Goal: Information Seeking & Learning: Learn about a topic

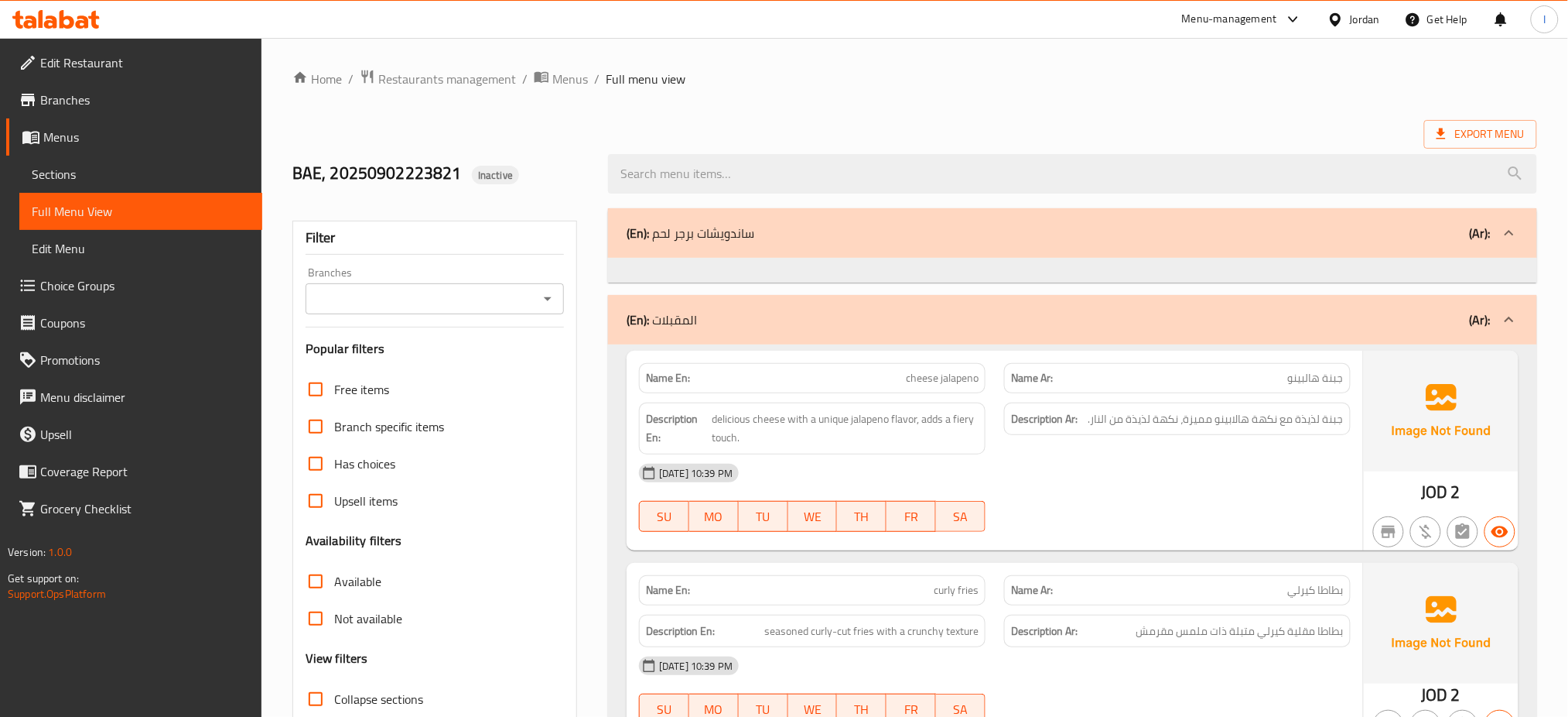
click at [889, 75] on ol "Home / Restaurants management / Menus / Full menu view" at bounding box center [915, 80] width 1245 height 21
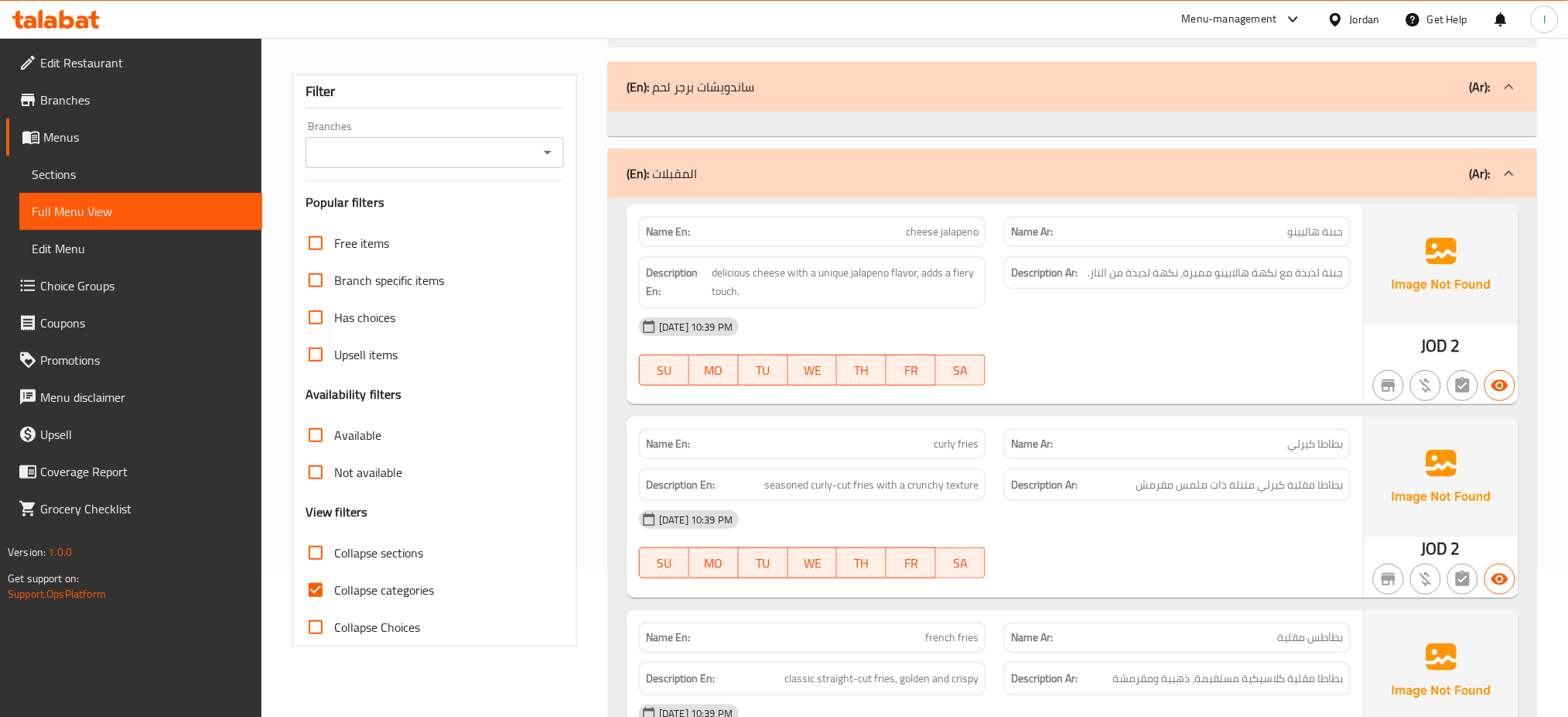
scroll to position [149, 0]
click at [94, 134] on span "Menus" at bounding box center [146, 137] width 207 height 19
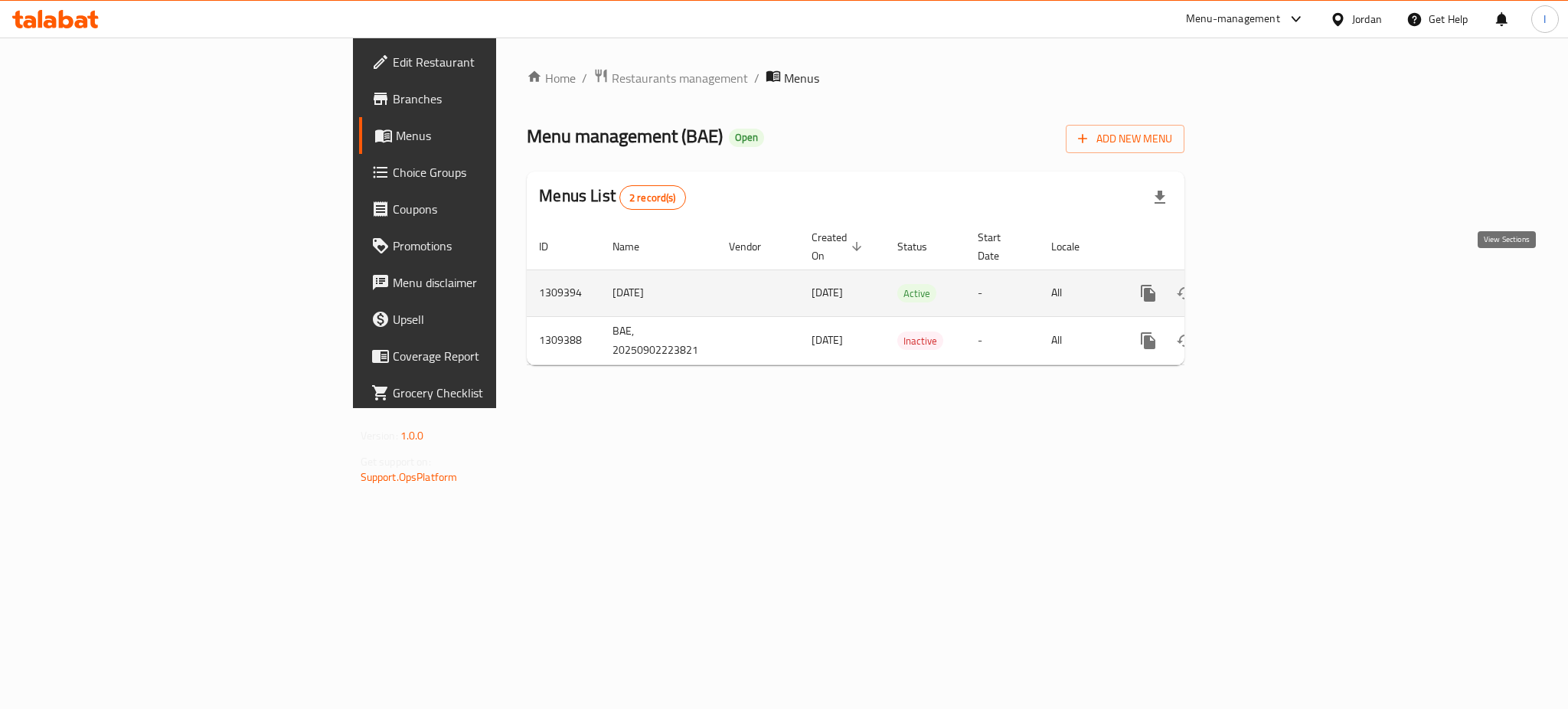
click at [1277, 275] on link "enhanced table" at bounding box center [1259, 293] width 37 height 37
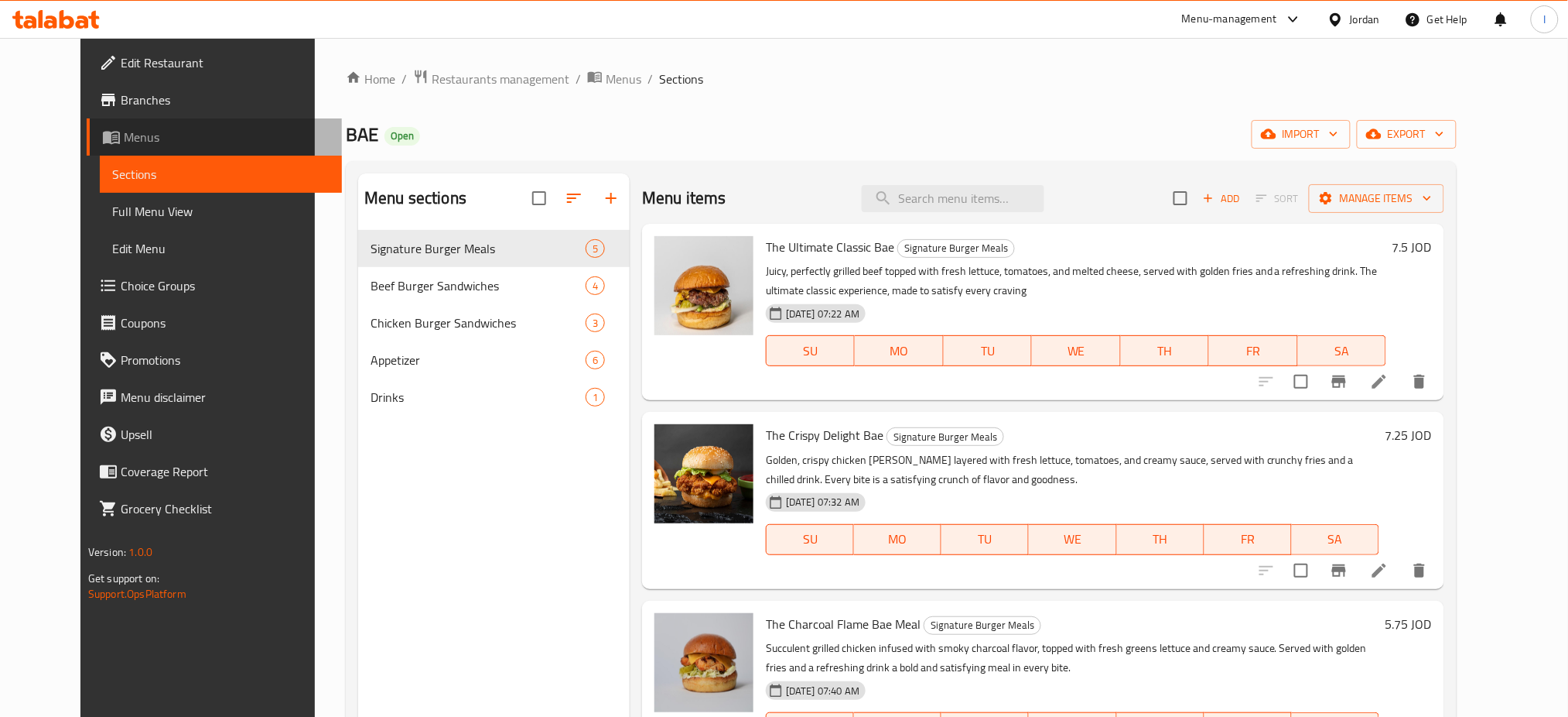
click at [123, 132] on span "Menus" at bounding box center [226, 137] width 207 height 19
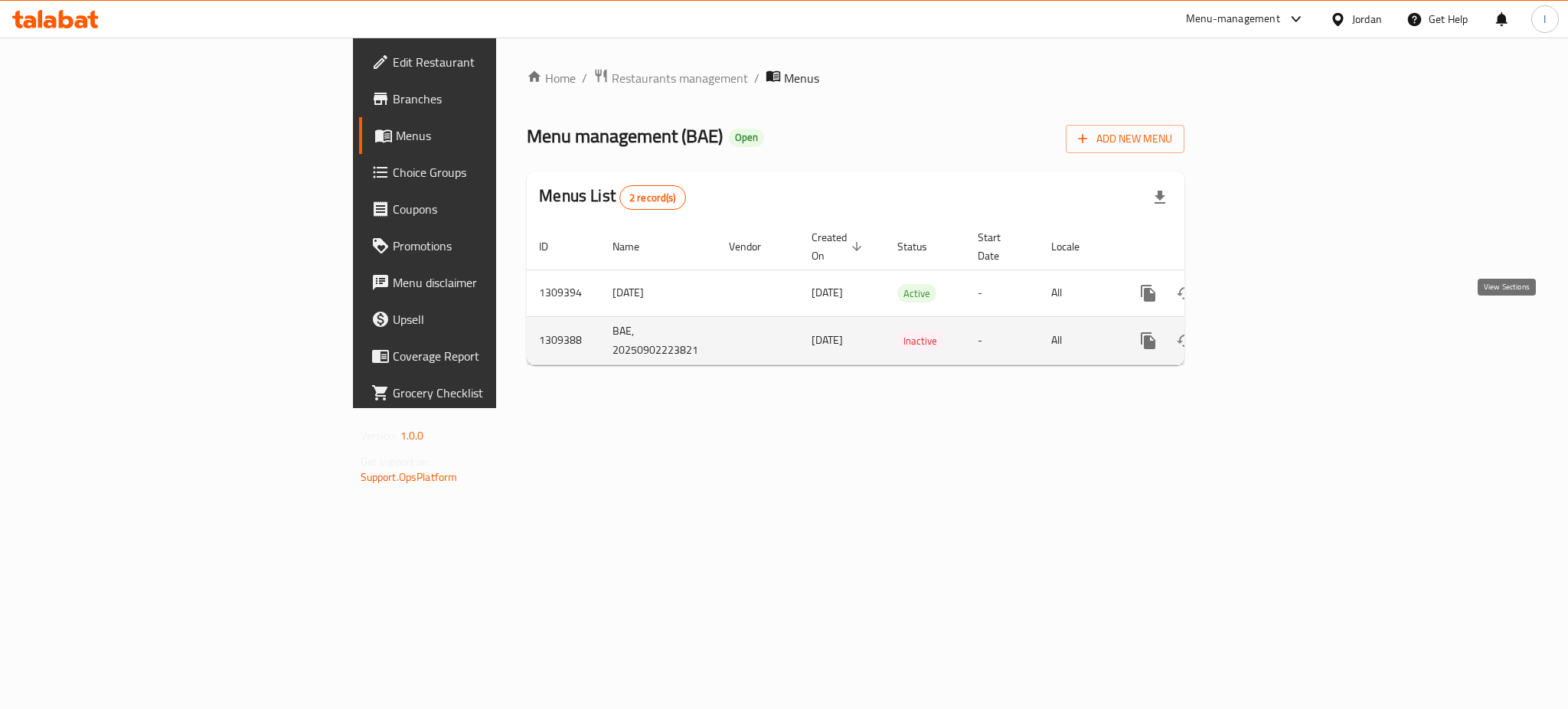
click at [1268, 331] on icon "enhanced table" at bounding box center [1259, 341] width 19 height 19
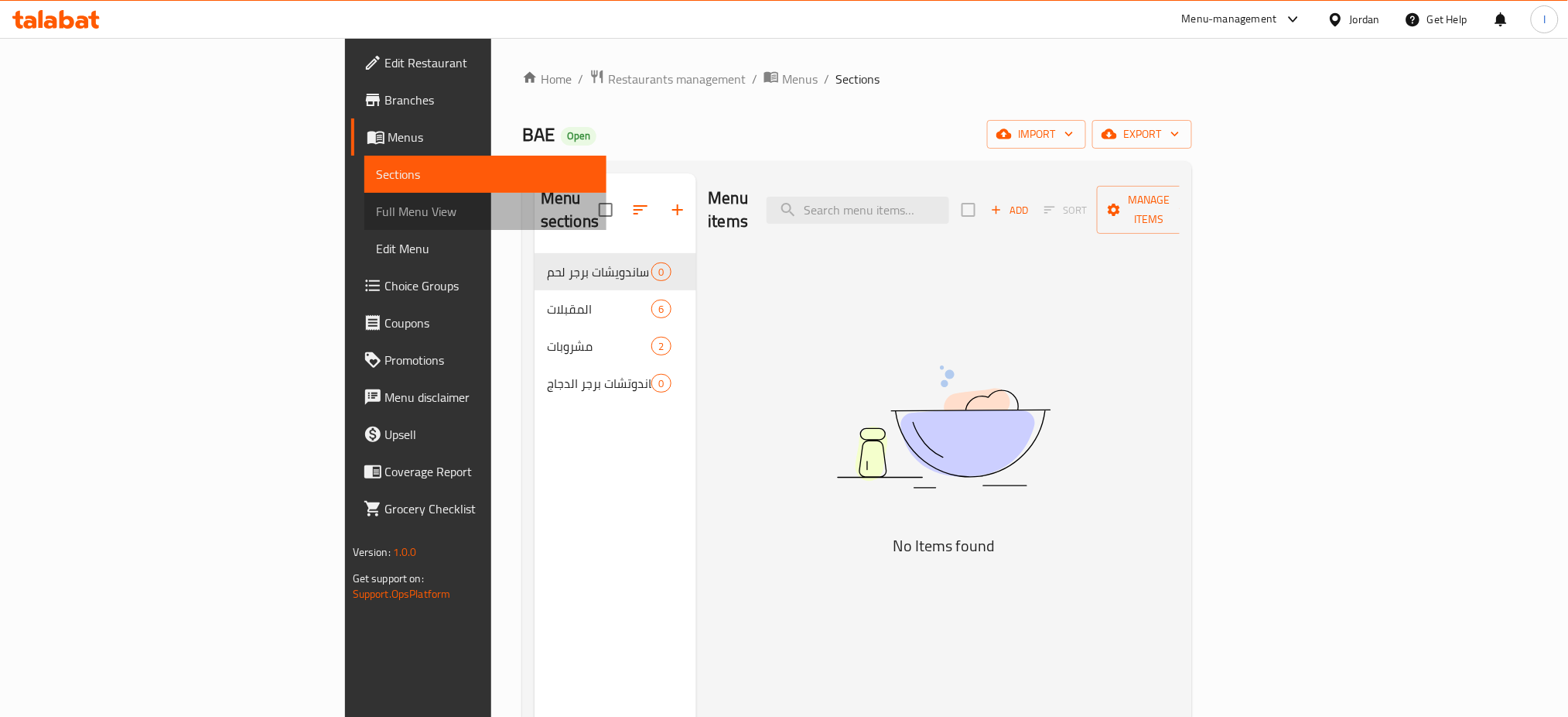
click at [377, 205] on span "Full Menu View" at bounding box center [486, 212] width 218 height 19
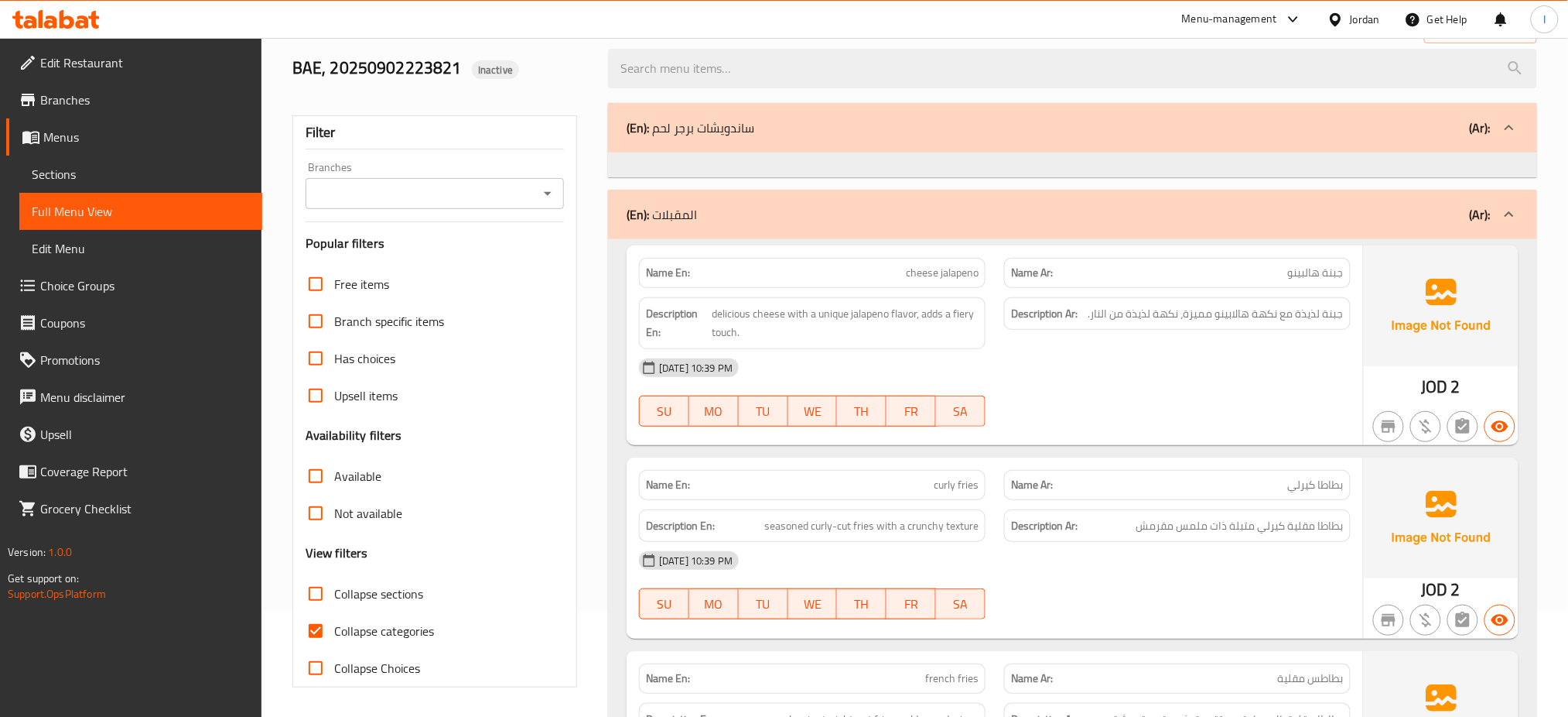
scroll to position [107, 0]
click at [857, 371] on div "02-09-2025 10:39 PM" at bounding box center [995, 366] width 731 height 37
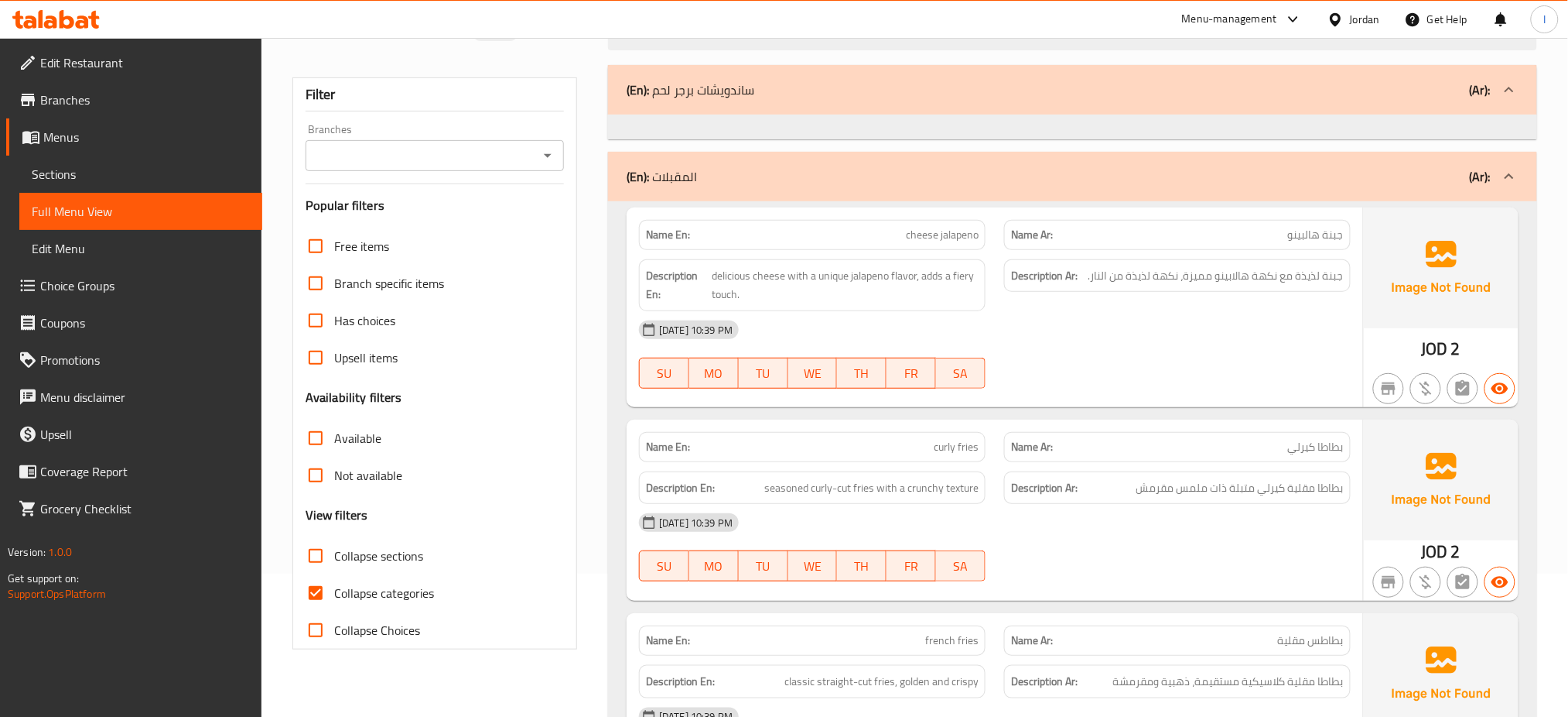
scroll to position [155, 0]
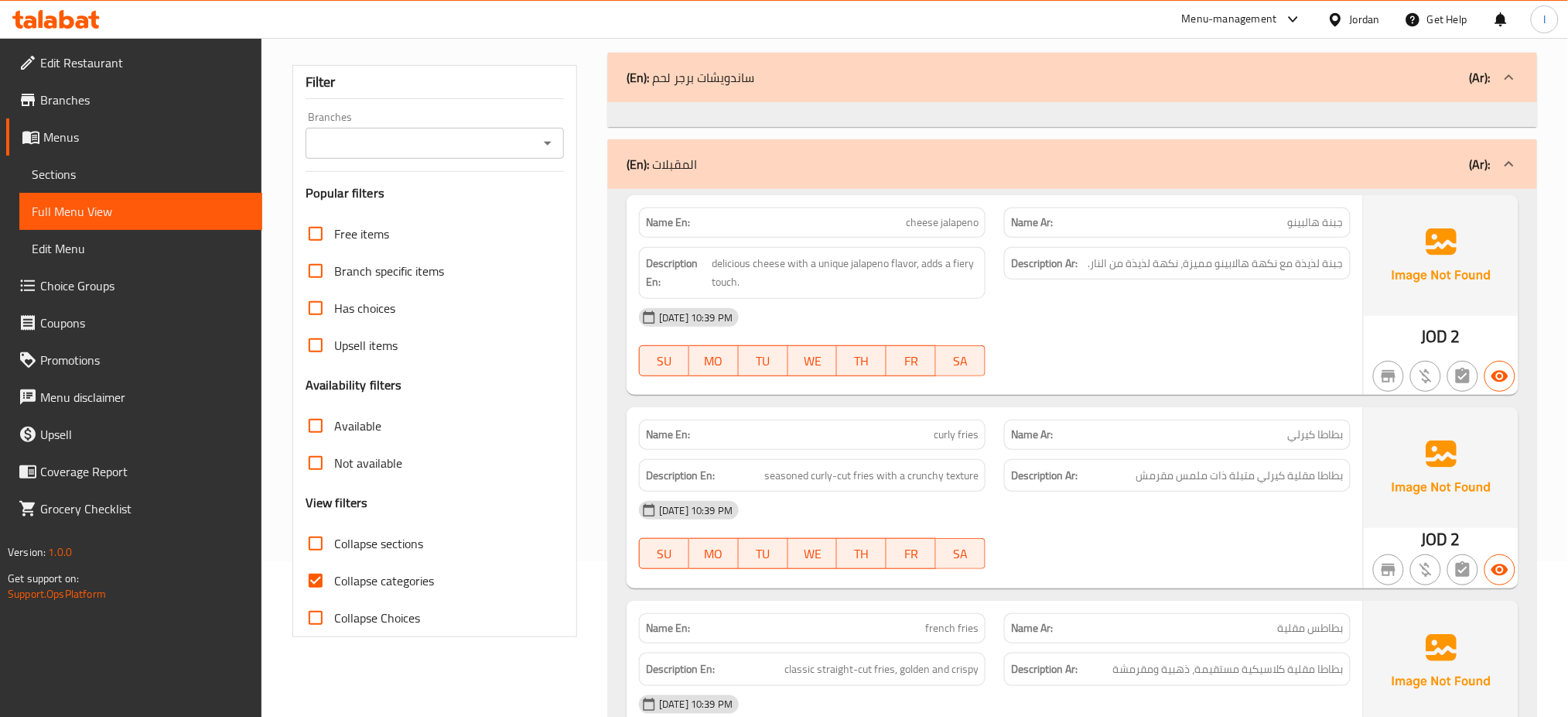
click at [921, 34] on div "Menu-management Jordan Get Help I" at bounding box center [784, 20] width 1568 height 37
click at [892, 428] on p "Name En: curly fries" at bounding box center [813, 434] width 333 height 16
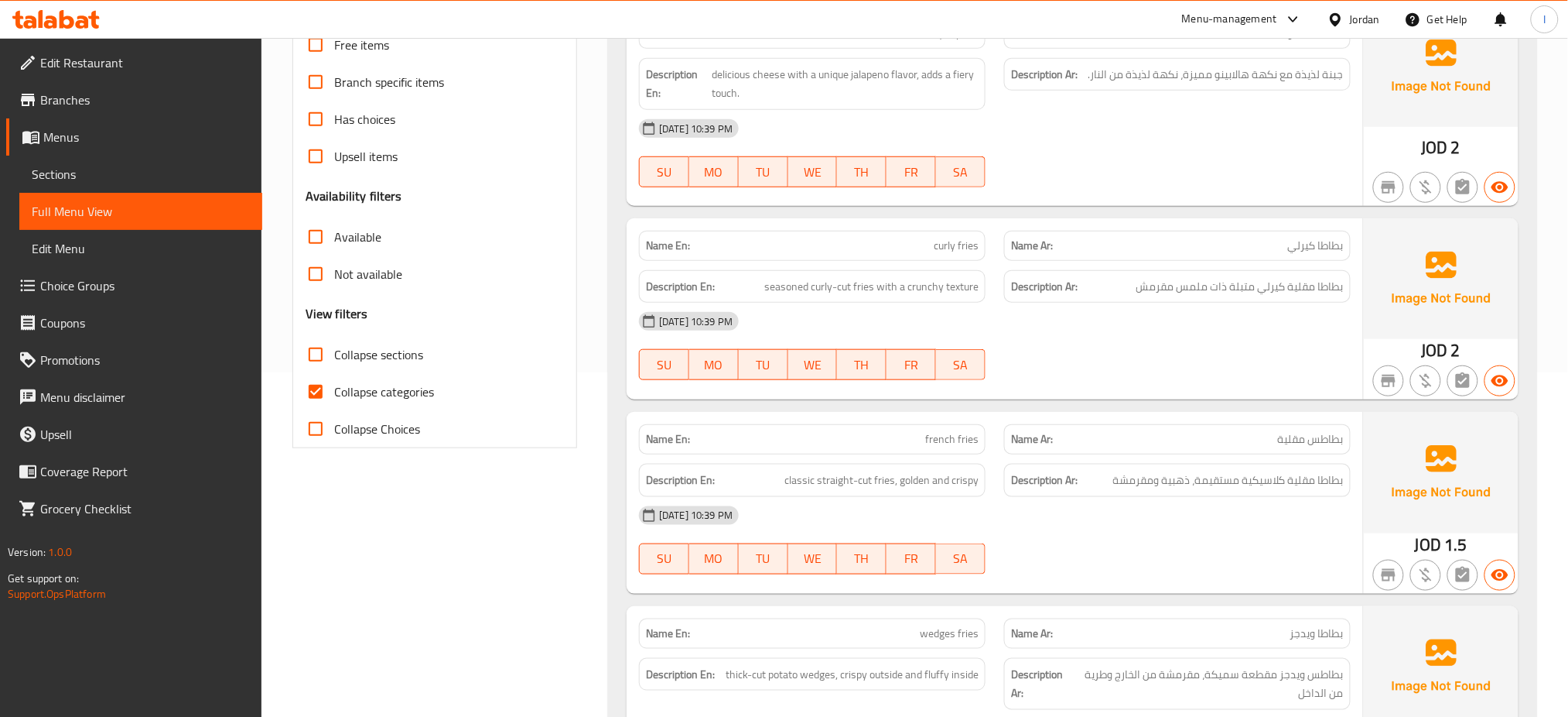
scroll to position [343, 0]
click at [1121, 398] on div "Name En: curly fries Name Ar: بطاطا كيرلي Description En: seasoned curly-cut fr…" at bounding box center [995, 311] width 736 height 182
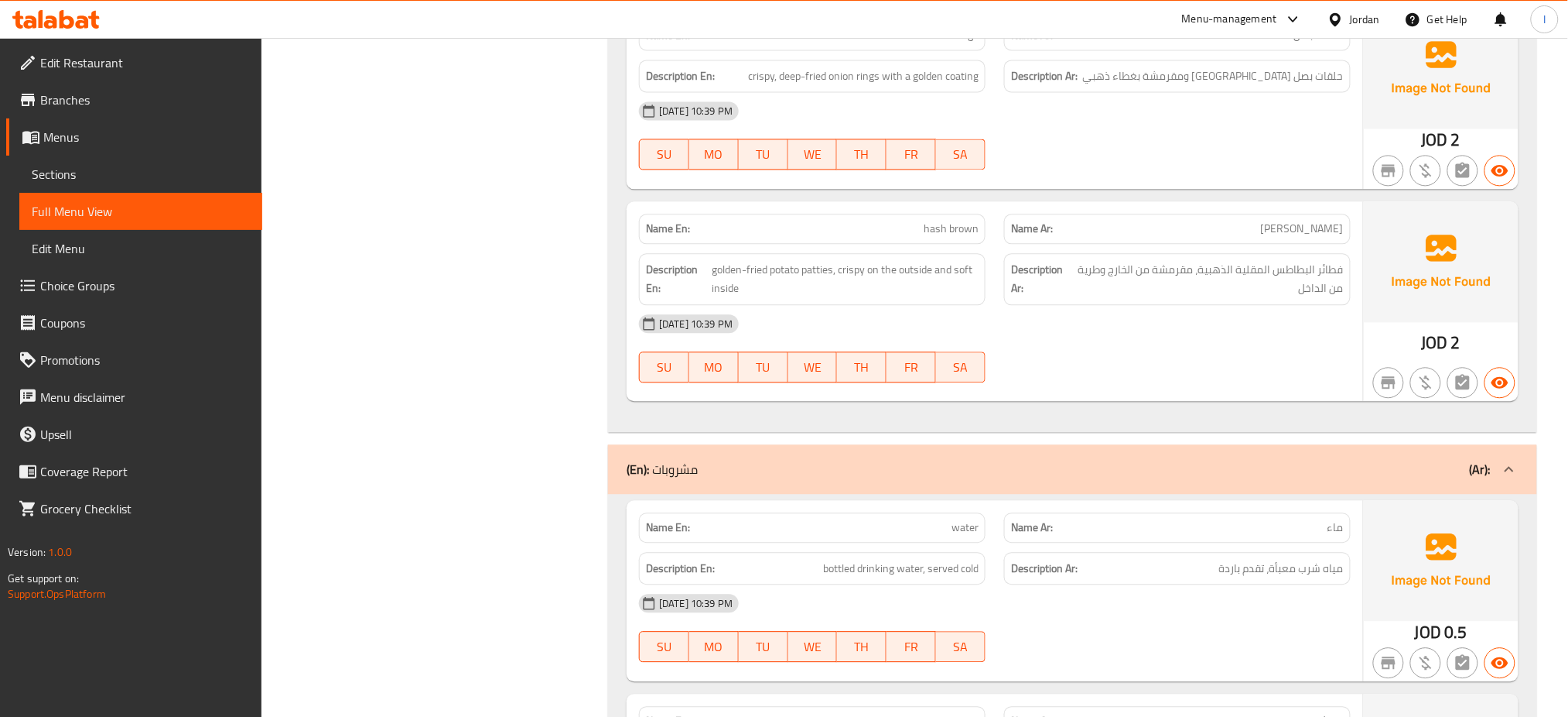
scroll to position [1173, 0]
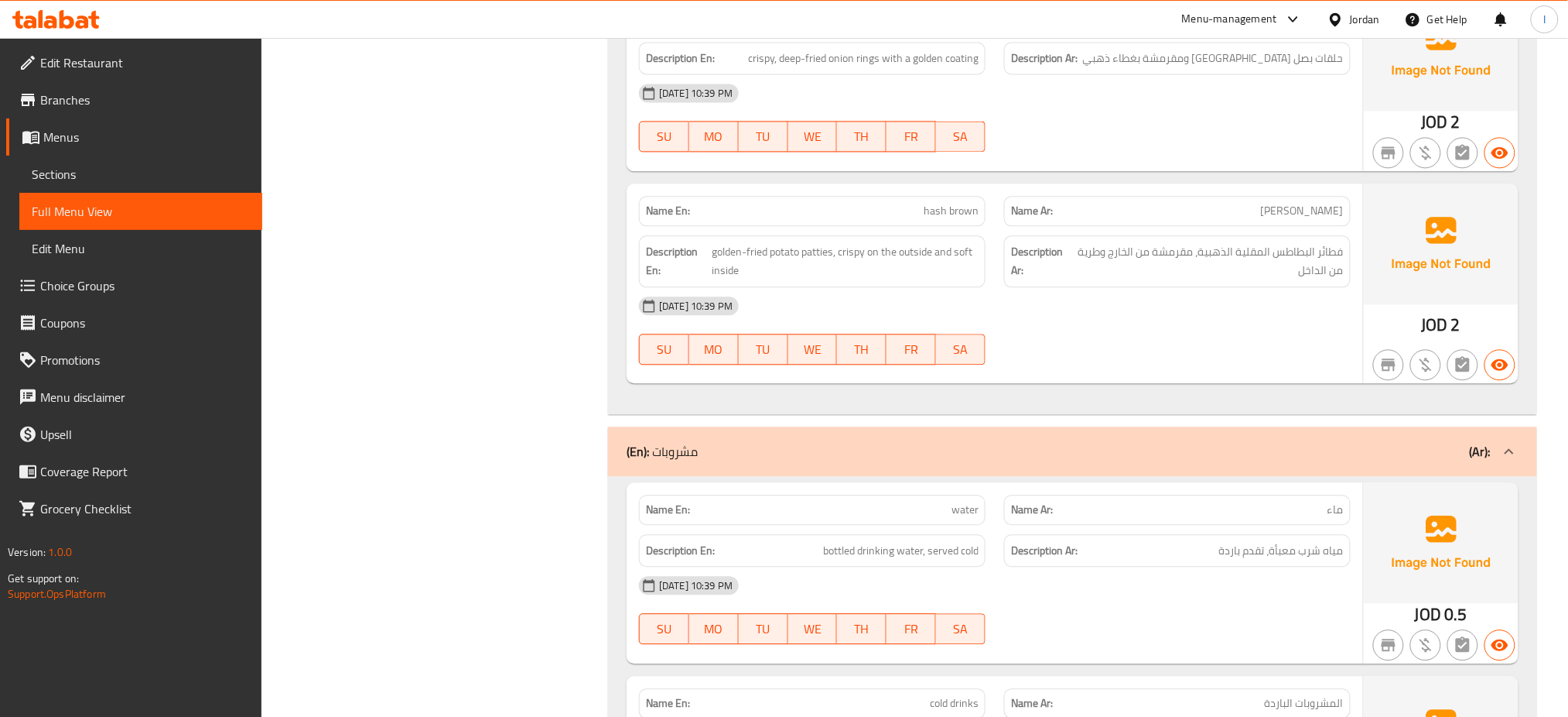
click at [823, 22] on div "Menu-management Jordan Get Help I" at bounding box center [784, 20] width 1568 height 37
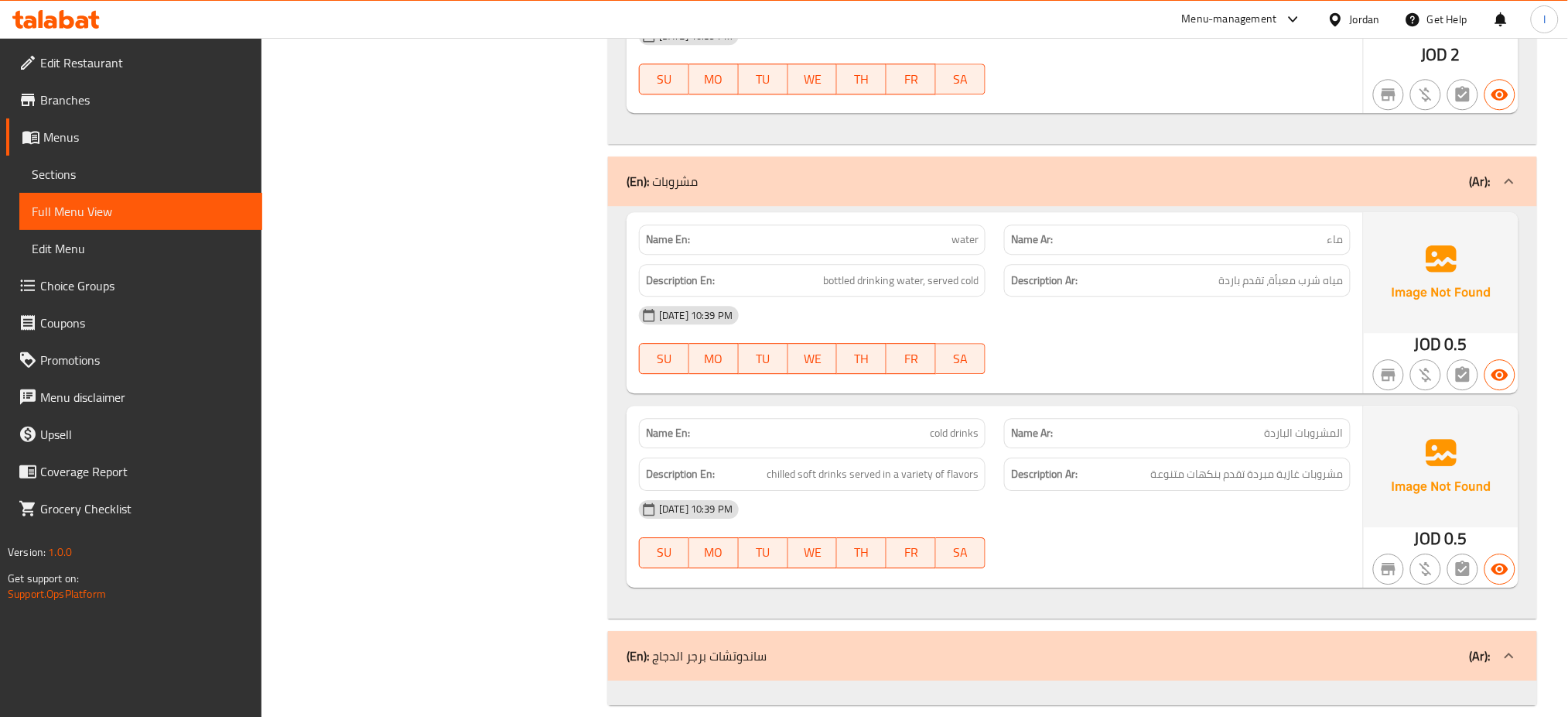
scroll to position [1443, 0]
click at [1337, 21] on icon at bounding box center [1335, 19] width 16 height 16
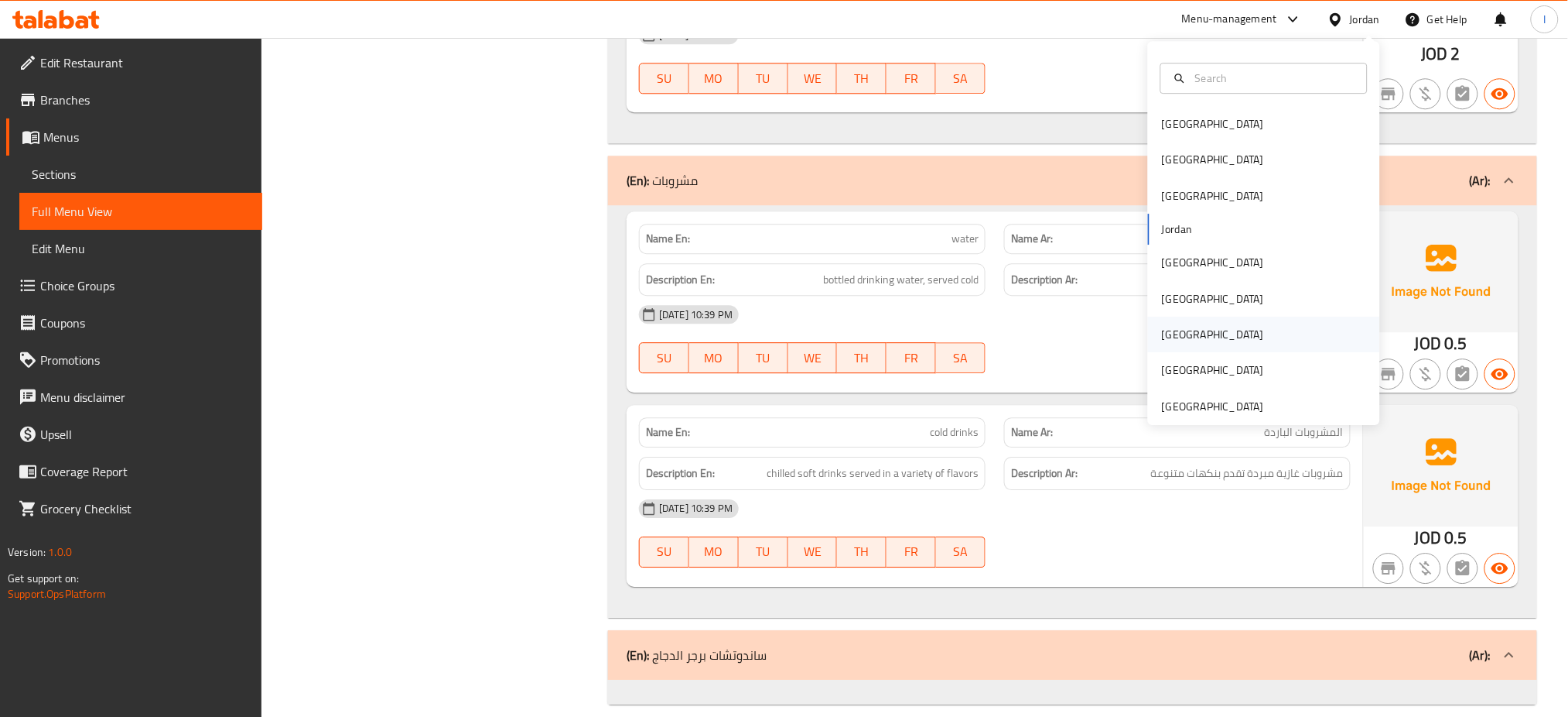
click at [1166, 329] on div "Qatar" at bounding box center [1212, 334] width 102 height 17
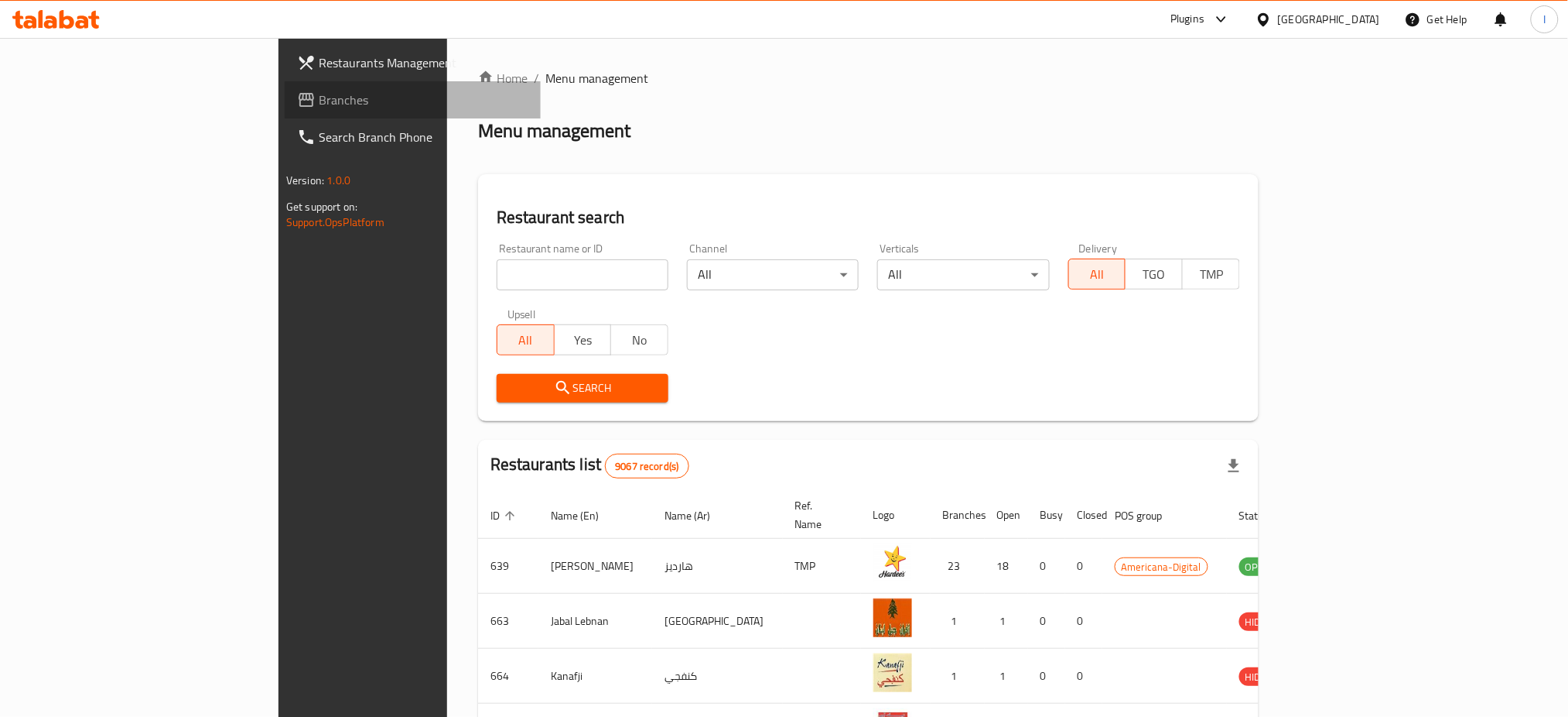
click at [319, 95] on span "Branches" at bounding box center [424, 100] width 210 height 19
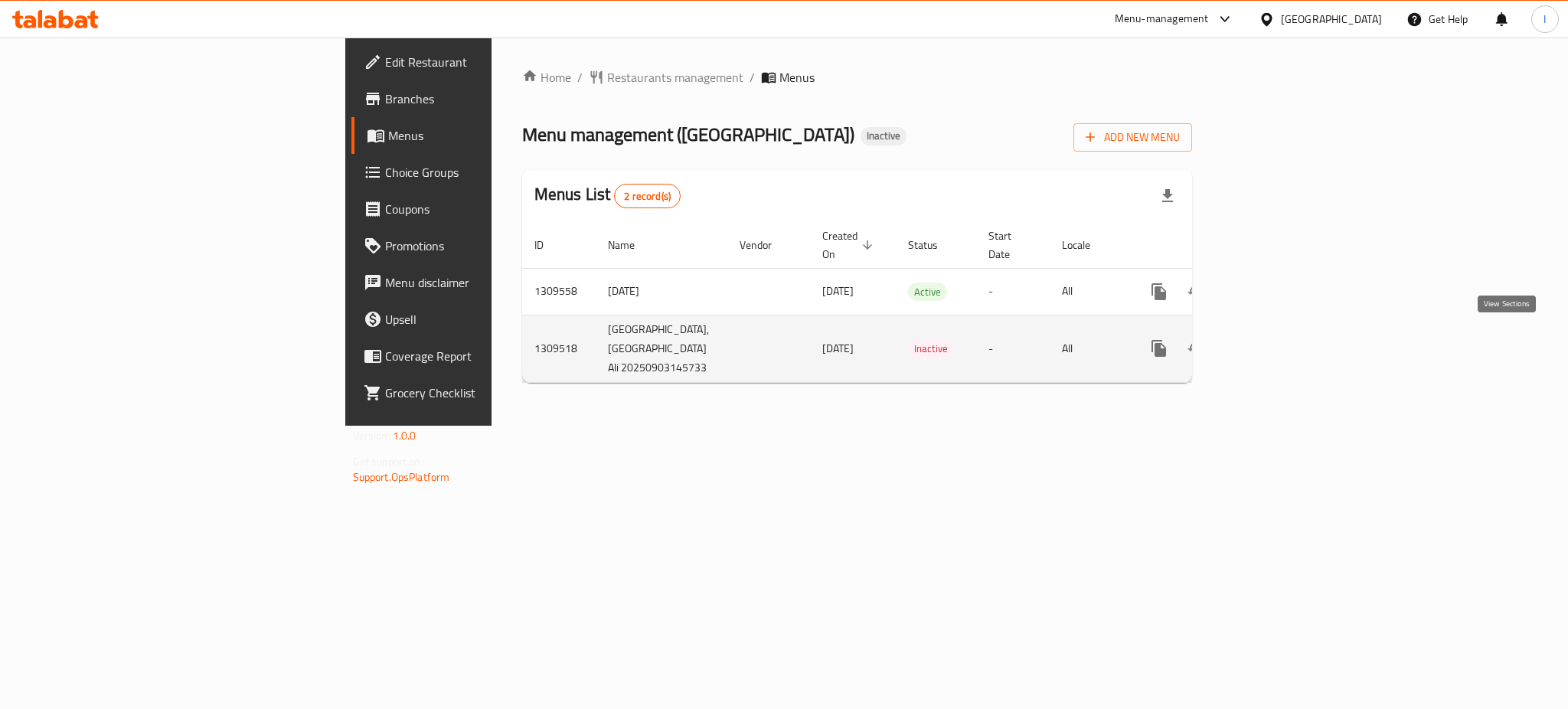
click at [1278, 342] on icon "enhanced table" at bounding box center [1269, 348] width 19 height 19
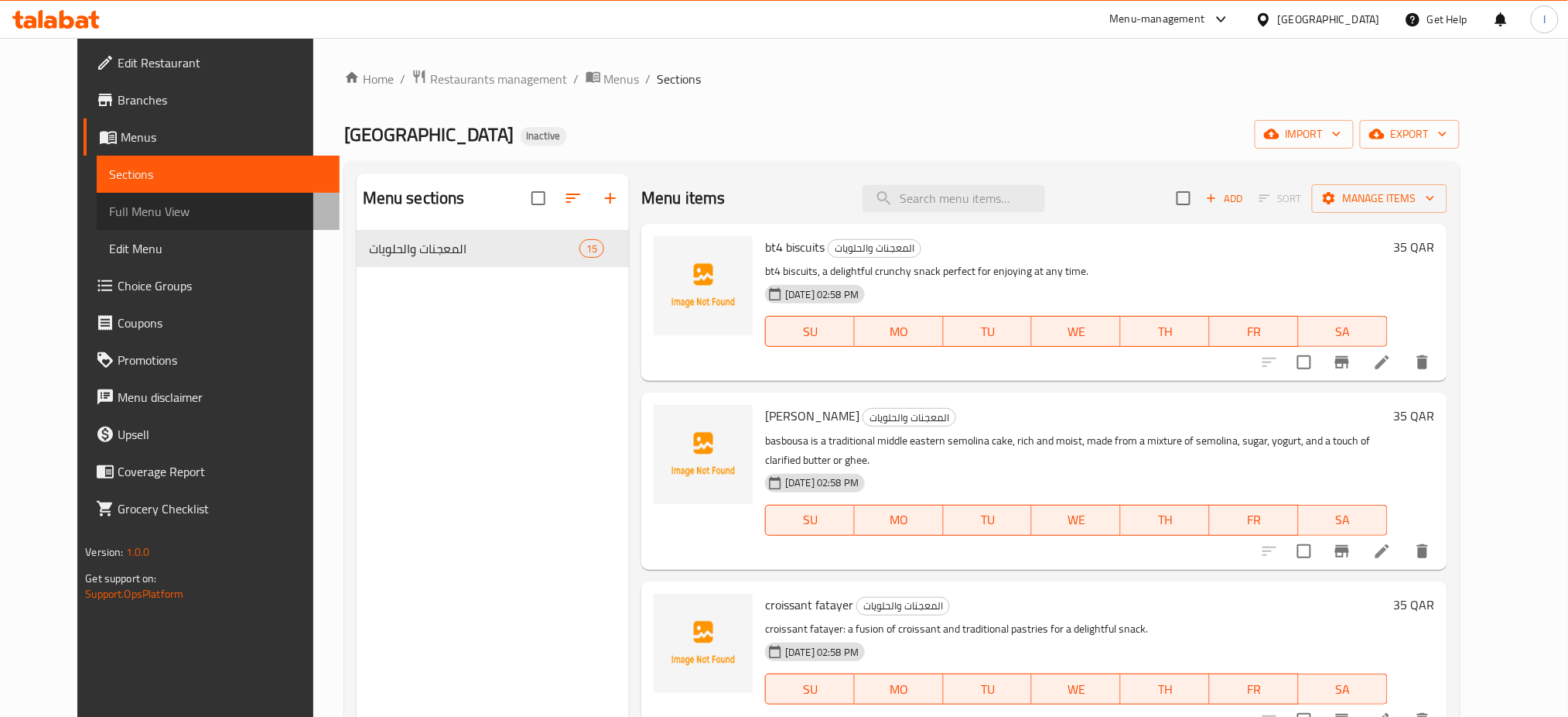
click at [122, 217] on span "Full Menu View" at bounding box center [218, 212] width 218 height 19
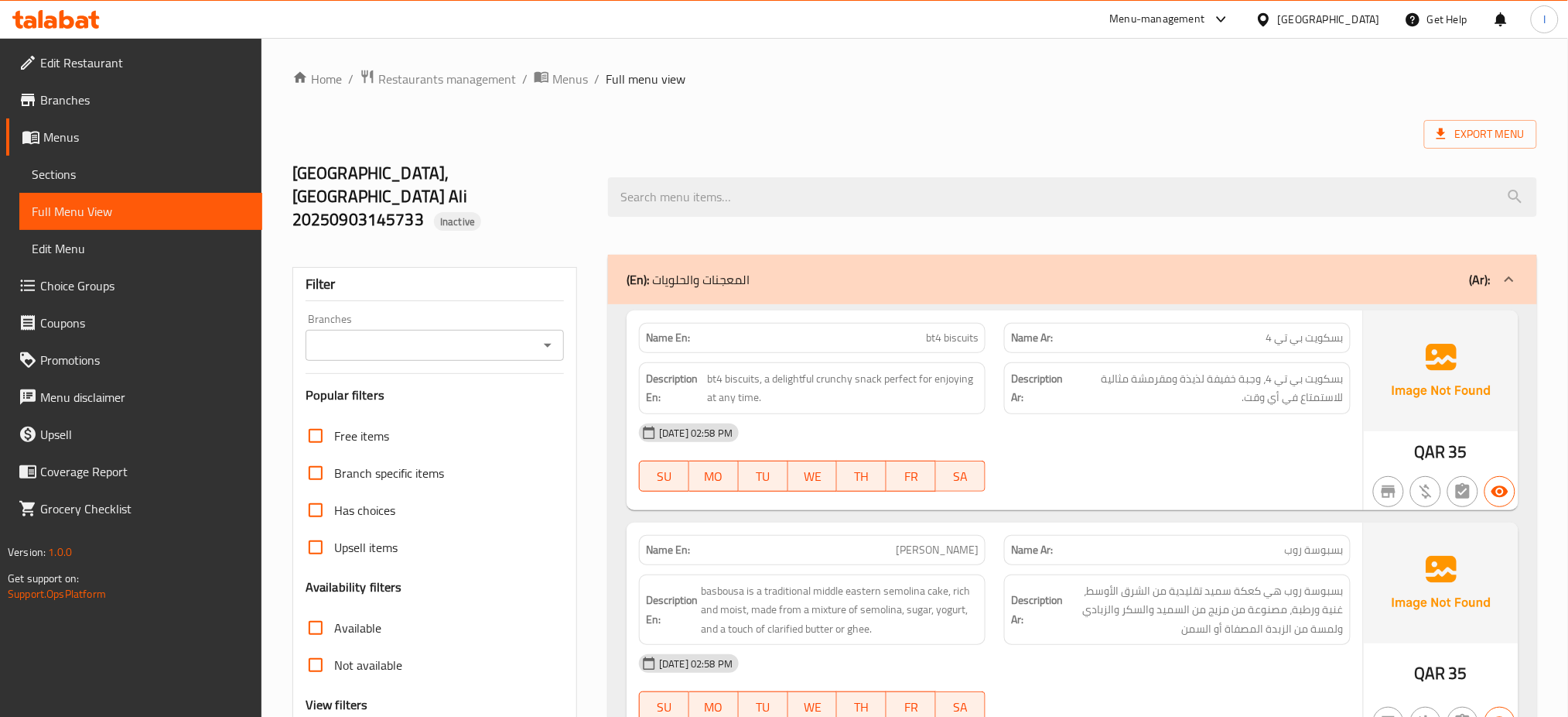
click at [1369, 16] on div "Qatar" at bounding box center [1328, 20] width 102 height 17
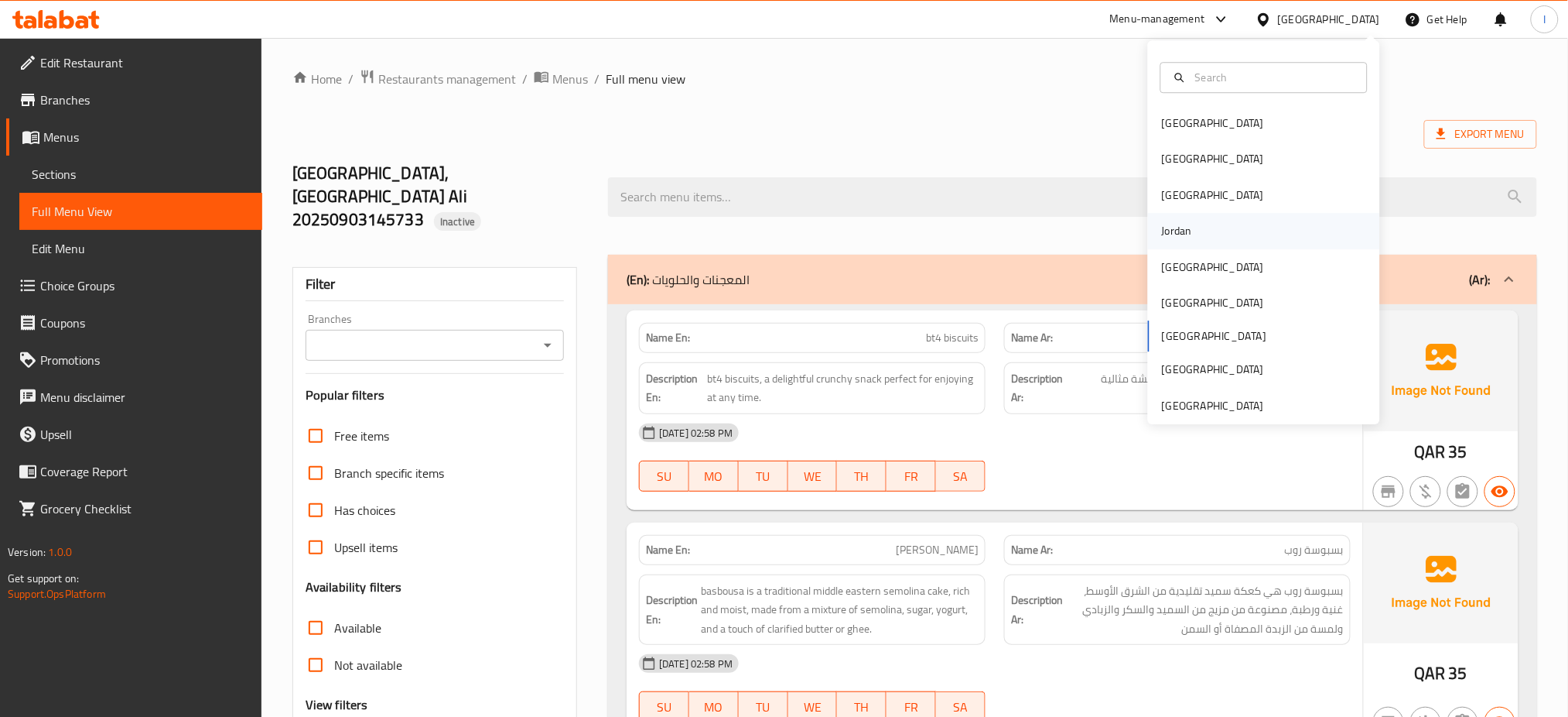
click at [1177, 232] on div "Jordan" at bounding box center [1177, 230] width 55 height 36
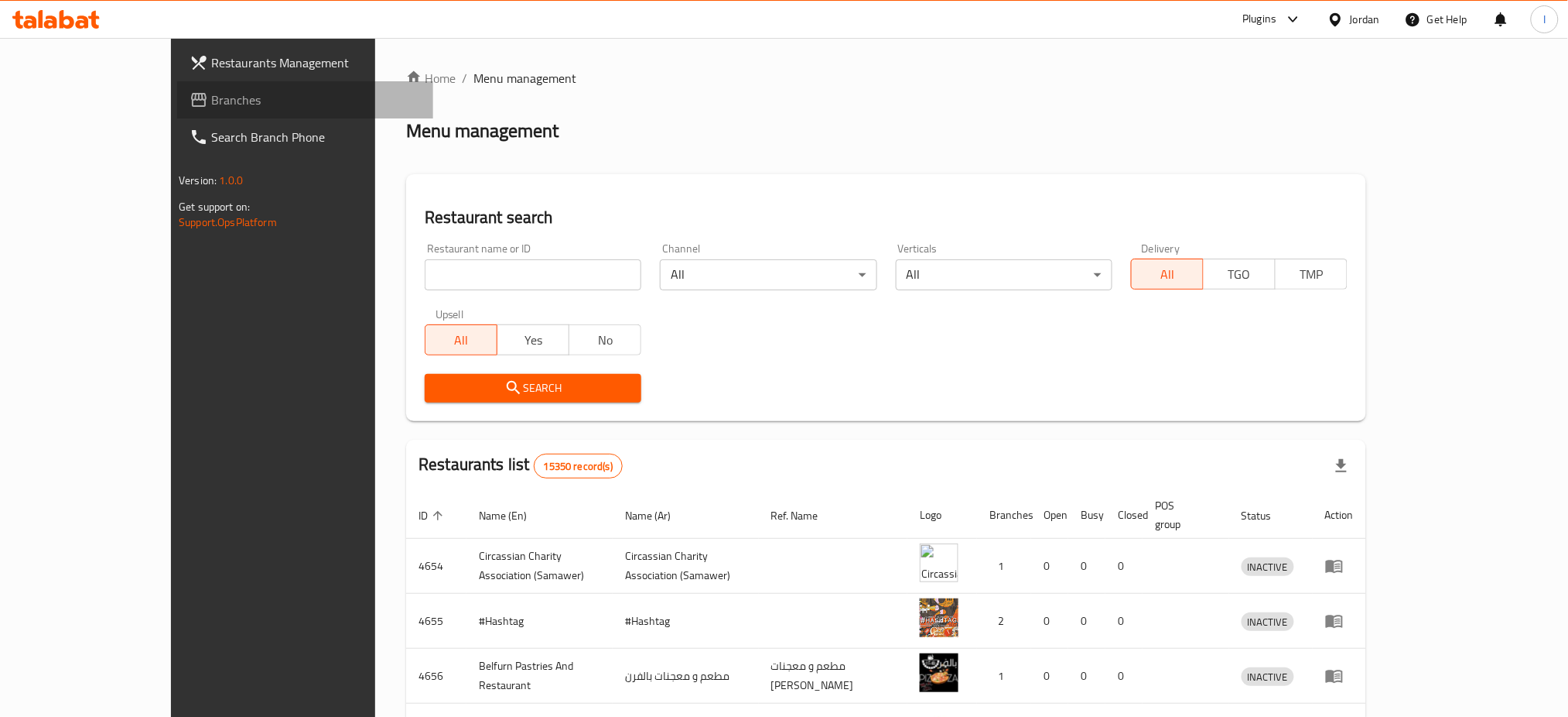
click at [211, 105] on span "Branches" at bounding box center [316, 100] width 210 height 19
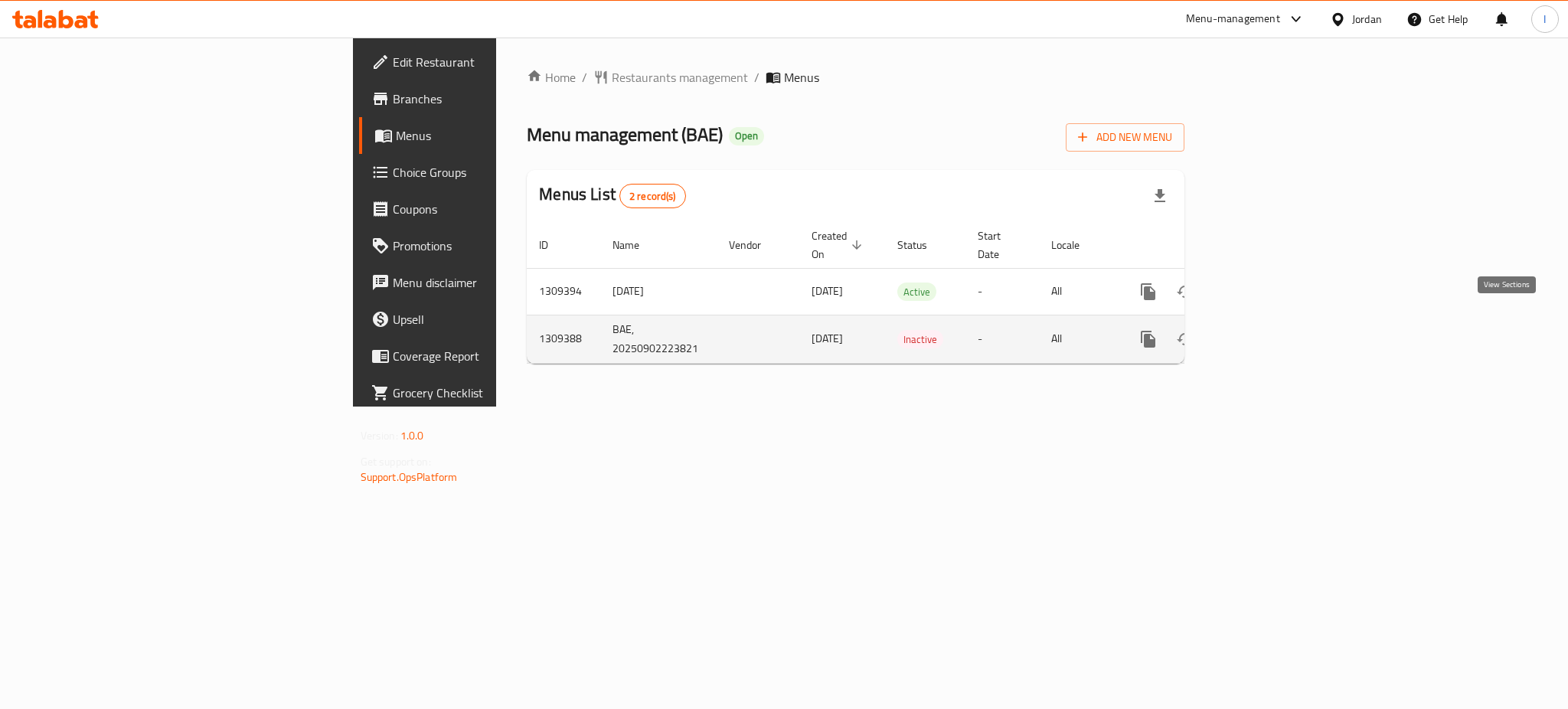
click at [1268, 330] on icon "enhanced table" at bounding box center [1259, 339] width 19 height 19
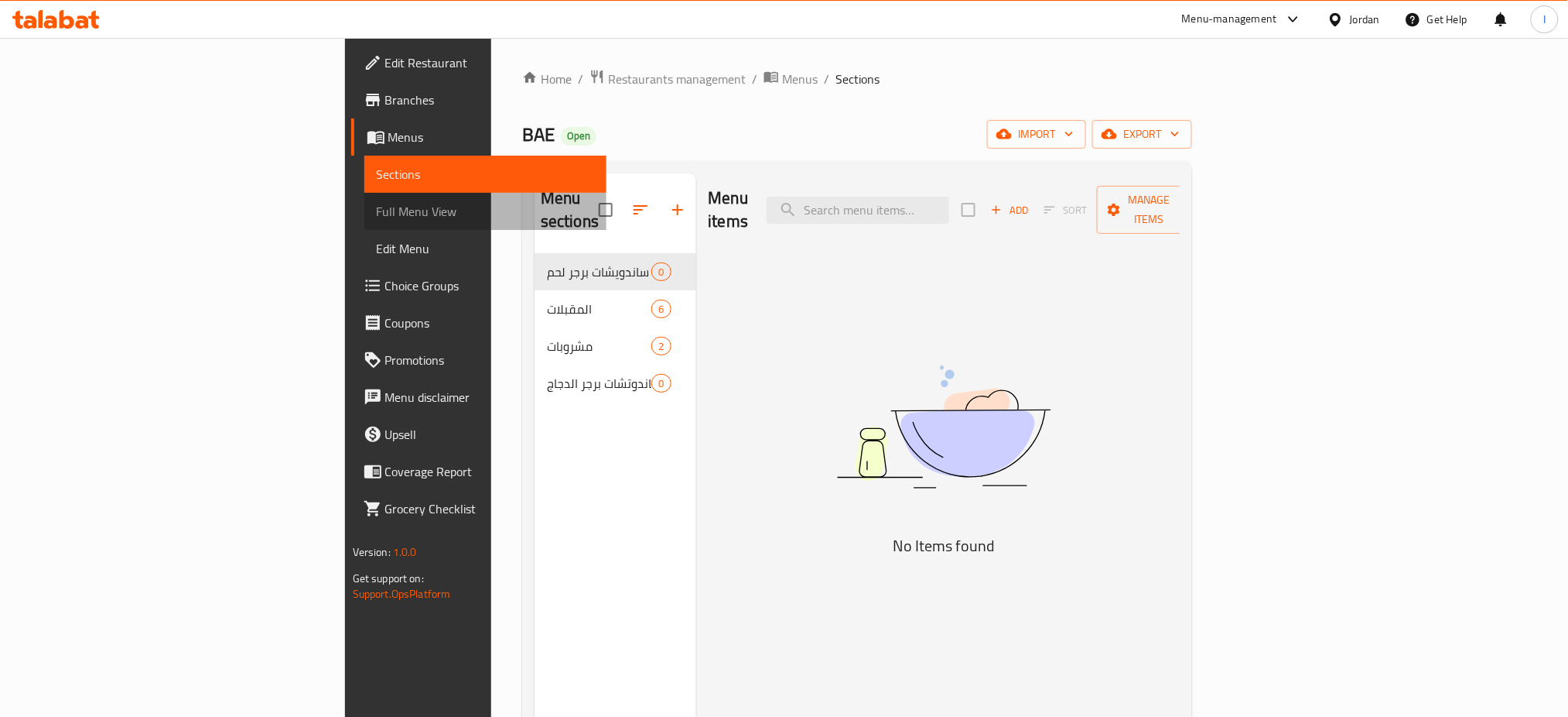
click at [377, 209] on span "Full Menu View" at bounding box center [486, 212] width 218 height 19
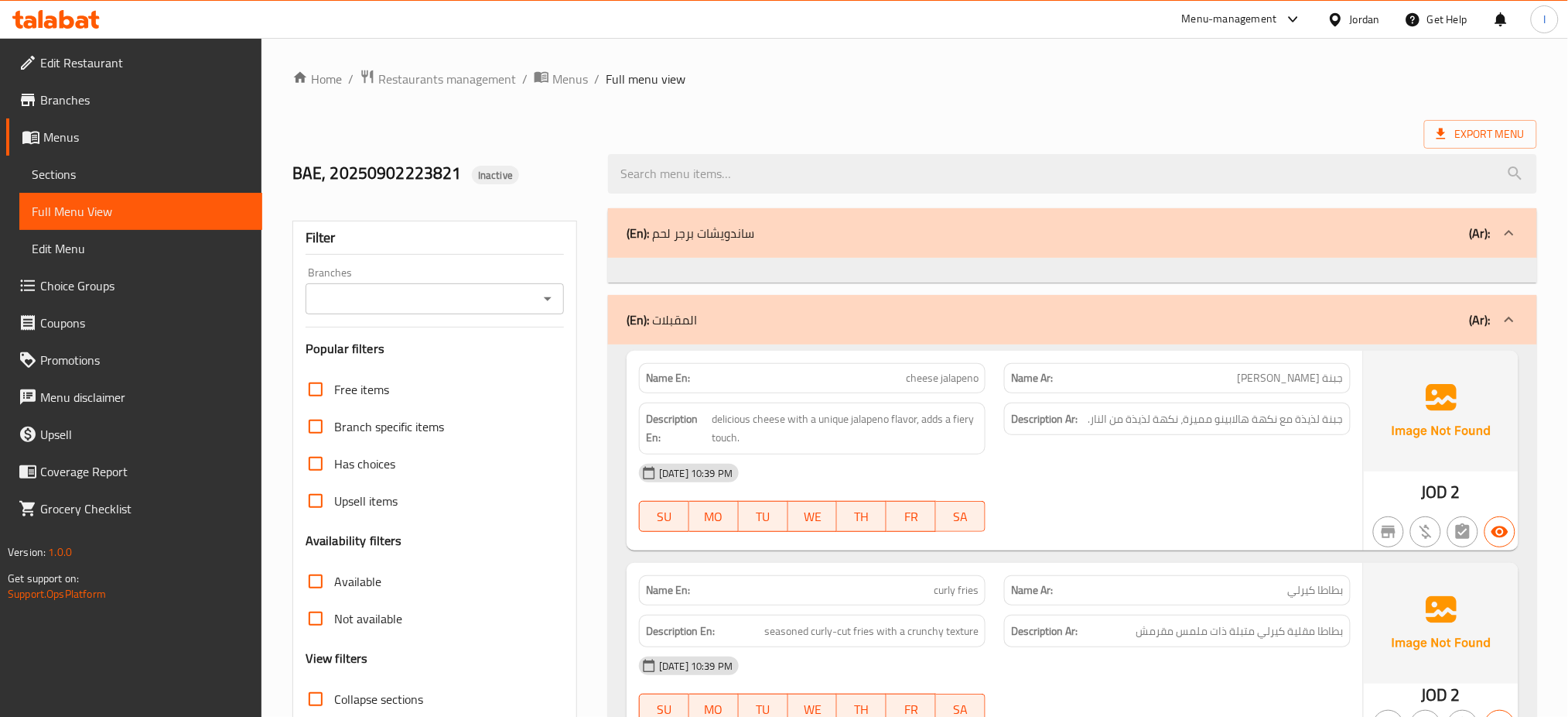
click at [1350, 21] on div "Jordan" at bounding box center [1365, 20] width 30 height 17
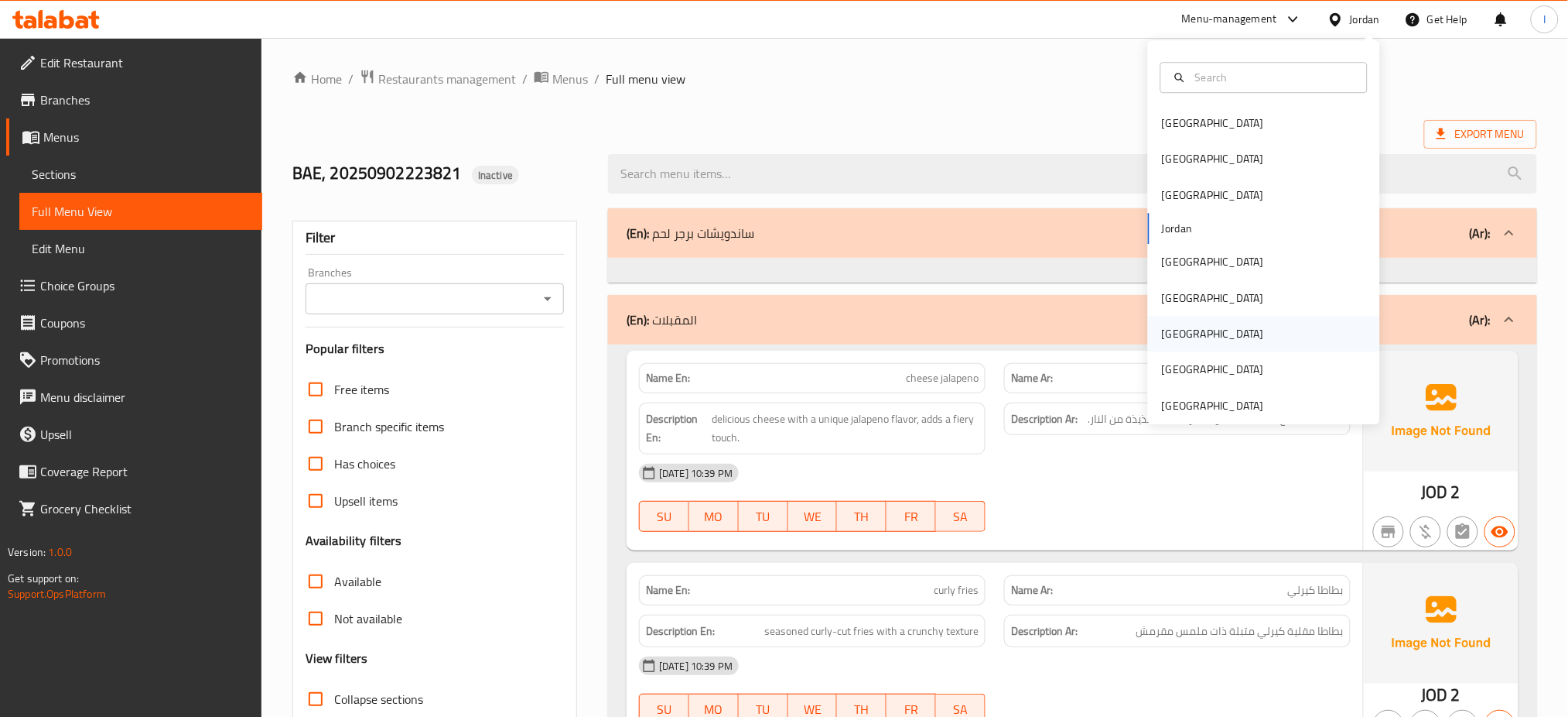
click at [1172, 329] on div "[GEOGRAPHIC_DATA]" at bounding box center [1213, 333] width 127 height 36
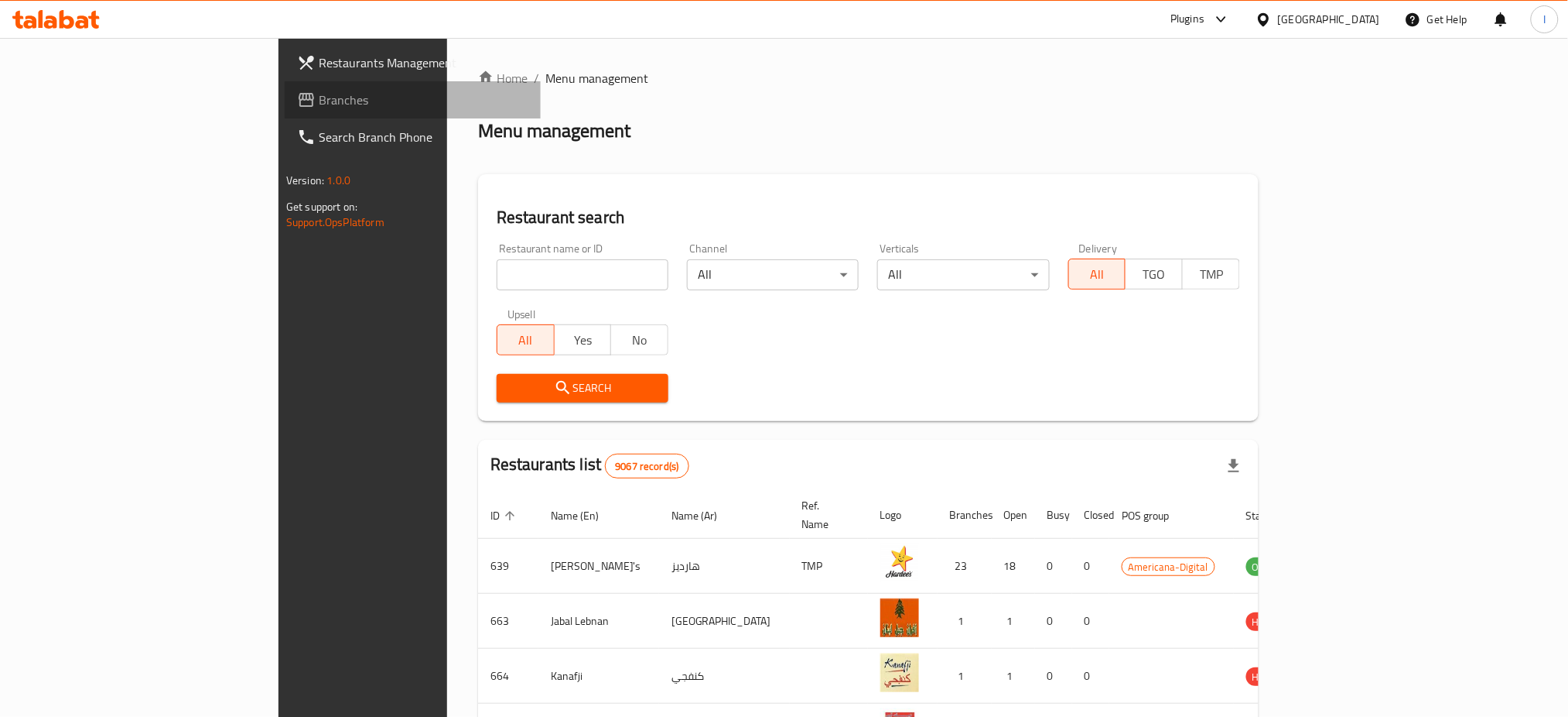
click at [319, 104] on span "Branches" at bounding box center [424, 100] width 210 height 19
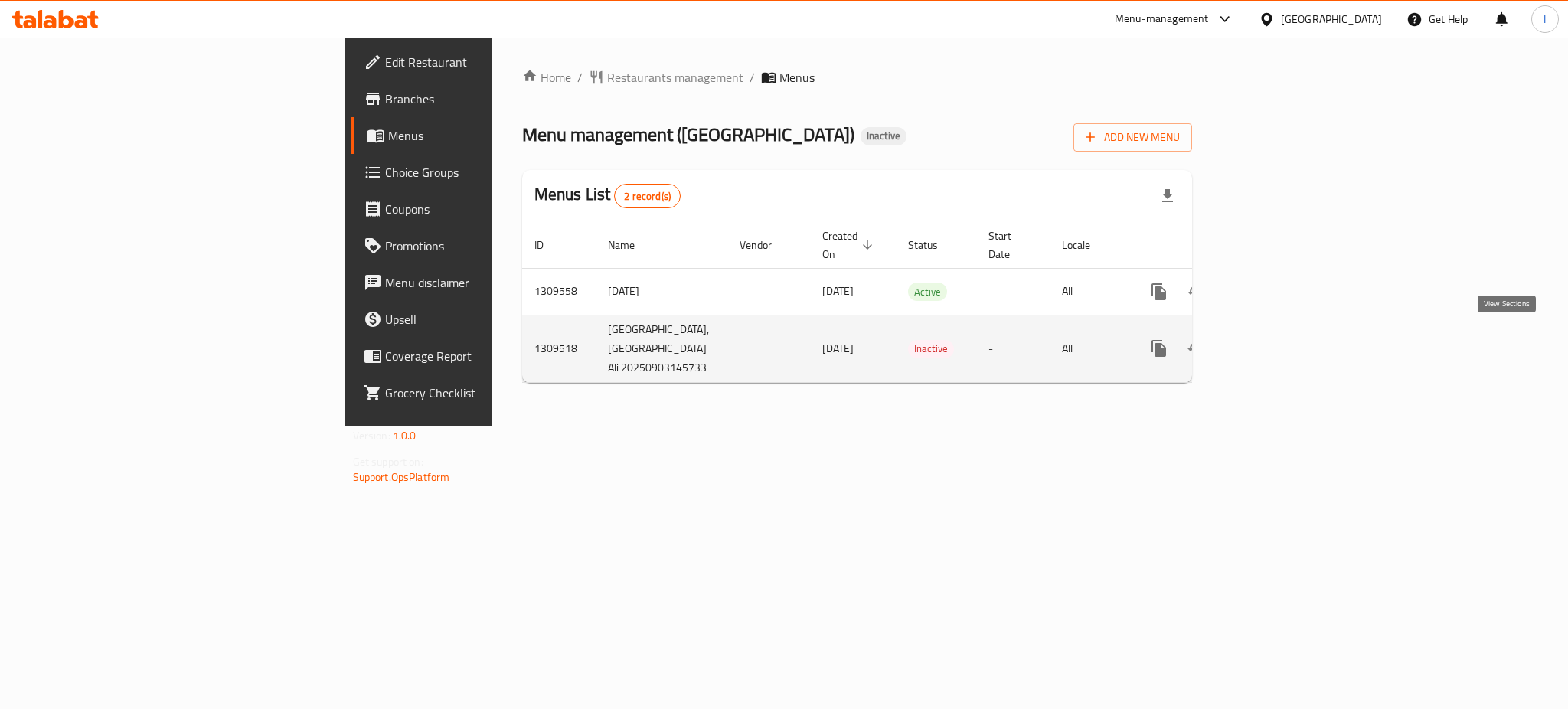
click at [1278, 348] on icon "enhanced table" at bounding box center [1269, 348] width 19 height 19
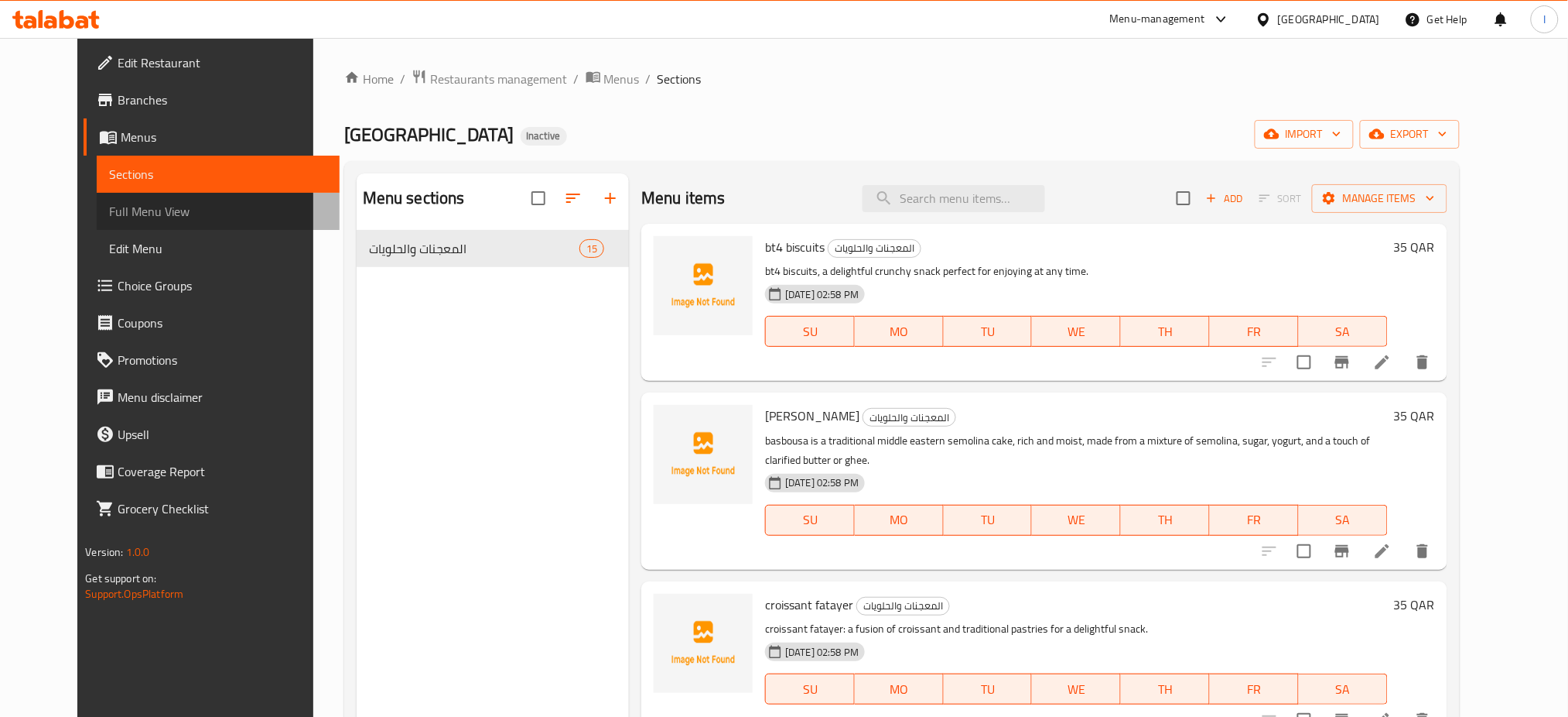
click at [109, 204] on span "Full Menu View" at bounding box center [218, 212] width 218 height 19
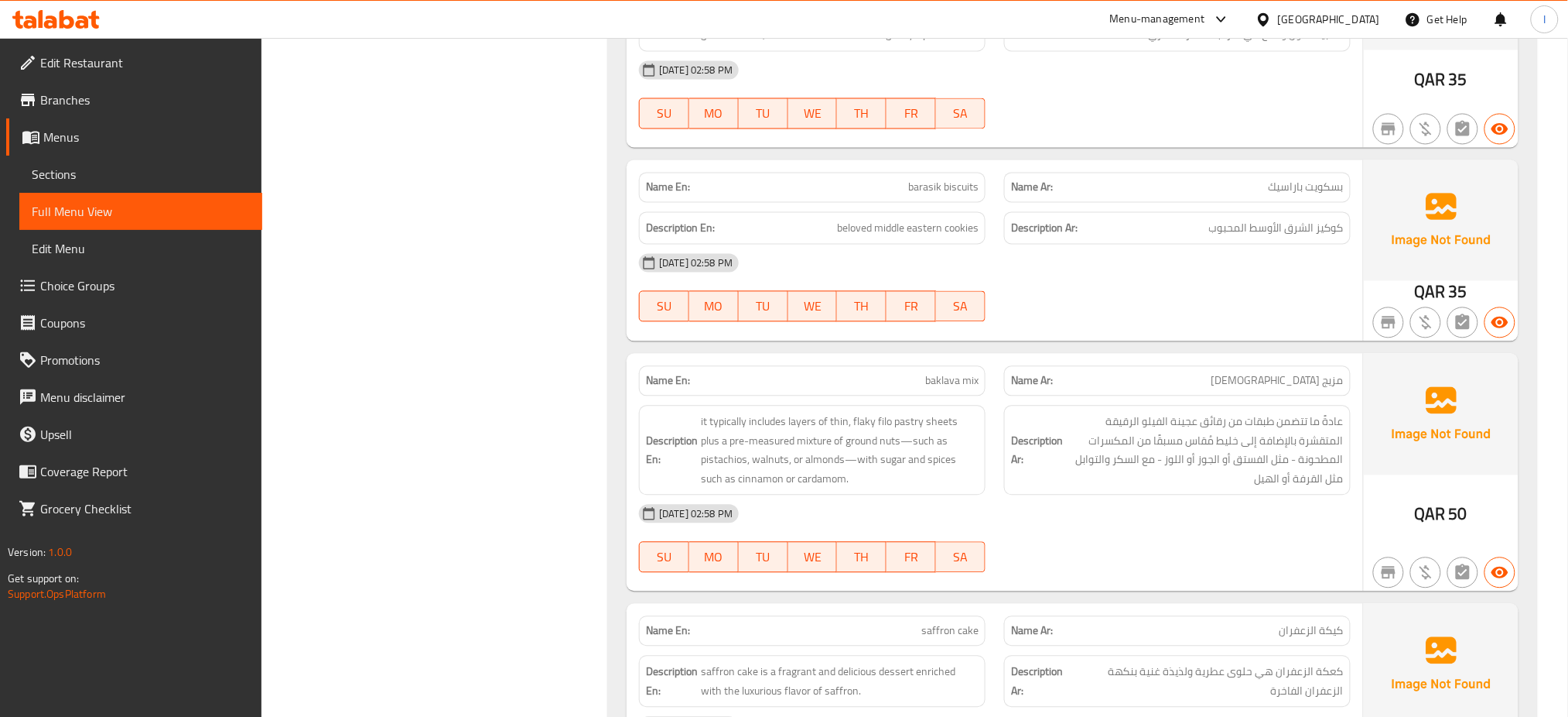
click at [1049, 495] on div "03-09-2025 02:58 PM" at bounding box center [995, 514] width 731 height 37
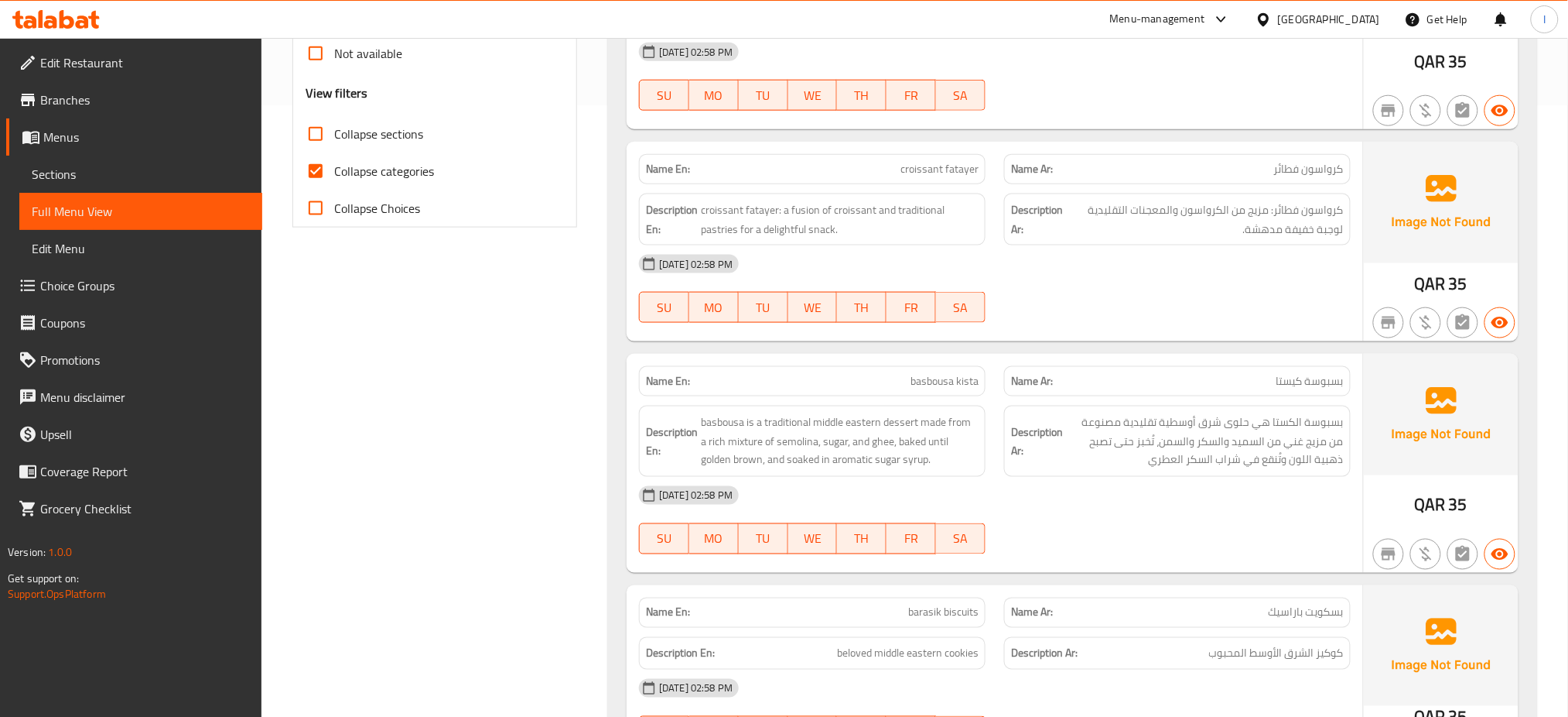
click at [1134, 247] on div "03-09-2025 02:58 PM" at bounding box center [995, 264] width 731 height 37
click at [1035, 476] on div "03-09-2025 02:58 PM" at bounding box center [995, 495] width 731 height 37
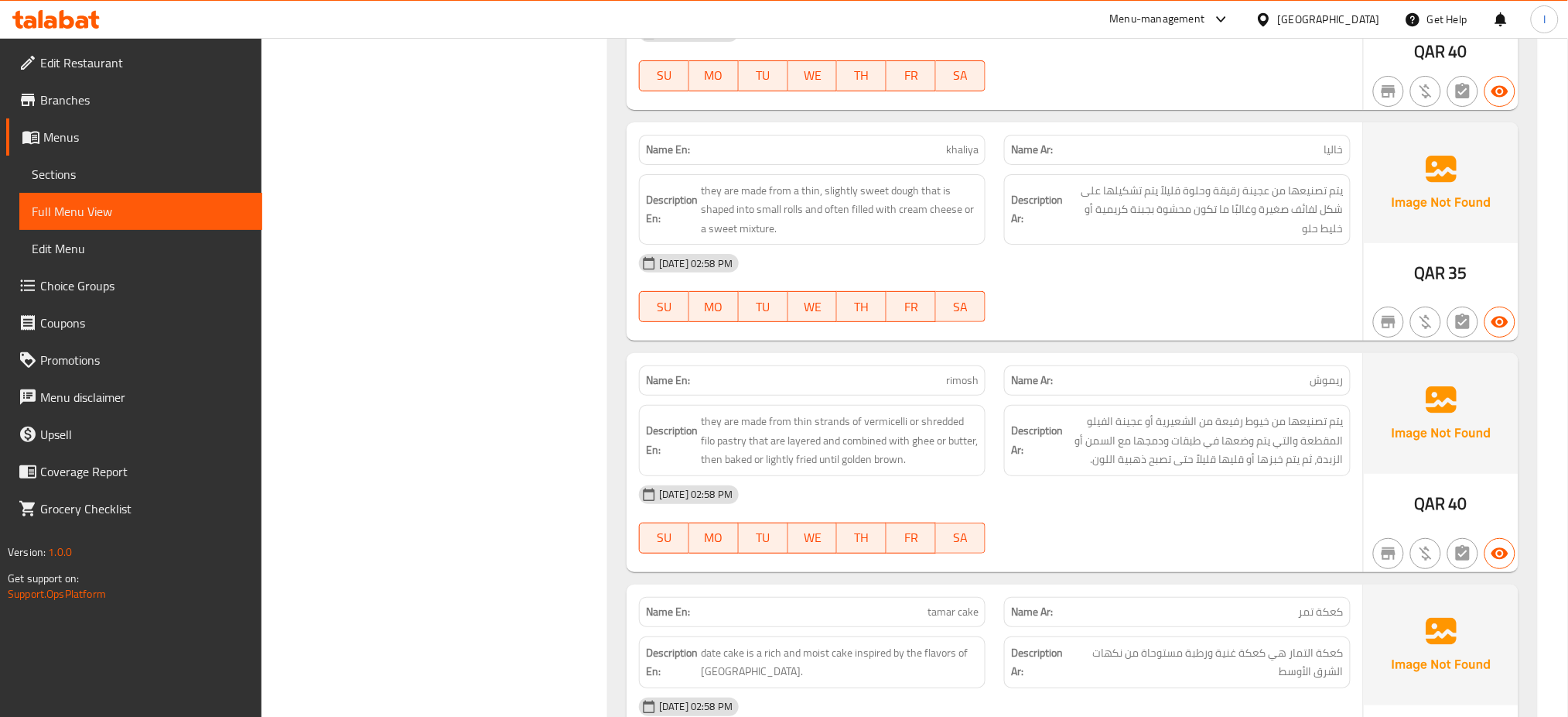
click at [1053, 476] on div "03-09-2025 02:58 PM" at bounding box center [995, 495] width 731 height 37
click at [739, 487] on span "03-09-2025 02:58 PM" at bounding box center [696, 494] width 86 height 15
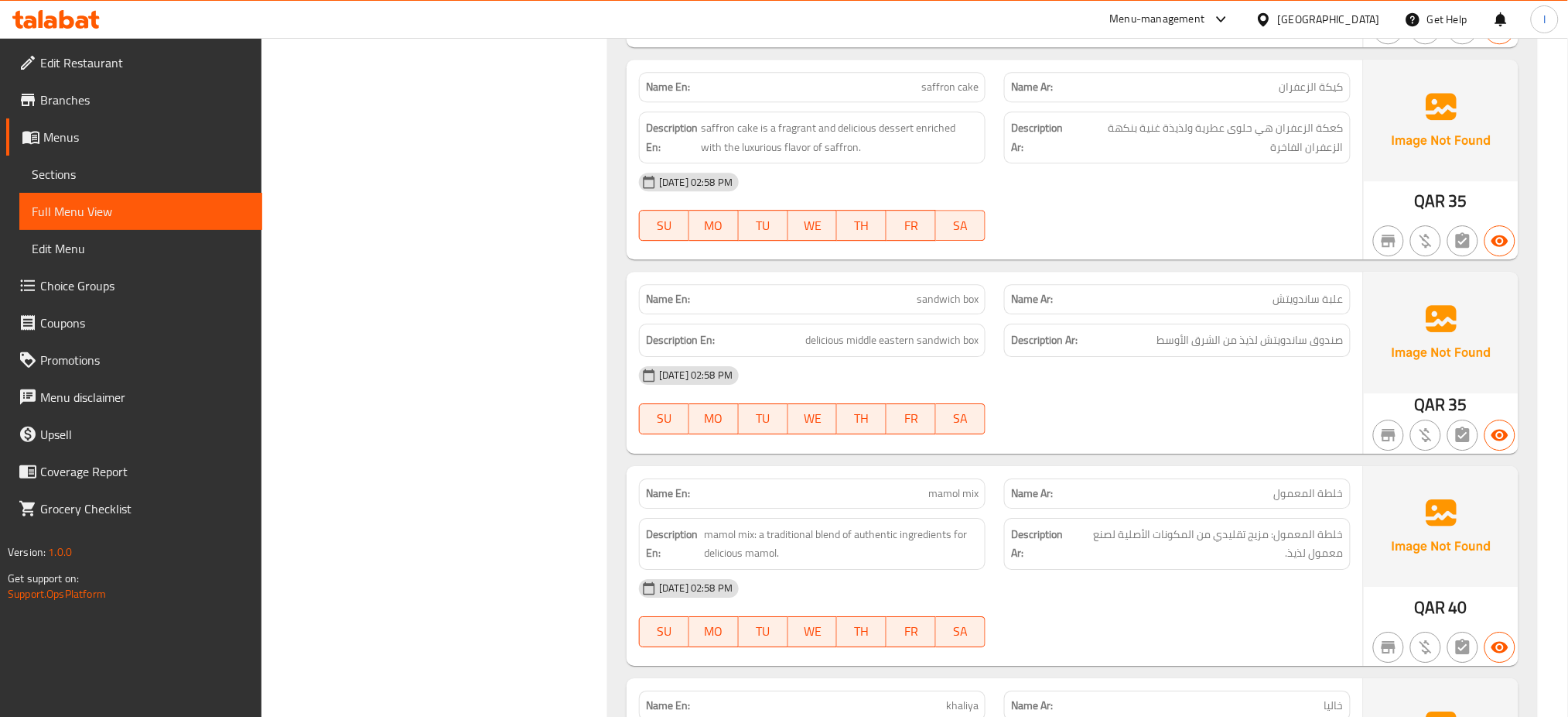
scroll to position [1580, 0]
click at [938, 479] on div "Name En: mamol mix" at bounding box center [812, 494] width 347 height 30
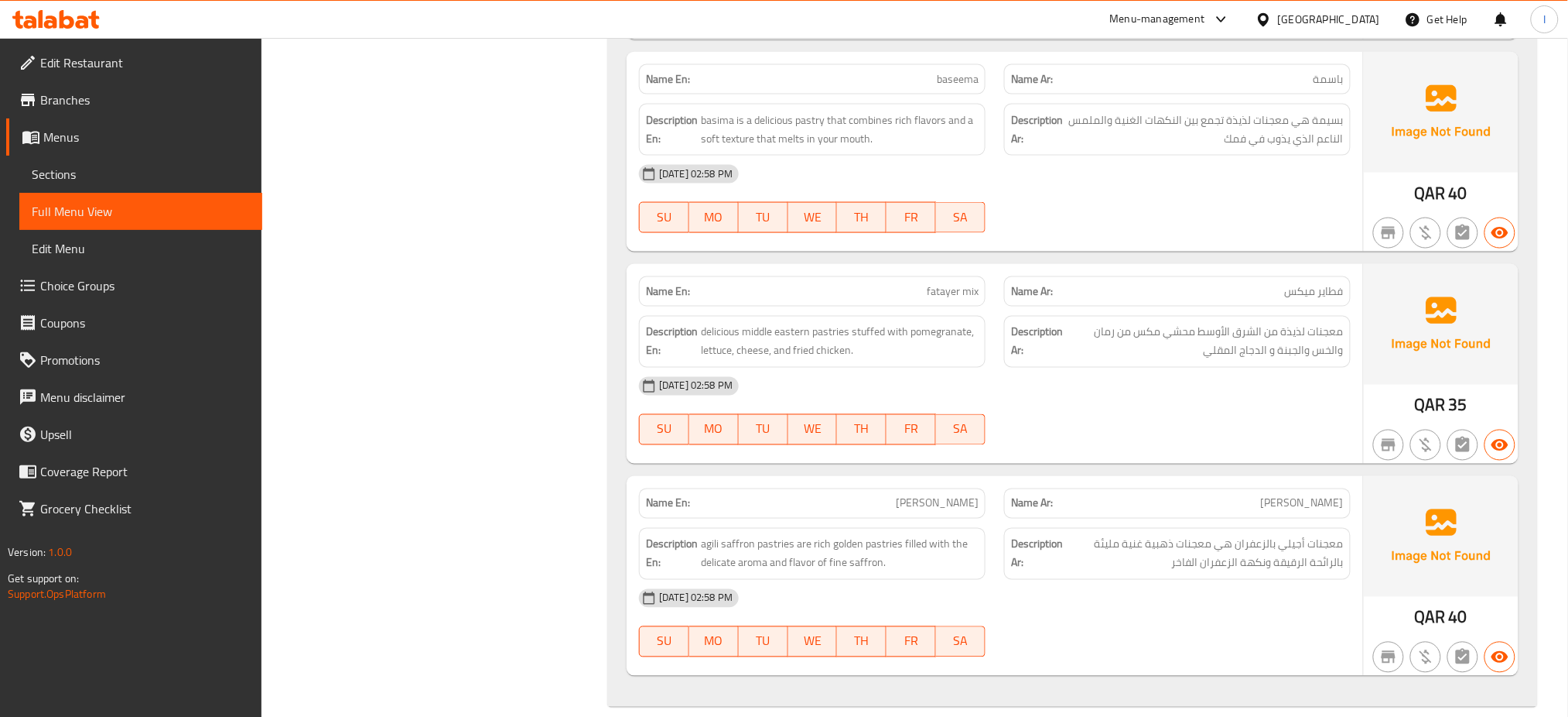
click at [906, 368] on div "03-09-2025 02:58 PM" at bounding box center [995, 387] width 731 height 37
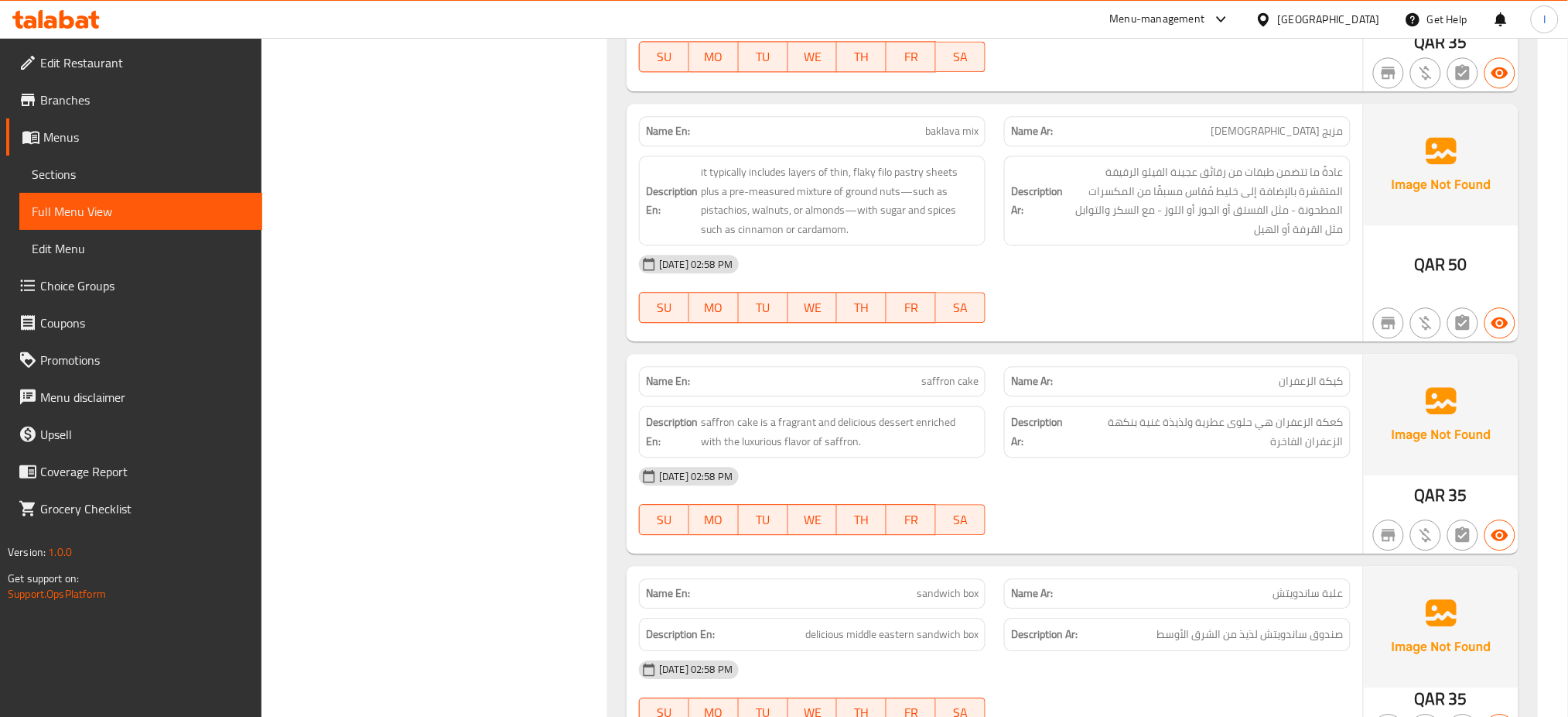
click at [1016, 458] on div "03-09-2025 02:58 PM" at bounding box center [995, 476] width 731 height 37
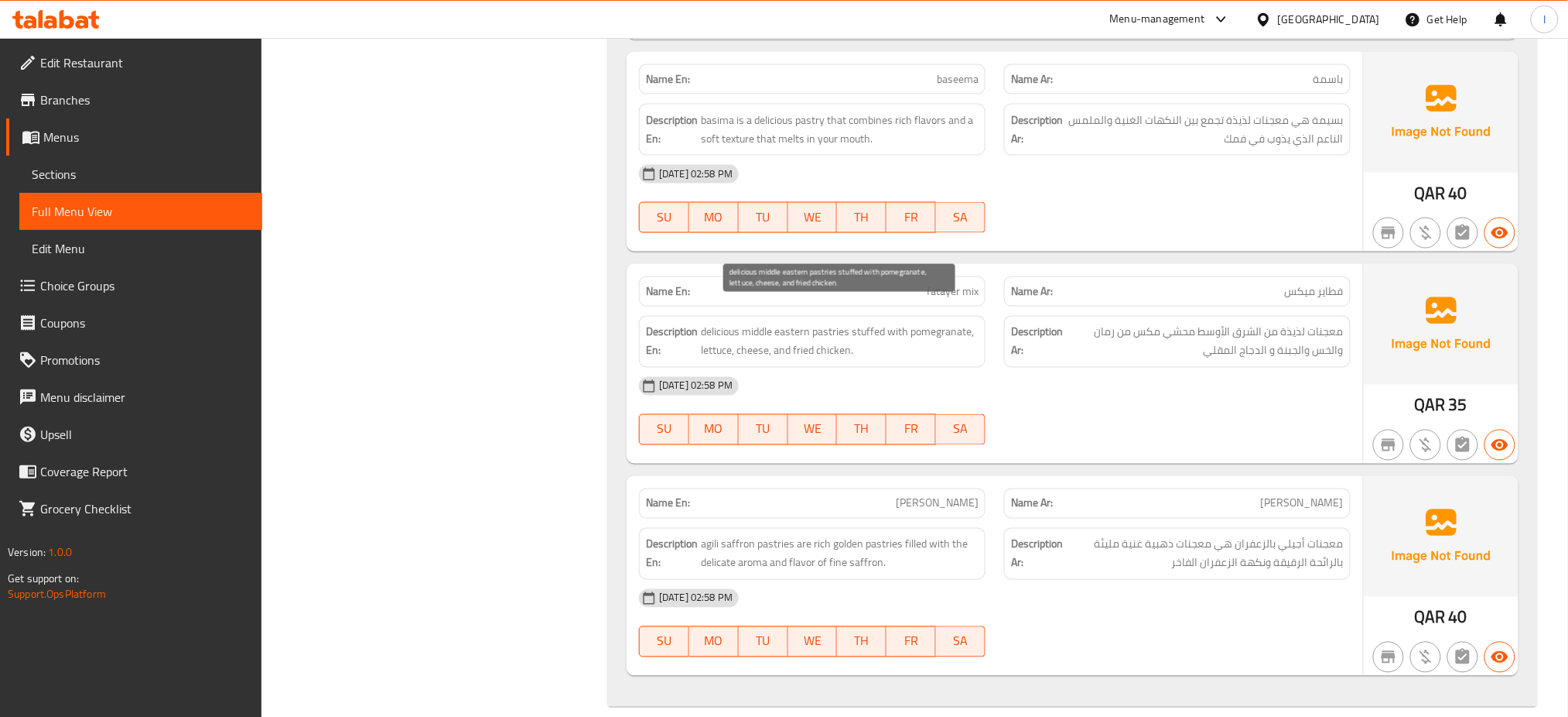
click at [870, 323] on span "delicious middle eastern pastries stuffed with pomegranate, lettuce, cheese, an…" at bounding box center [839, 342] width 278 height 38
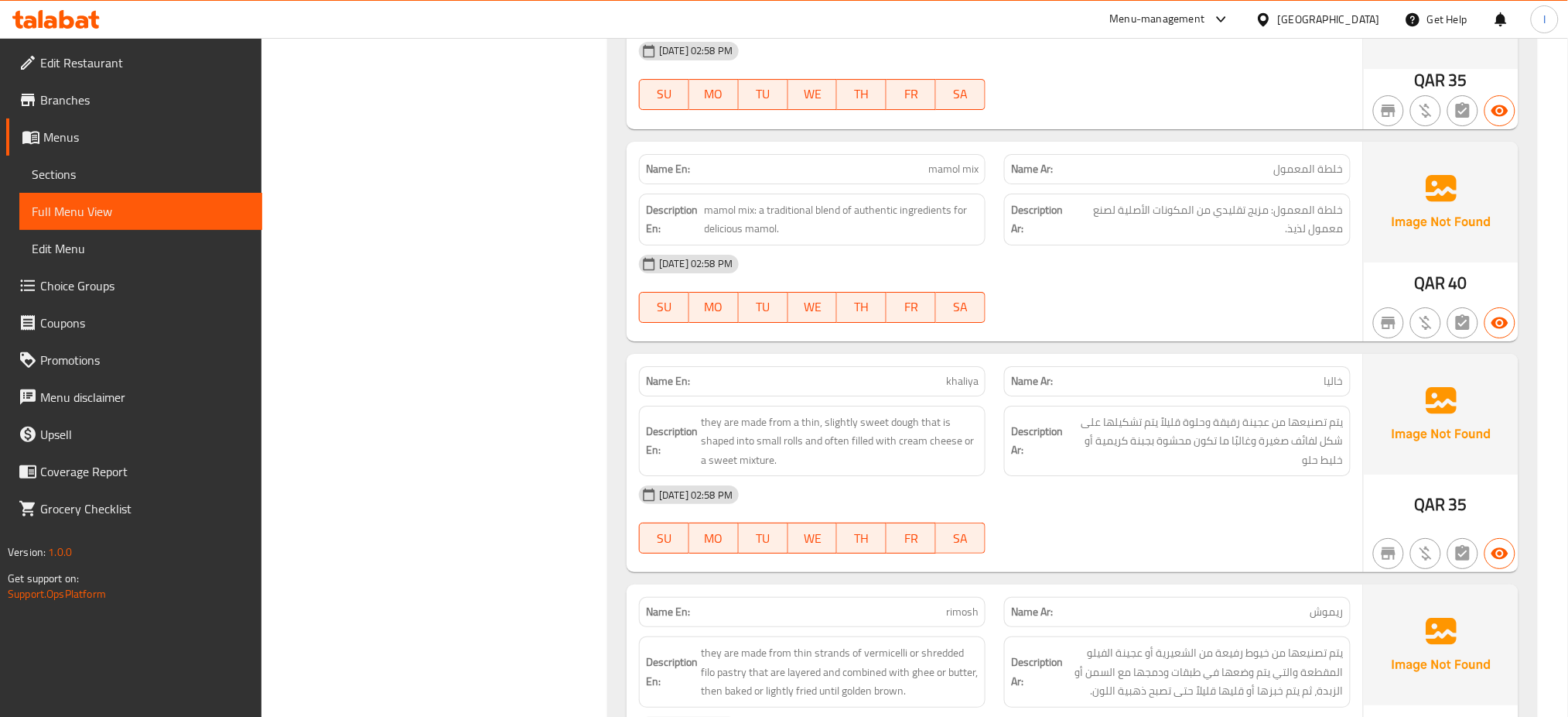
click at [818, 480] on div "03-09-2025 02:58 PM" at bounding box center [995, 495] width 731 height 37
type button "6"
click at [983, 522] on button "SA" at bounding box center [961, 537] width 50 height 31
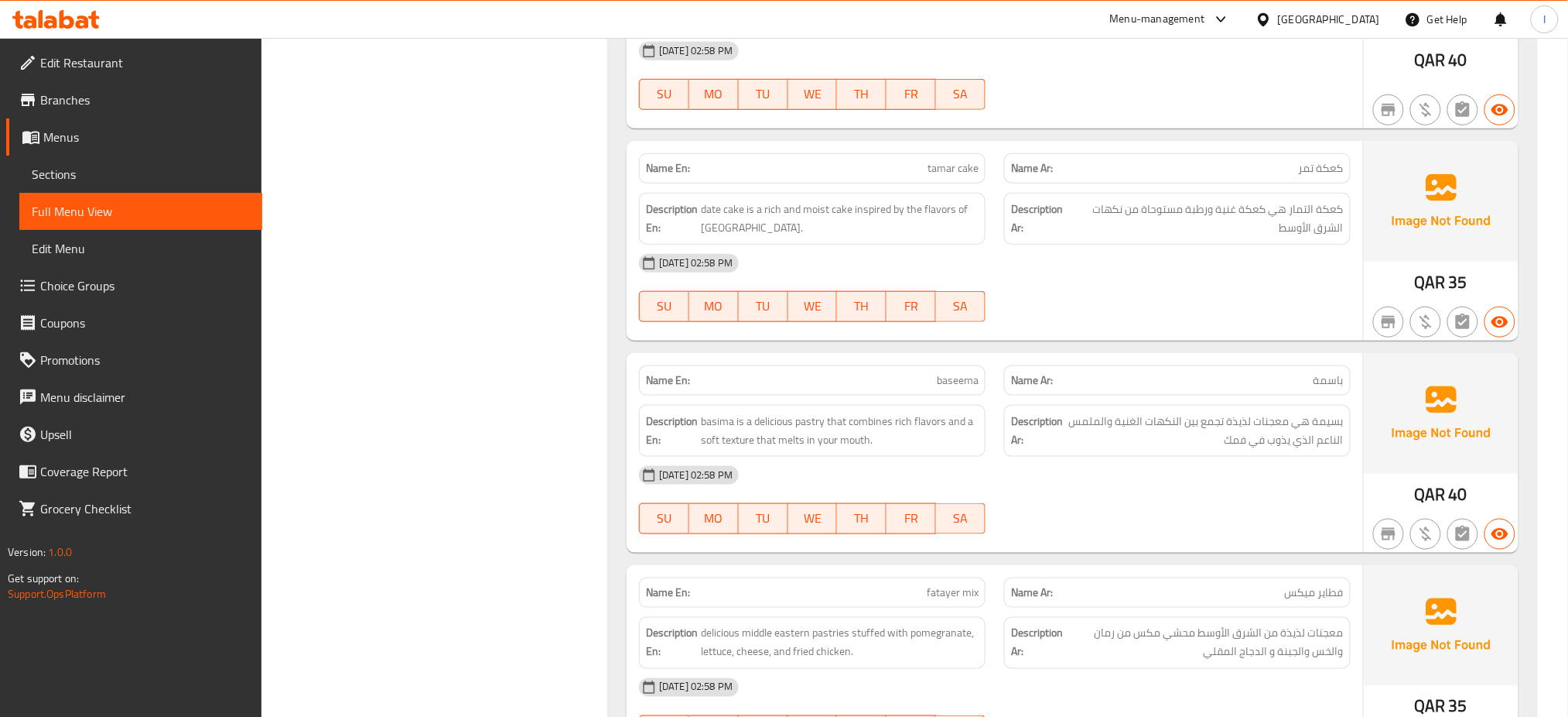
click at [996, 404] on div "Description Ar: بسيمة هي معجنات لذيذة تجمع بين النكهات الغنية والملمس الناعم ال…" at bounding box center [1178, 431] width 365 height 70
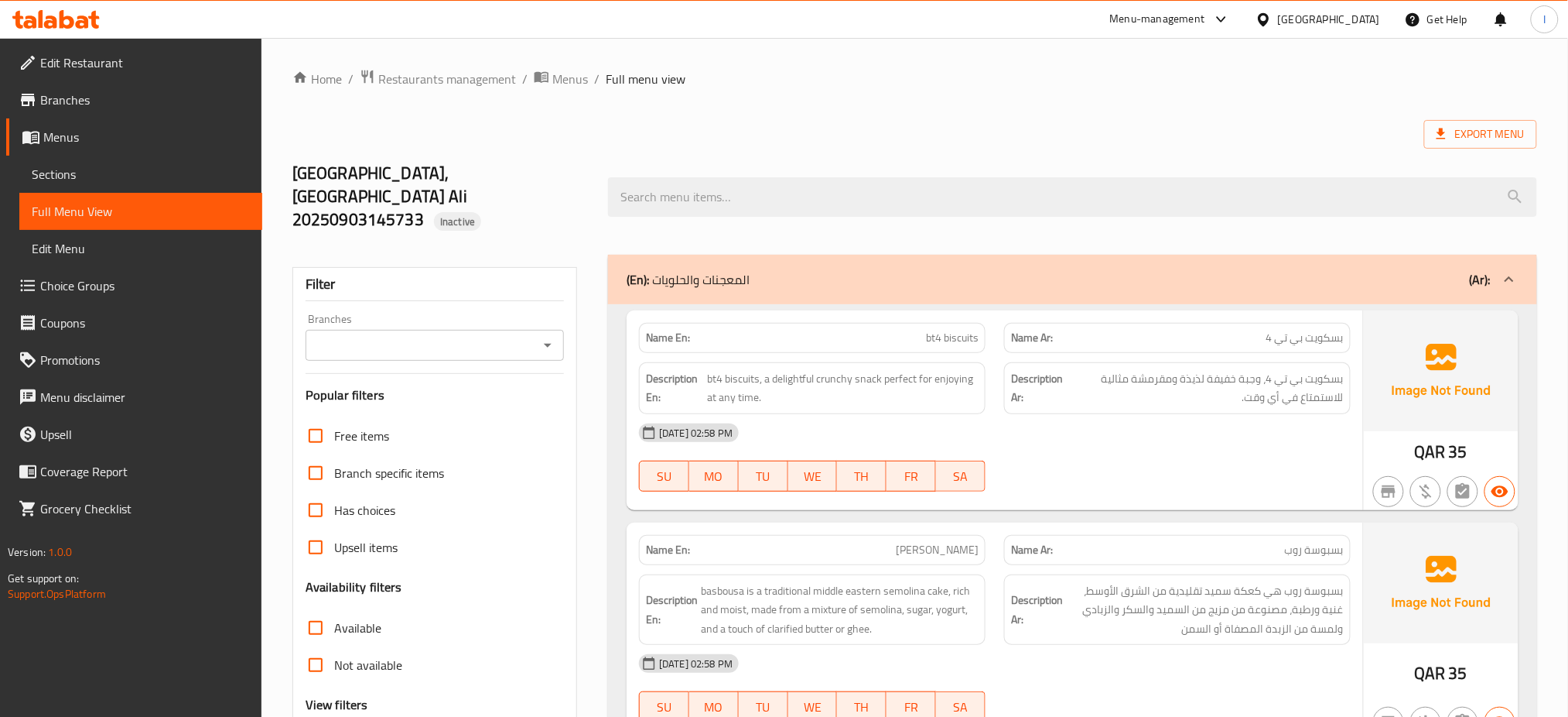
click at [1071, 479] on div "Name En: bt4 biscuits Name Ar: بسكويت بي تي 4 Description En: bt4 biscuits, a d…" at bounding box center [995, 410] width 736 height 199
click at [1071, 423] on div "03-09-2025 02:58 PM" at bounding box center [995, 432] width 731 height 37
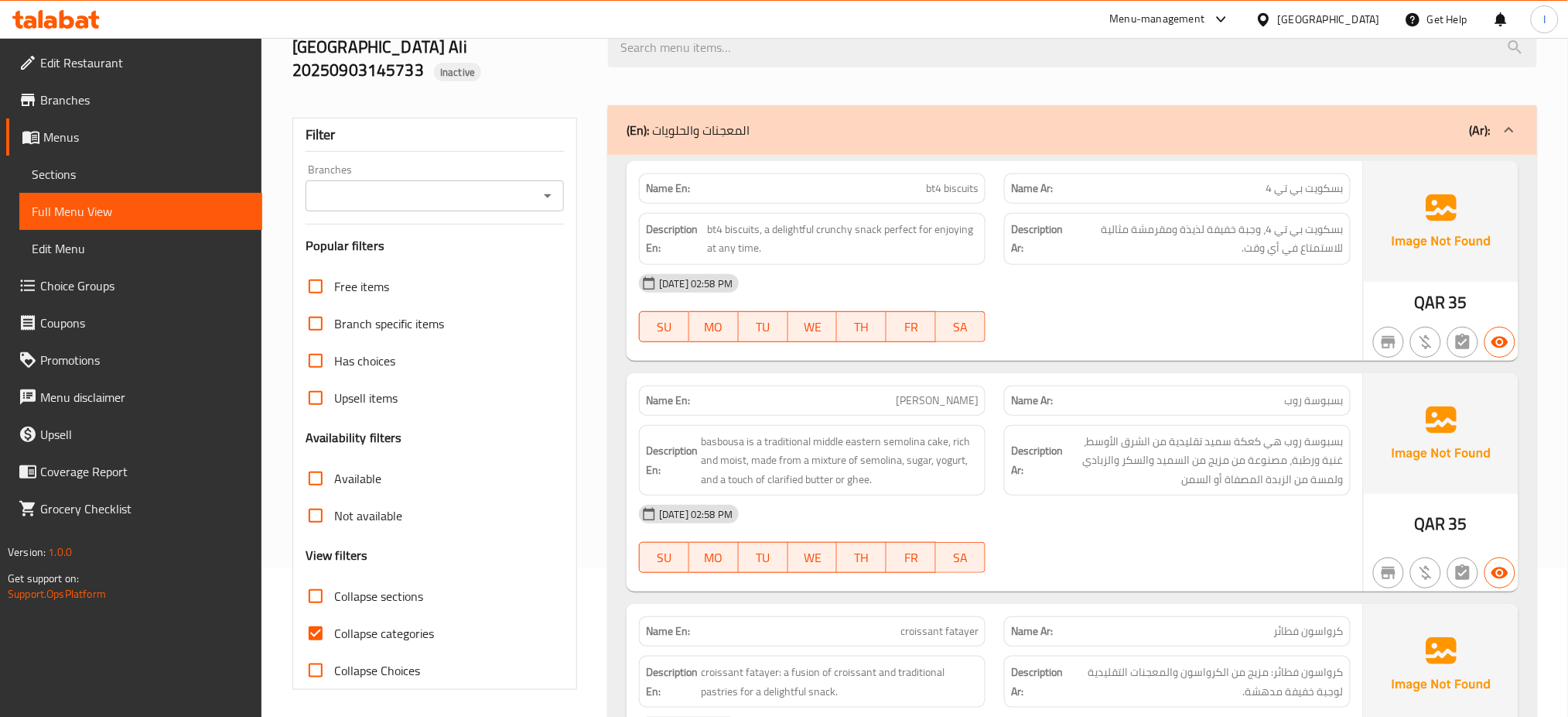
scroll to position [178, 0]
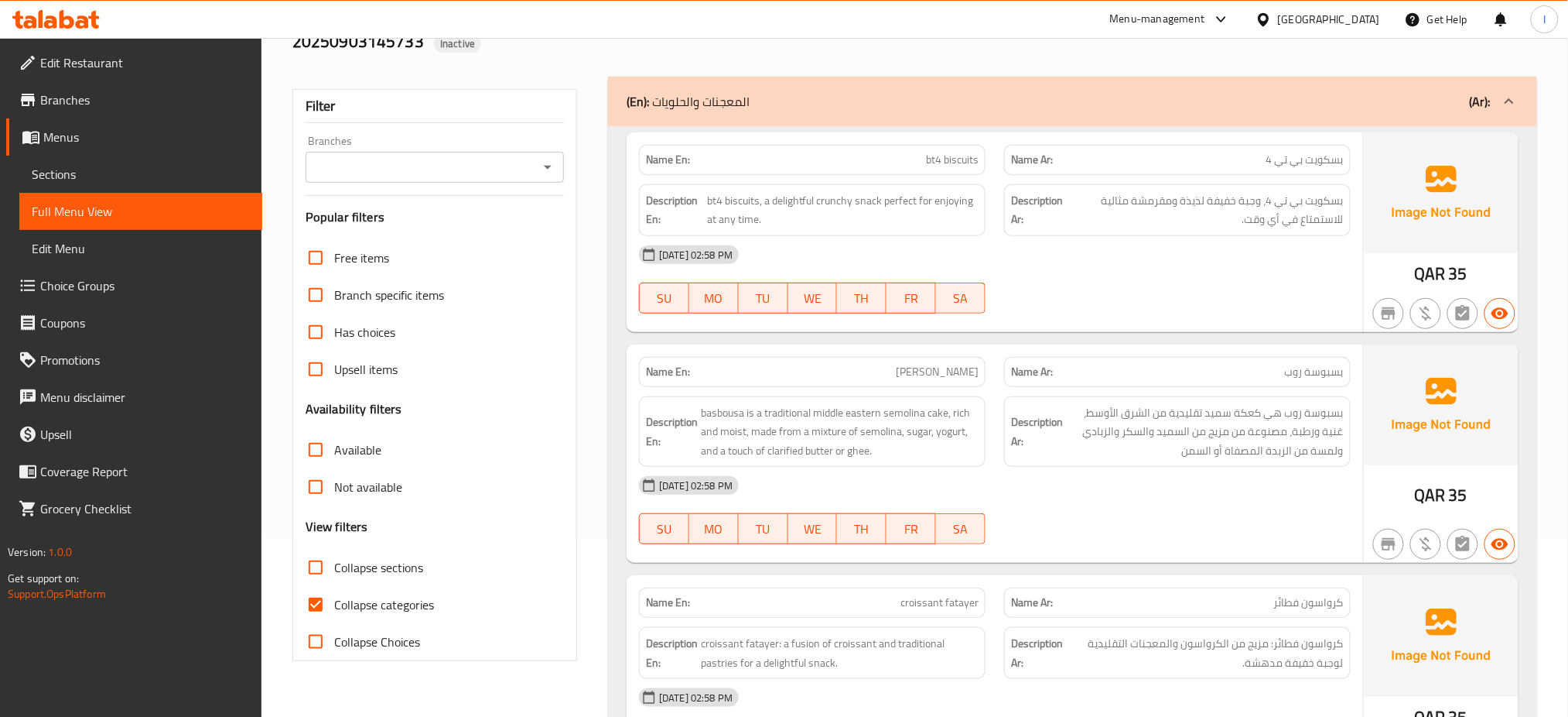
click at [852, 20] on div "Menu-management Qatar Get Help I" at bounding box center [784, 20] width 1568 height 37
click at [933, 439] on div "Description En: basbousa is a traditional middle eastern semolina cake, rich an…" at bounding box center [812, 432] width 347 height 71
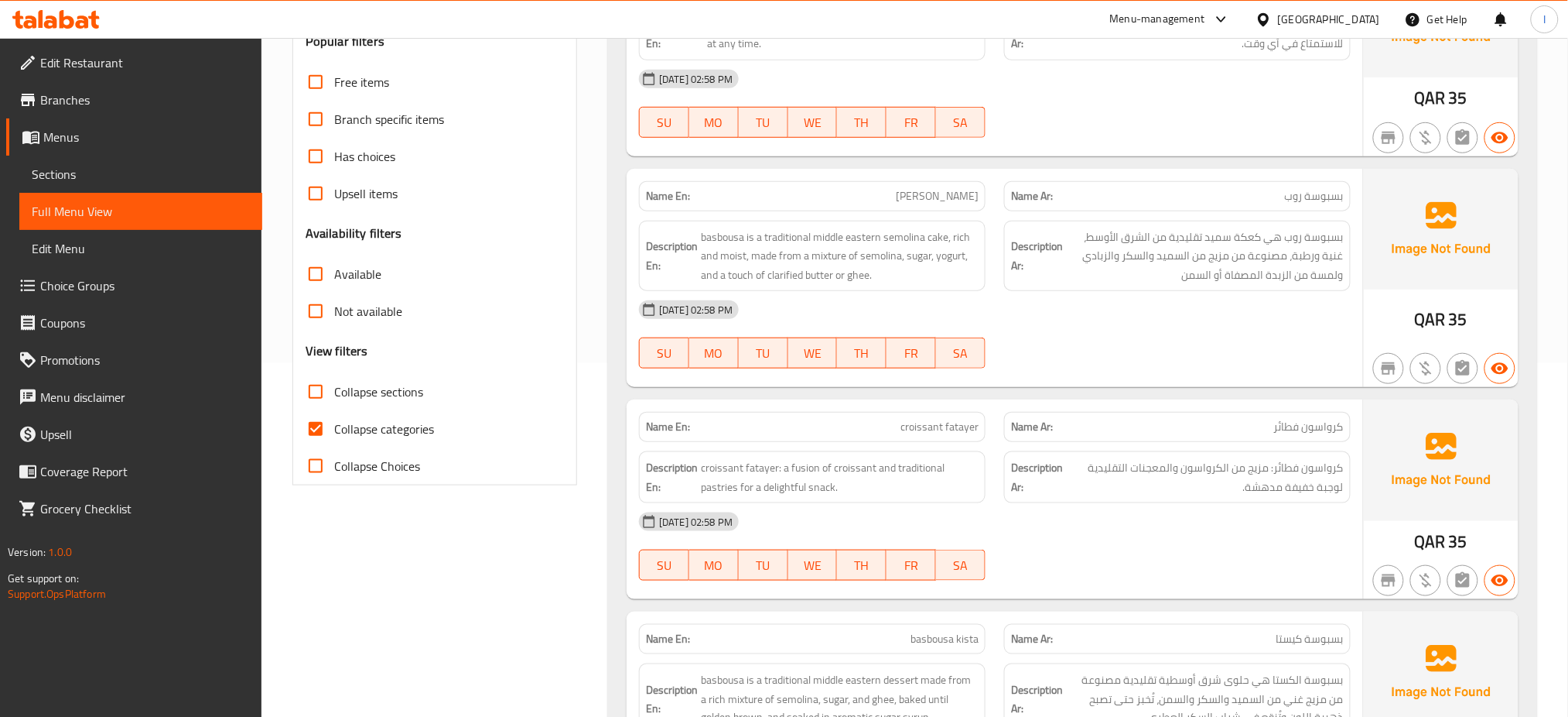
scroll to position [361, 0]
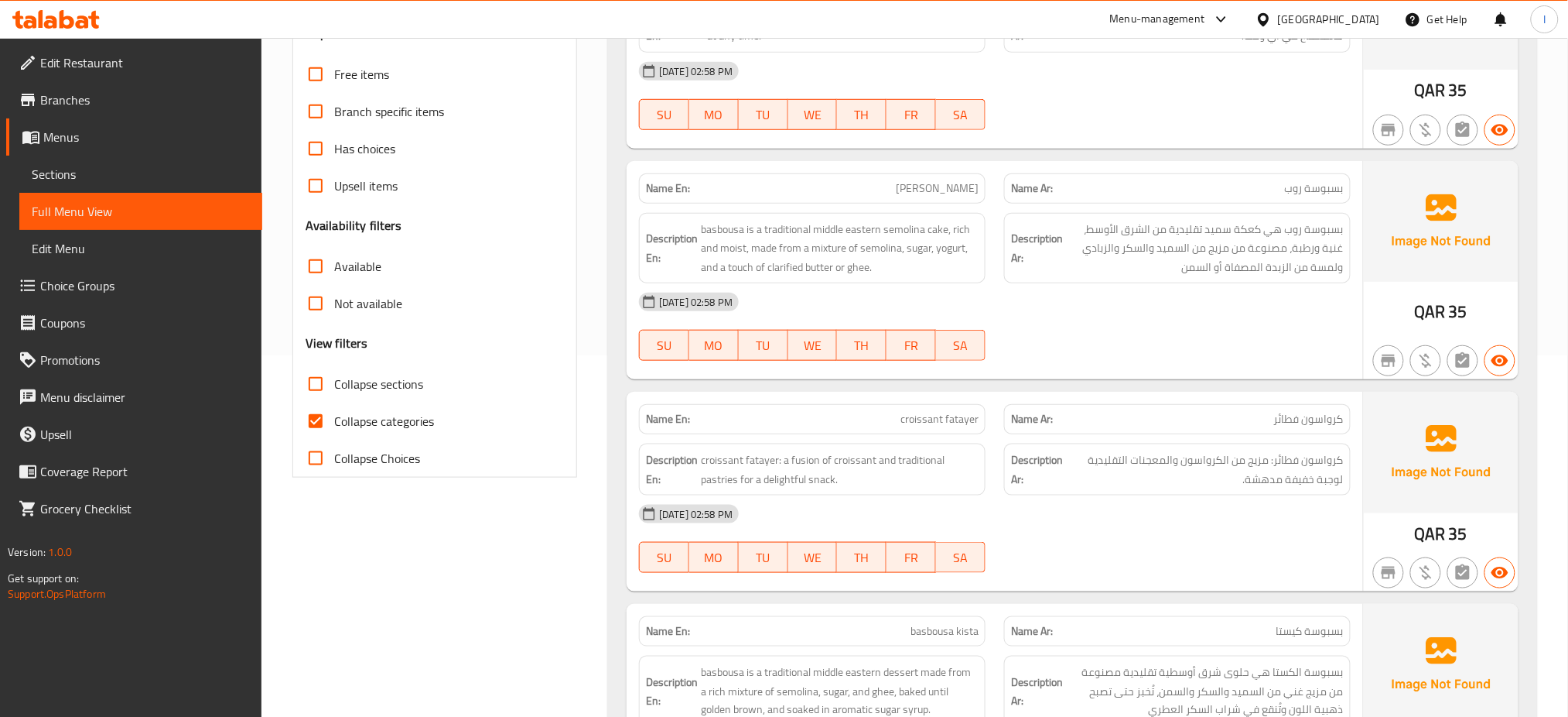
type button "5"
click at [893, 542] on button "FR" at bounding box center [911, 557] width 50 height 31
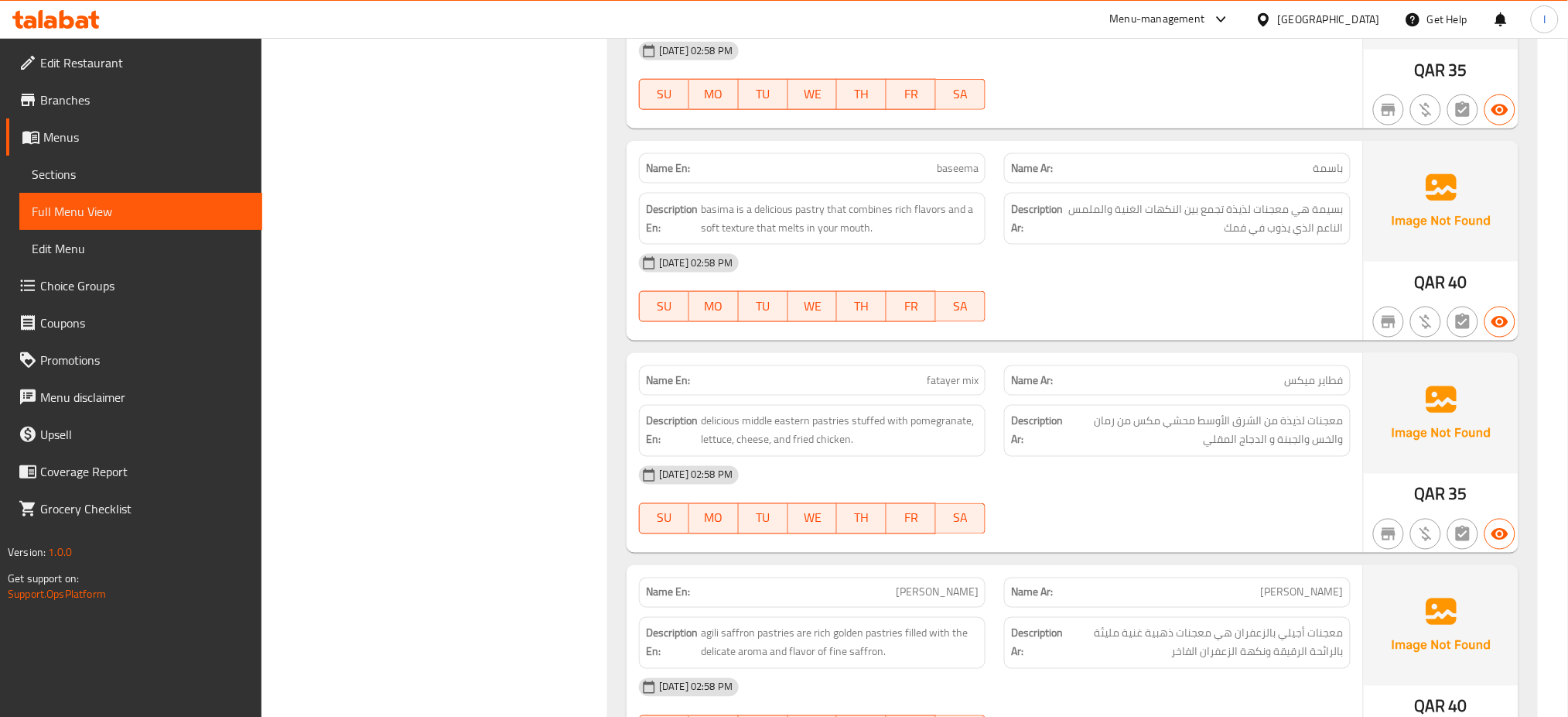
click at [1164, 490] on div "03-09-2025 02:58 PM SU MO TU WE TH FR SA" at bounding box center [995, 500] width 731 height 87
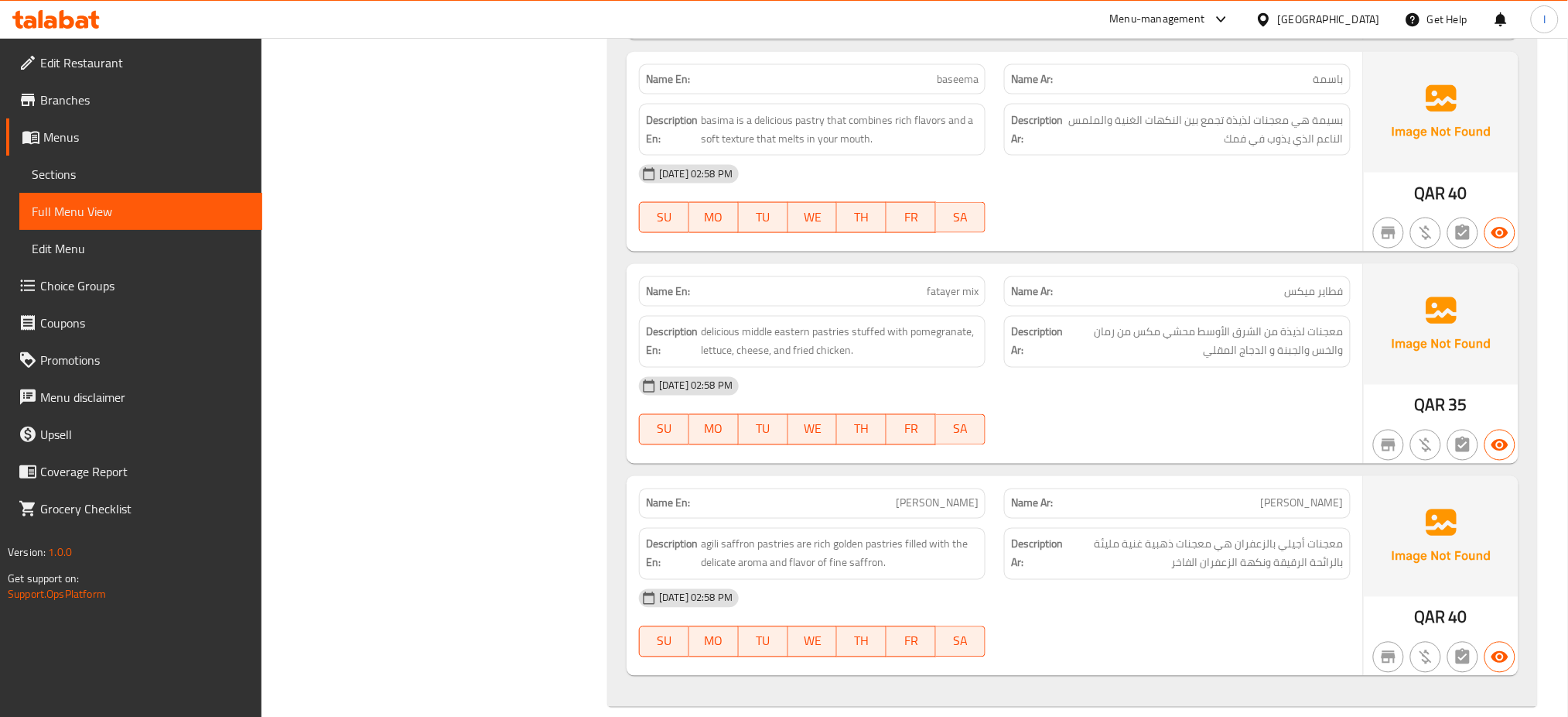
click at [848, 315] on div "Description En: delicious middle eastern pastries stuffed with pomegranate, let…" at bounding box center [812, 341] width 347 height 51
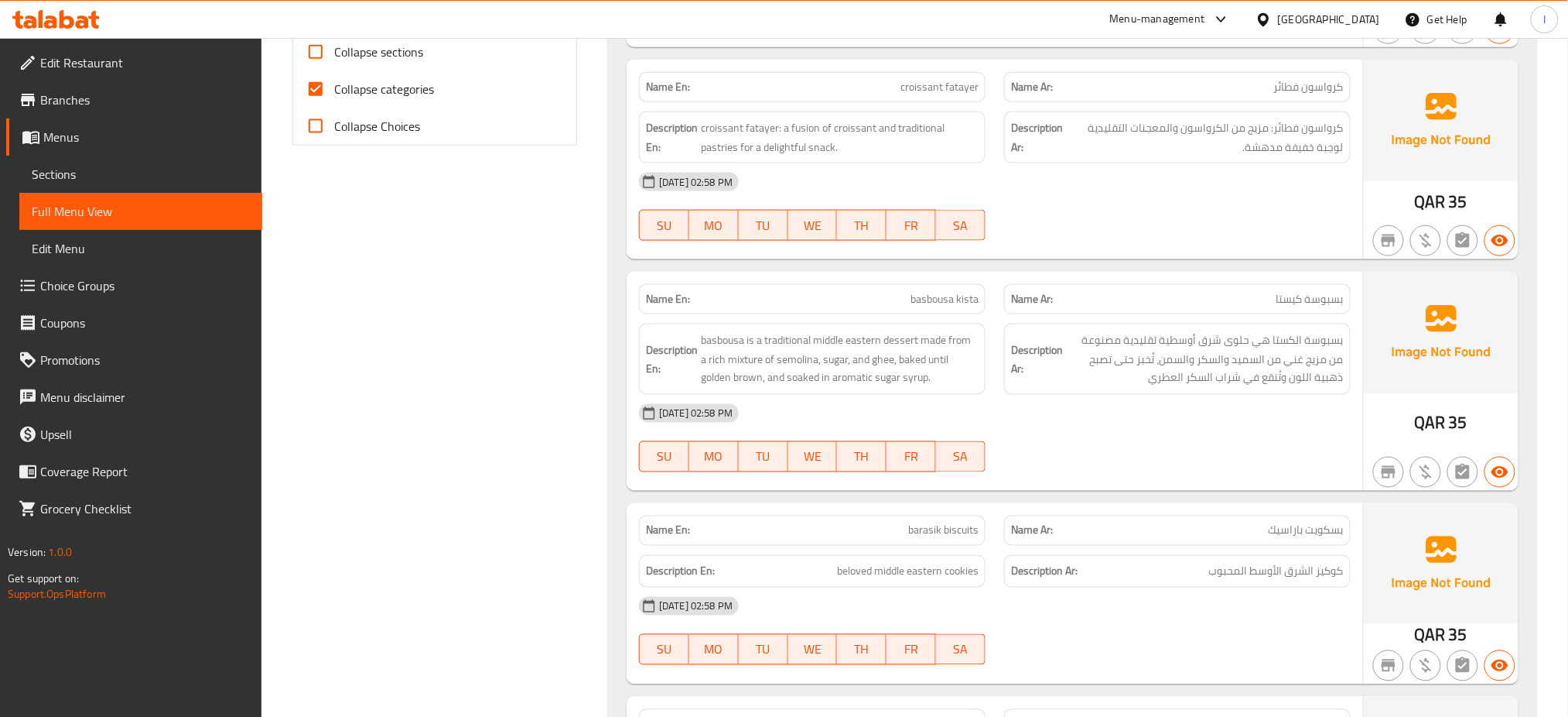
scroll to position [695, 0]
click at [1053, 505] on div "Name Ar: بسكويت باراسيك" at bounding box center [1178, 529] width 365 height 49
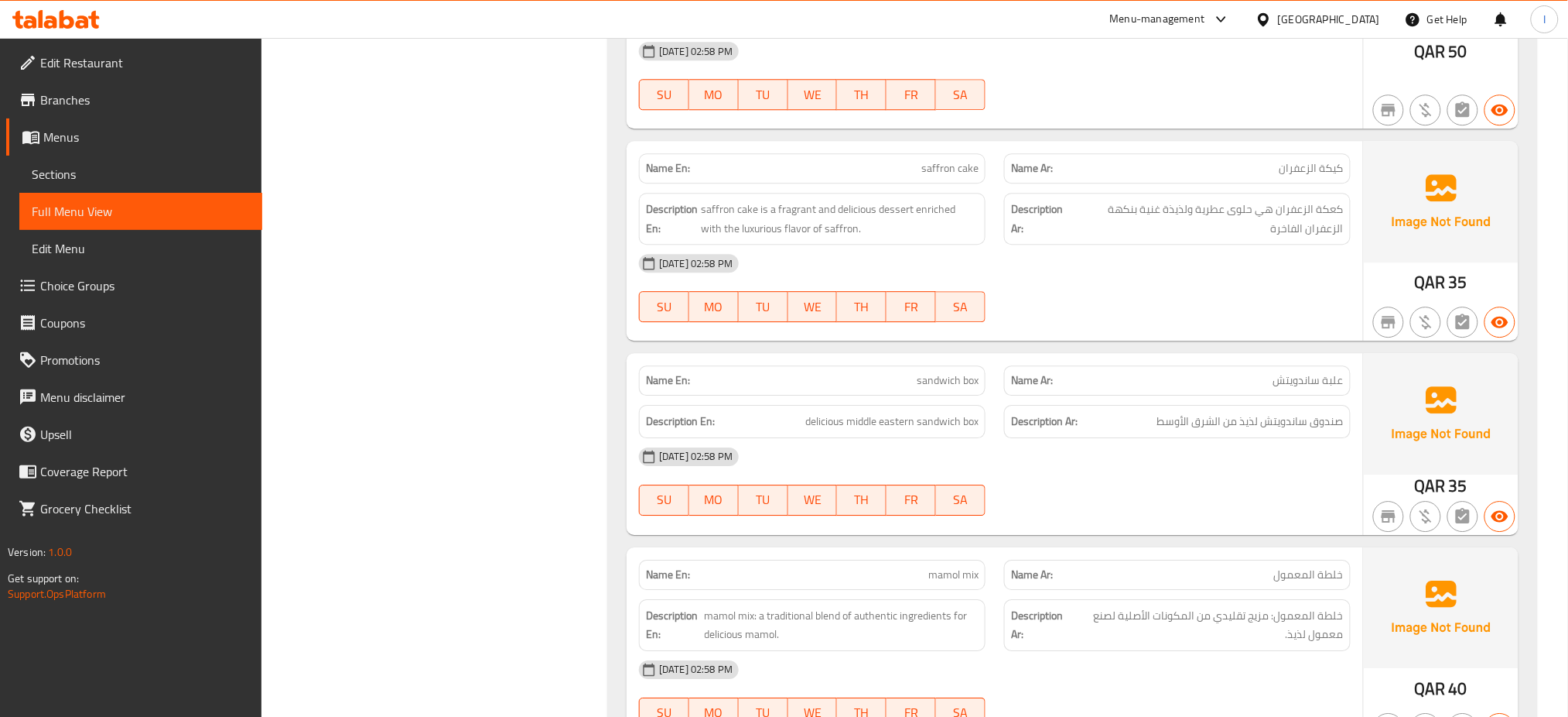
scroll to position [1675, 0]
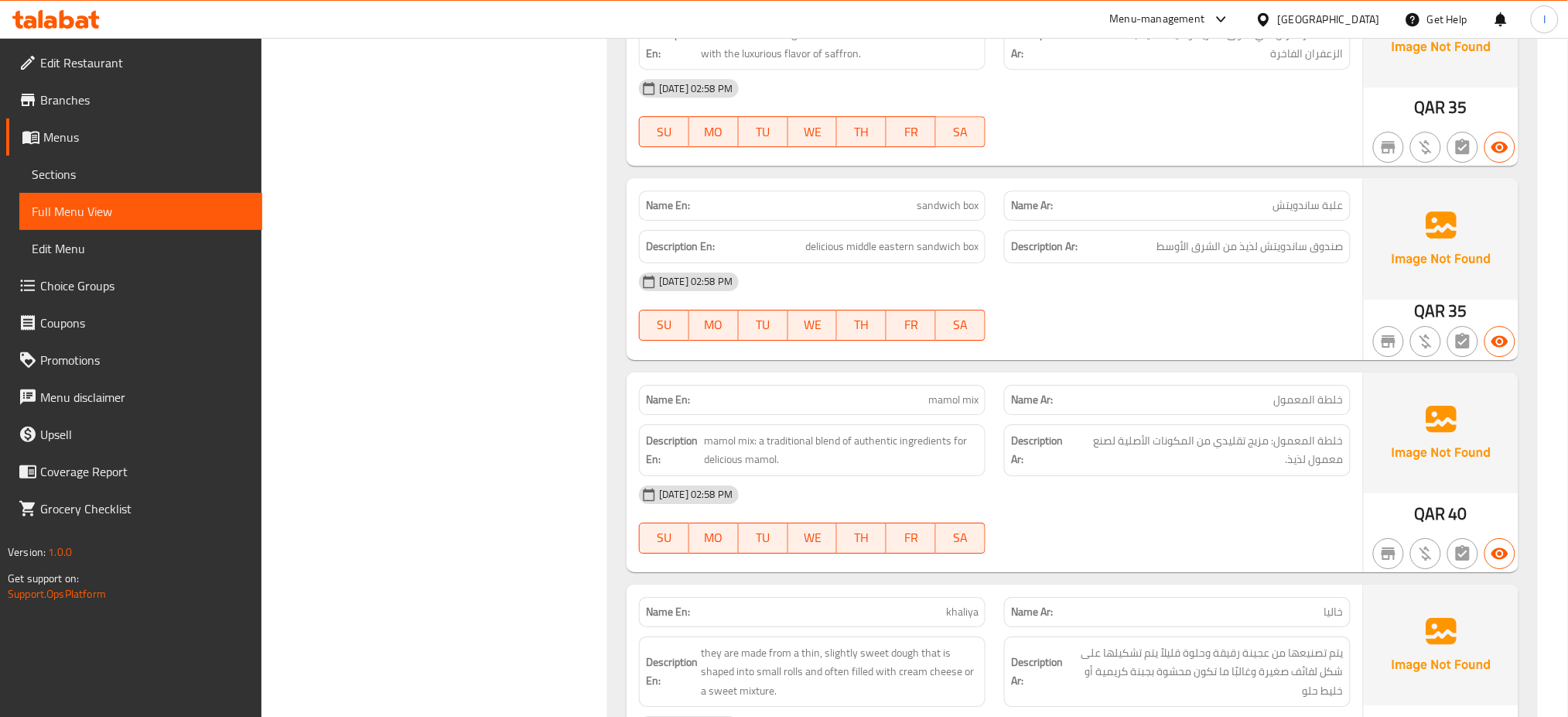
click at [1067, 476] on div "03-09-2025 02:58 PM" at bounding box center [995, 495] width 731 height 37
click at [600, 534] on div "(En): المعجنات والحلويات (Ar): Name En: bt4 biscuits Name Ar: بسكويت بي تي 4 De…" at bounding box center [1072, 246] width 948 height 3352
click at [1022, 509] on div "03-09-2025 02:58 PM SU MO TU WE TH FR SA" at bounding box center [995, 519] width 731 height 87
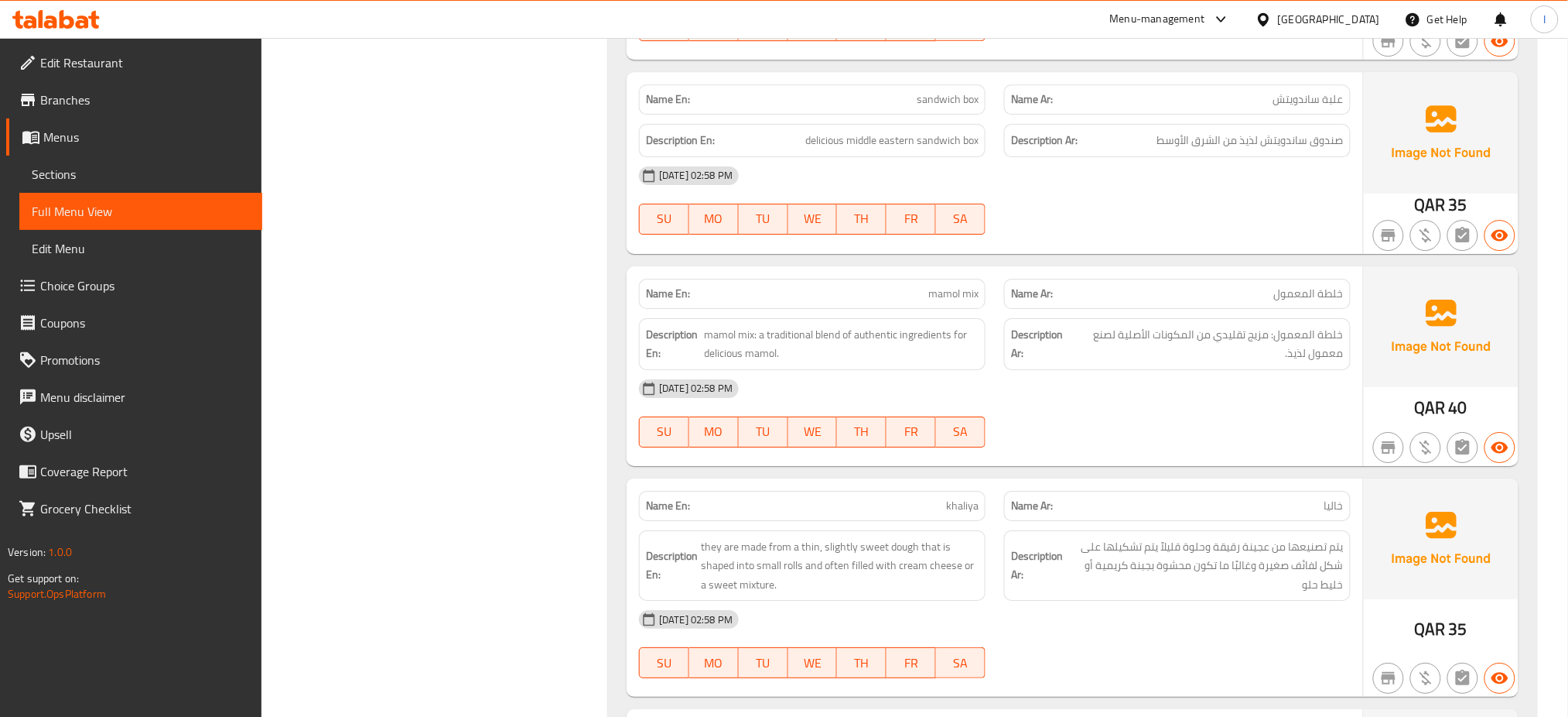
scroll to position [1777, 0]
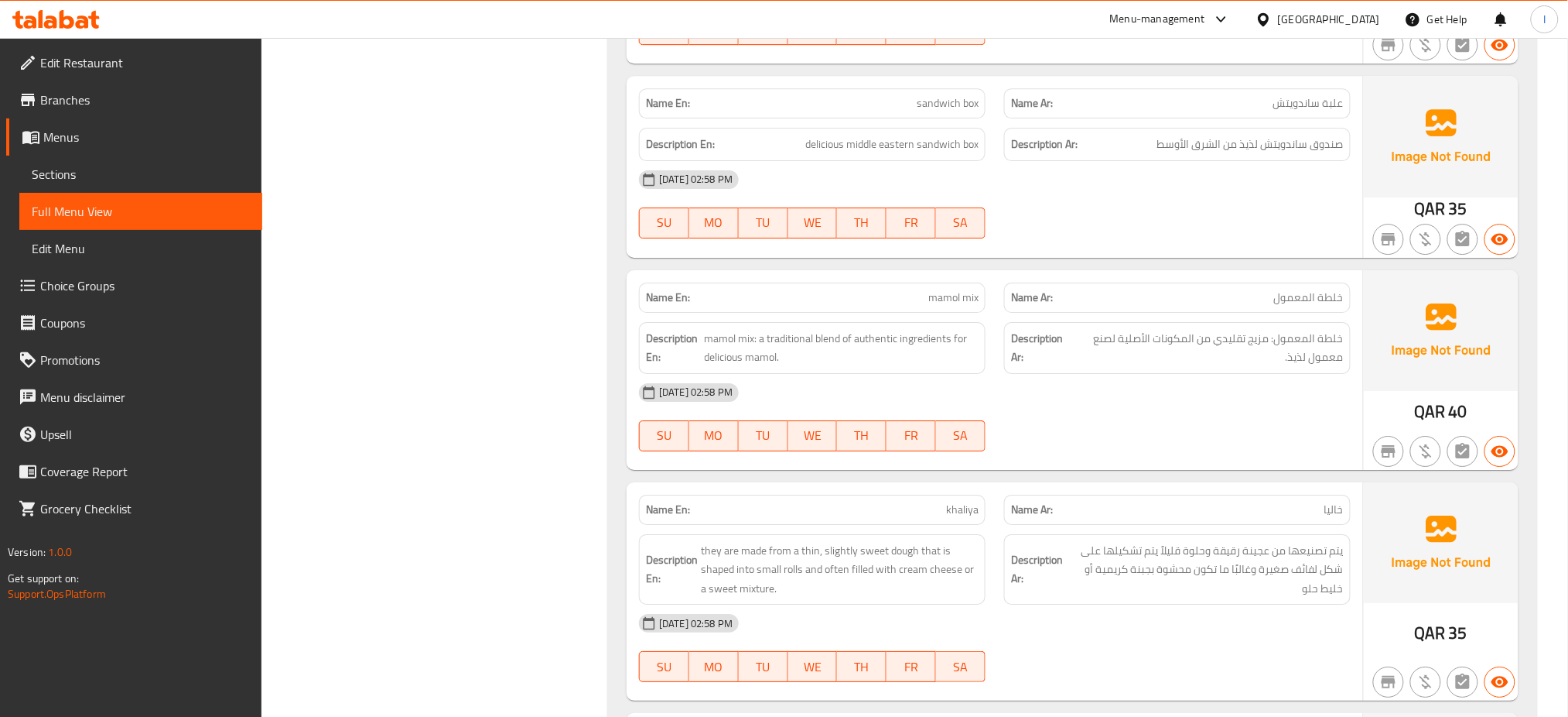
click at [922, 385] on div "03-09-2025 02:58 PM" at bounding box center [995, 392] width 731 height 37
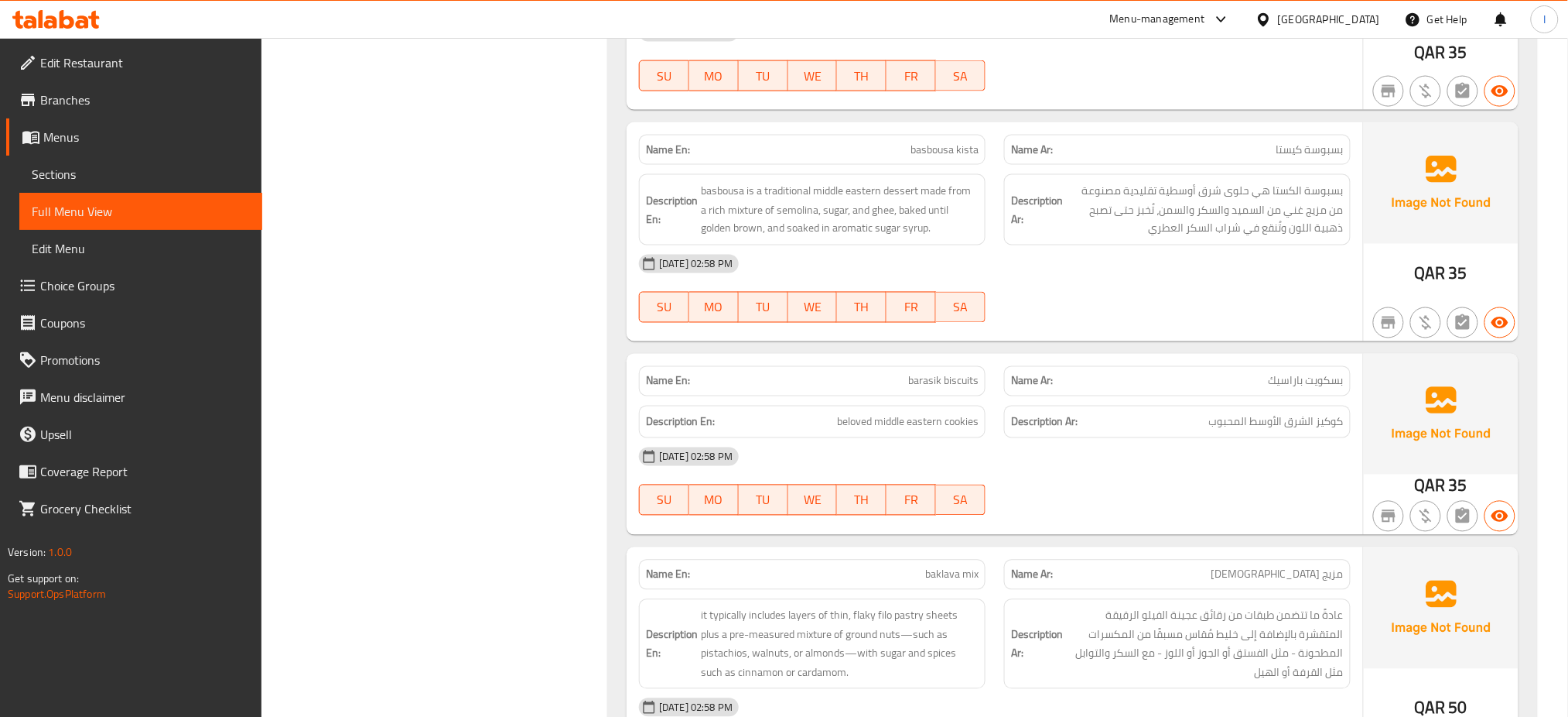
click at [687, 18] on div "Menu-management Qatar Get Help I" at bounding box center [784, 20] width 1568 height 37
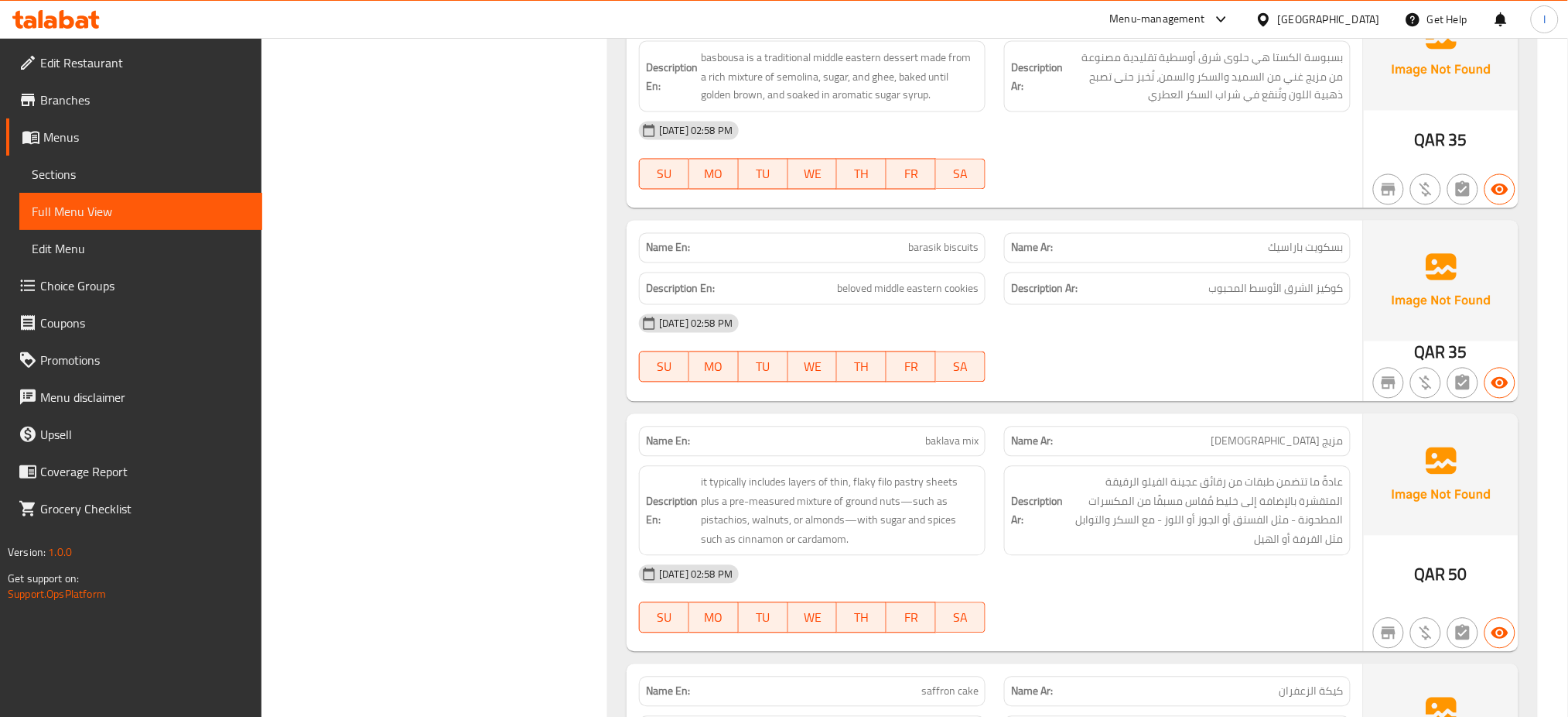
scroll to position [979, 0]
click at [850, 553] on div "03-09-2025 02:58 PM" at bounding box center [995, 572] width 731 height 37
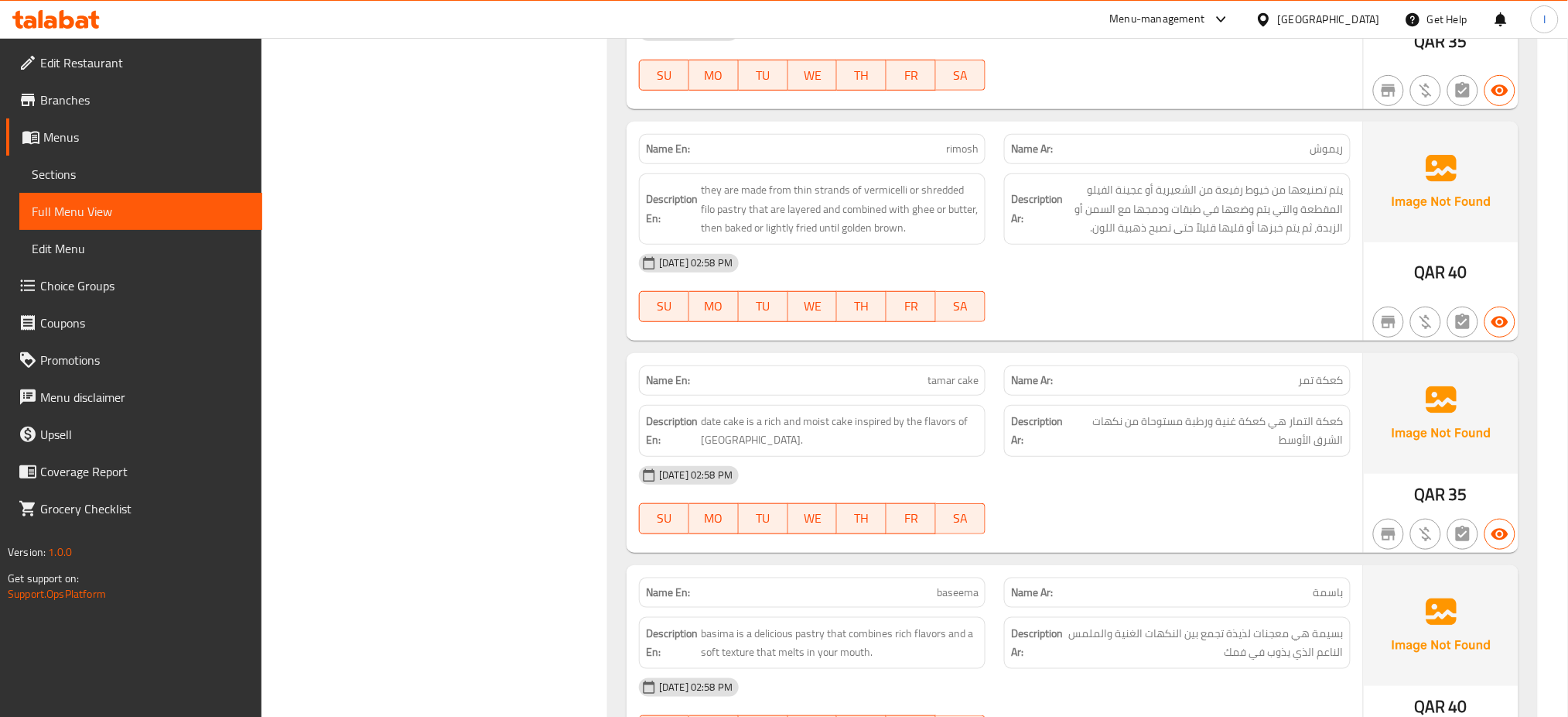
click at [856, 457] on div "03-09-2025 02:58 PM" at bounding box center [995, 476] width 731 height 37
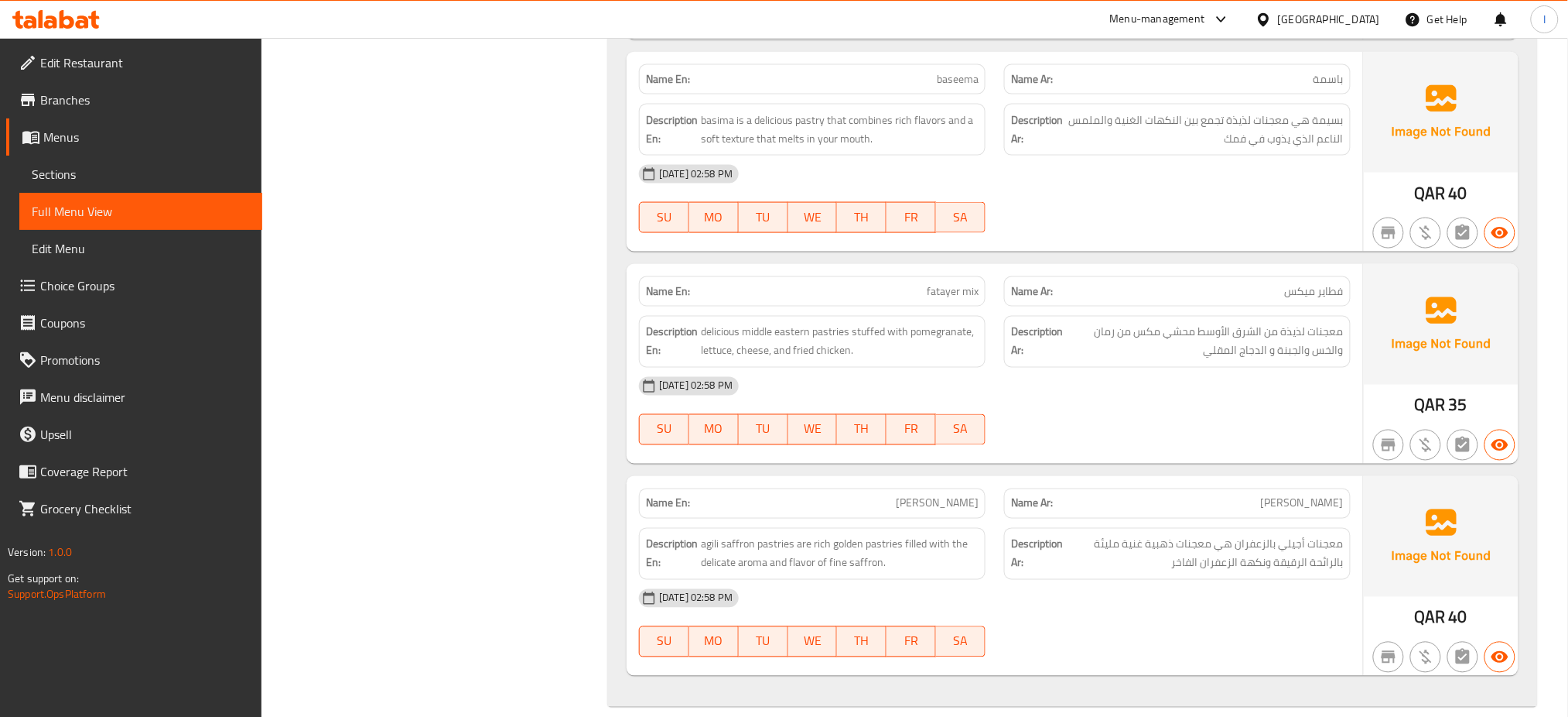
click at [942, 368] on div "03-09-2025 02:58 PM" at bounding box center [995, 387] width 731 height 37
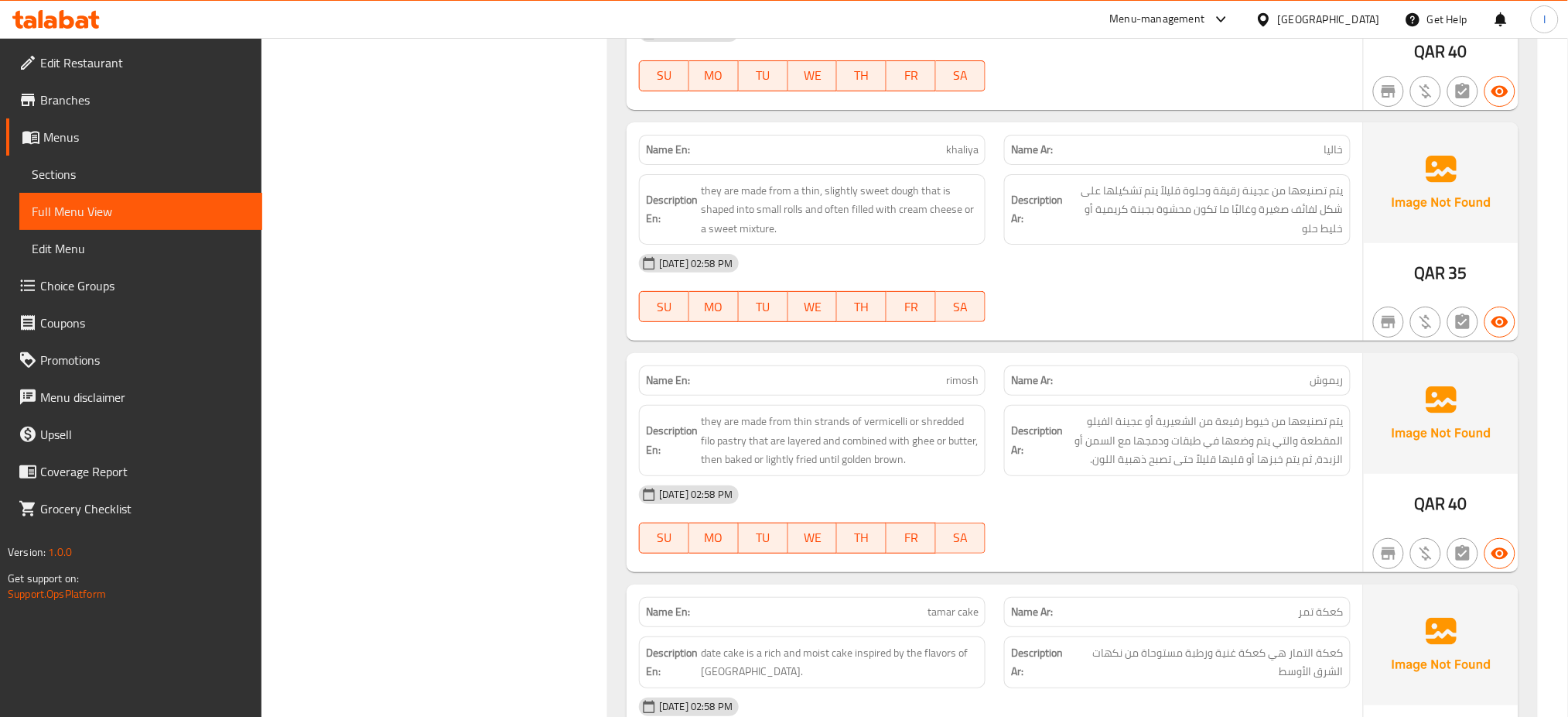
click at [959, 373] on span "rimosh" at bounding box center [962, 380] width 33 height 16
copy span "rimosh"
click at [959, 373] on span "rimosh" at bounding box center [962, 380] width 33 height 16
click at [1369, 16] on div "Qatar" at bounding box center [1328, 20] width 102 height 17
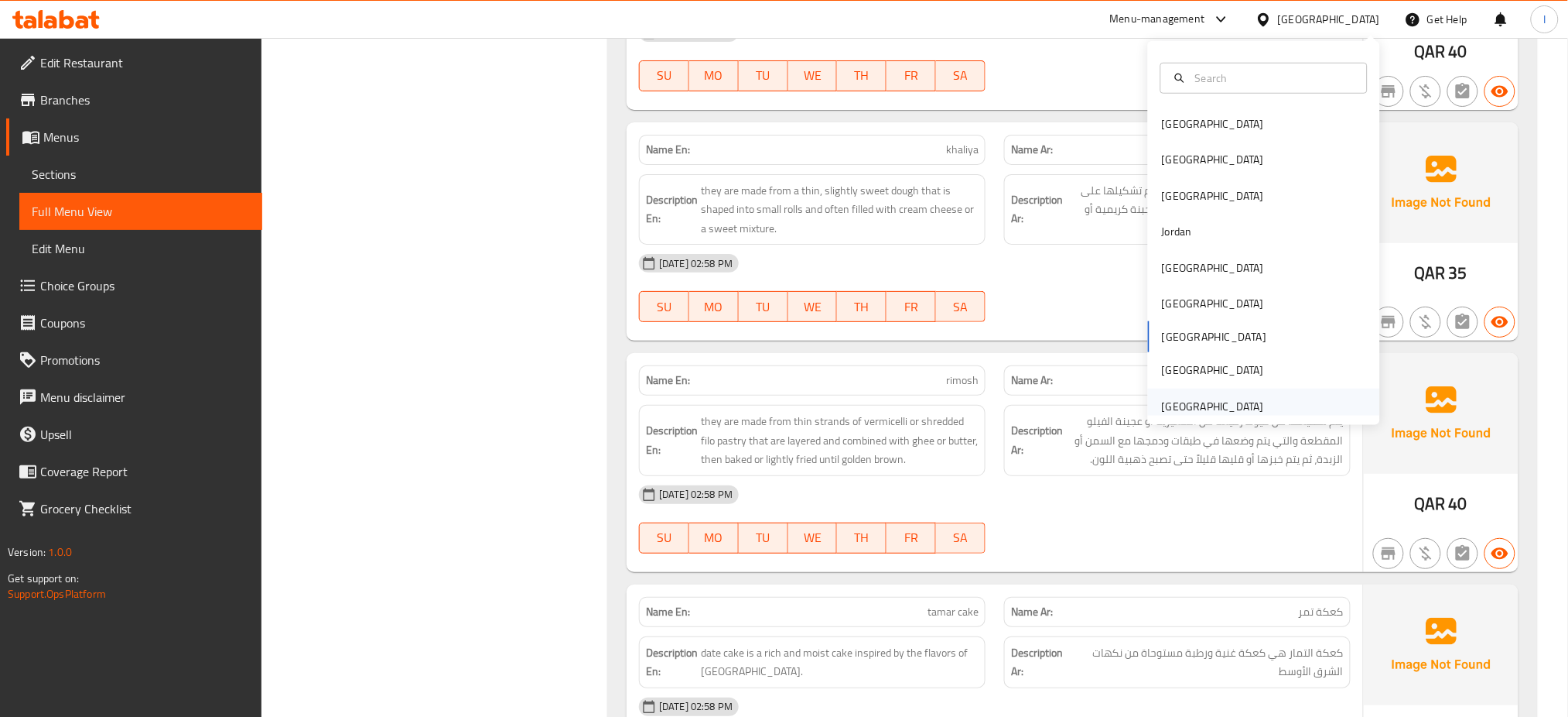
click at [1198, 412] on div "[GEOGRAPHIC_DATA]" at bounding box center [1212, 406] width 102 height 17
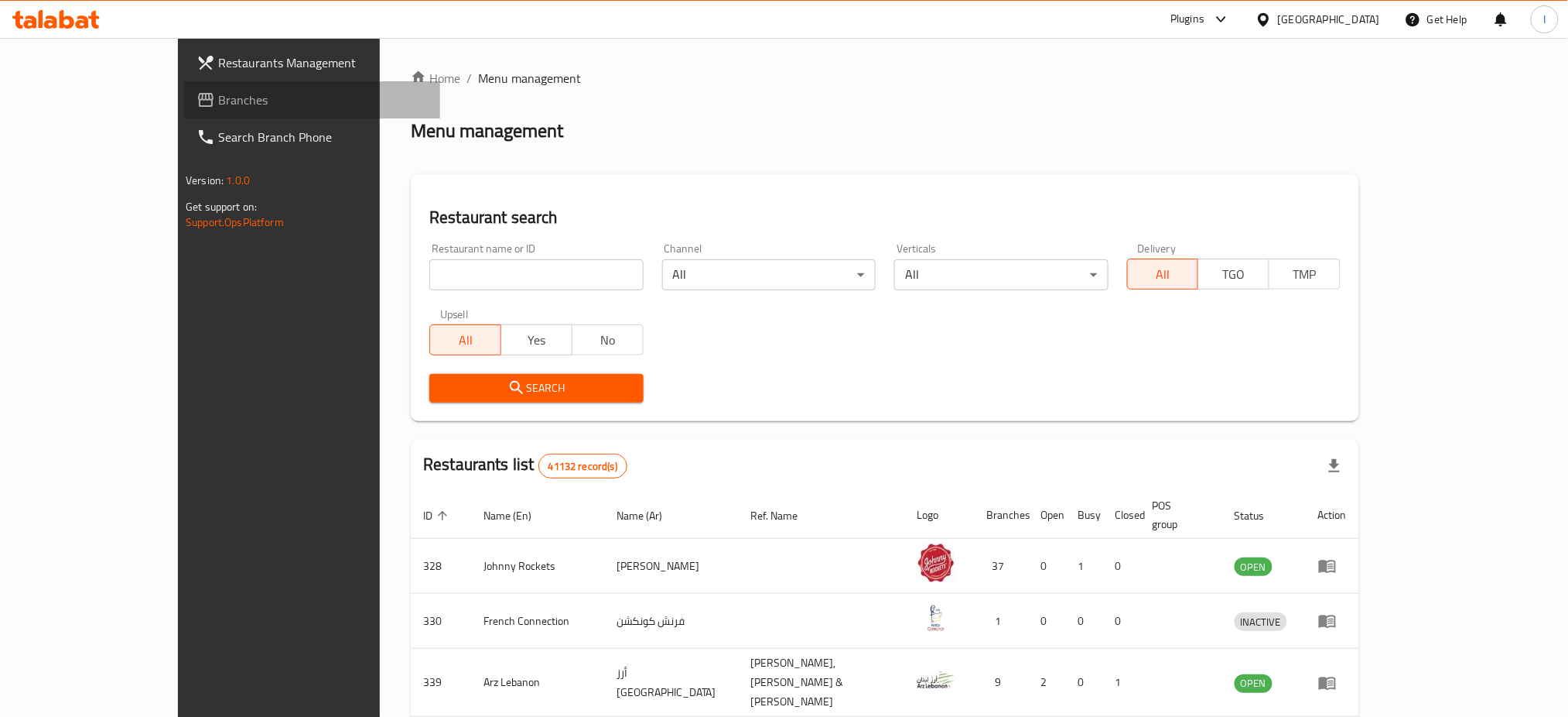
click at [218, 105] on span "Branches" at bounding box center [323, 100] width 210 height 19
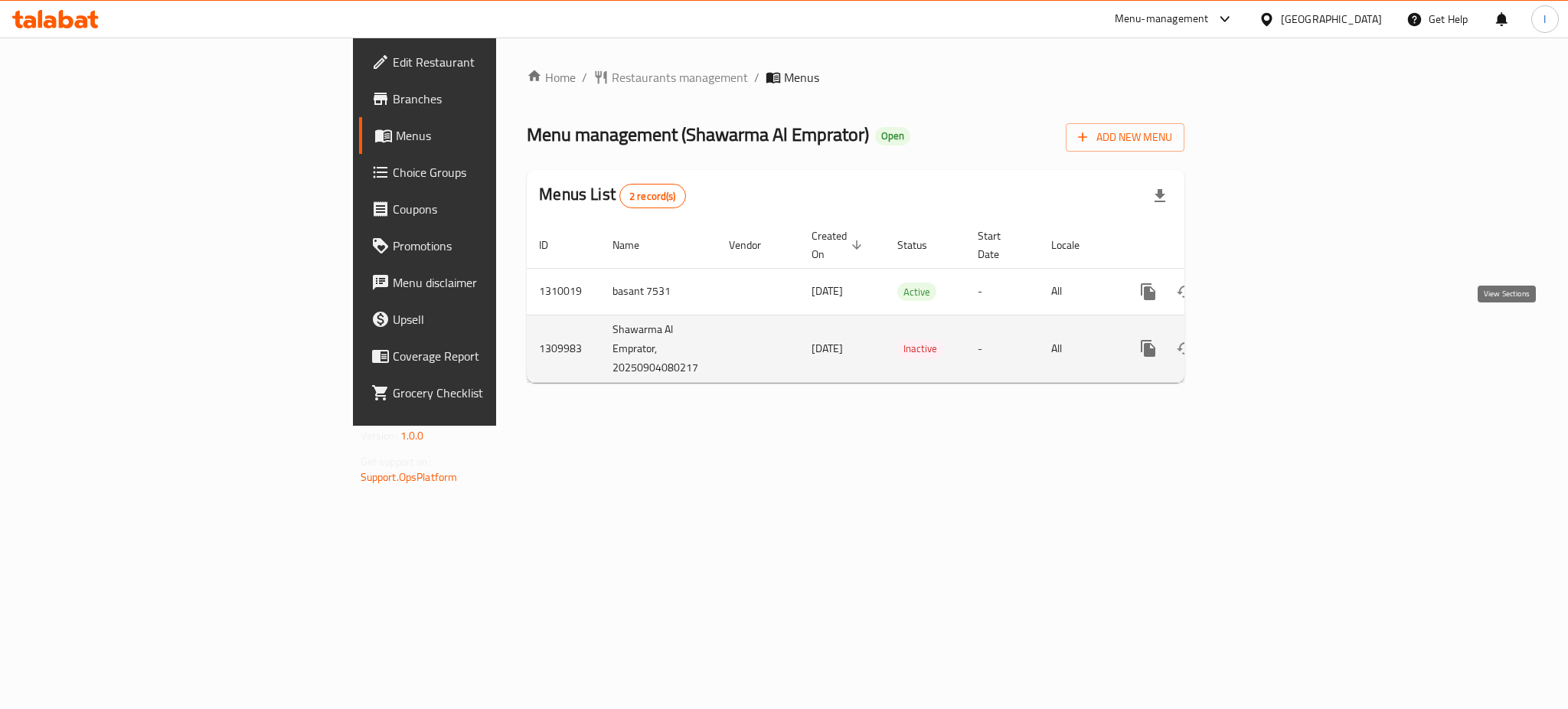
click at [1268, 339] on icon "enhanced table" at bounding box center [1259, 348] width 19 height 19
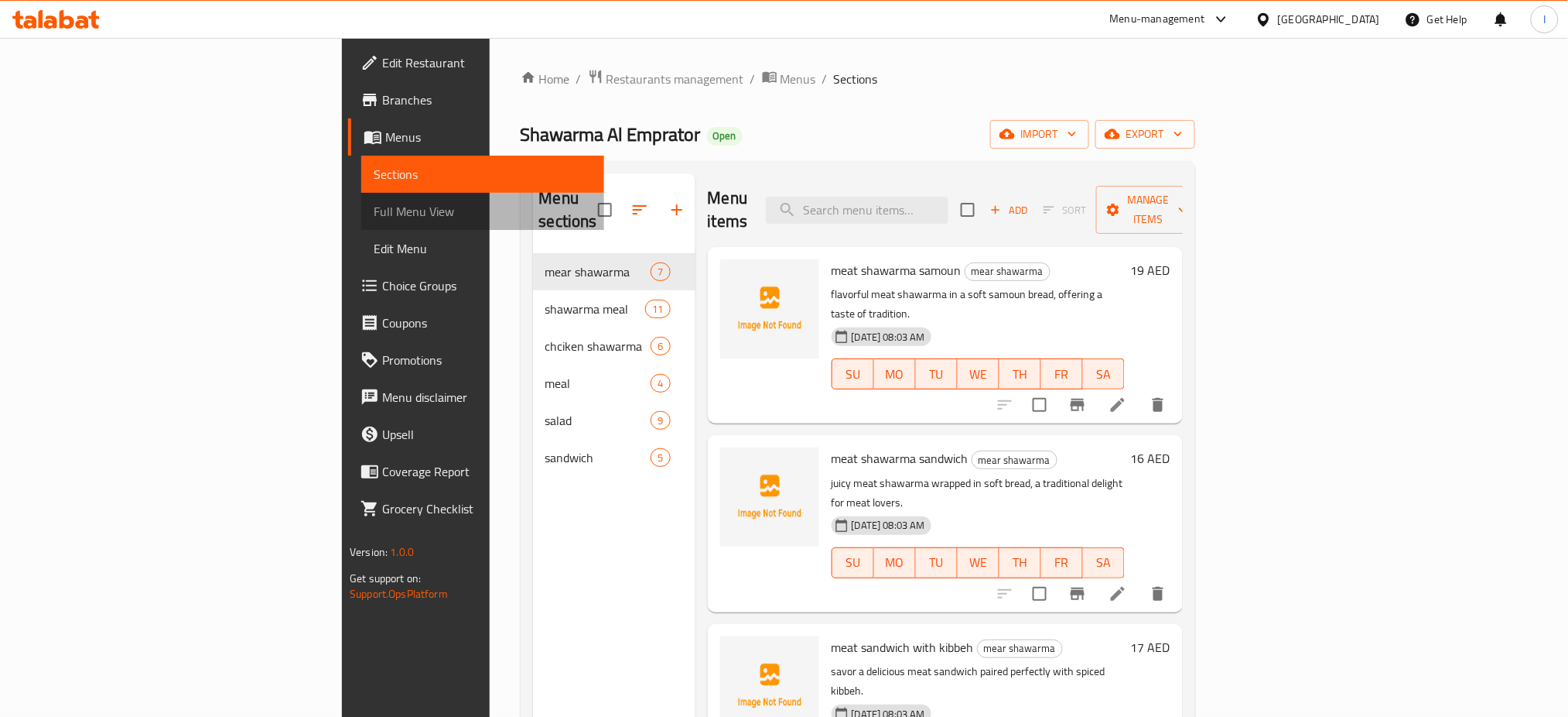
click at [373, 208] on span "Full Menu View" at bounding box center [482, 212] width 218 height 19
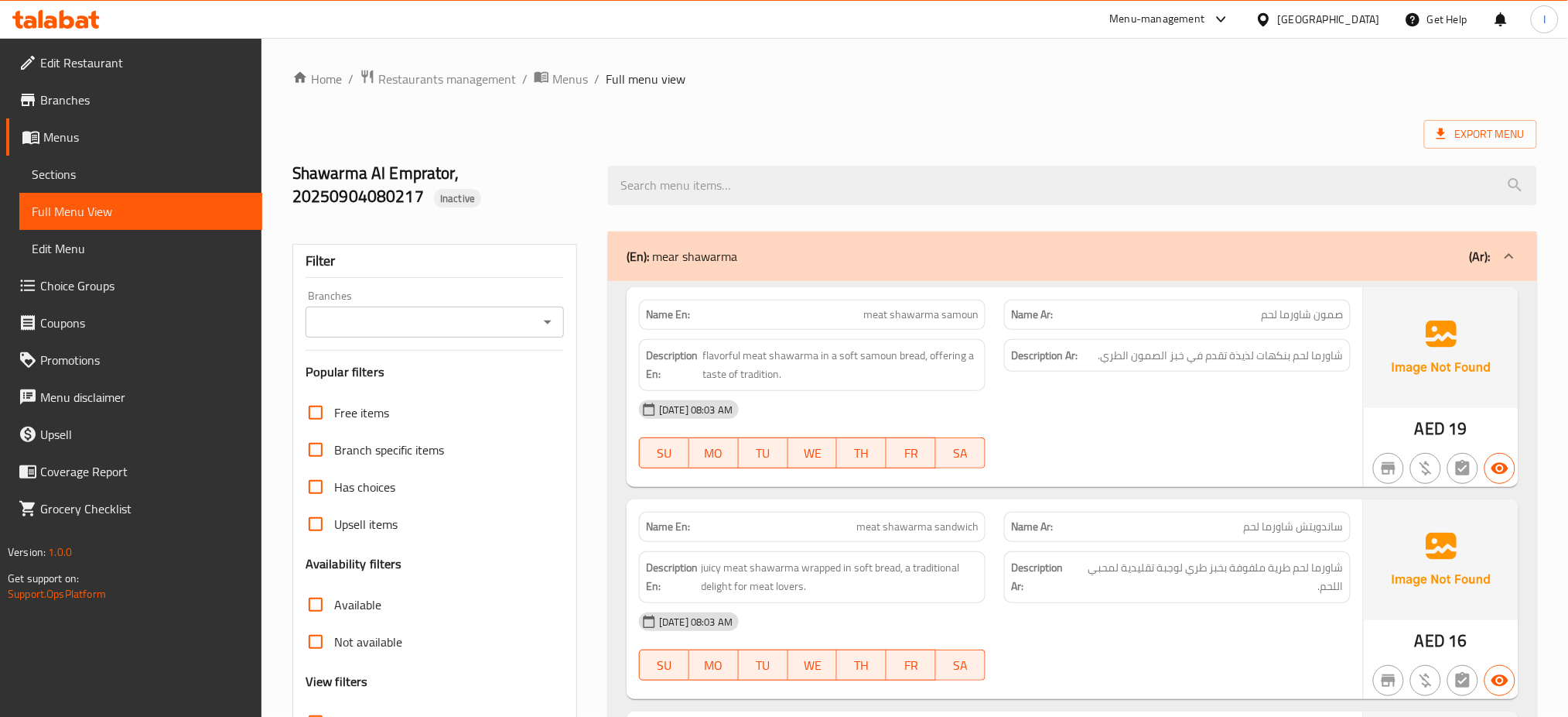
click at [1018, 140] on div "Shawarma Al Emprator, 20250904080217 Inactive" at bounding box center [915, 185] width 1264 height 92
click at [1098, 413] on div "[DATE] 08:03 AM" at bounding box center [995, 410] width 731 height 37
click at [1056, 392] on div "[DATE] 08:03 AM" at bounding box center [995, 410] width 731 height 37
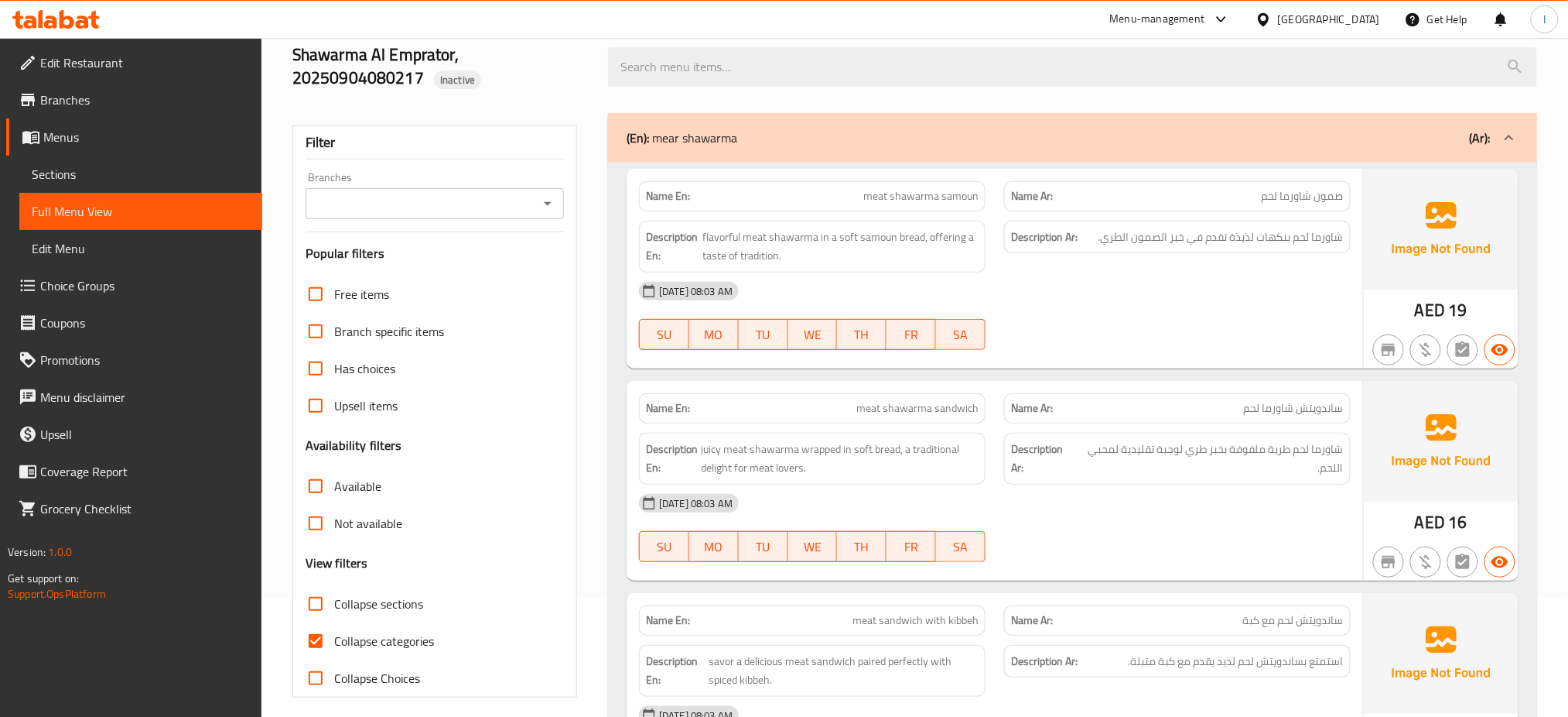
scroll to position [119, 0]
click at [1028, 523] on div "[DATE] 08:03 AM SU MO TU WE TH FR SA" at bounding box center [995, 527] width 731 height 87
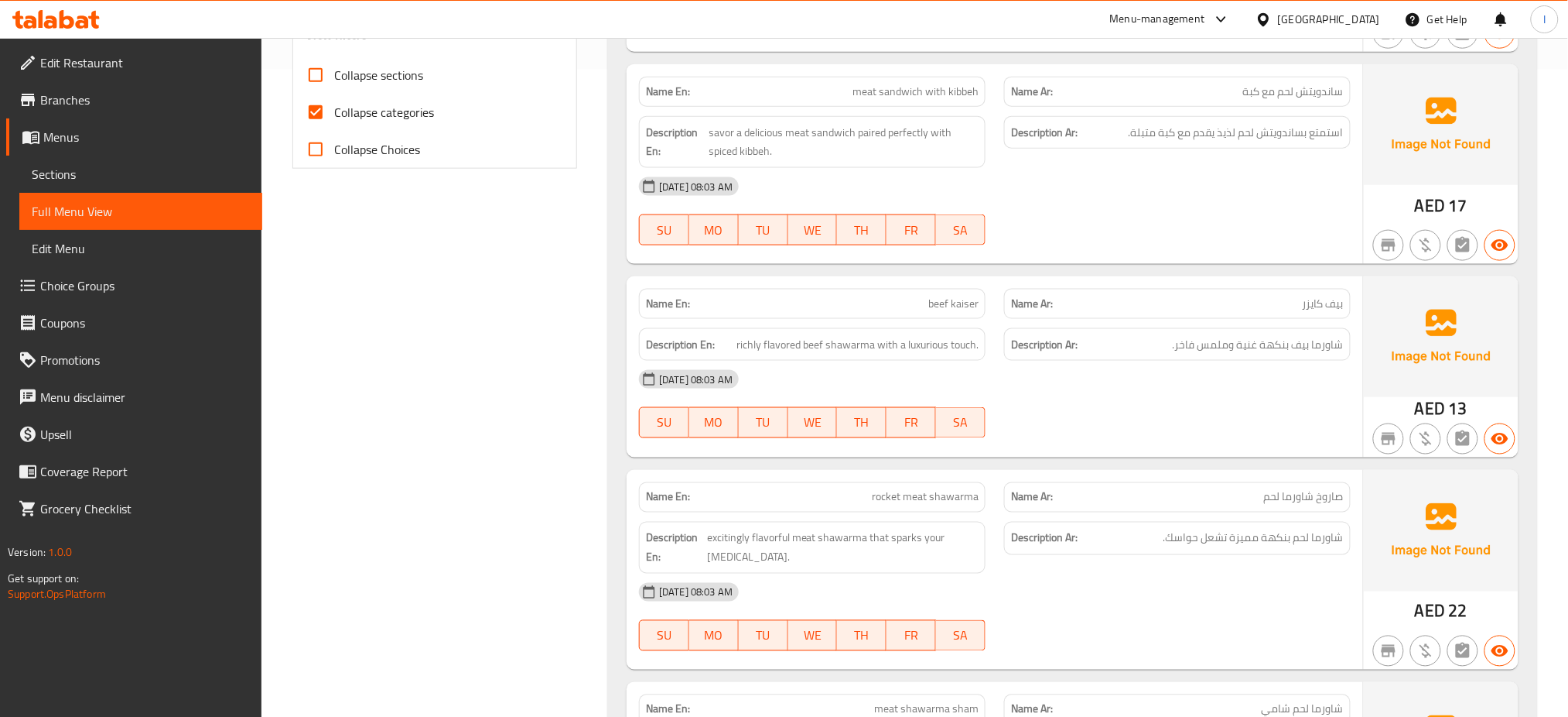
scroll to position [648, 0]
click at [1061, 244] on div at bounding box center [1178, 244] width 365 height 19
click at [1063, 380] on div "[DATE] 08:03 AM" at bounding box center [995, 379] width 731 height 37
click at [1238, 637] on div "[DATE] 08:03 AM SU MO TU WE TH FR SA" at bounding box center [995, 616] width 731 height 87
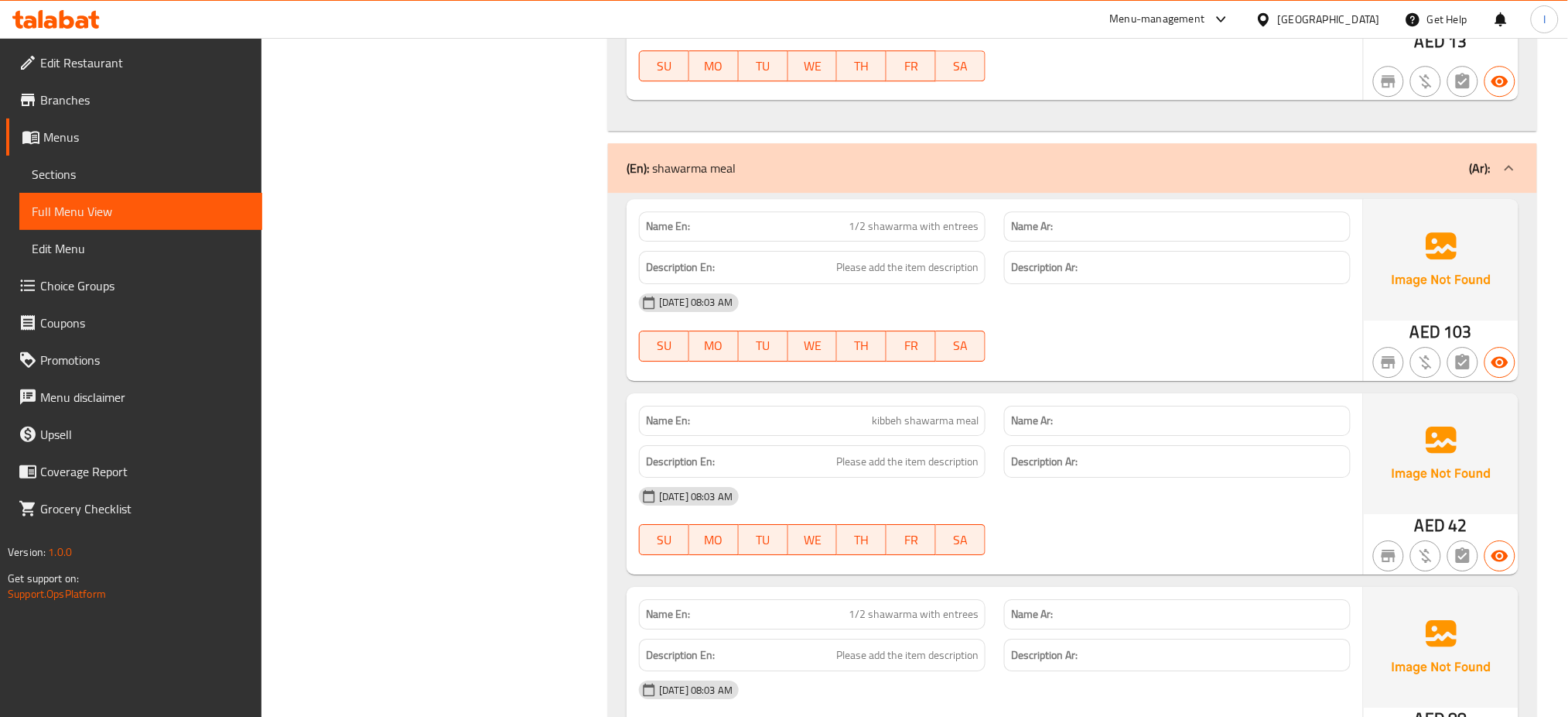
scroll to position [1650, 0]
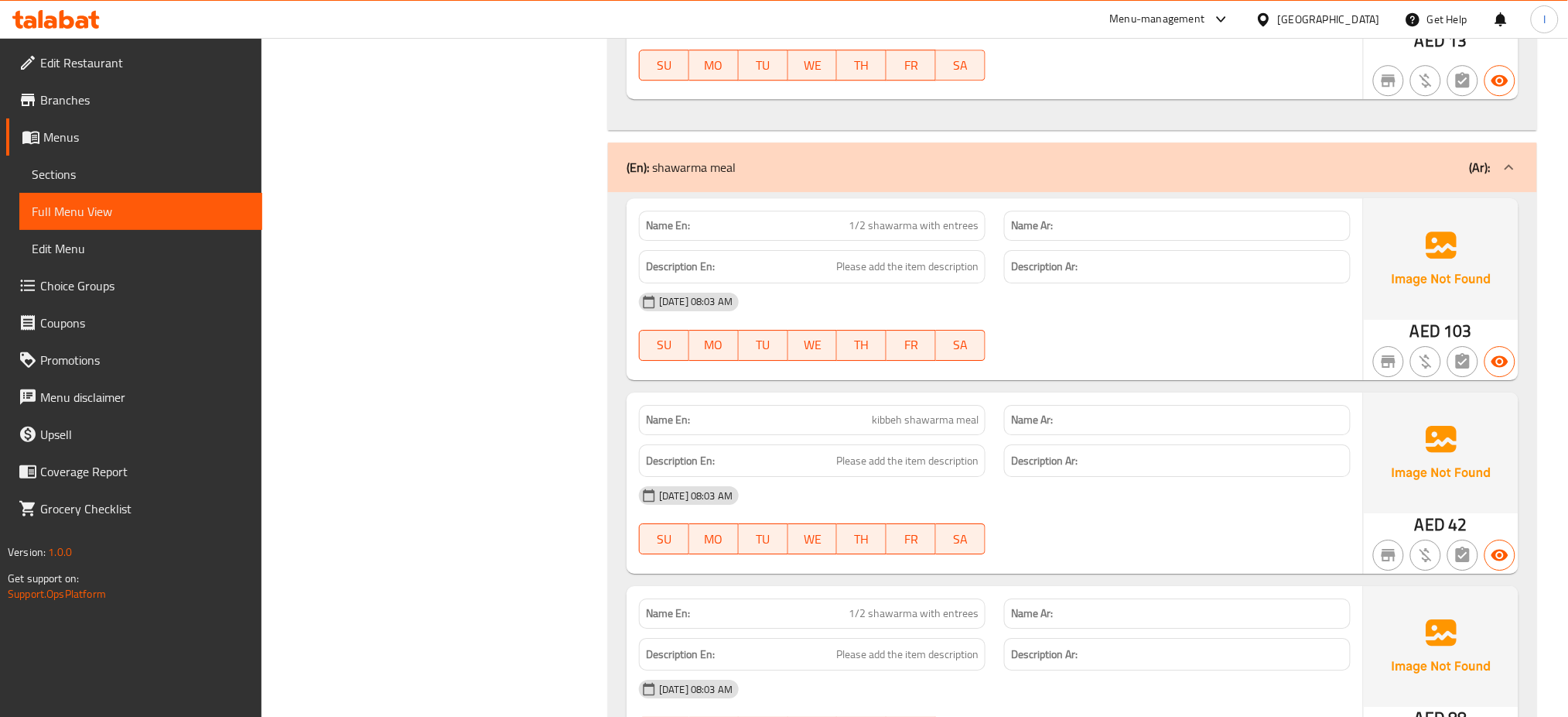
scroll to position [1584, 0]
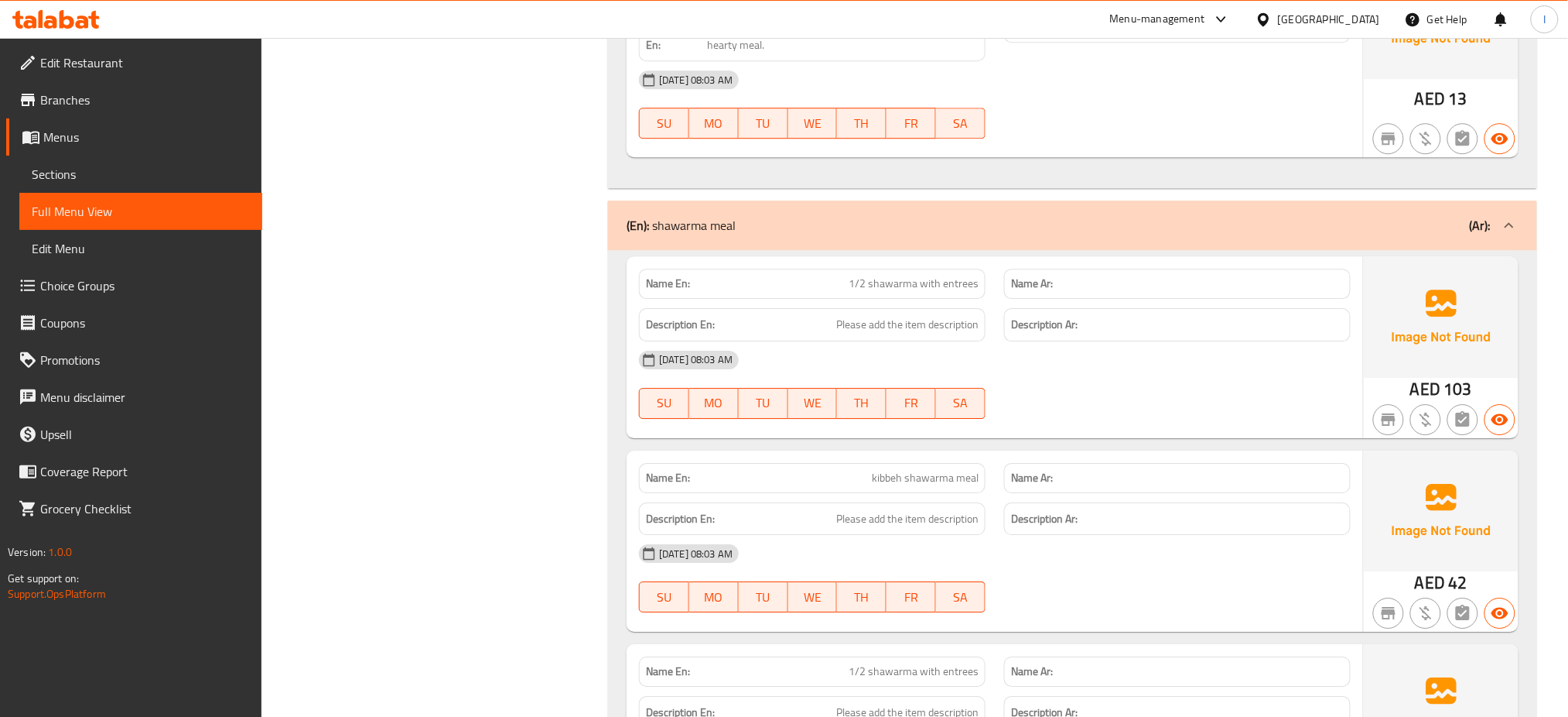
click at [883, 285] on span "1/2 shawarma with entrees" at bounding box center [913, 283] width 130 height 16
copy span "1/2 shawarma with entrees"
click at [924, 474] on span "kibbeh shawarma meal" at bounding box center [925, 477] width 107 height 16
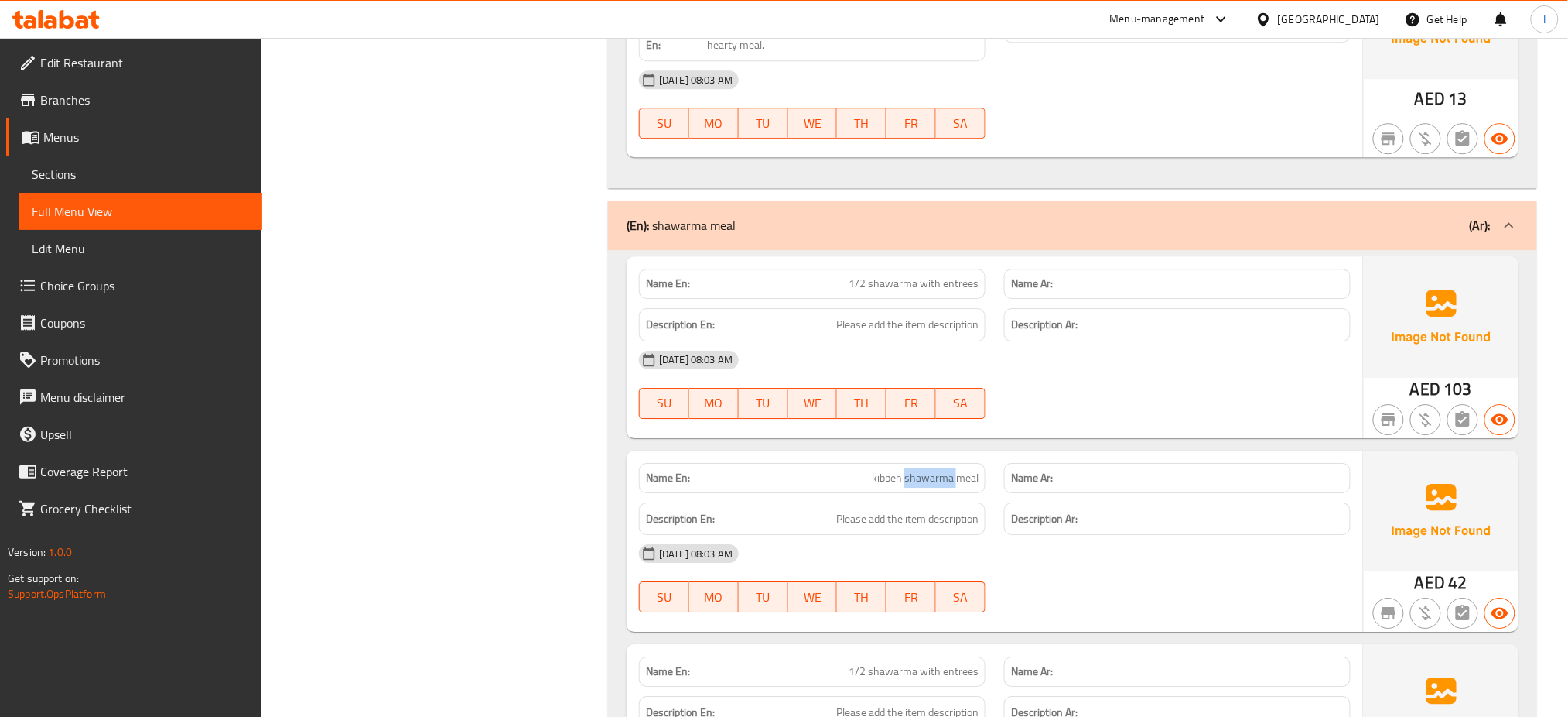
click at [924, 474] on span "kibbeh shawarma meal" at bounding box center [925, 477] width 107 height 16
copy span "kibbeh shawarma meal"
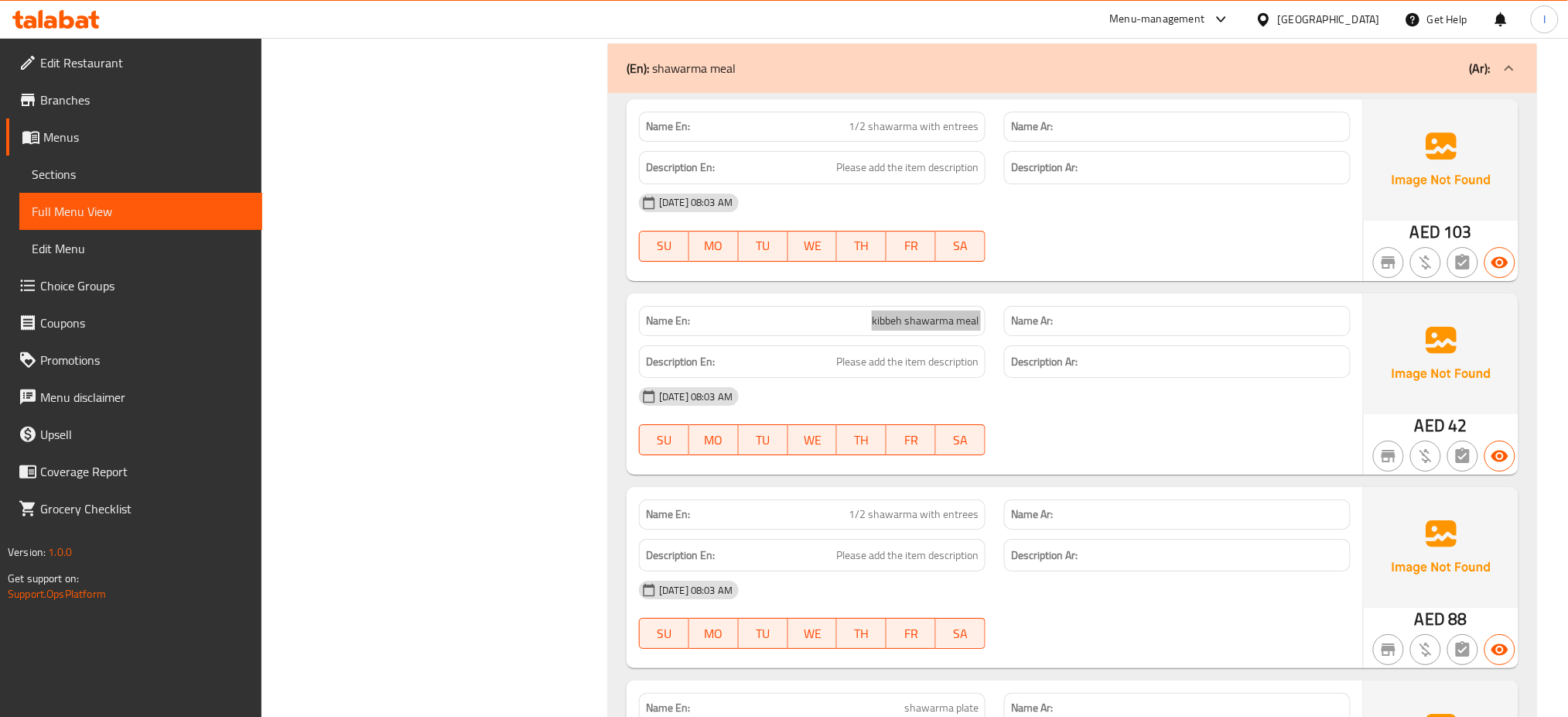
scroll to position [1747, 0]
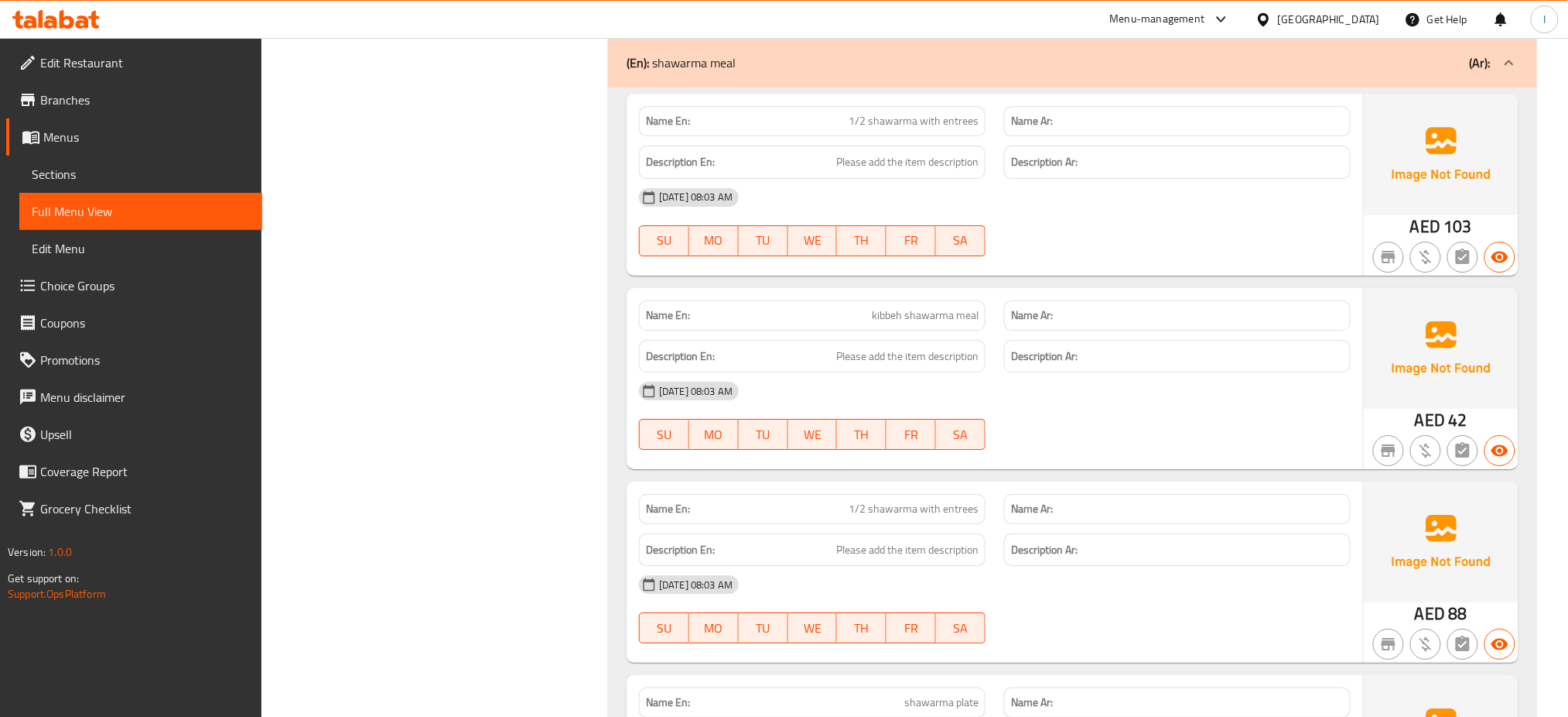
click at [920, 506] on span "1/2 shawarma with entrees" at bounding box center [913, 508] width 130 height 16
copy span "1/2 shawarma with entrees"
click at [920, 506] on span "1/2 shawarma with entrees" at bounding box center [913, 508] width 130 height 16
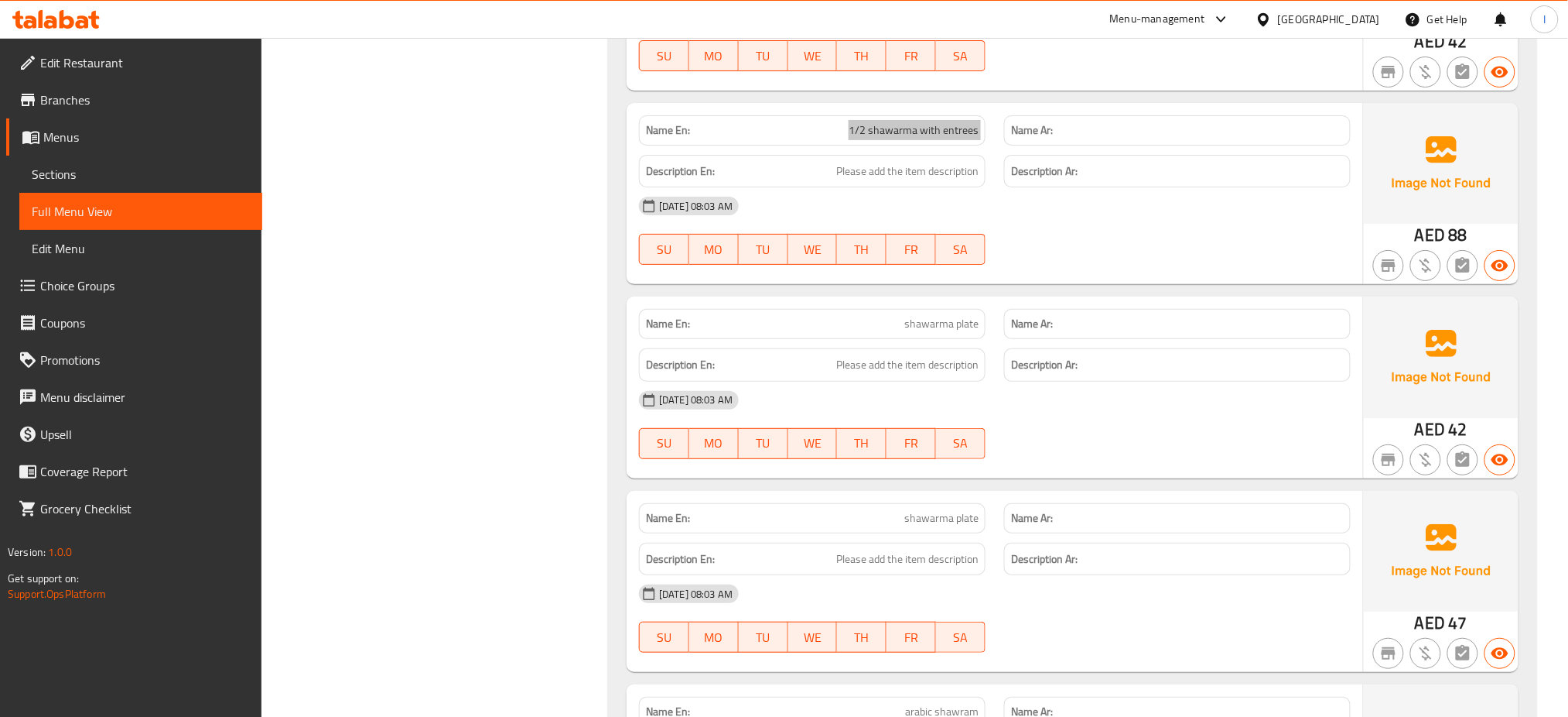
scroll to position [2141, 0]
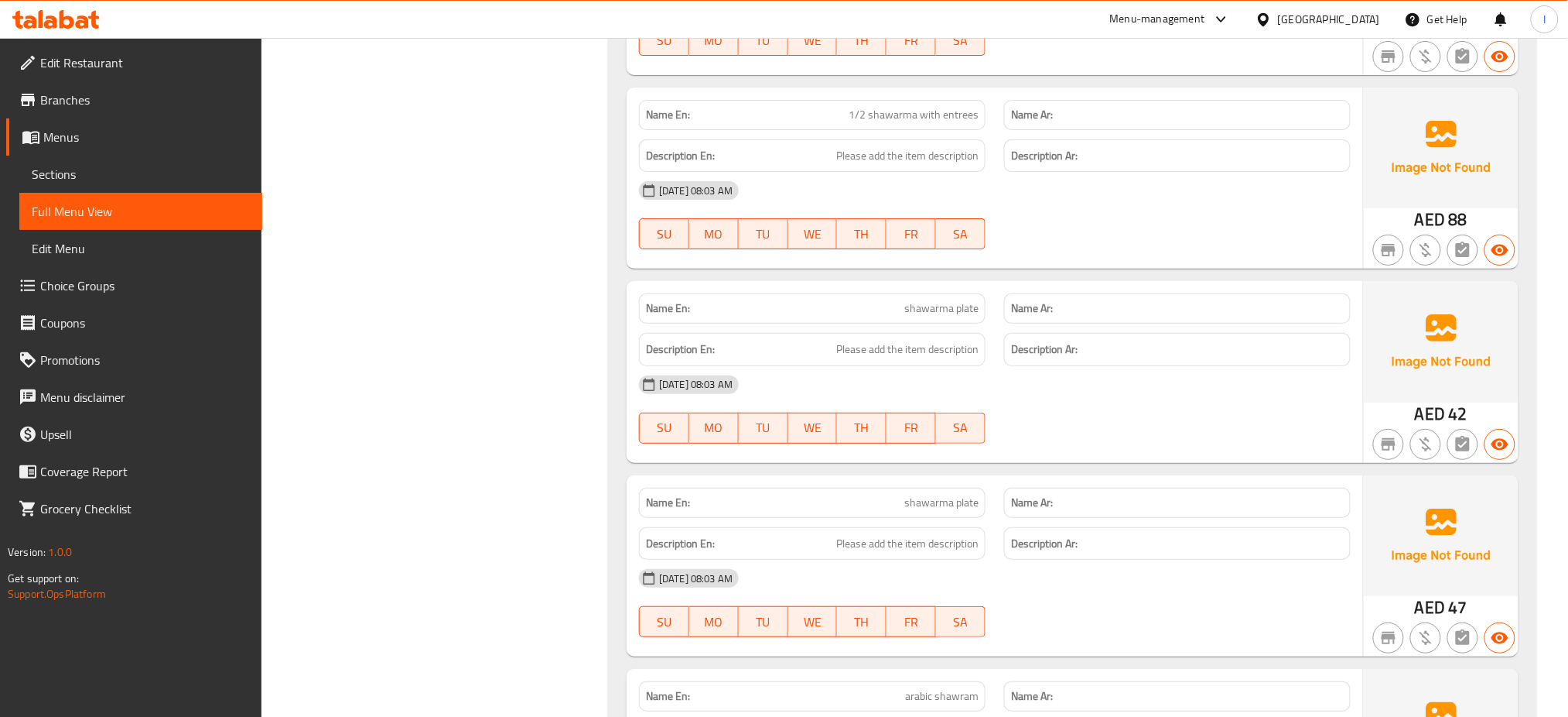
click at [965, 315] on span "shawarma plate" at bounding box center [941, 308] width 74 height 16
copy span "plate"
click at [965, 315] on span "shawarma plate" at bounding box center [941, 308] width 74 height 16
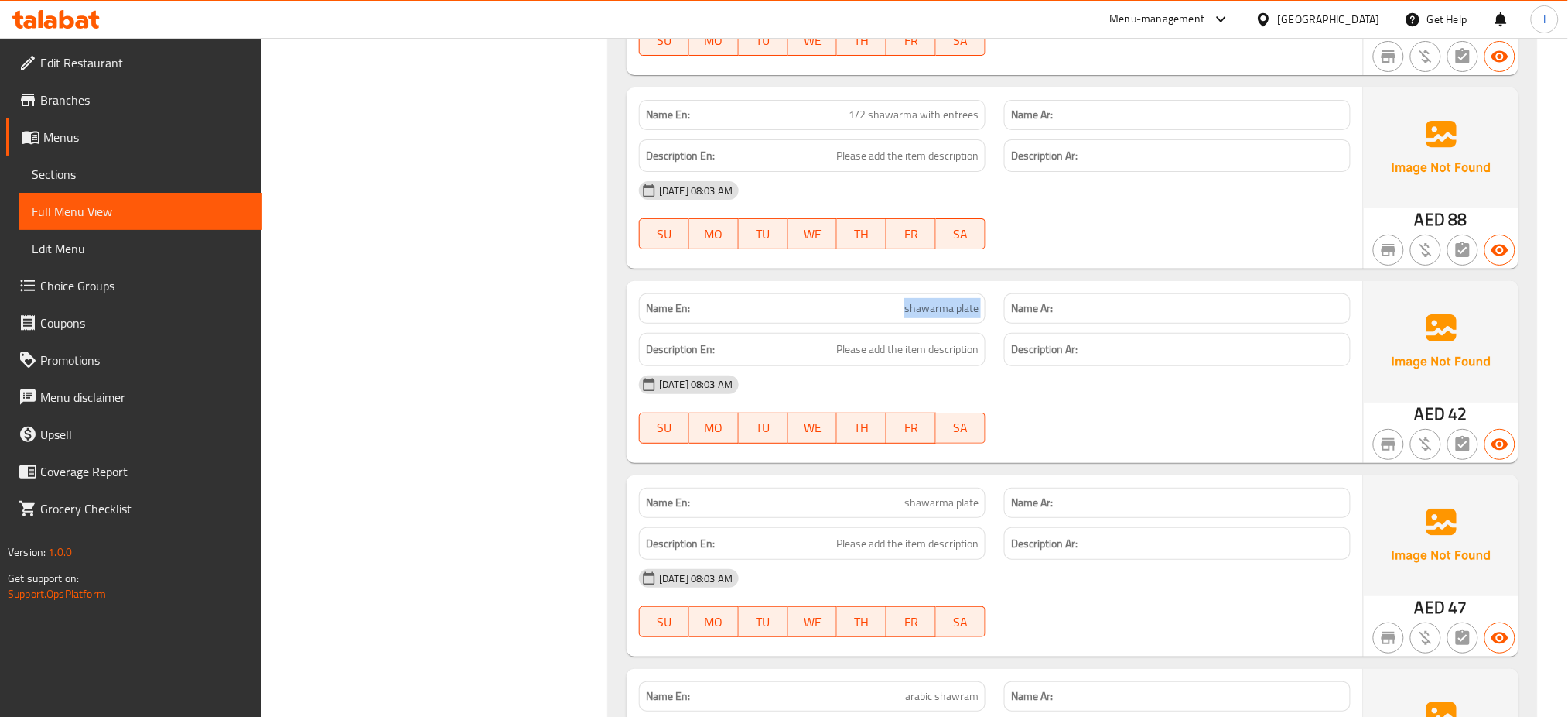
click at [965, 315] on span "shawarma plate" at bounding box center [941, 308] width 74 height 16
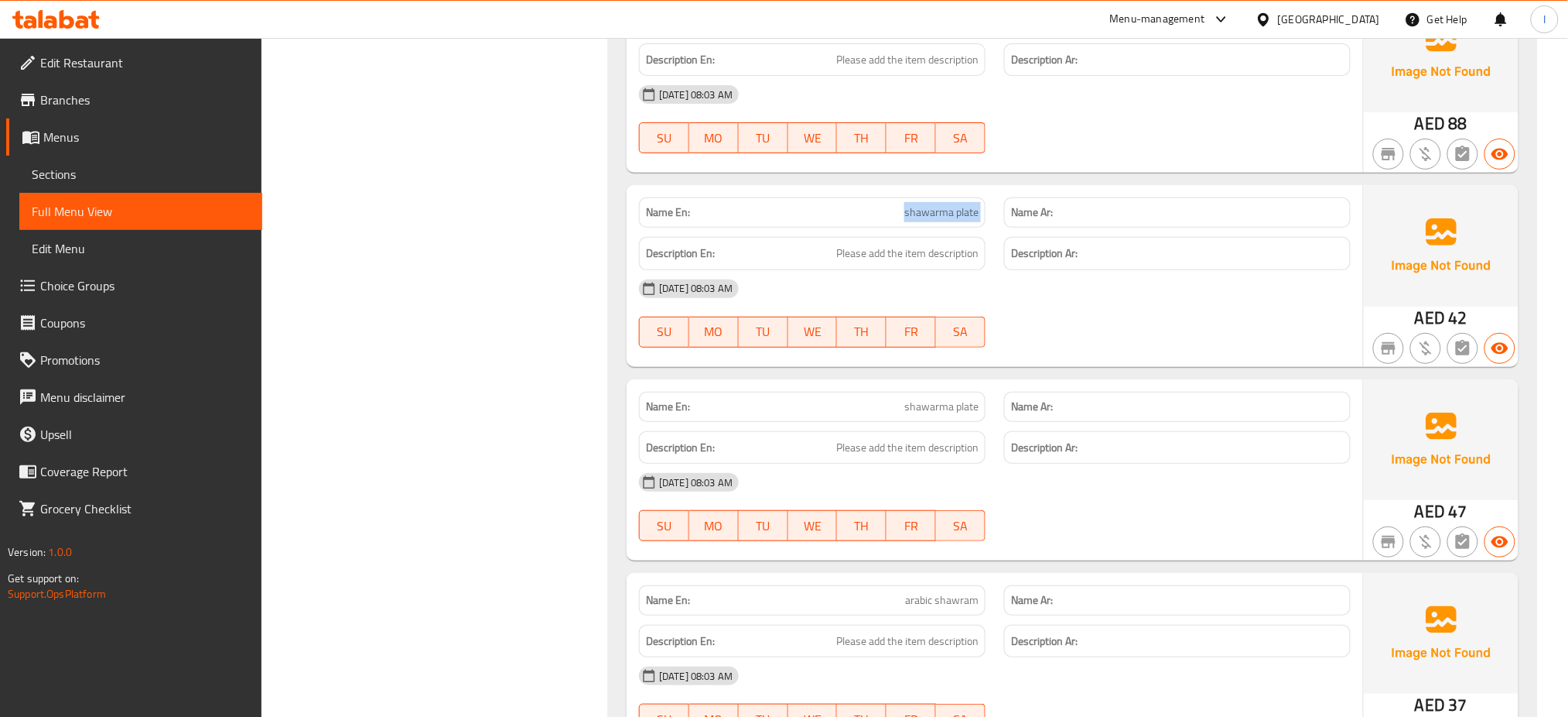
scroll to position [2237, 0]
click at [960, 408] on span "shawarma plate" at bounding box center [941, 405] width 74 height 16
copy span "shawarma plate"
click at [960, 408] on span "shawarma plate" at bounding box center [941, 405] width 74 height 16
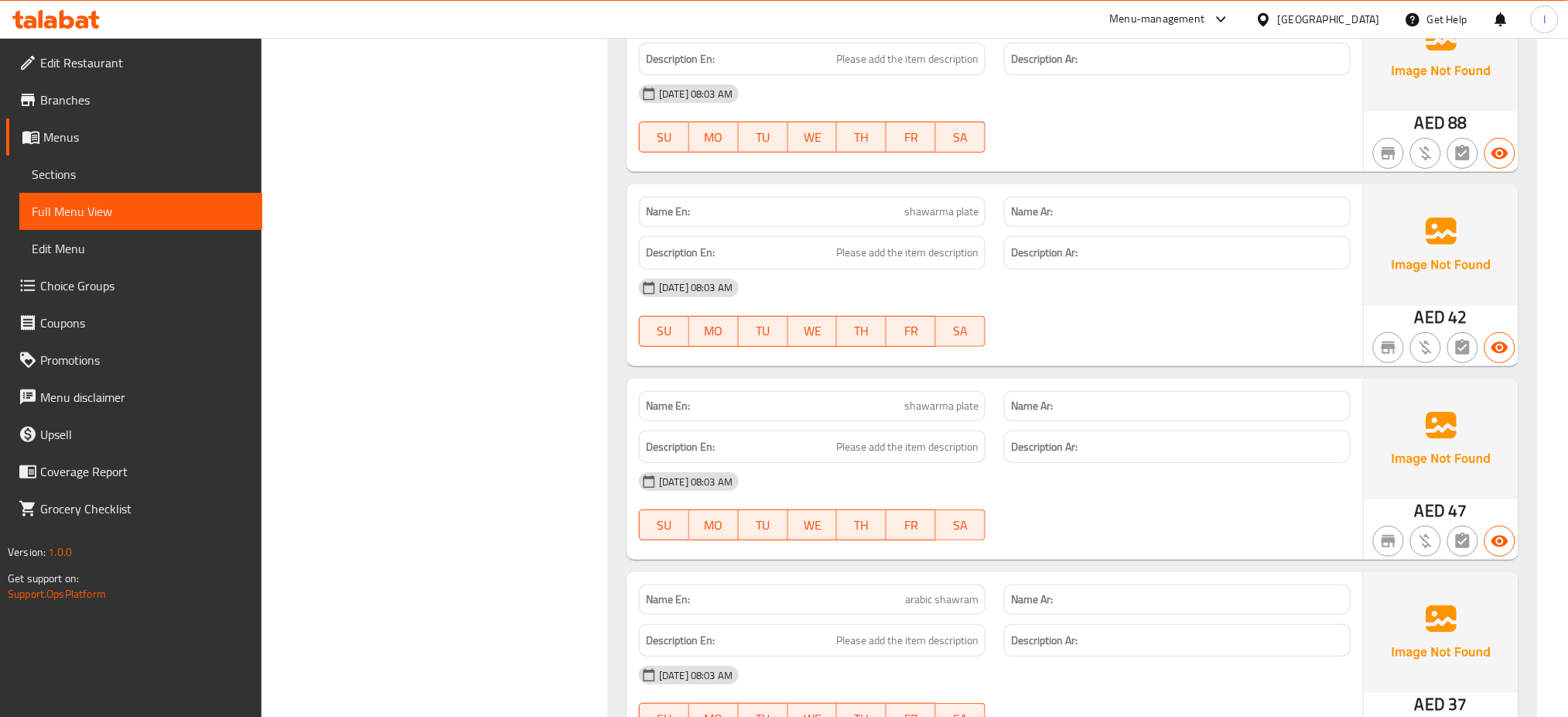
click at [947, 599] on span "arabic shawram" at bounding box center [942, 599] width 74 height 16
copy span "arabic shawram"
click at [947, 599] on span "arabic shawram" at bounding box center [942, 599] width 74 height 16
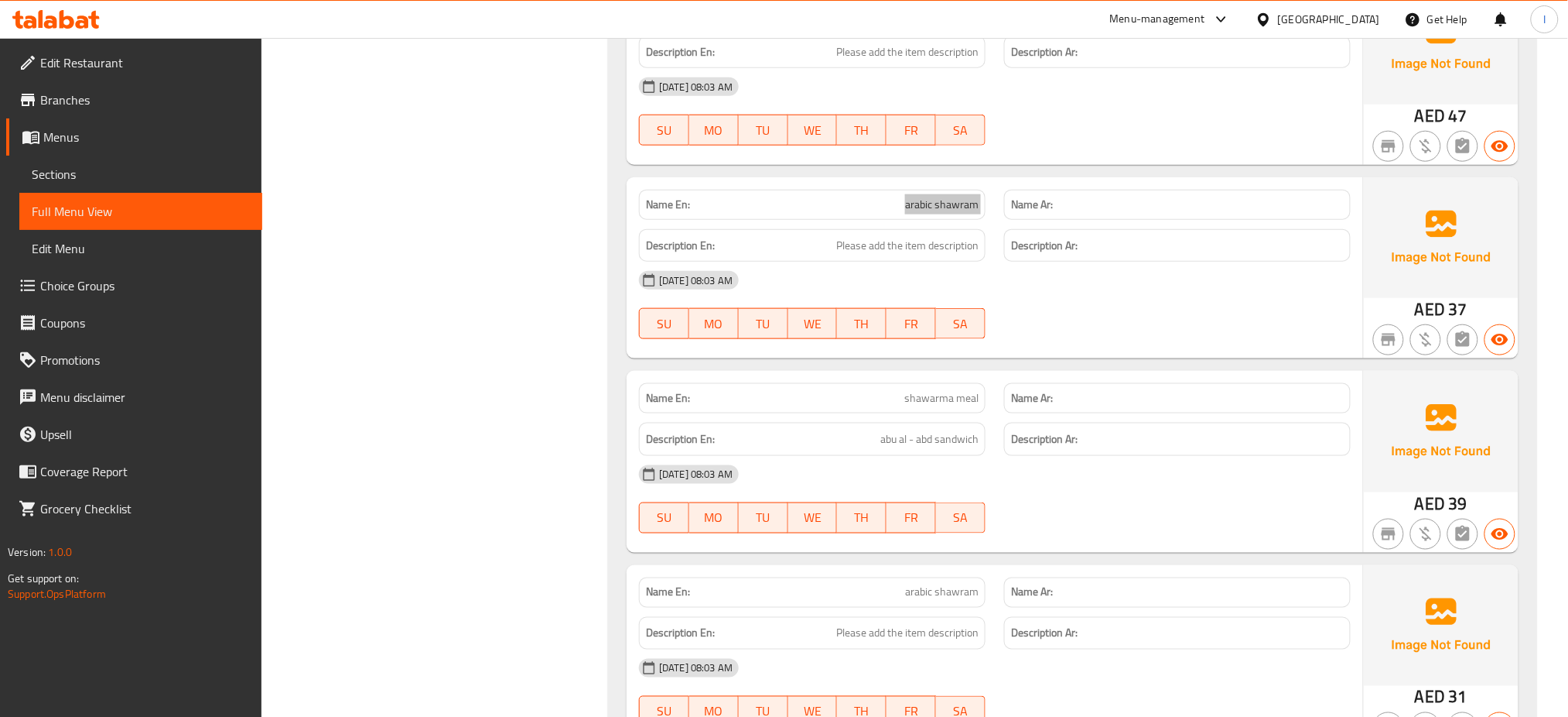
scroll to position [2680, 0]
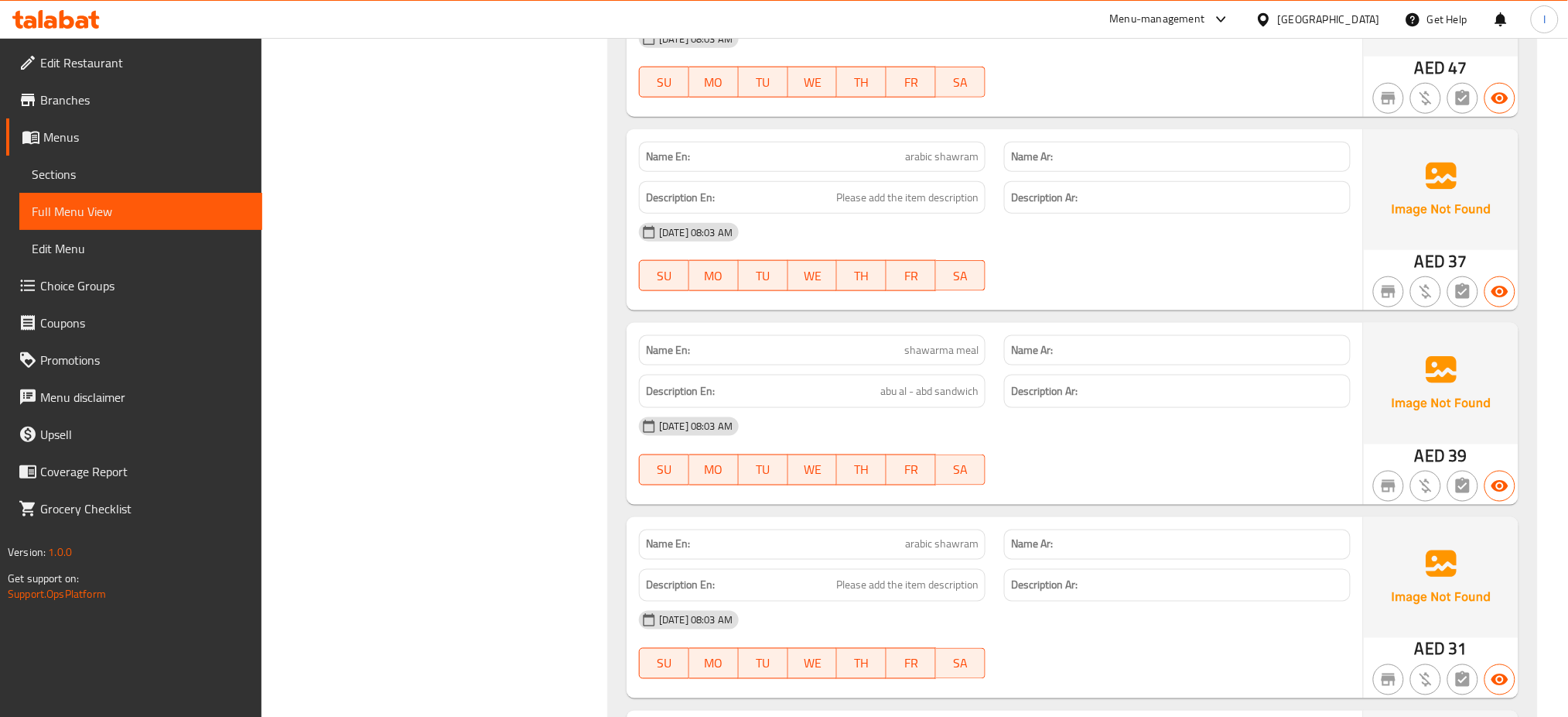
click at [951, 348] on span "shawarma meal" at bounding box center [941, 350] width 74 height 16
copy span "shawarma meal"
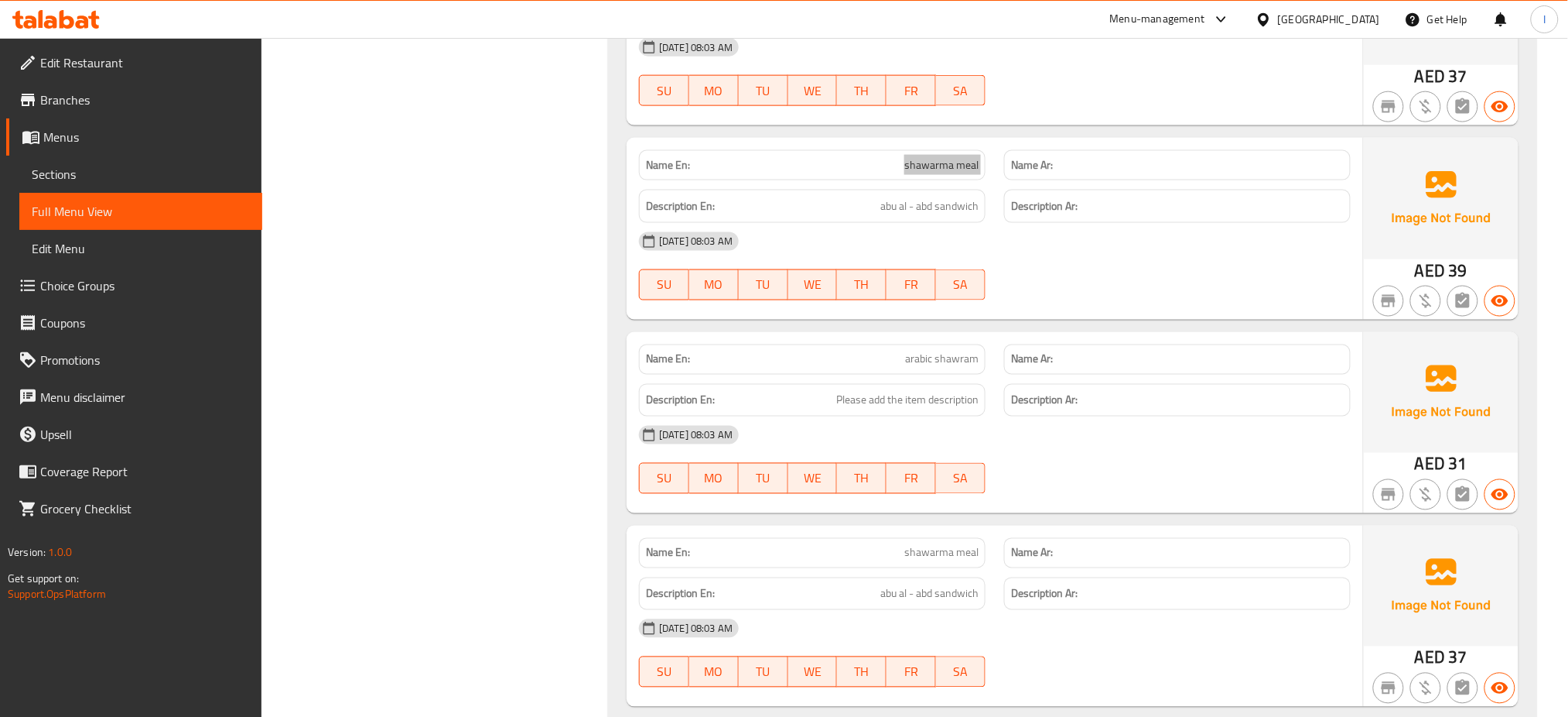
scroll to position [2878, 0]
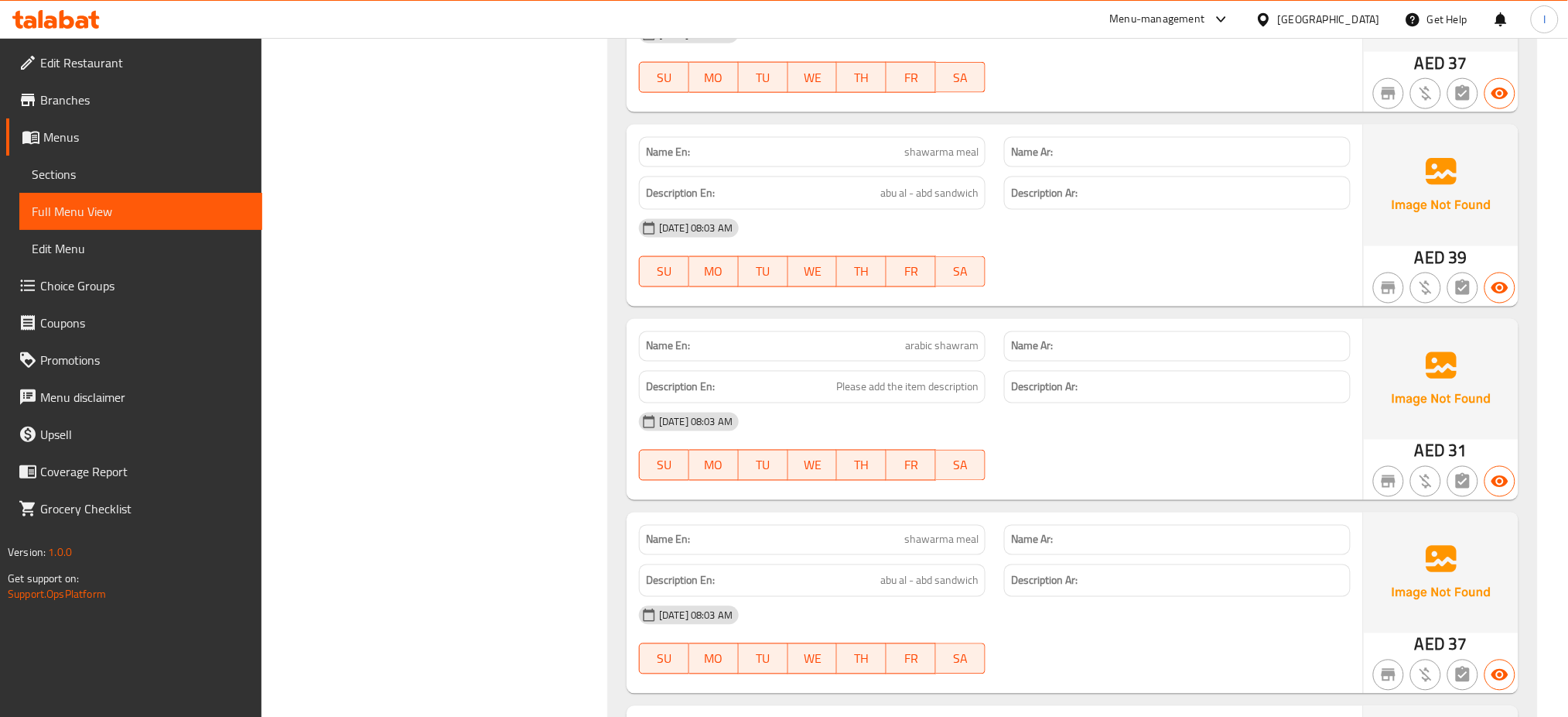
click at [951, 355] on span "arabic shawram" at bounding box center [942, 345] width 74 height 16
copy span "arabic shawram"
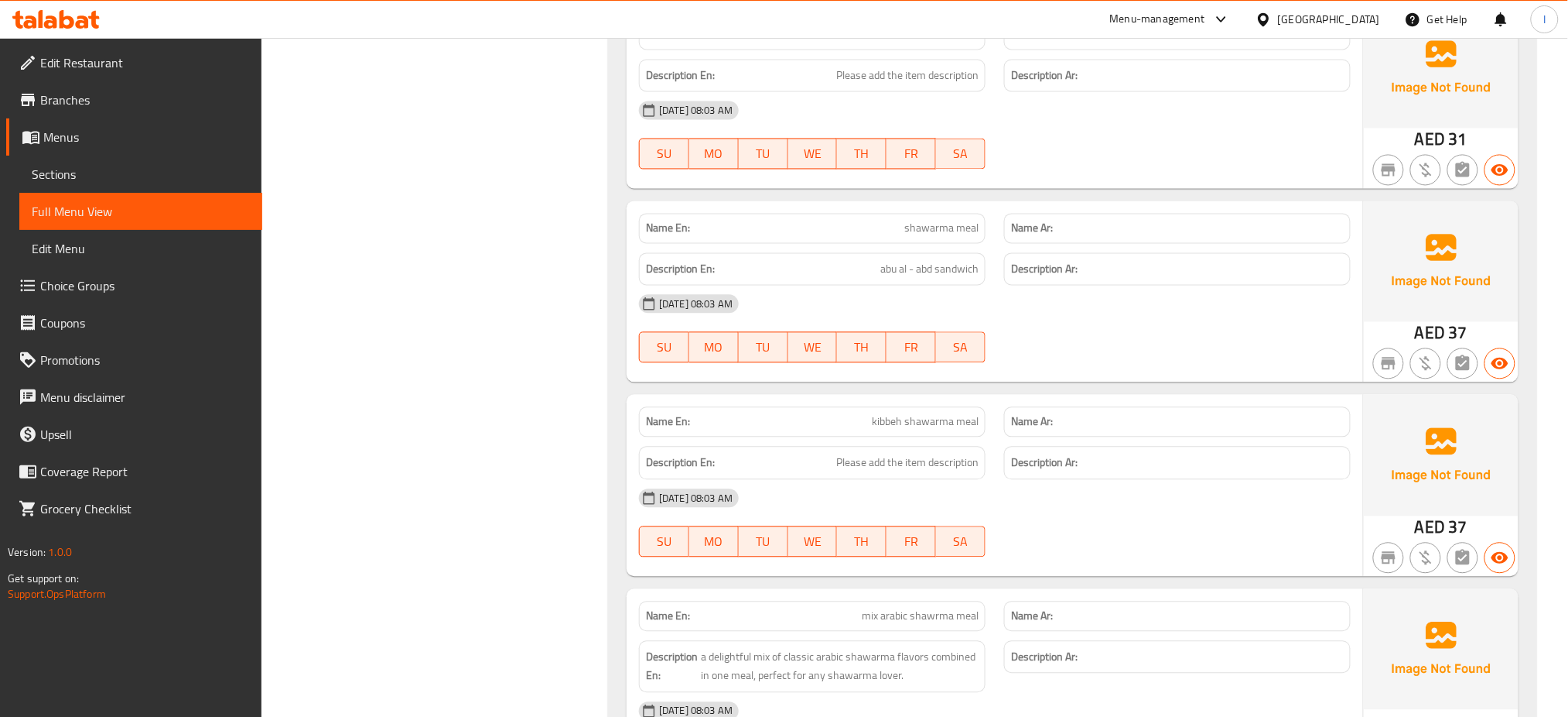
click at [931, 227] on span "shawarma meal" at bounding box center [941, 228] width 74 height 16
copy span "shawarma meal"
click at [931, 227] on span "shawarma meal" at bounding box center [941, 228] width 74 height 16
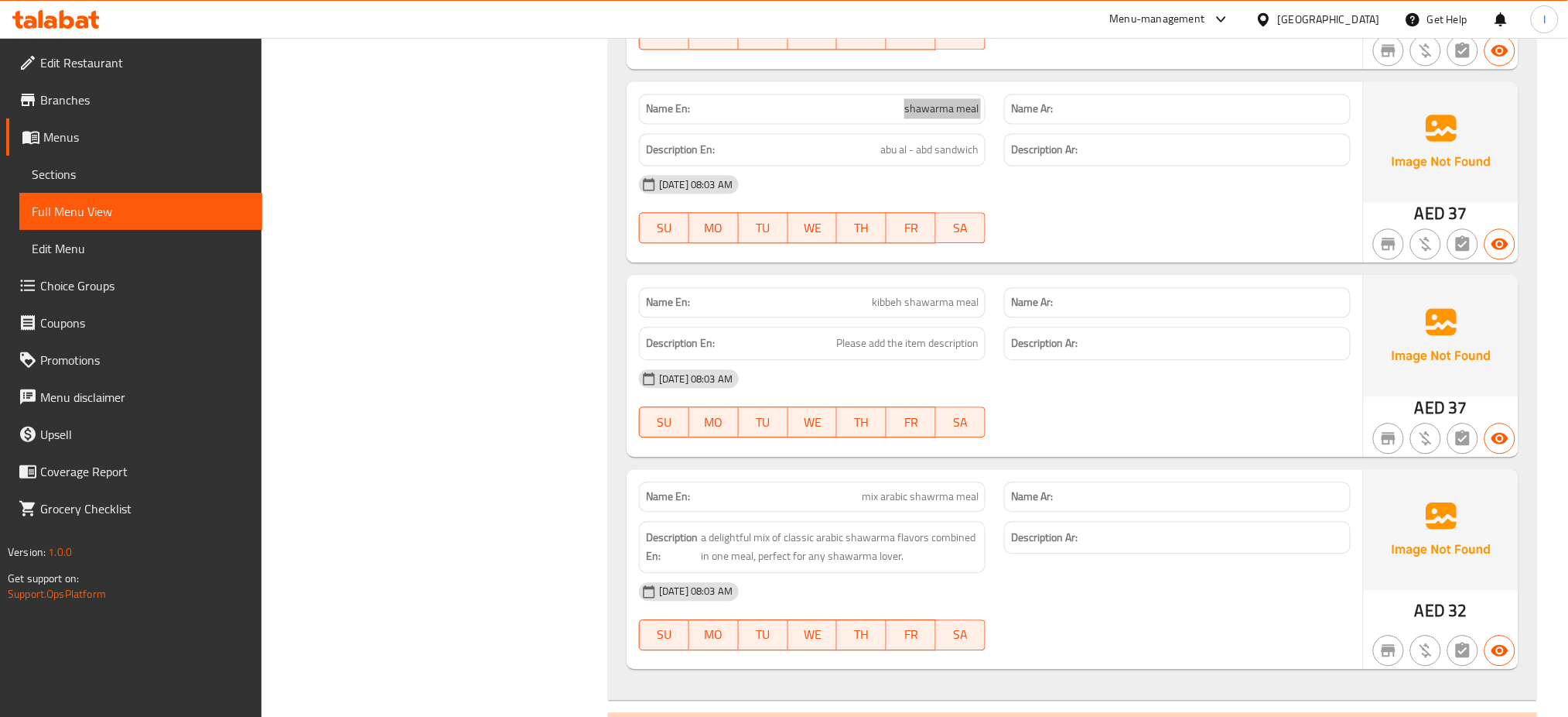
scroll to position [3317, 0]
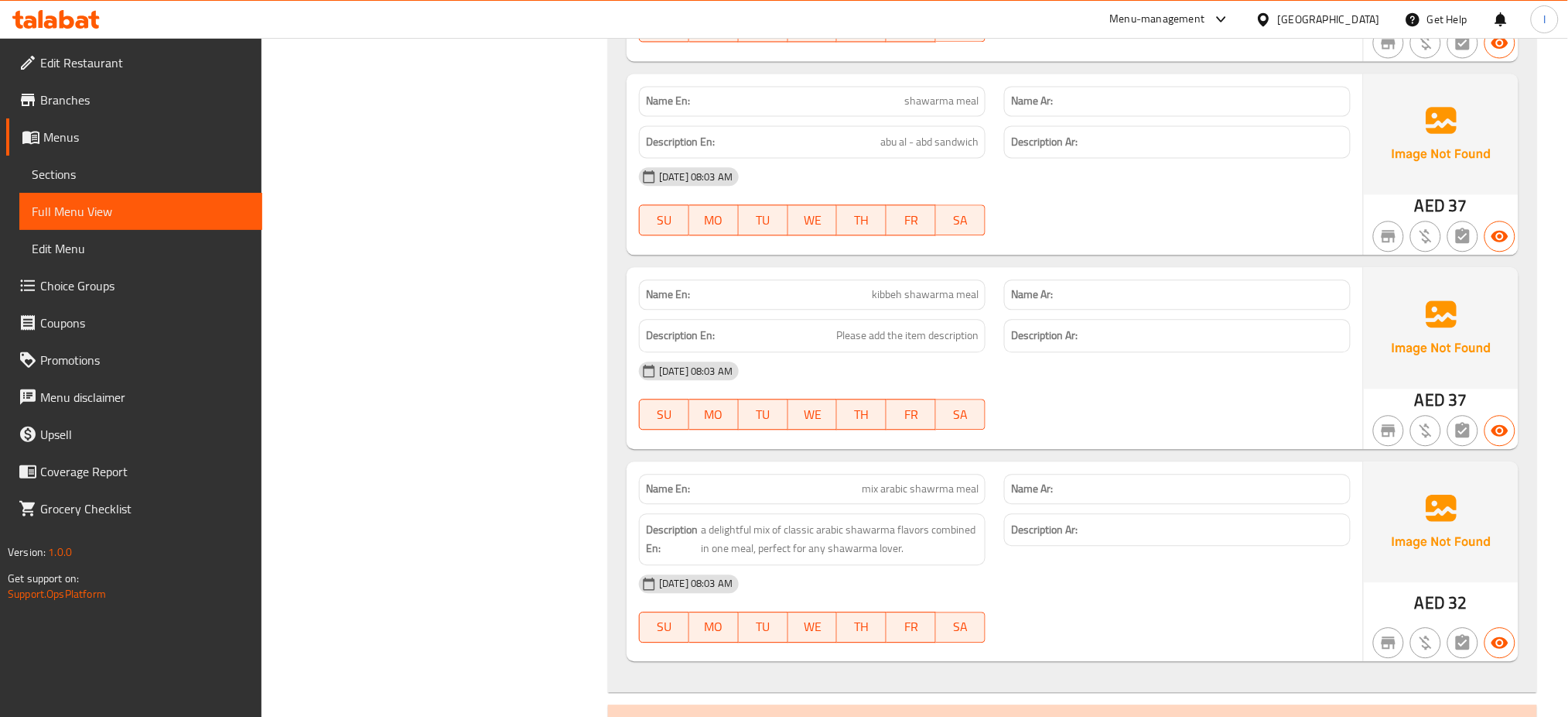
click at [899, 291] on span "kibbeh shawarma meal" at bounding box center [925, 294] width 107 height 16
copy span "kibbeh shawarma meal"
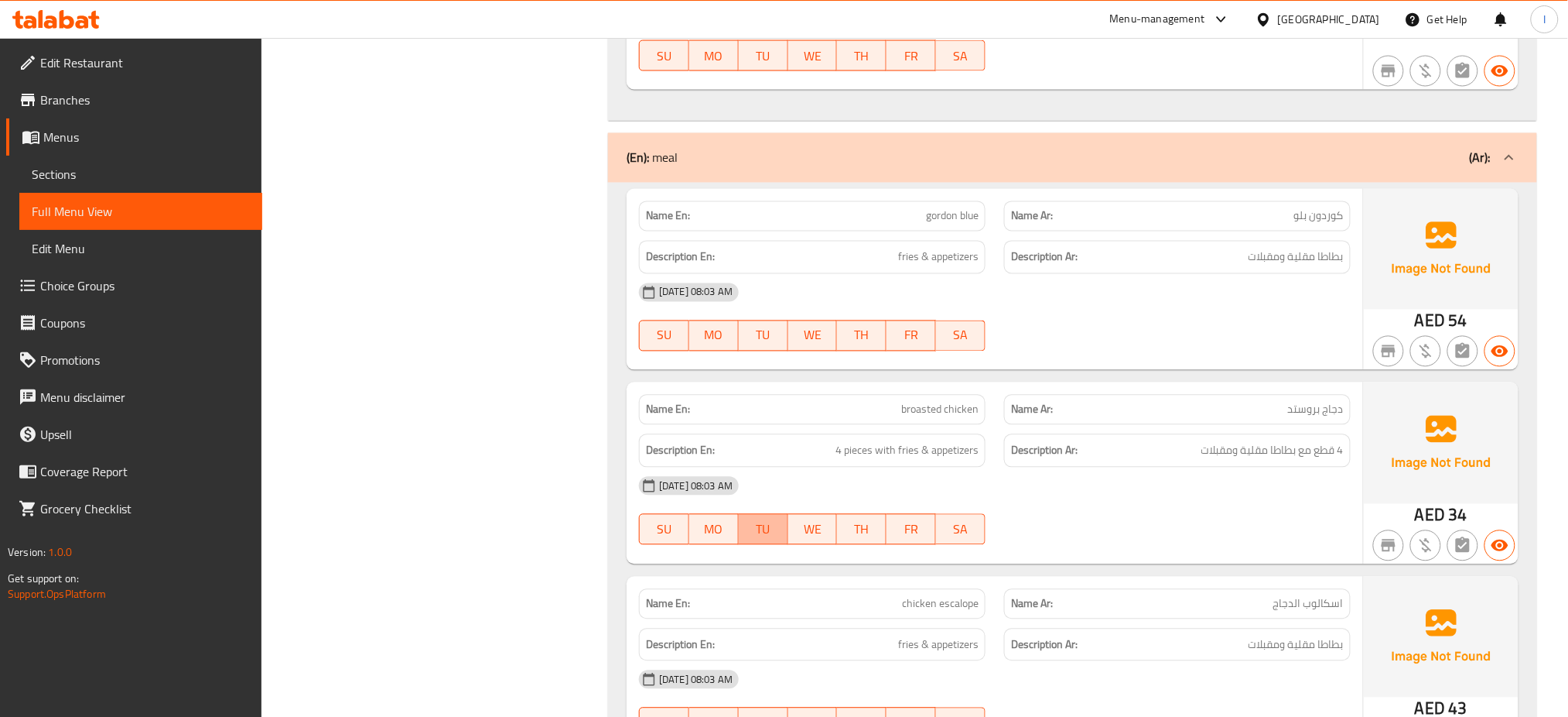
click at [749, 521] on span "TU" at bounding box center [763, 530] width 37 height 22
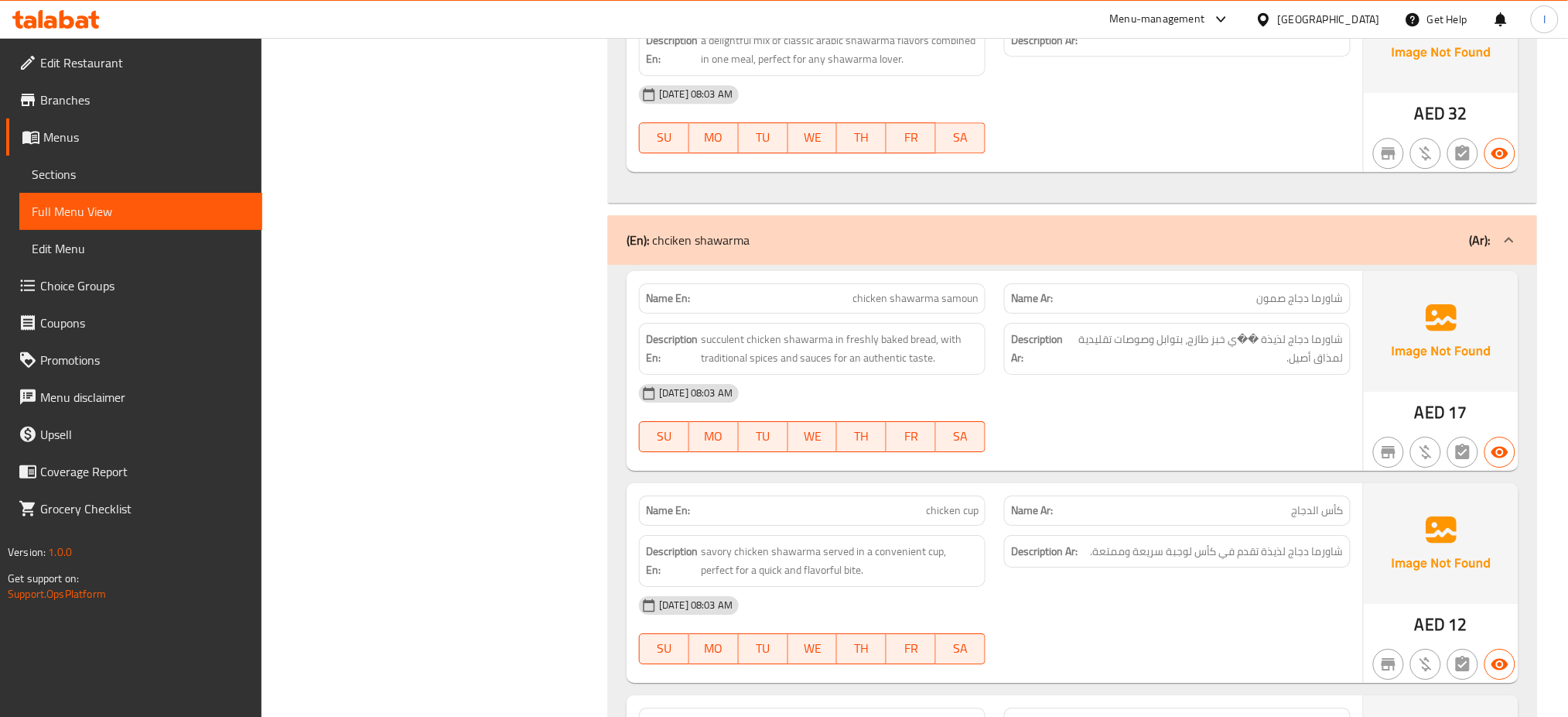
scroll to position [3807, 0]
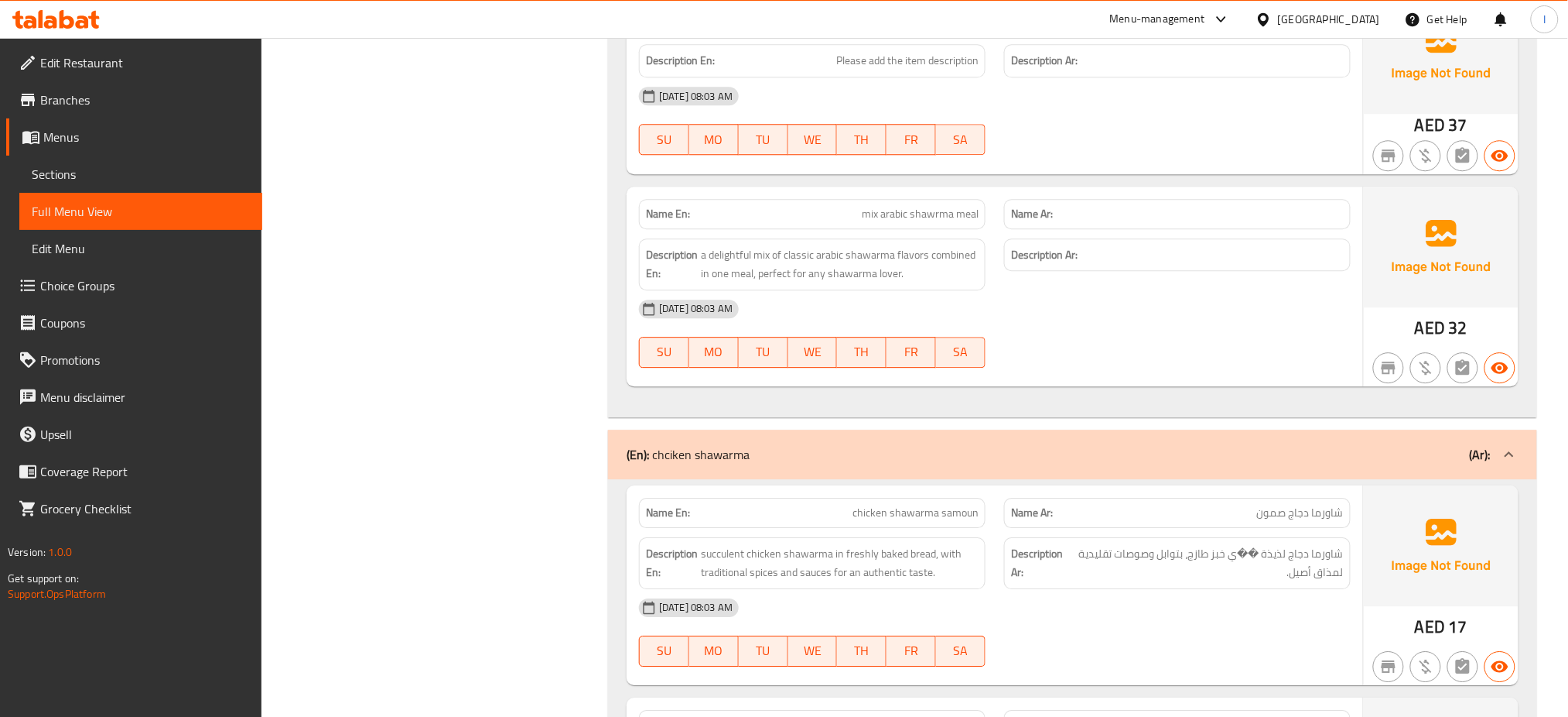
scroll to position [3730, 0]
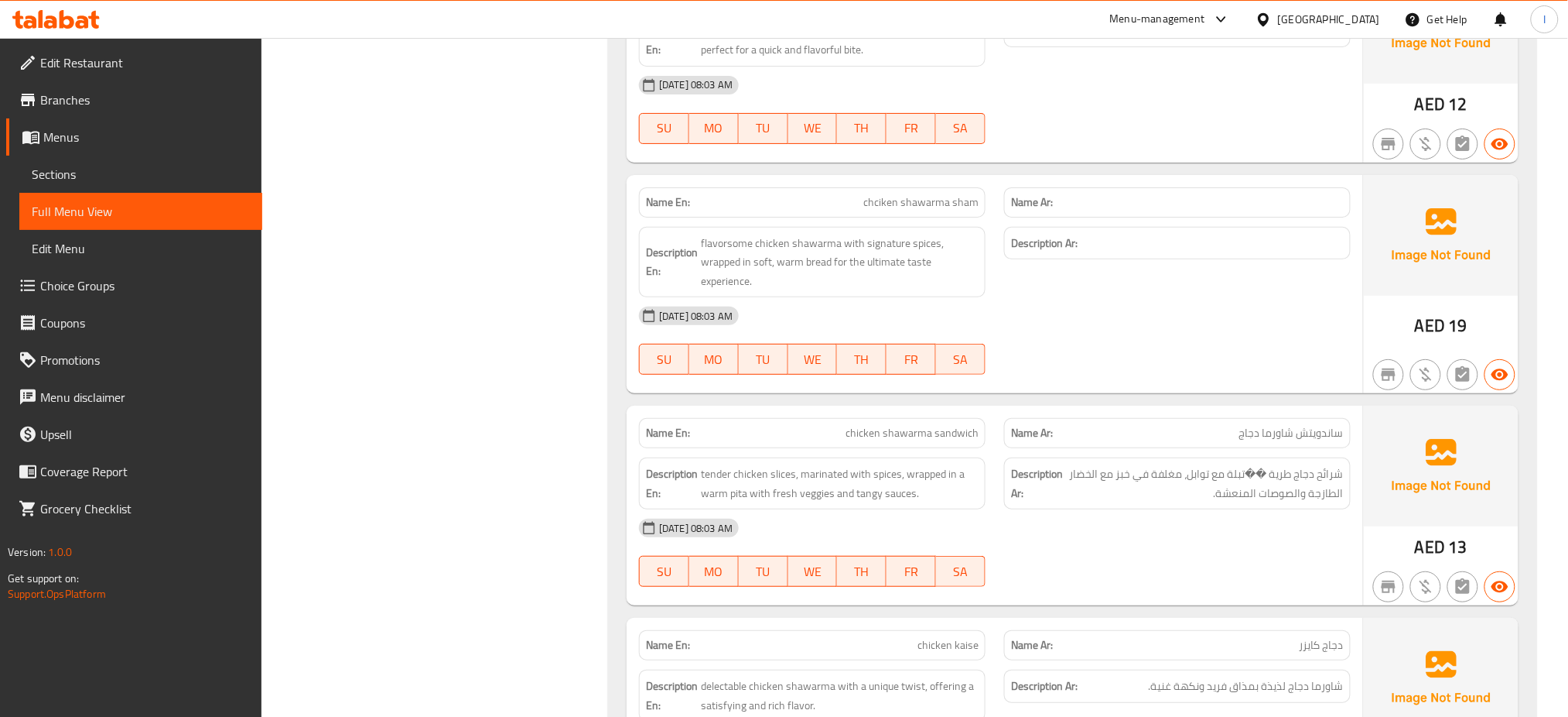
scroll to position [4017, 0]
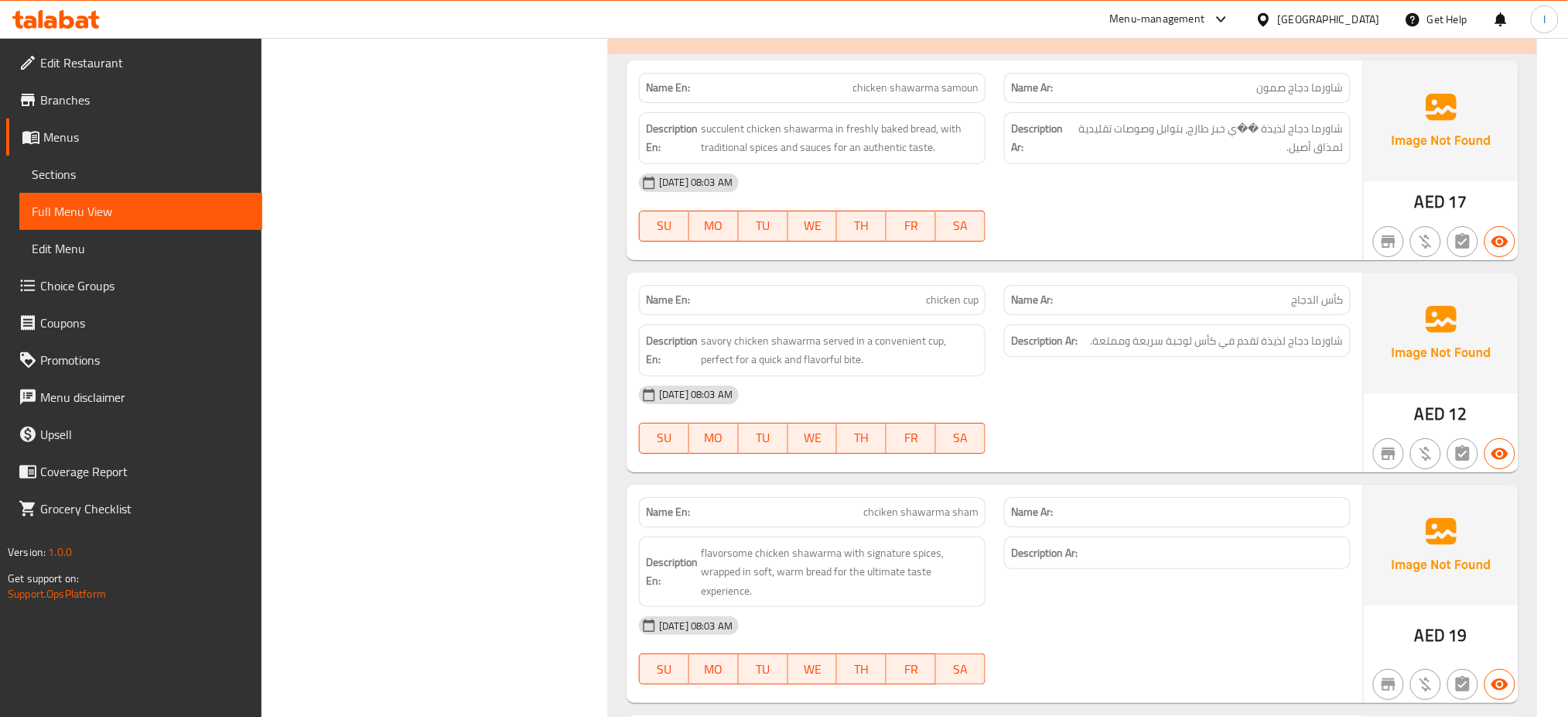
click at [1045, 231] on div "[DATE] 08:03 AM SU MO TU WE TH FR SA" at bounding box center [995, 207] width 731 height 87
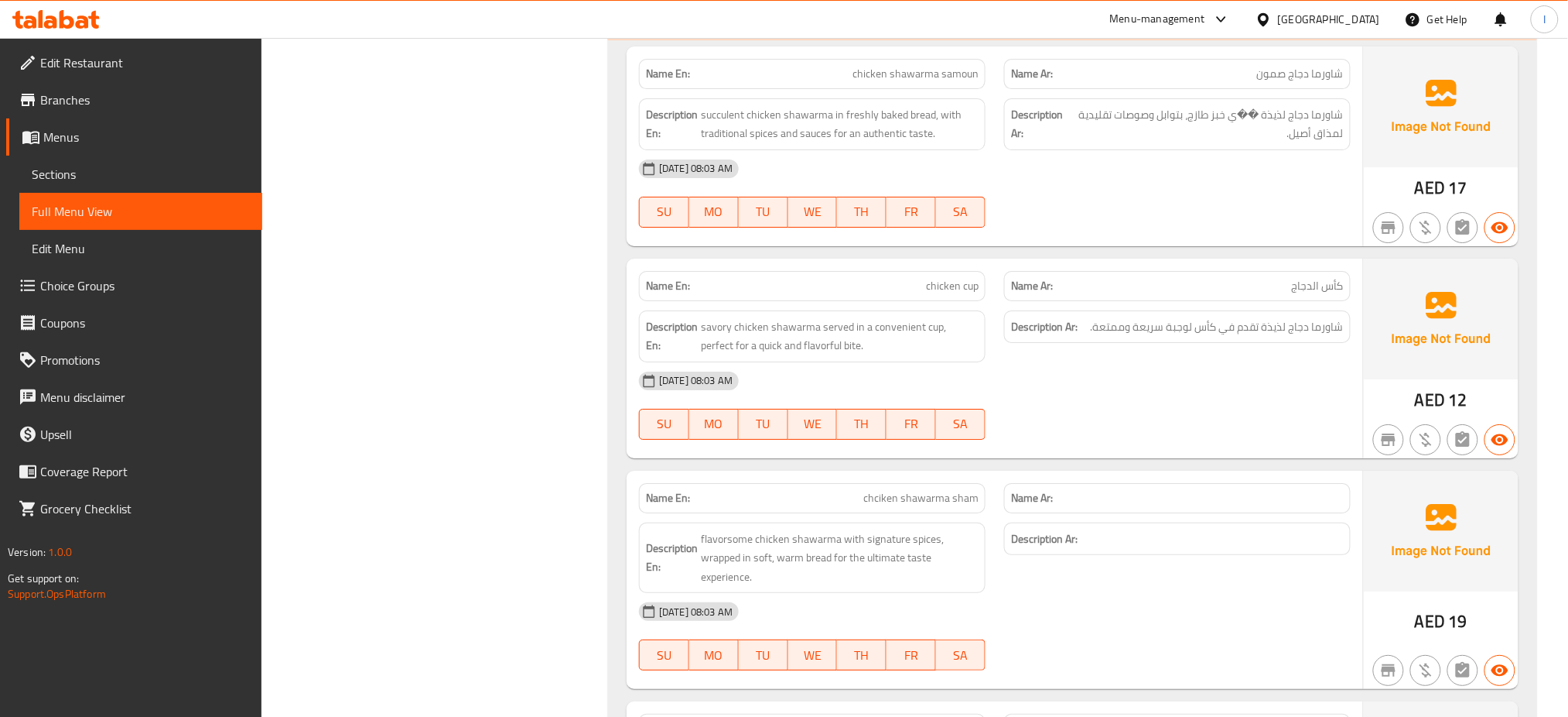
scroll to position [4031, 0]
click at [870, 499] on span "chciken shawarma sham" at bounding box center [921, 497] width 115 height 16
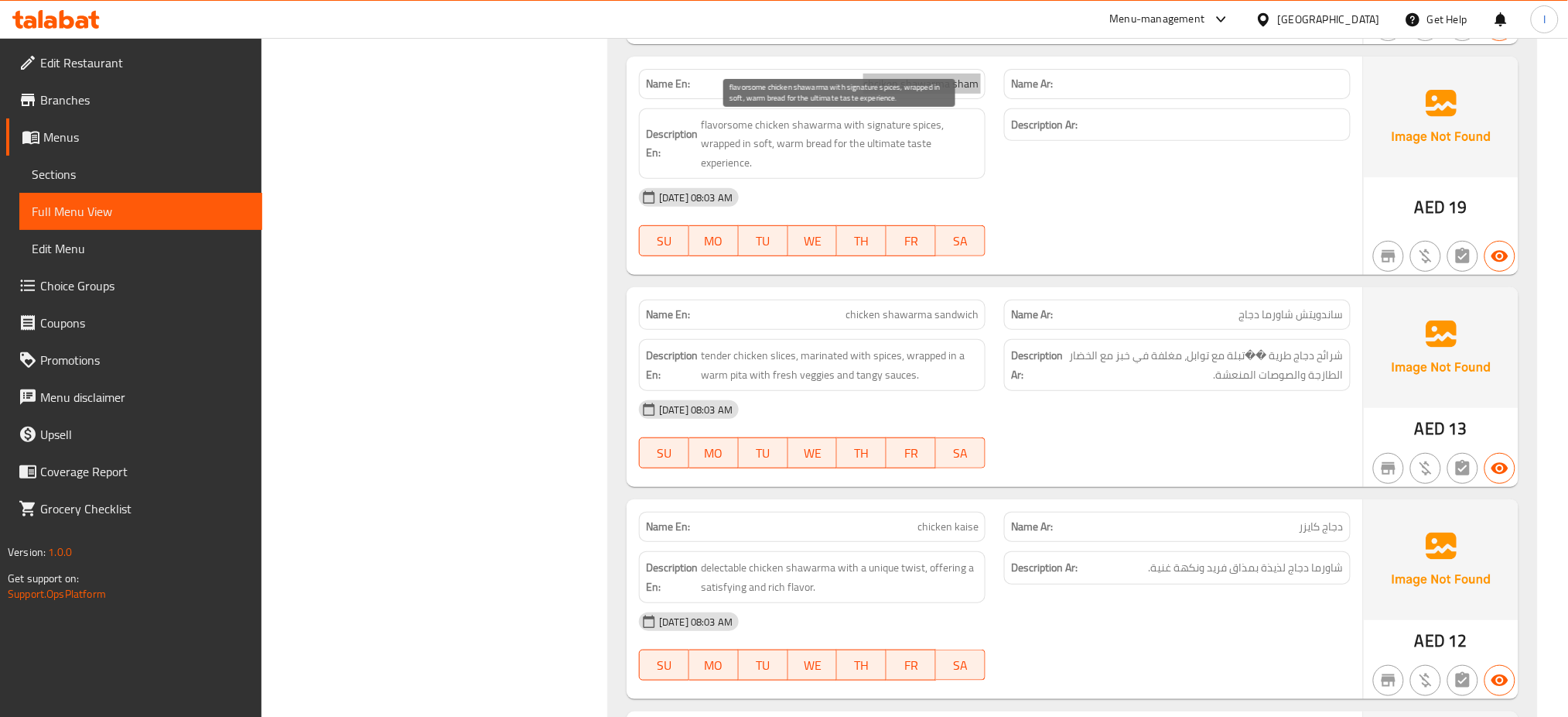
scroll to position [4449, 0]
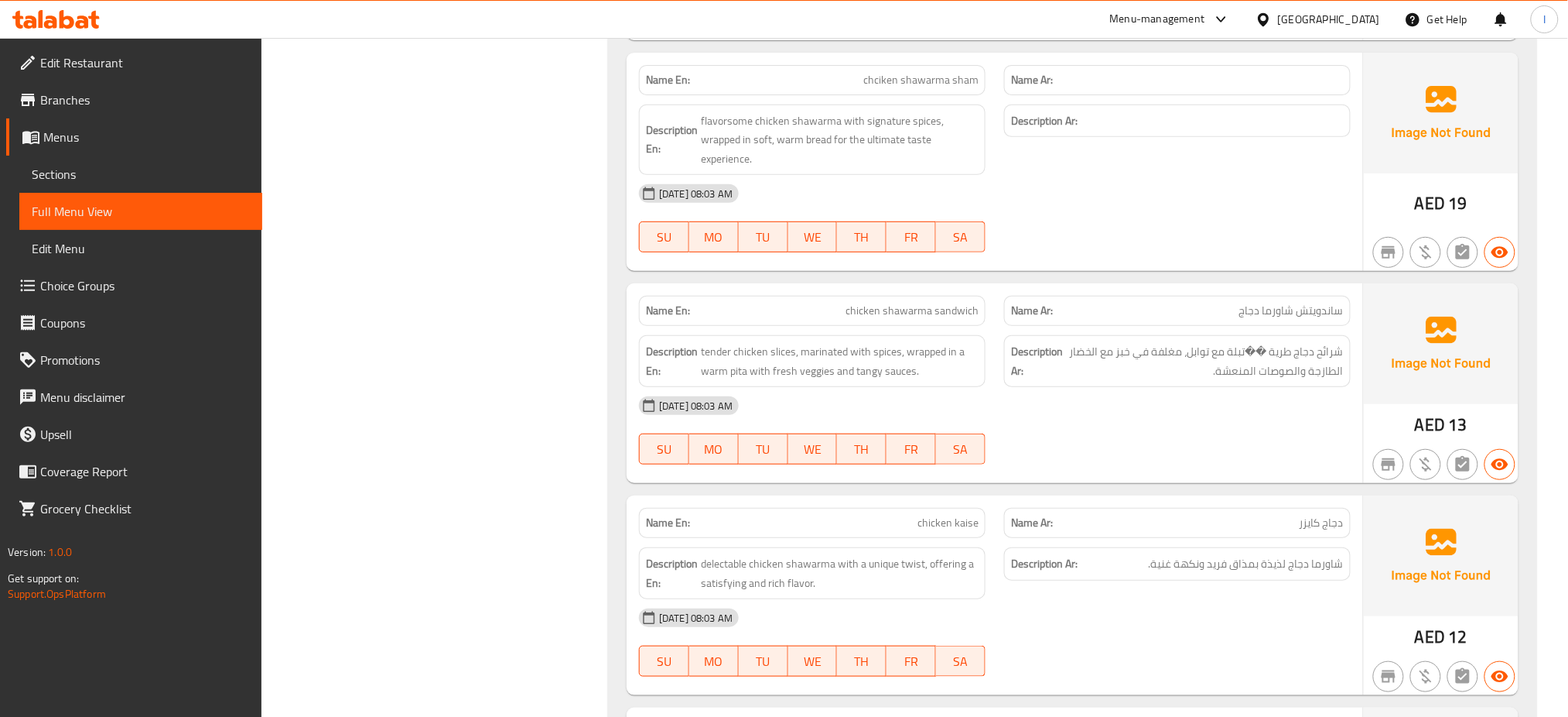
click at [938, 526] on span "chicken kaise" at bounding box center [948, 522] width 61 height 16
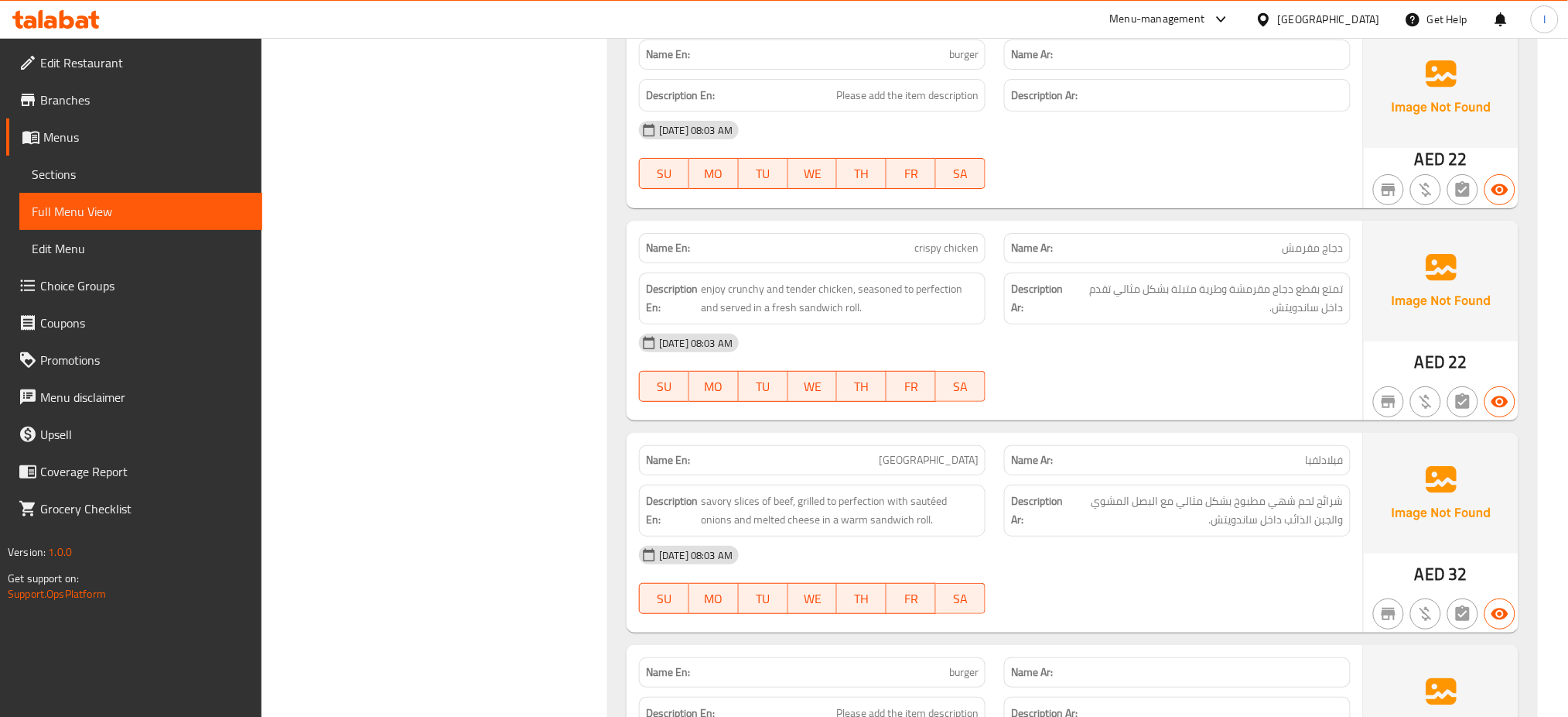
scroll to position [8408, 0]
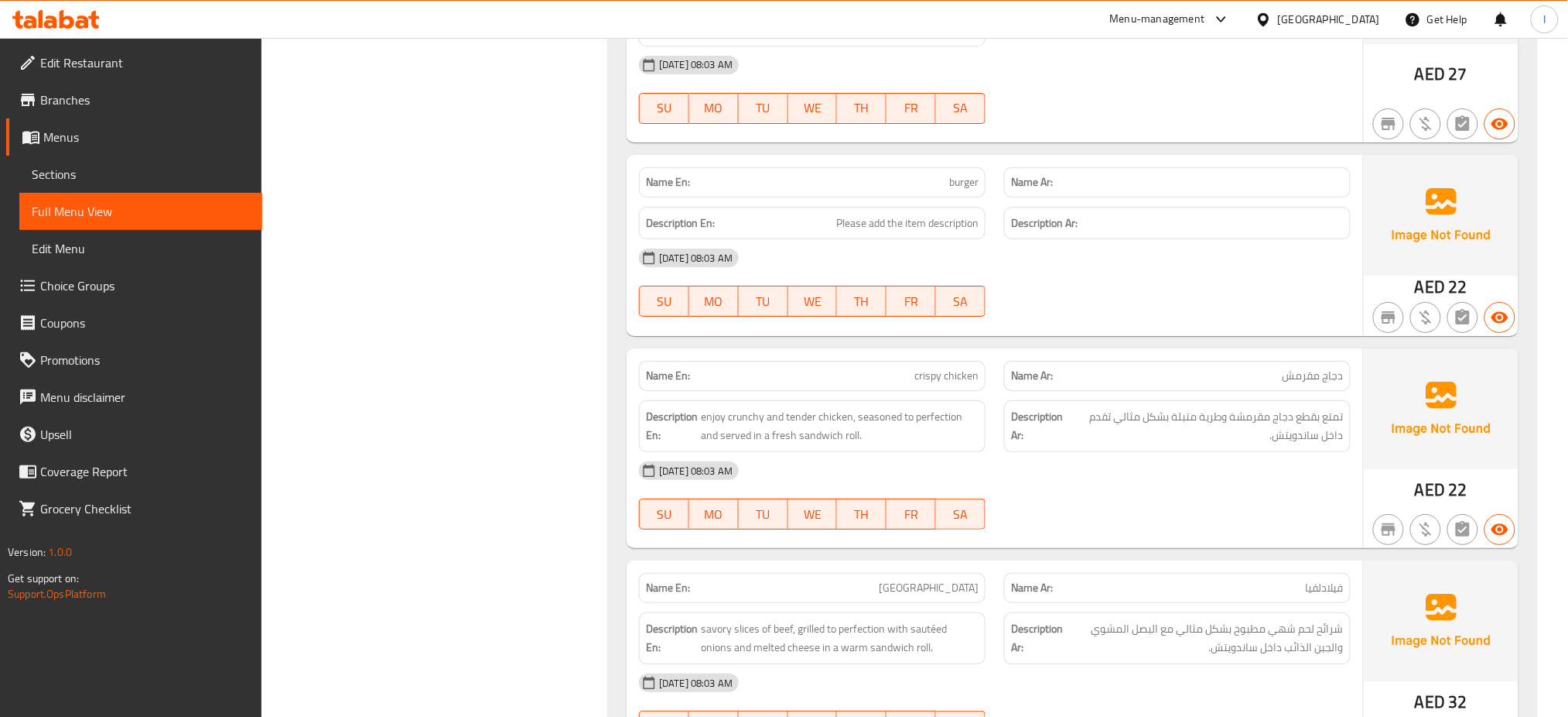
click at [958, 174] on span "burger" at bounding box center [964, 182] width 29 height 16
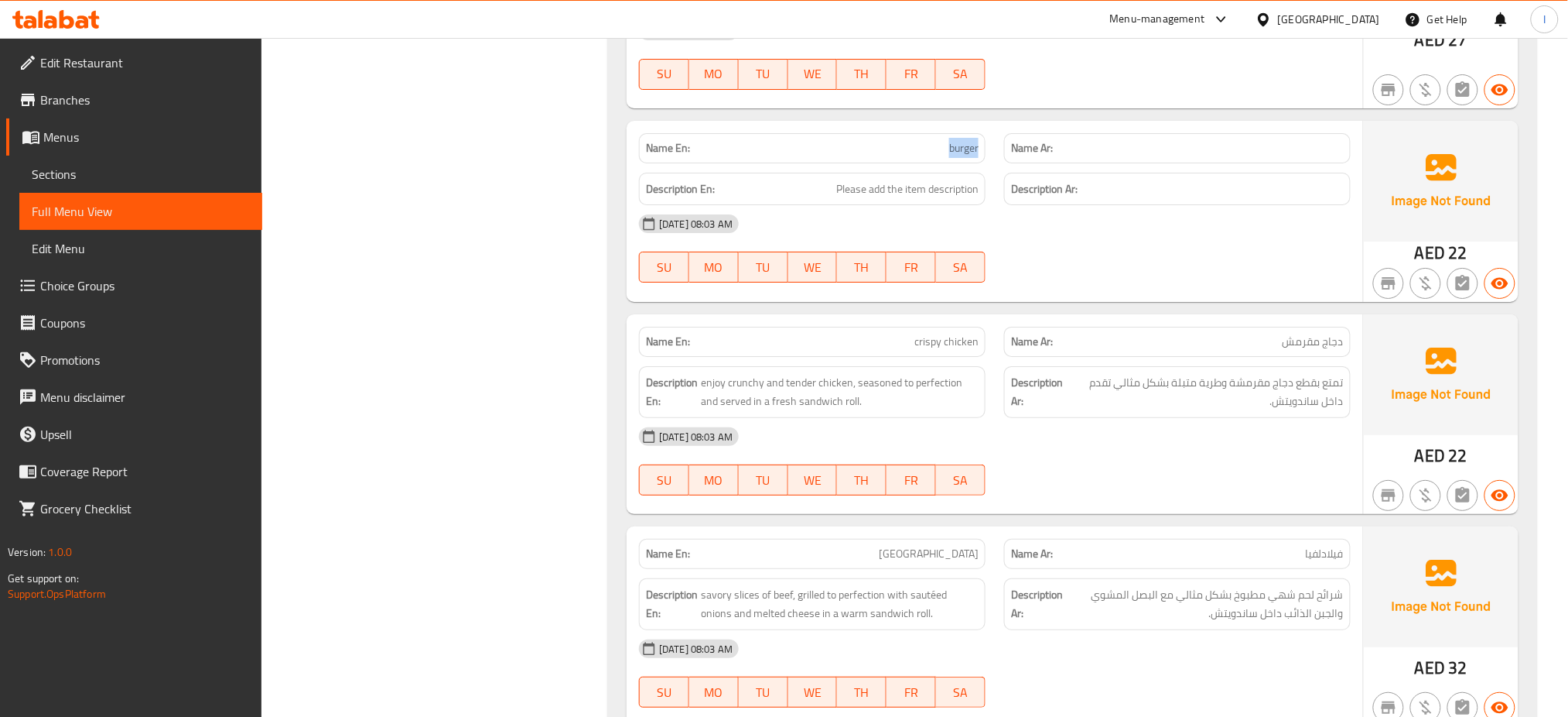
scroll to position [8442, 0]
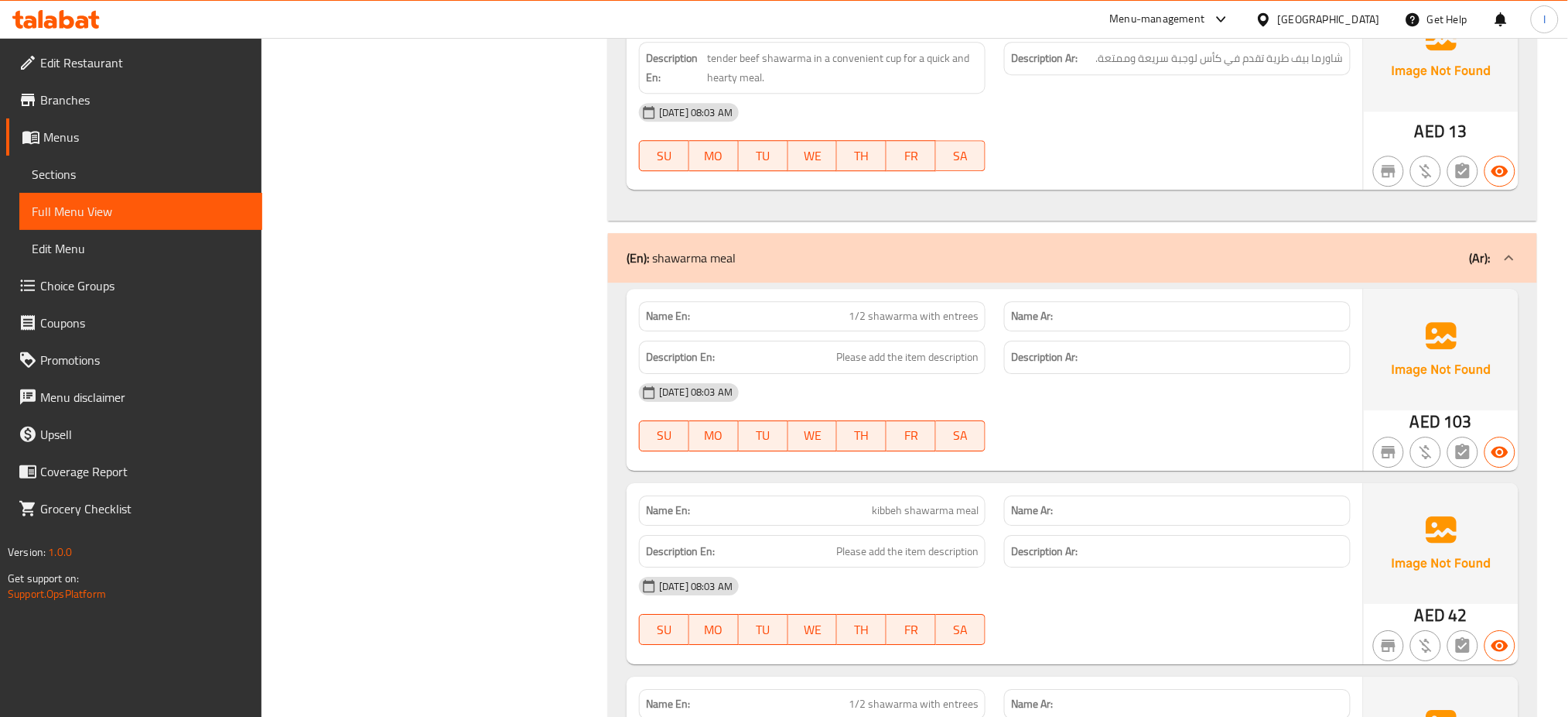
scroll to position [1686, 0]
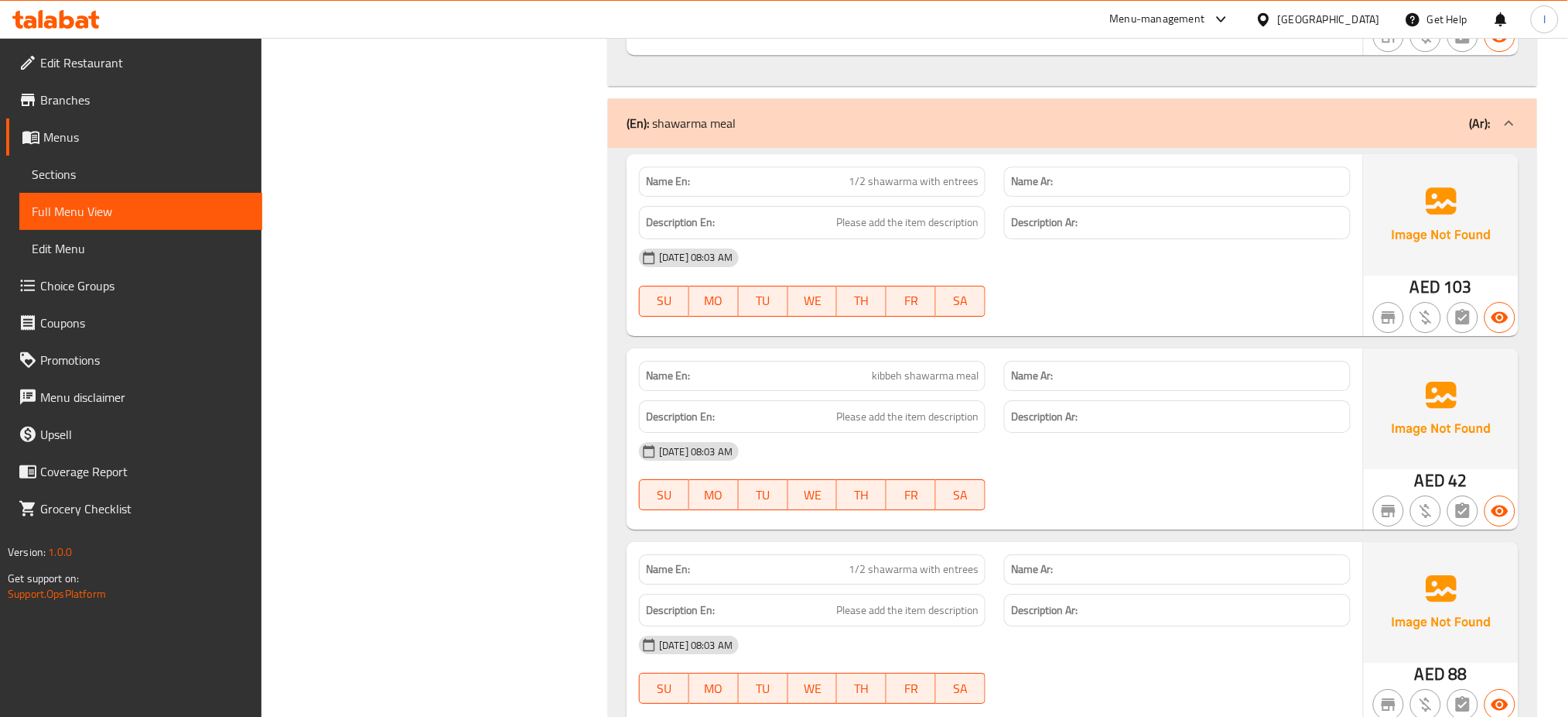
click at [896, 179] on span "1/2 shawarma with entrees" at bounding box center [913, 181] width 130 height 16
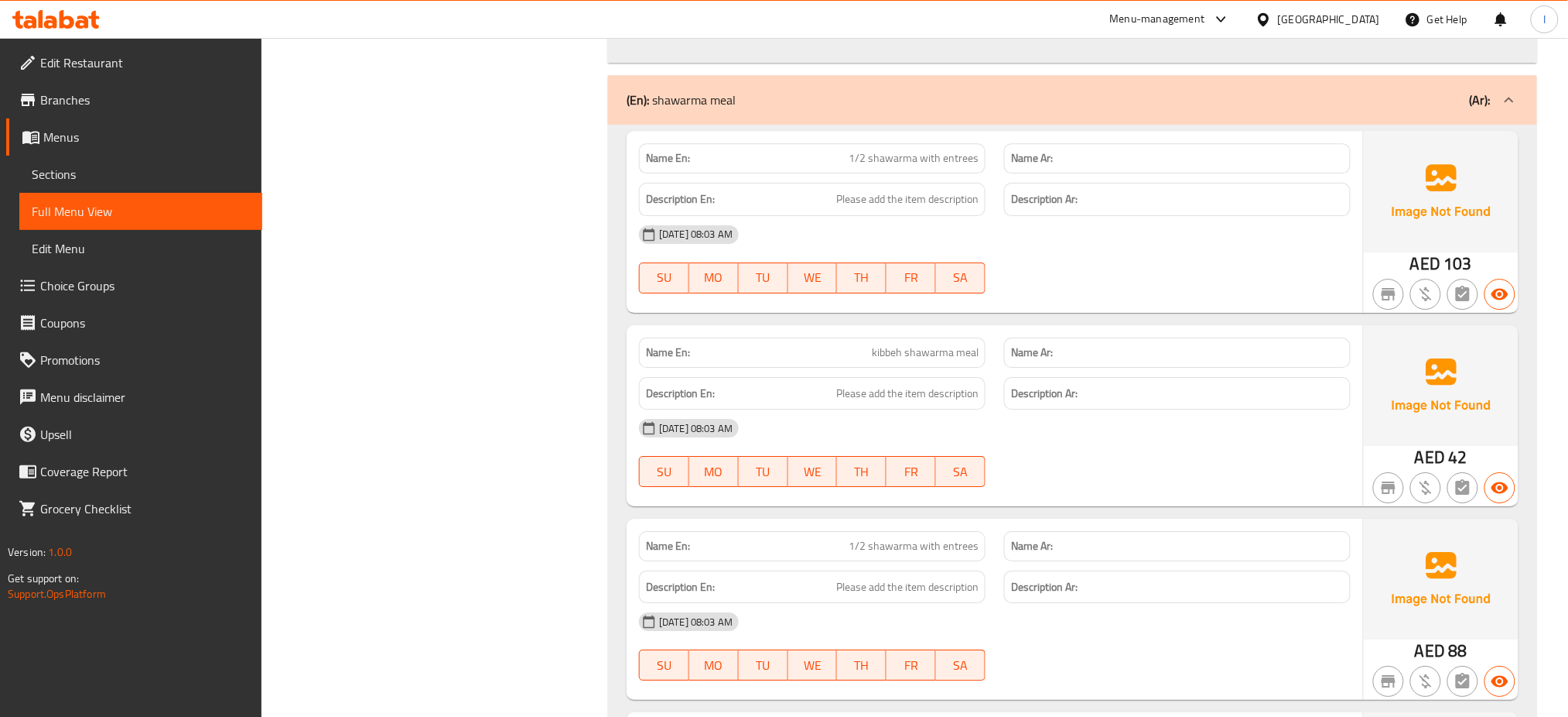
scroll to position [1717, 0]
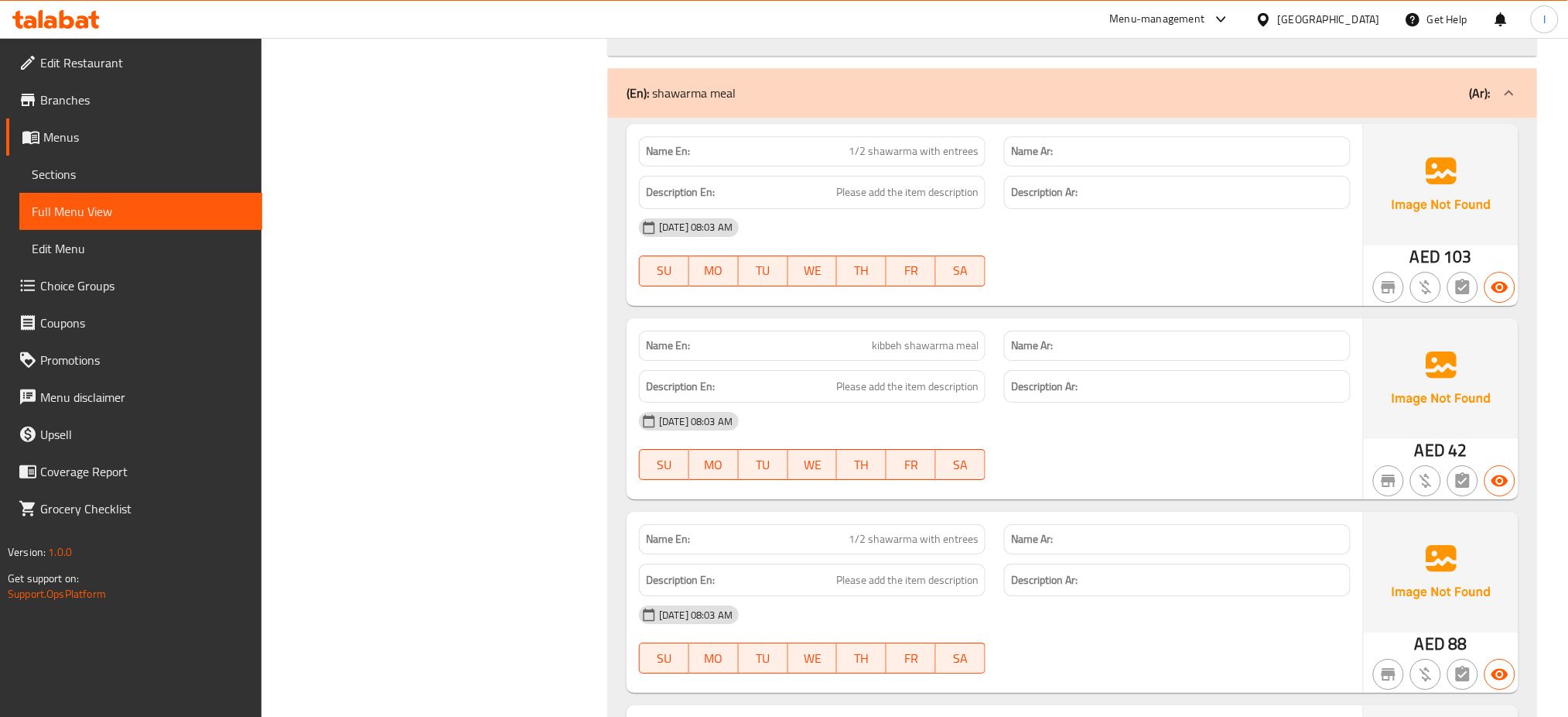
click at [915, 350] on span "kibbeh shawarma meal" at bounding box center [925, 345] width 107 height 16
click at [947, 425] on div "[DATE] 08:03 AM" at bounding box center [995, 421] width 731 height 37
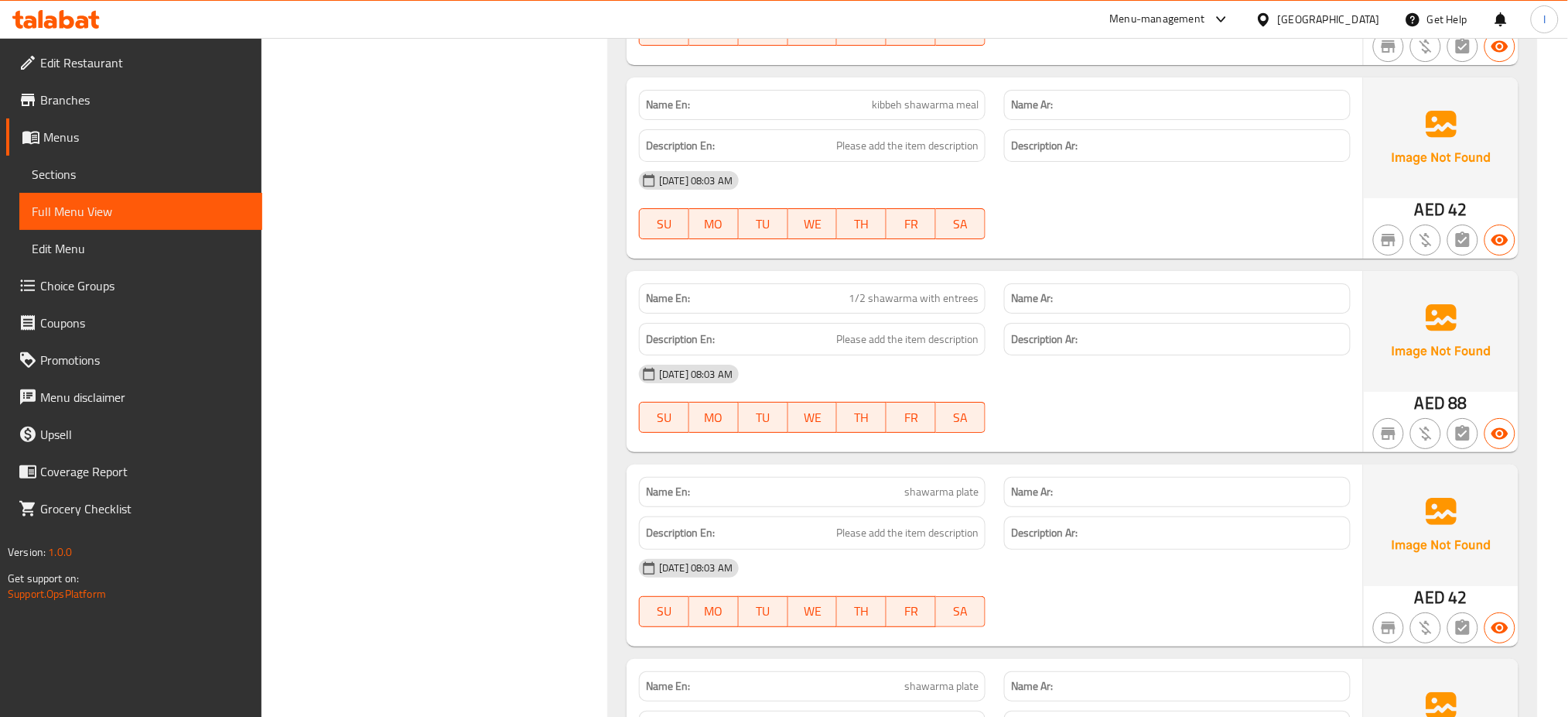
scroll to position [1963, 0]
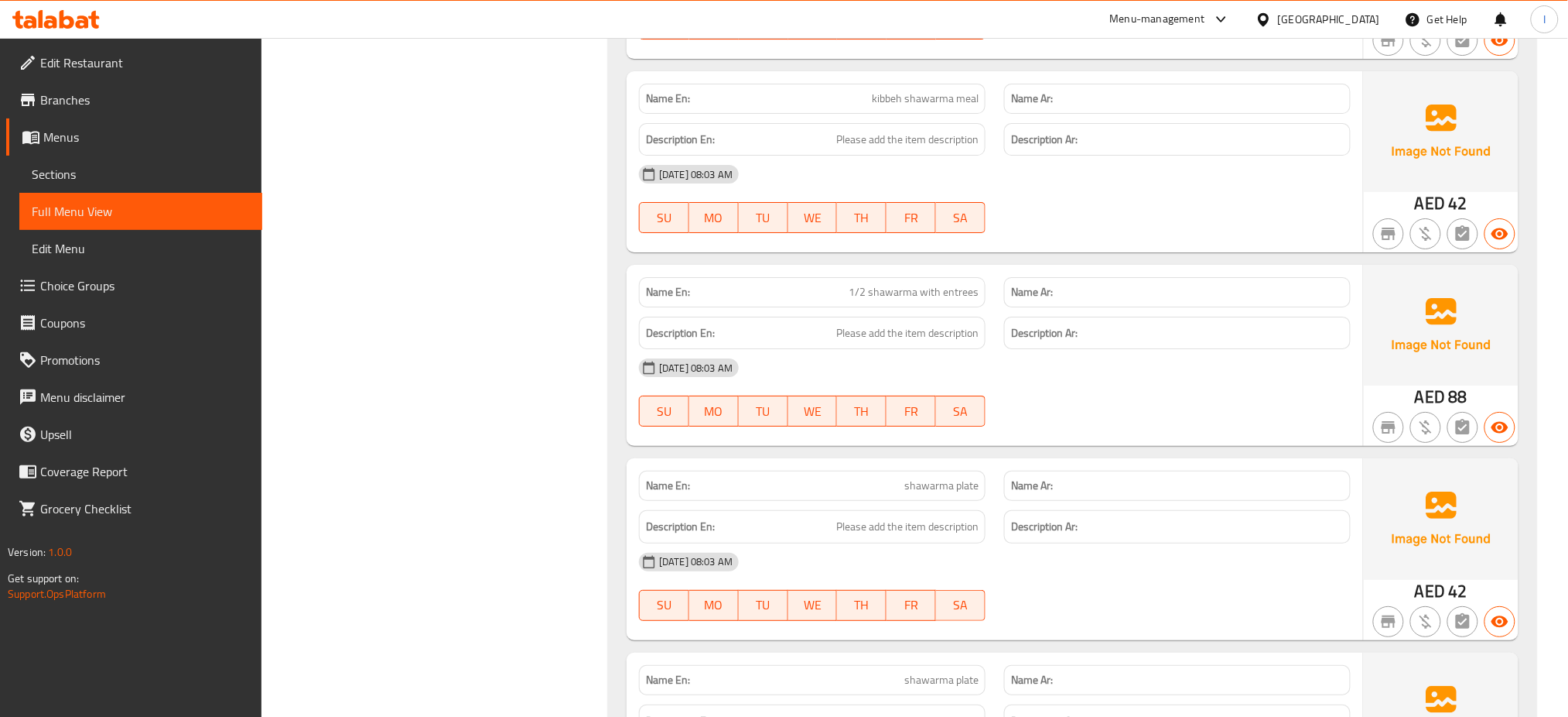
click at [767, 626] on div "SU MO TU WE TH FR SA" at bounding box center [812, 605] width 365 height 50
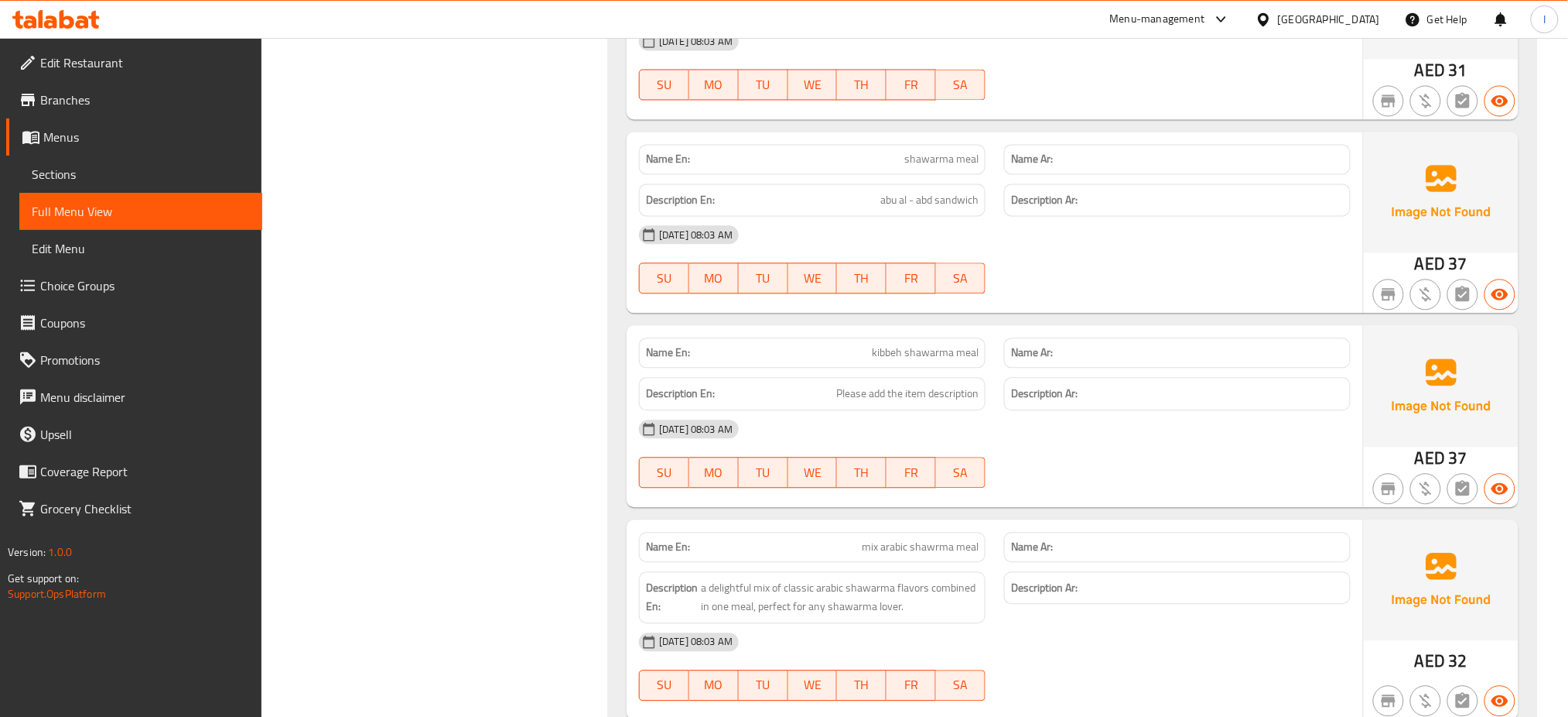
scroll to position [3261, 0]
click at [1071, 470] on div "[DATE] 08:03 AM SU MO TU WE TH FR SA" at bounding box center [995, 452] width 731 height 87
click at [835, 426] on div "[DATE] 08:03 AM" at bounding box center [995, 428] width 731 height 37
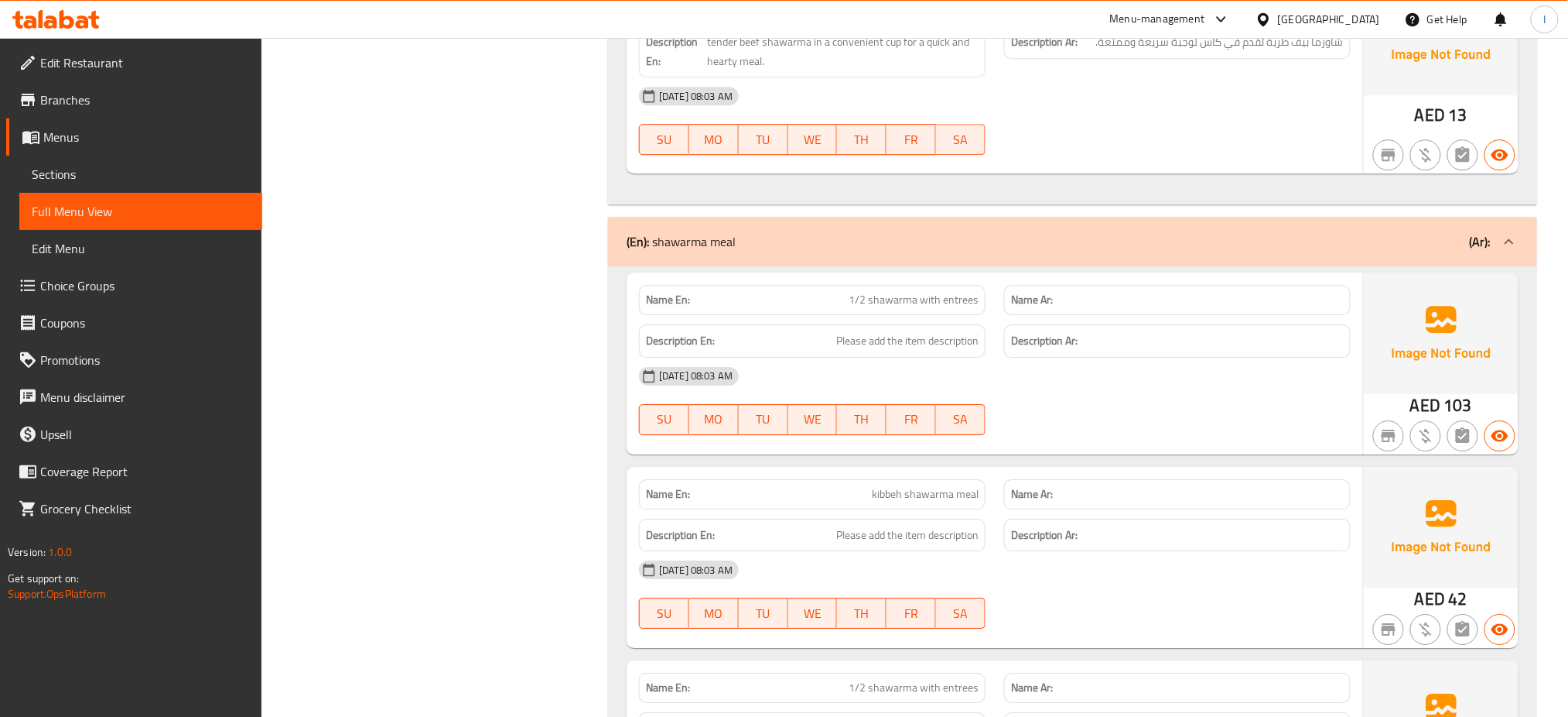
scroll to position [1567, 0]
click at [926, 496] on span "kibbeh shawarma meal" at bounding box center [925, 494] width 107 height 16
click at [876, 307] on span "1/2 shawarma with entrees" at bounding box center [913, 300] width 130 height 16
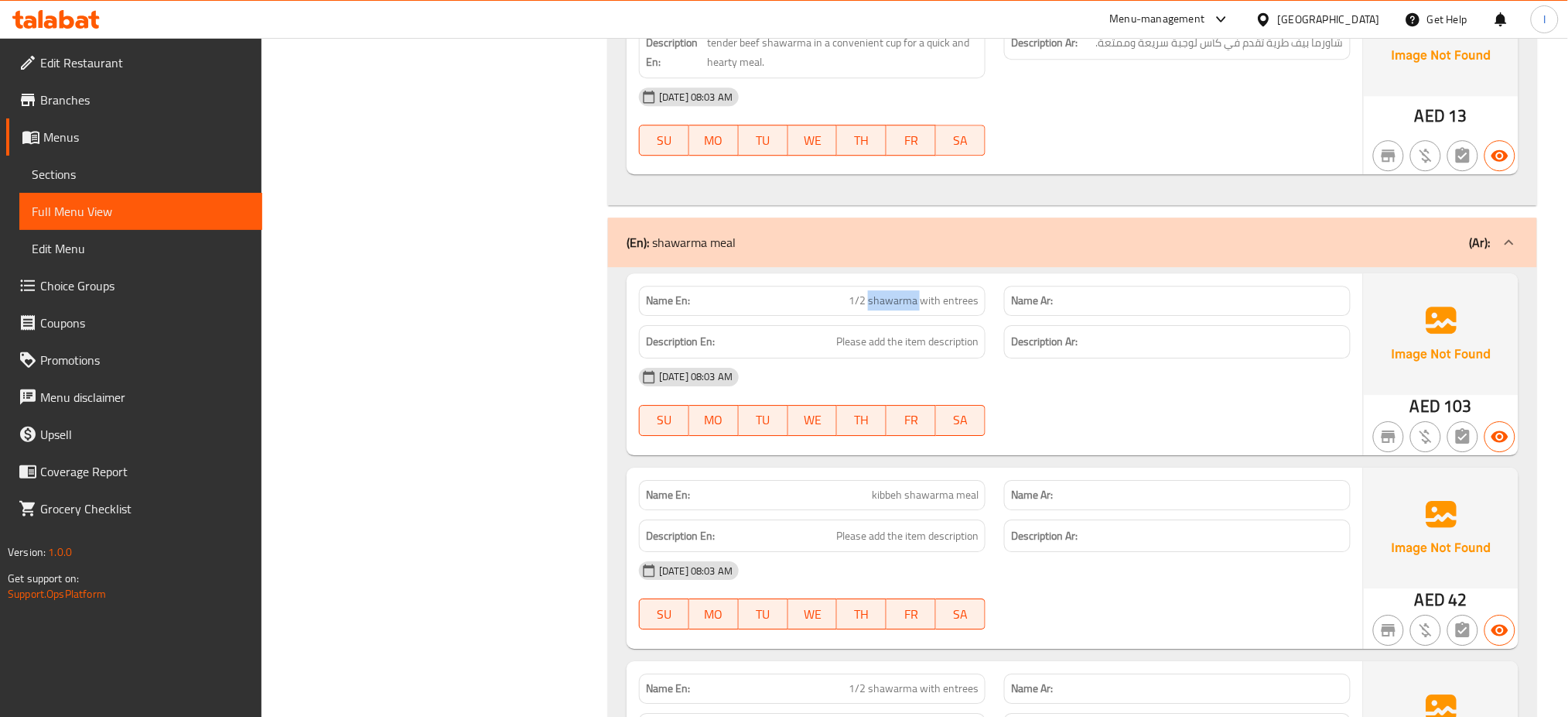
click at [876, 307] on span "1/2 shawarma with entrees" at bounding box center [913, 300] width 130 height 16
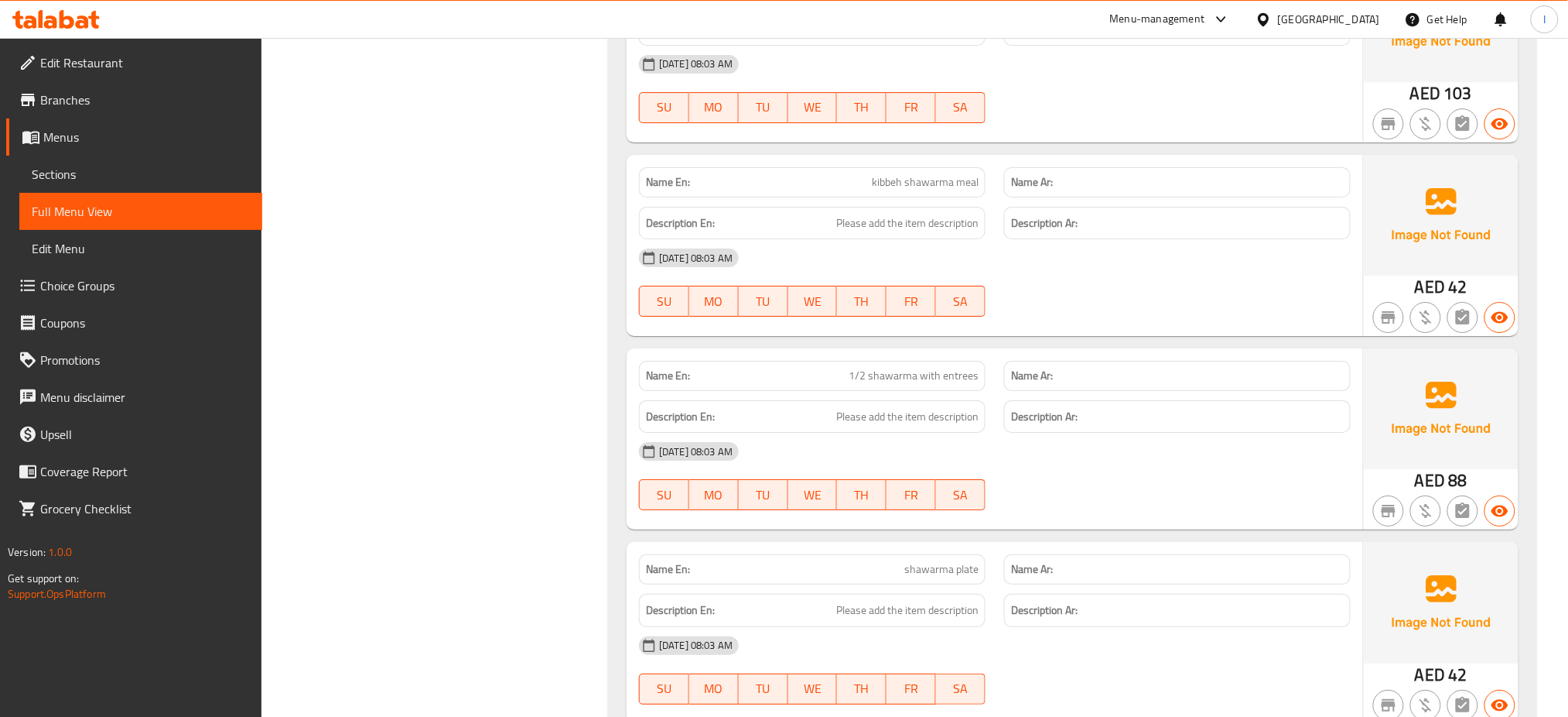
scroll to position [1940, 0]
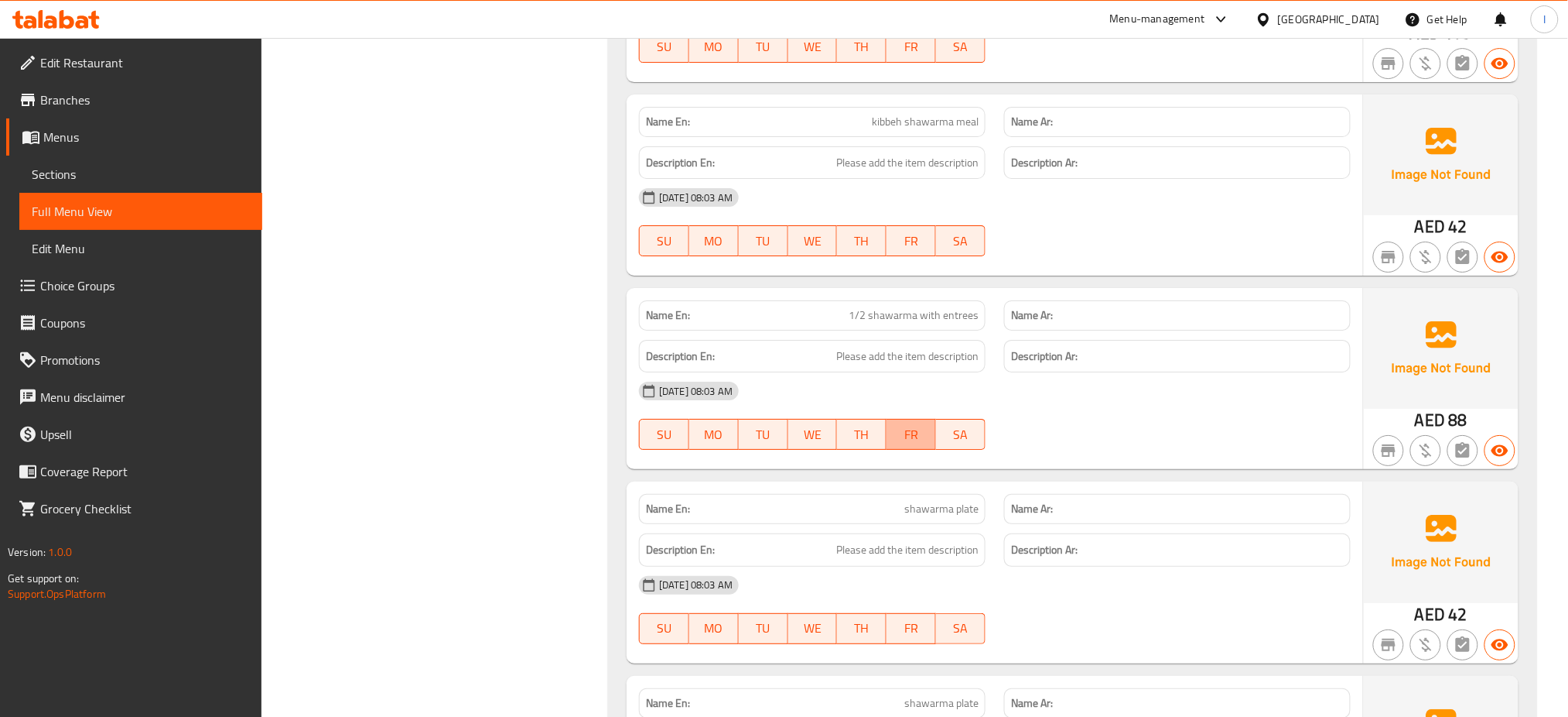
click at [928, 423] on button "FR" at bounding box center [911, 433] width 50 height 31
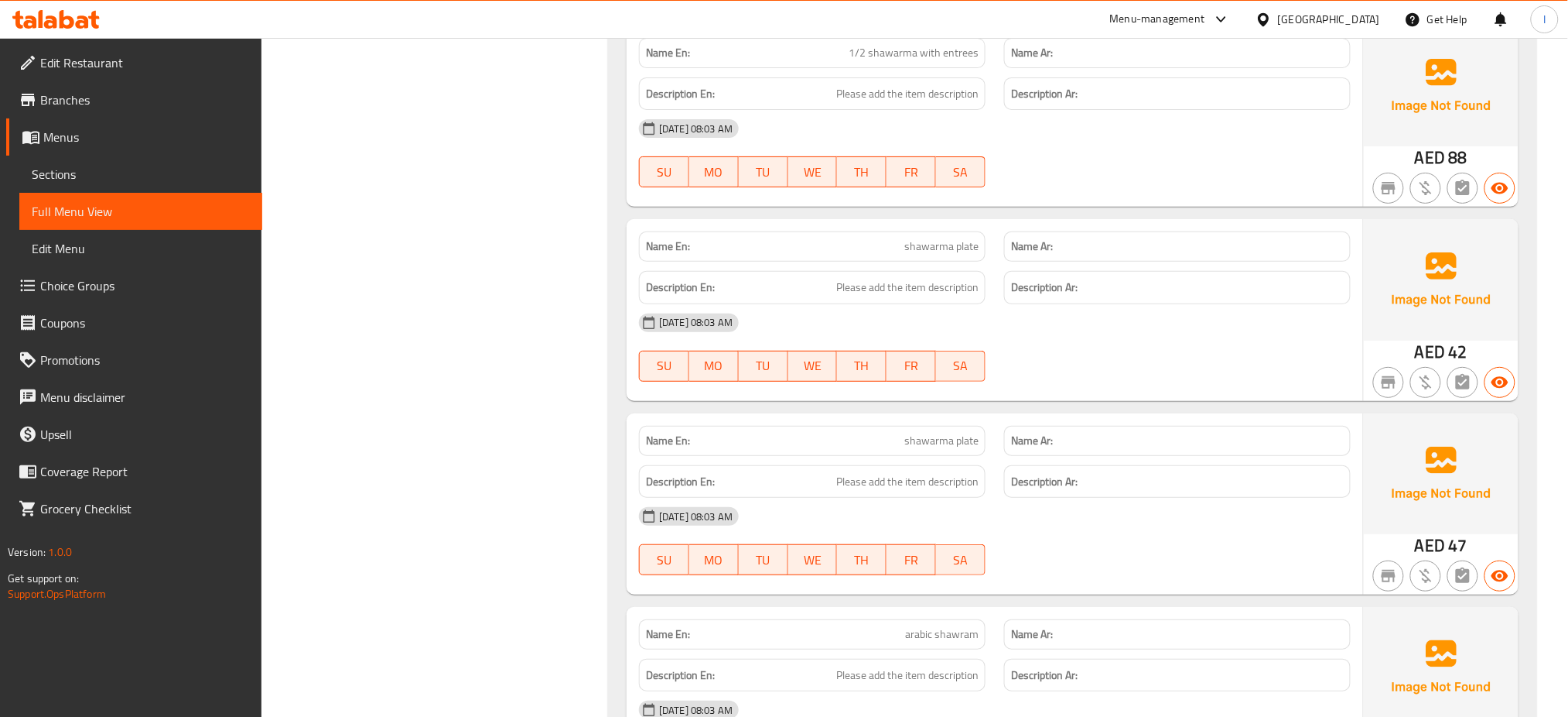
scroll to position [2236, 0]
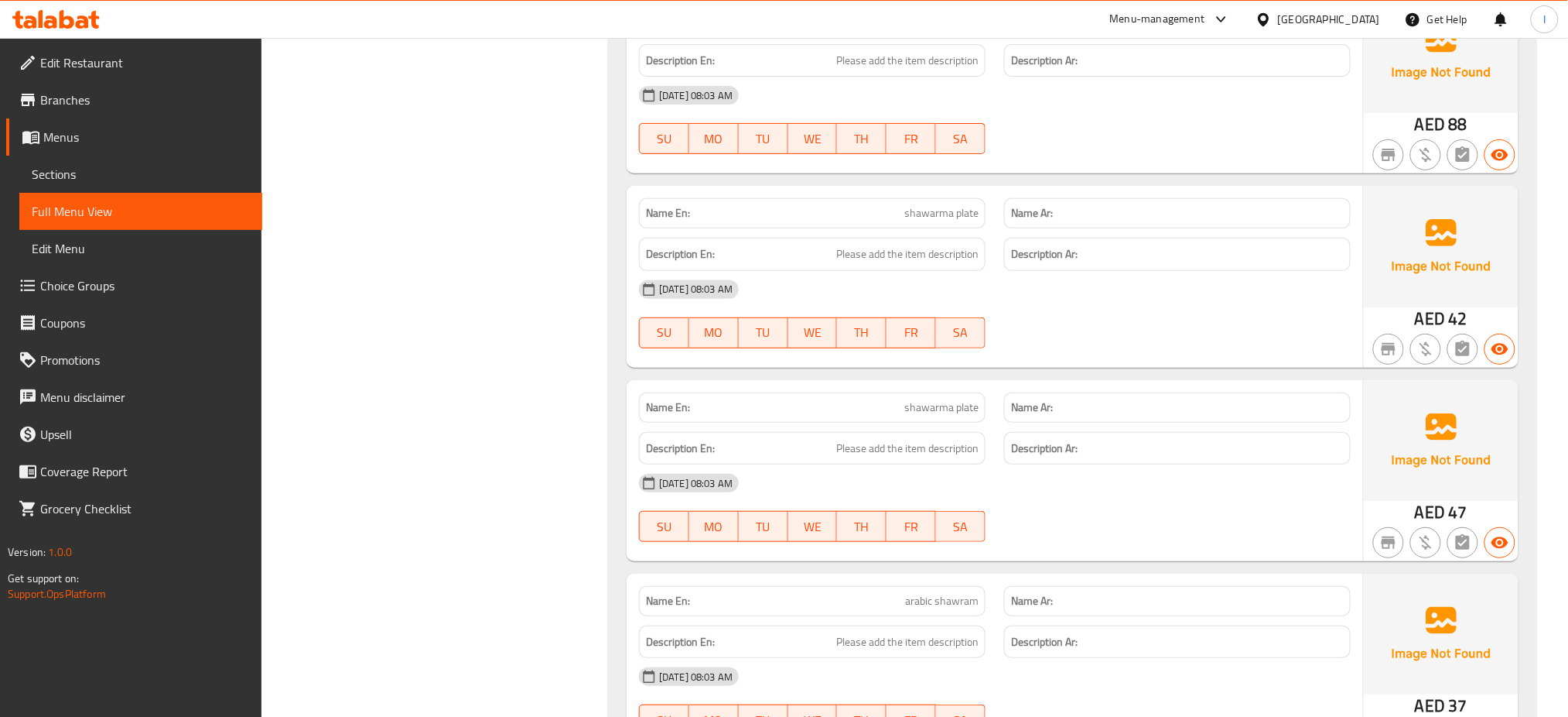
click at [948, 404] on span "shawarma plate" at bounding box center [941, 407] width 74 height 16
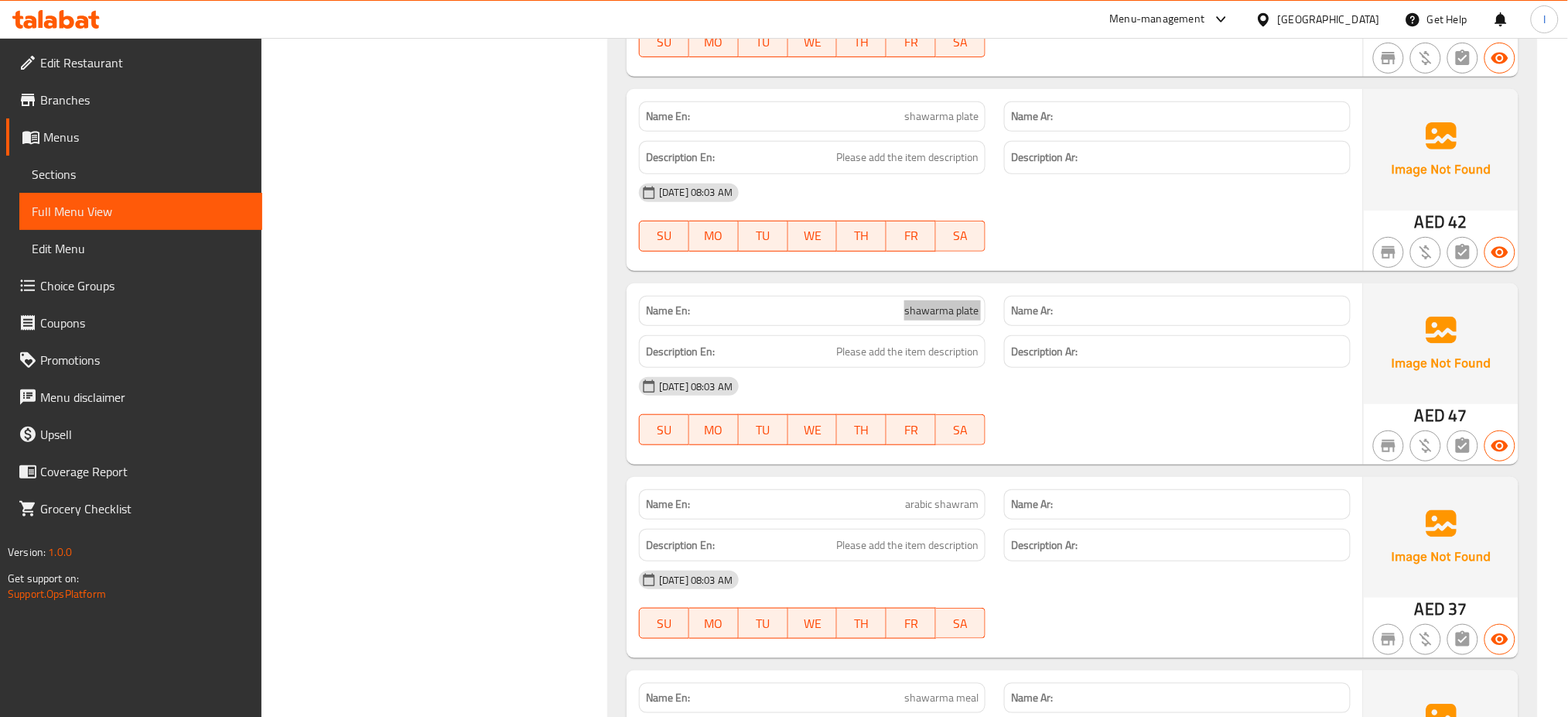
scroll to position [2335, 0]
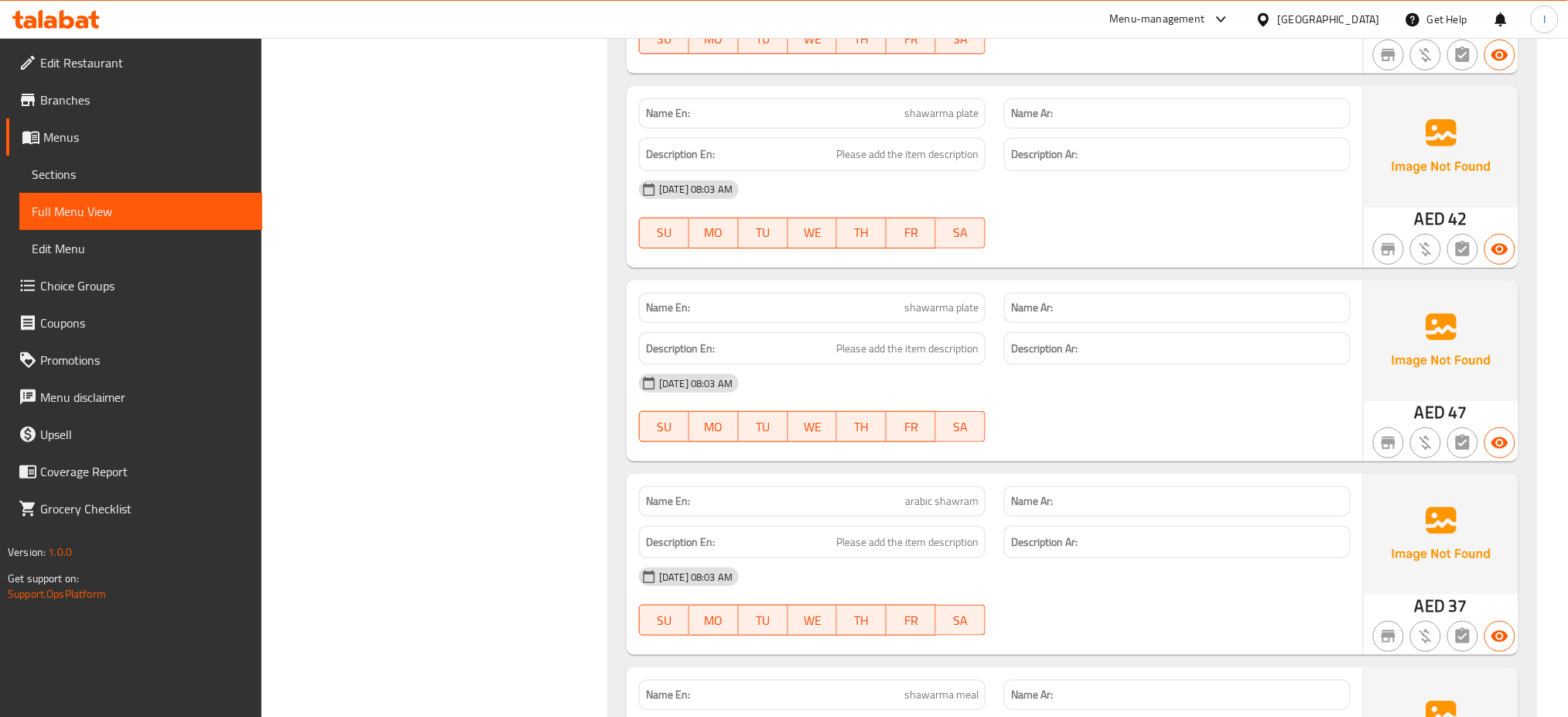
click at [920, 509] on span "arabic shawram" at bounding box center [942, 501] width 74 height 16
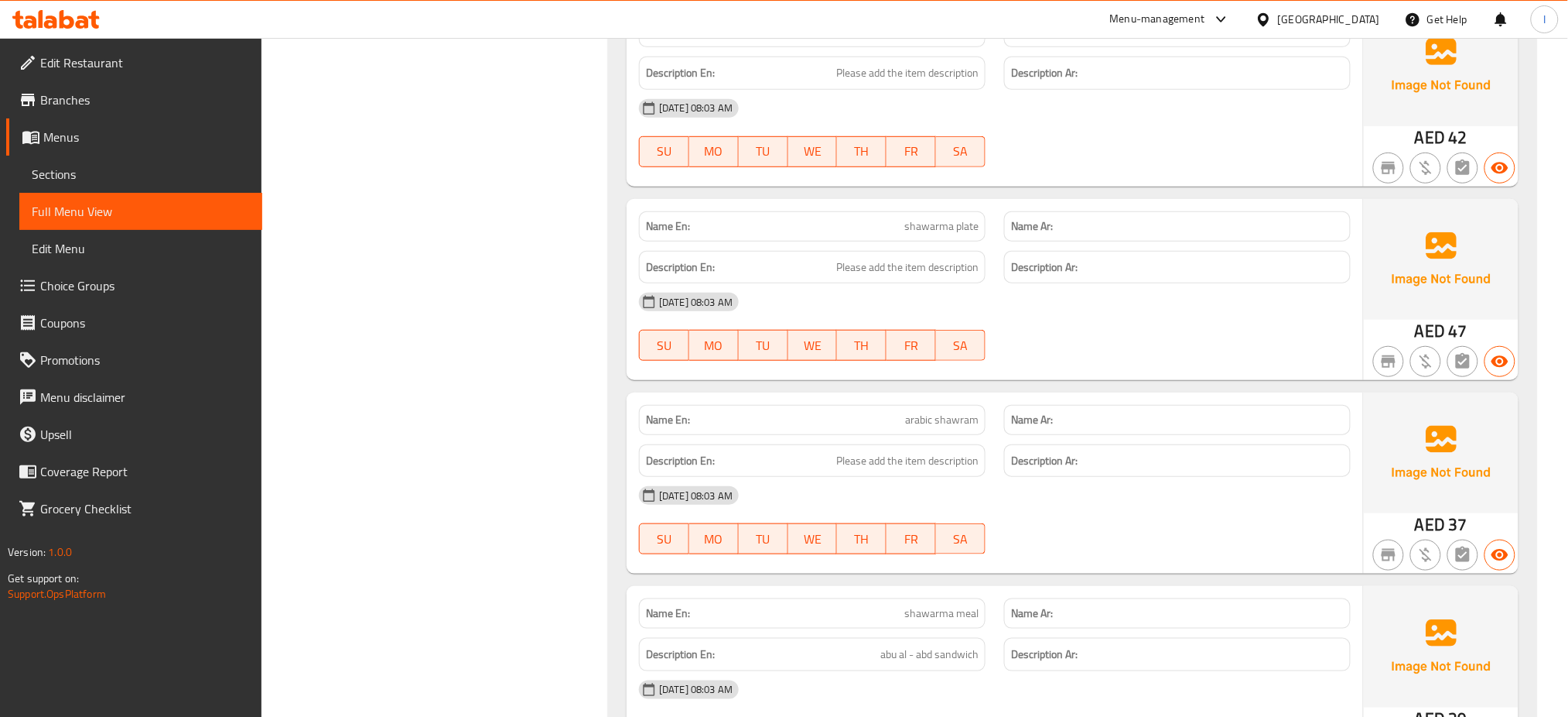
scroll to position [2299, 0]
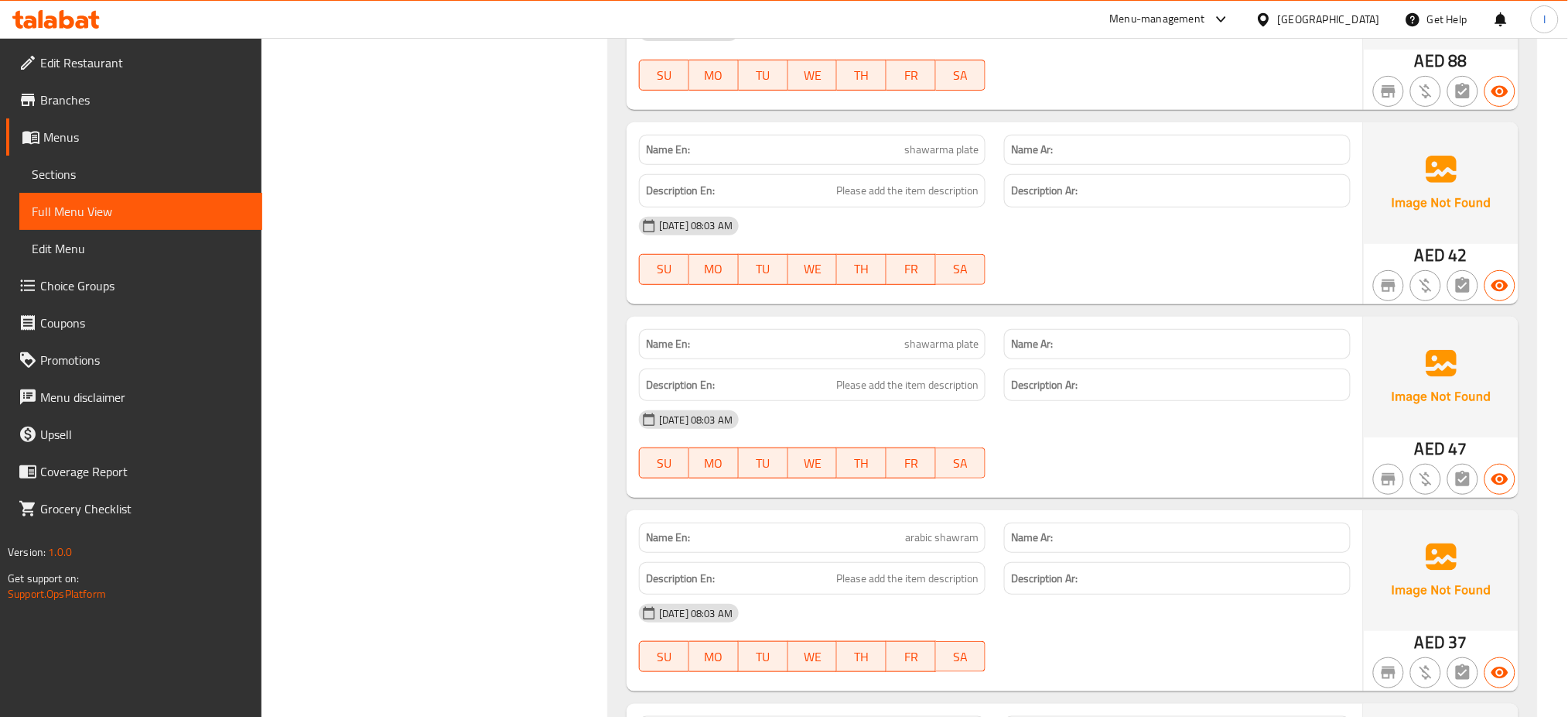
click at [704, 22] on div "Menu-management [GEOGRAPHIC_DATA] Get Help I" at bounding box center [784, 20] width 1568 height 37
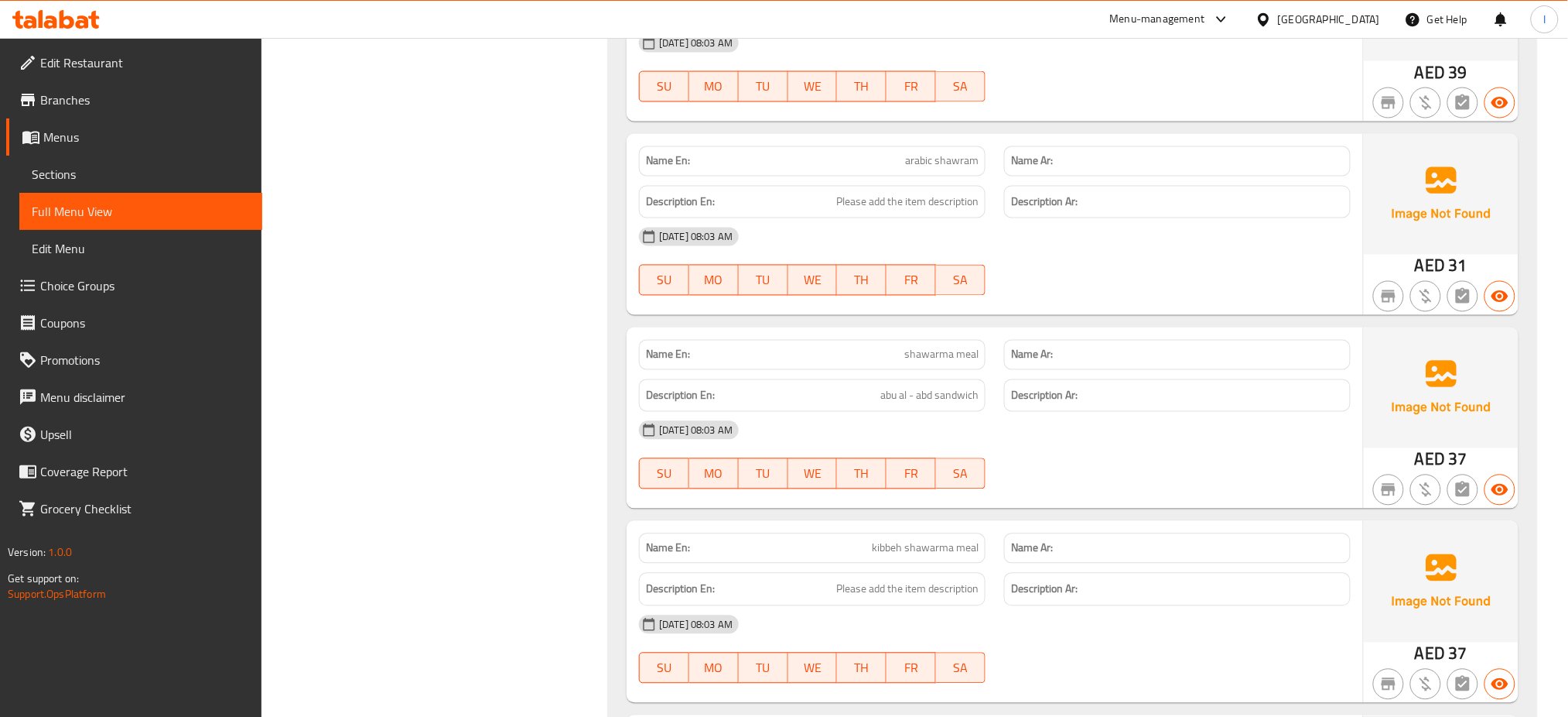
scroll to position [3066, 0]
click at [942, 352] on span "shawarma meal" at bounding box center [941, 351] width 74 height 16
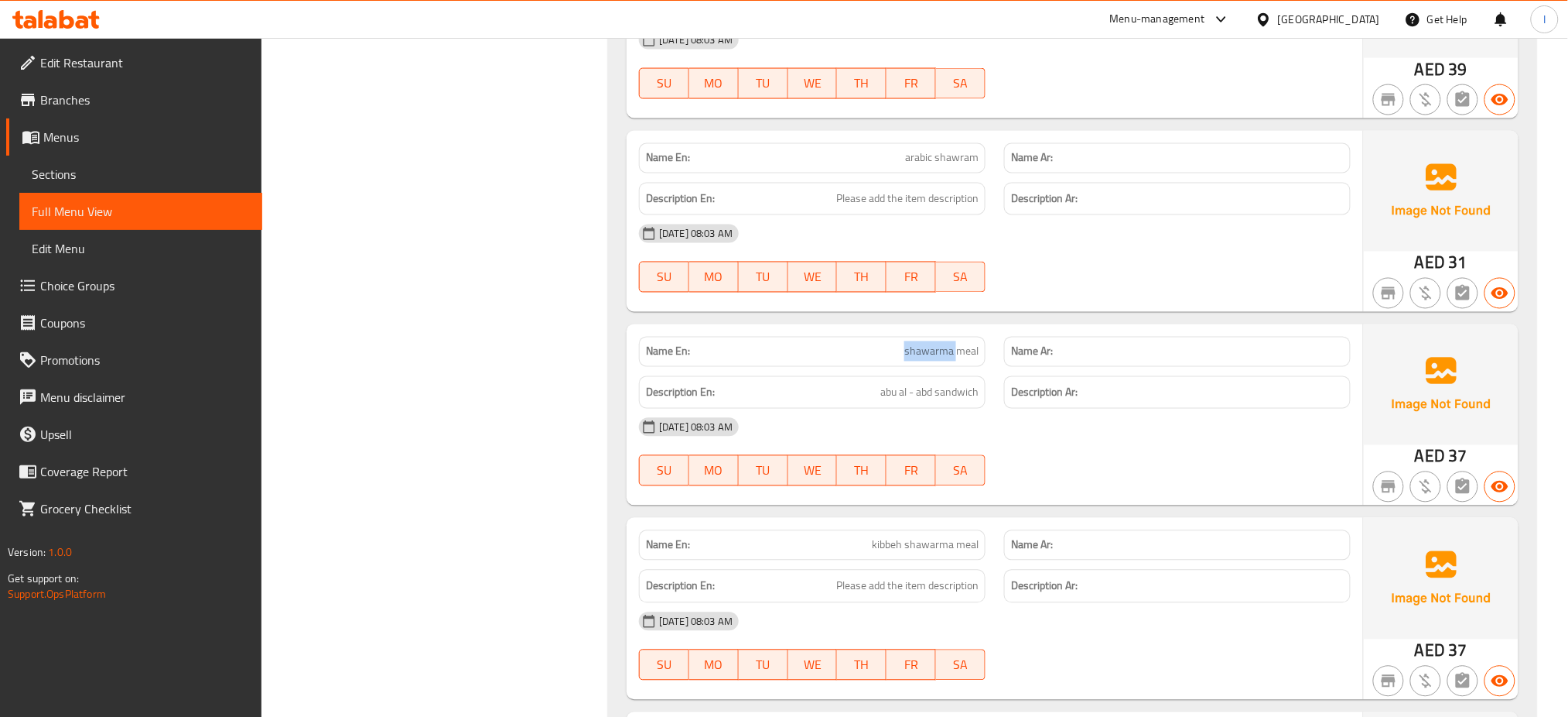
click at [942, 352] on span "shawarma meal" at bounding box center [941, 351] width 74 height 16
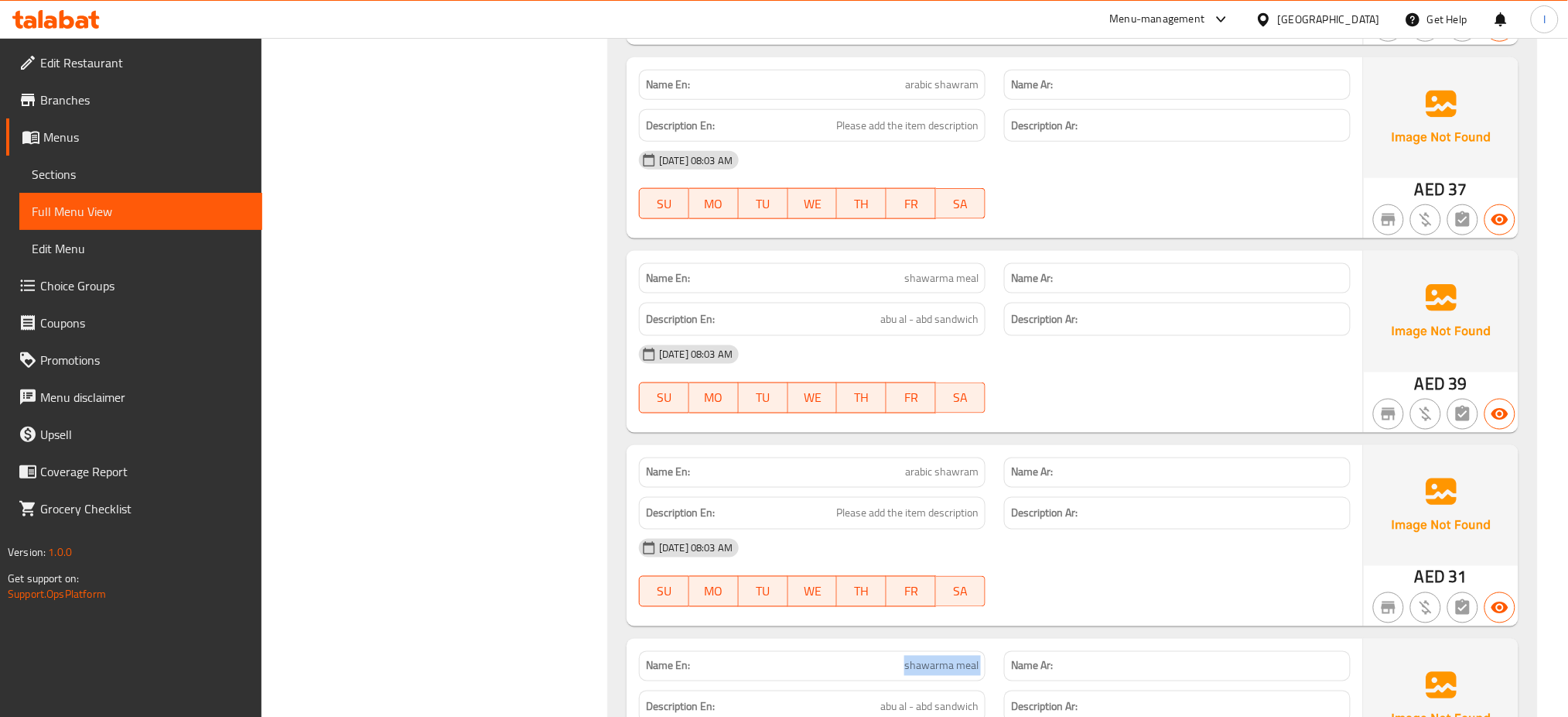
scroll to position [2753, 0]
click at [932, 468] on span "arabic shawram" at bounding box center [942, 471] width 74 height 16
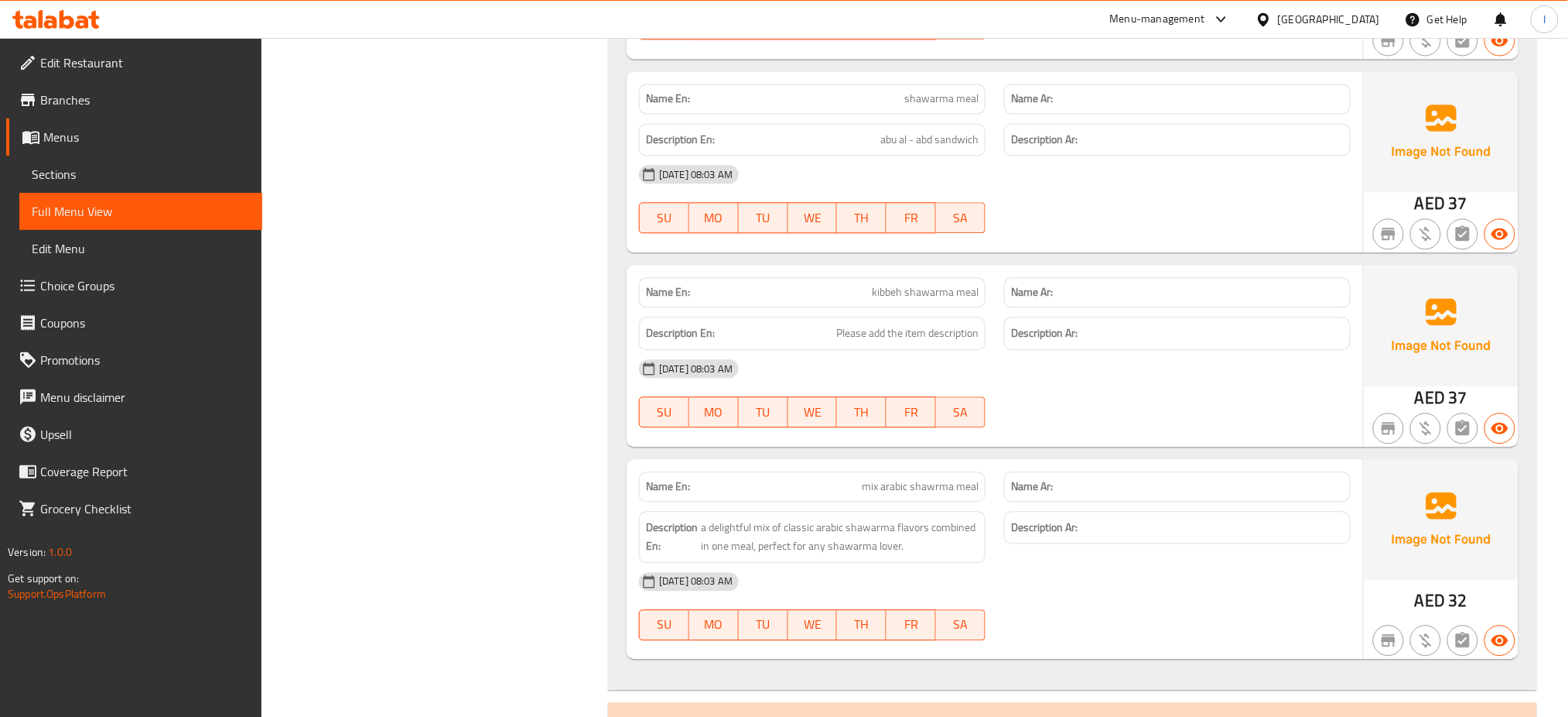
scroll to position [3322, 0]
click at [933, 476] on span "mix arabic shawrma meal" at bounding box center [920, 484] width 117 height 16
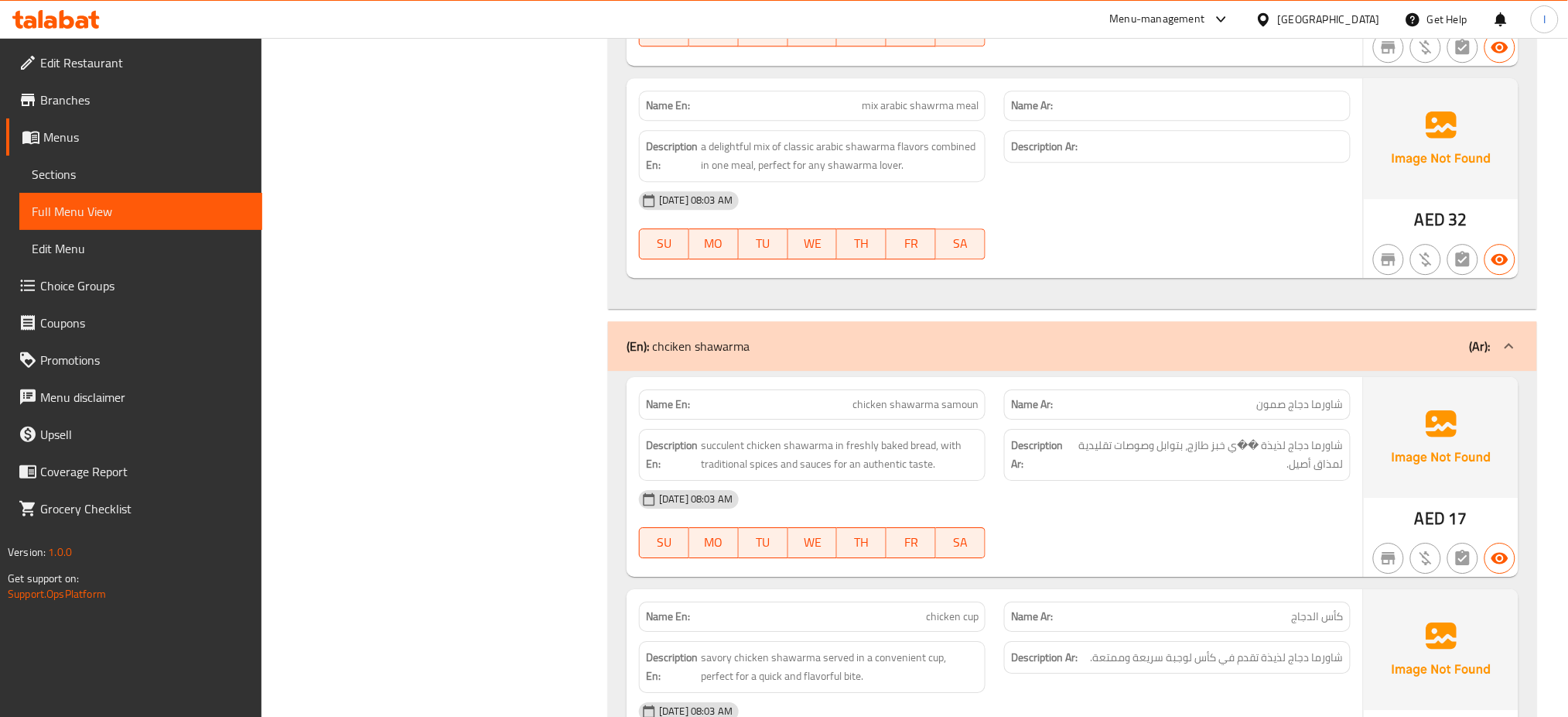
scroll to position [3910, 0]
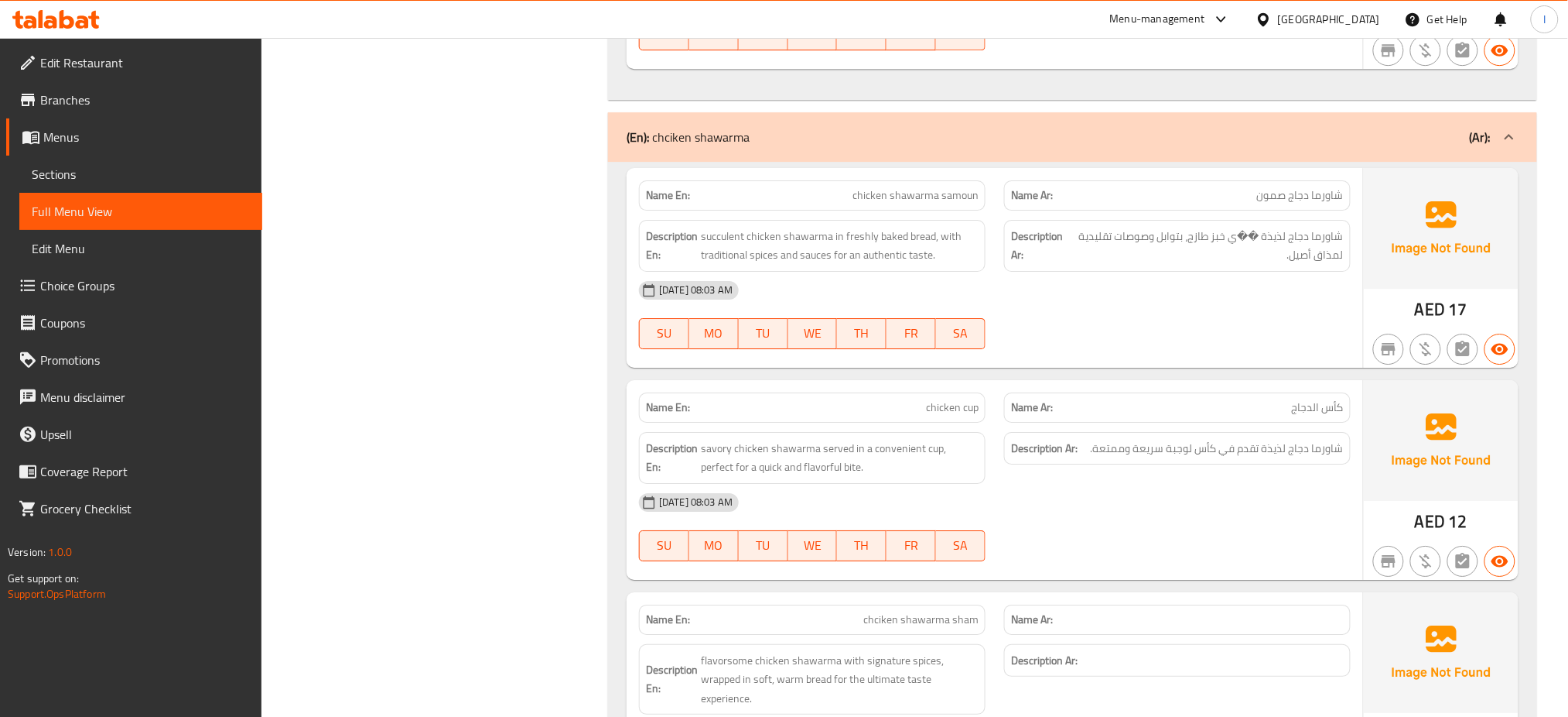
click at [832, 248] on span "succulent chicken shawarma in freshly baked bread, with traditional spices and …" at bounding box center [839, 244] width 278 height 38
click at [703, 265] on div "Description En: succulent chicken shawarma in freshly baked bread, with traditi…" at bounding box center [812, 243] width 347 height 51
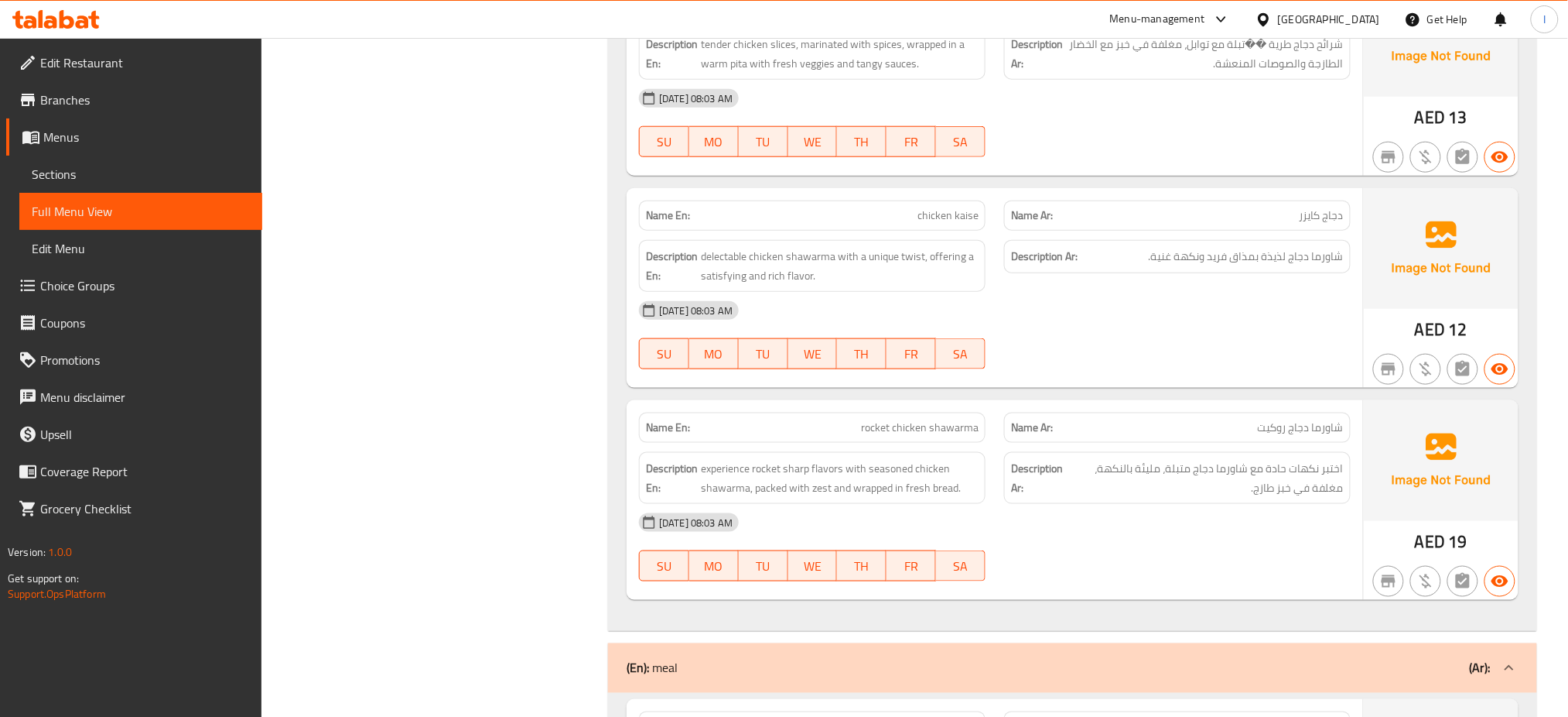
scroll to position [4758, 0]
click at [683, 269] on strong "Description En:" at bounding box center [672, 264] width 51 height 38
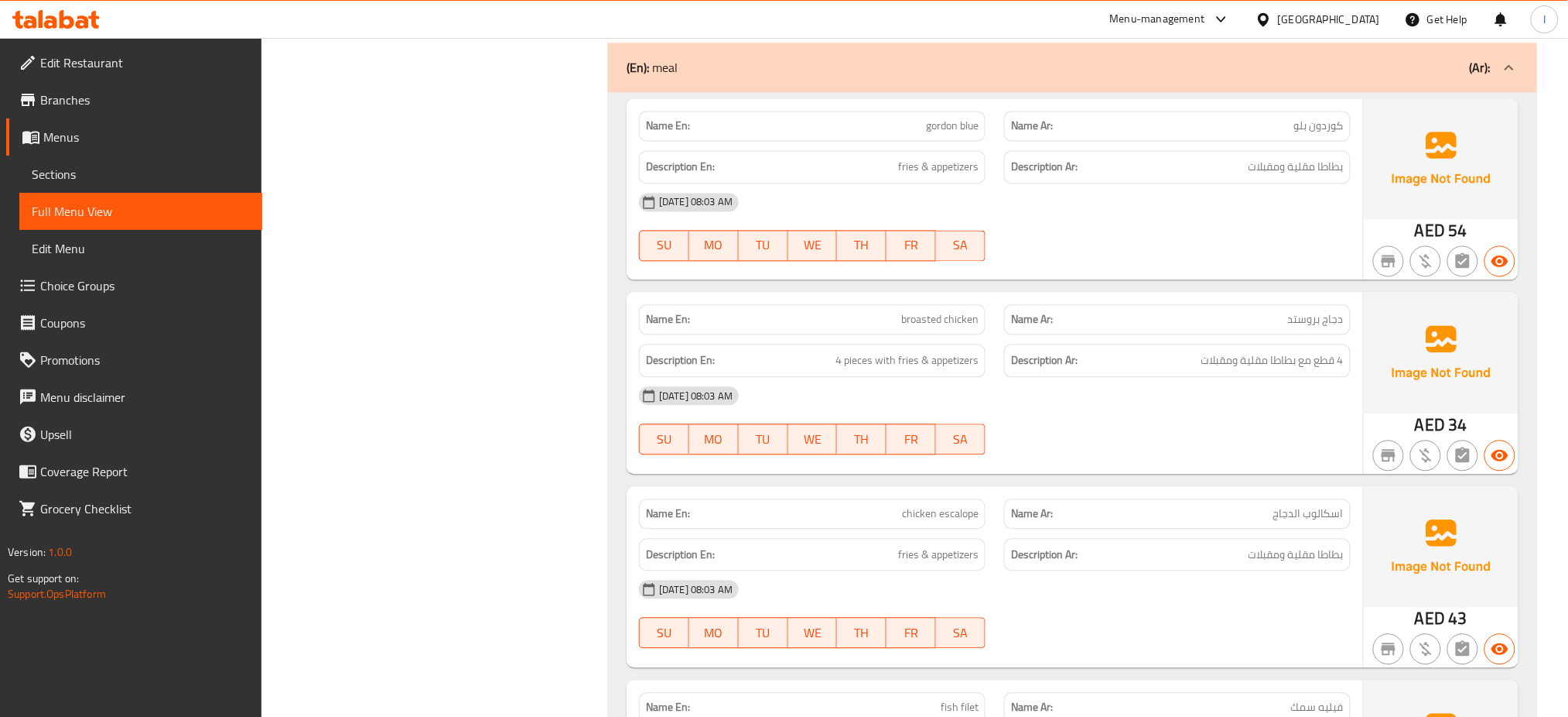
scroll to position [5358, 0]
click at [885, 318] on p "Name En: broasted chicken" at bounding box center [813, 318] width 333 height 16
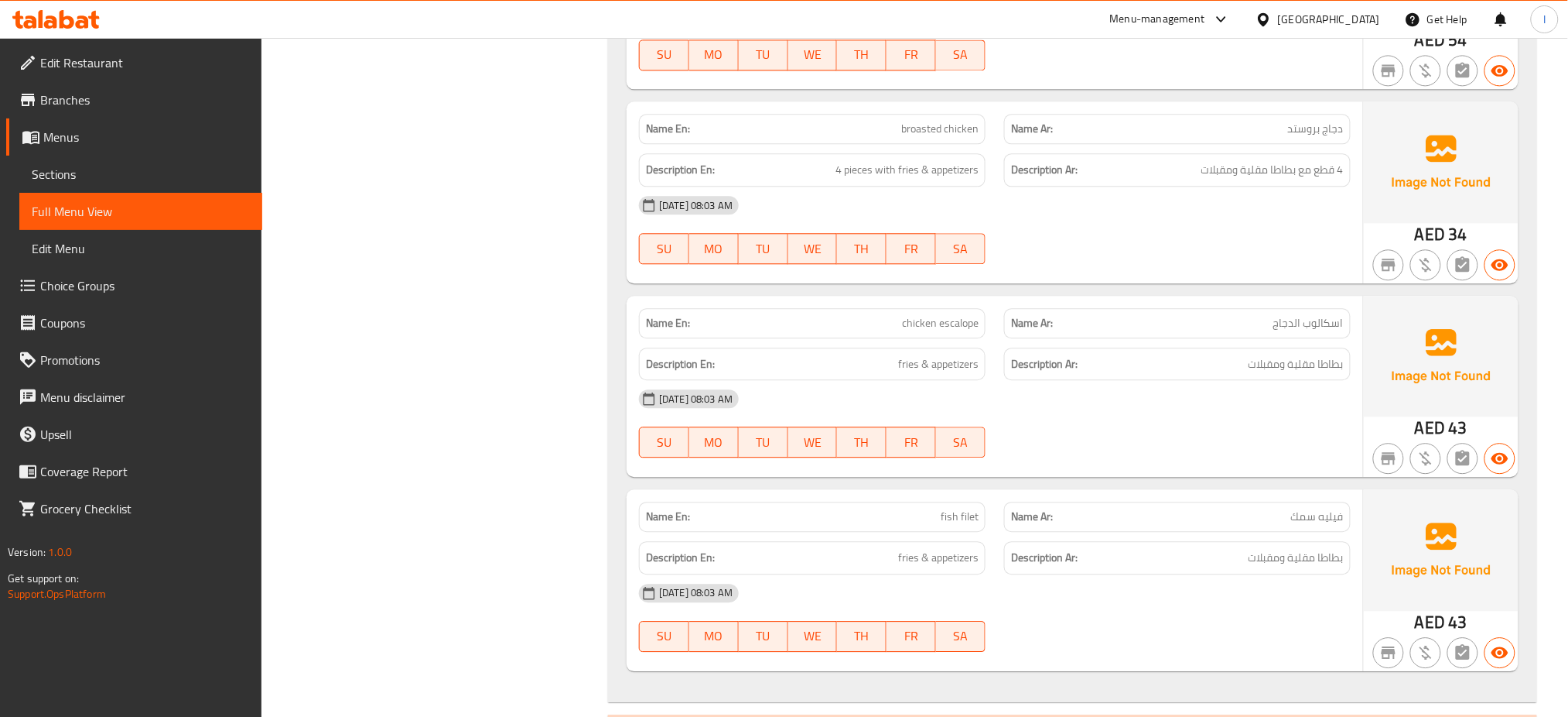
scroll to position [5659, 0]
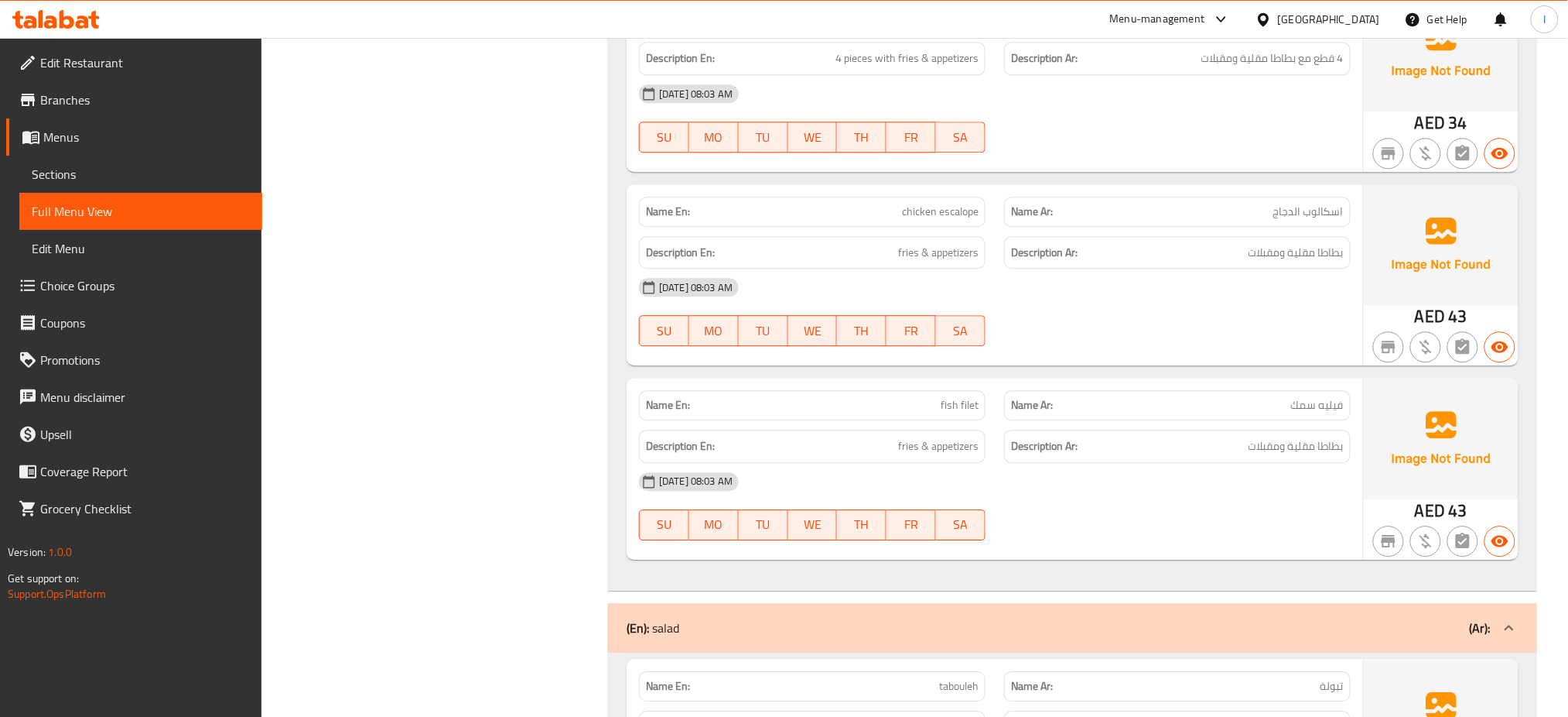
click at [982, 459] on div "Description En: fries & appetizers" at bounding box center [812, 446] width 347 height 34
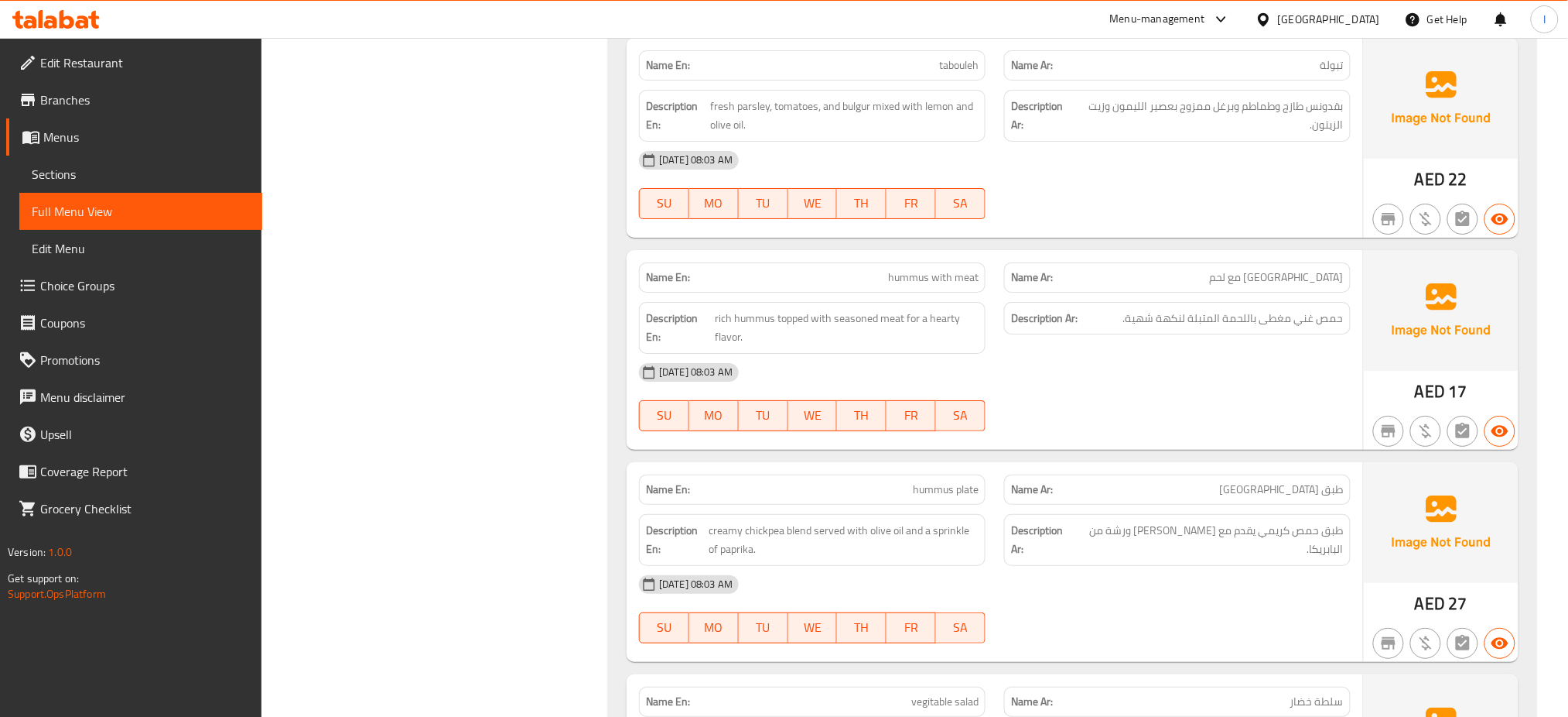
scroll to position [6261, 0]
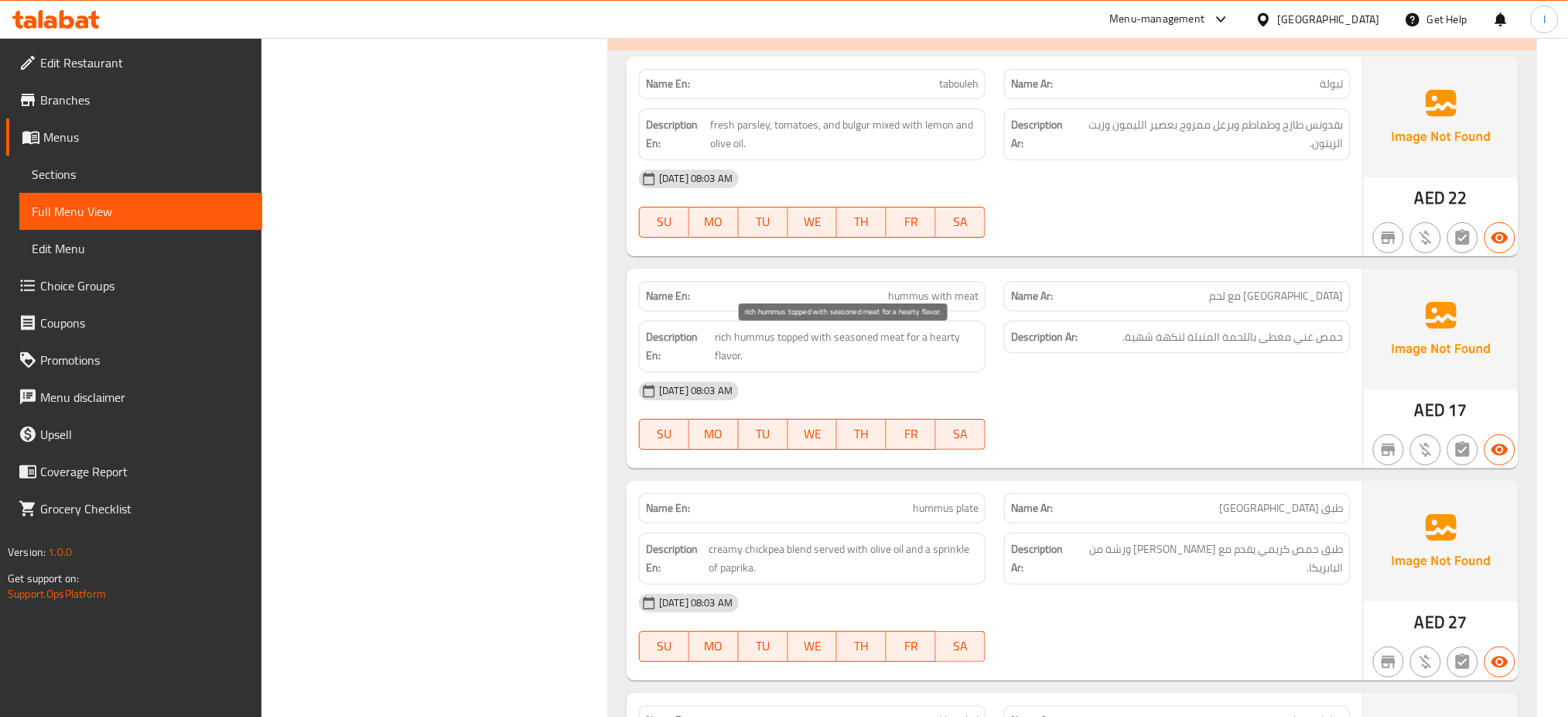
click at [959, 365] on span "rich hummus topped with seasoned meat for a hearty flavor." at bounding box center [847, 346] width 264 height 38
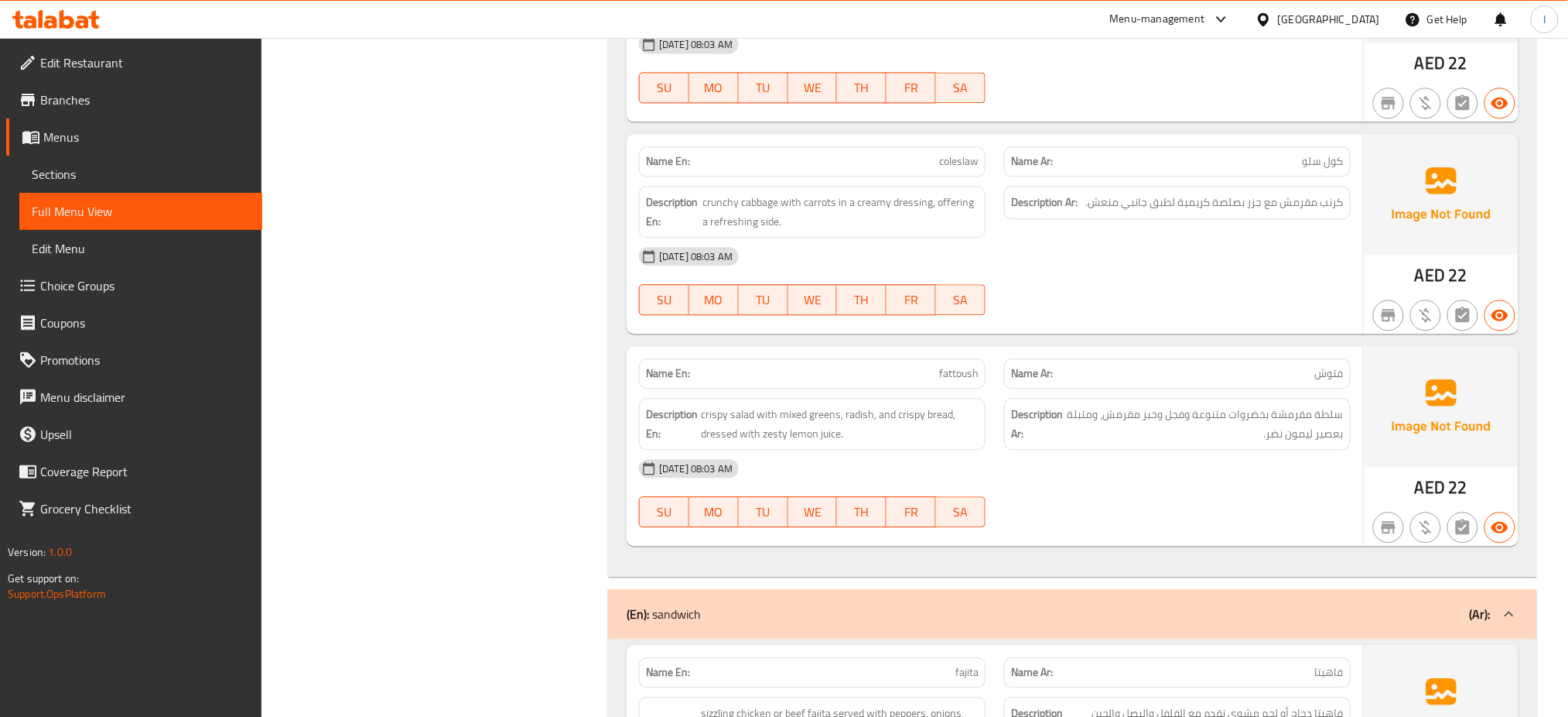
click at [1053, 470] on div "[DATE] 08:03 AM" at bounding box center [995, 469] width 731 height 37
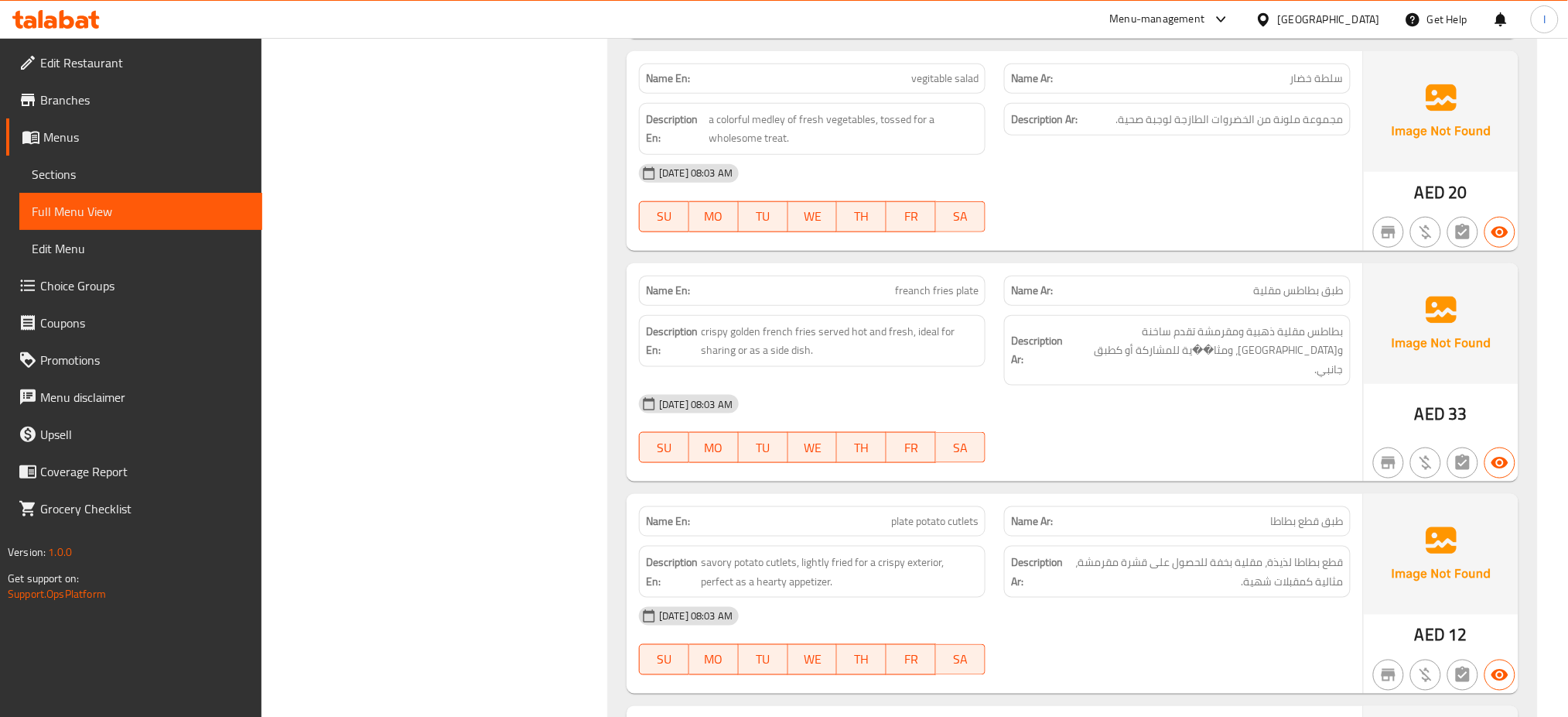
scroll to position [6909, 0]
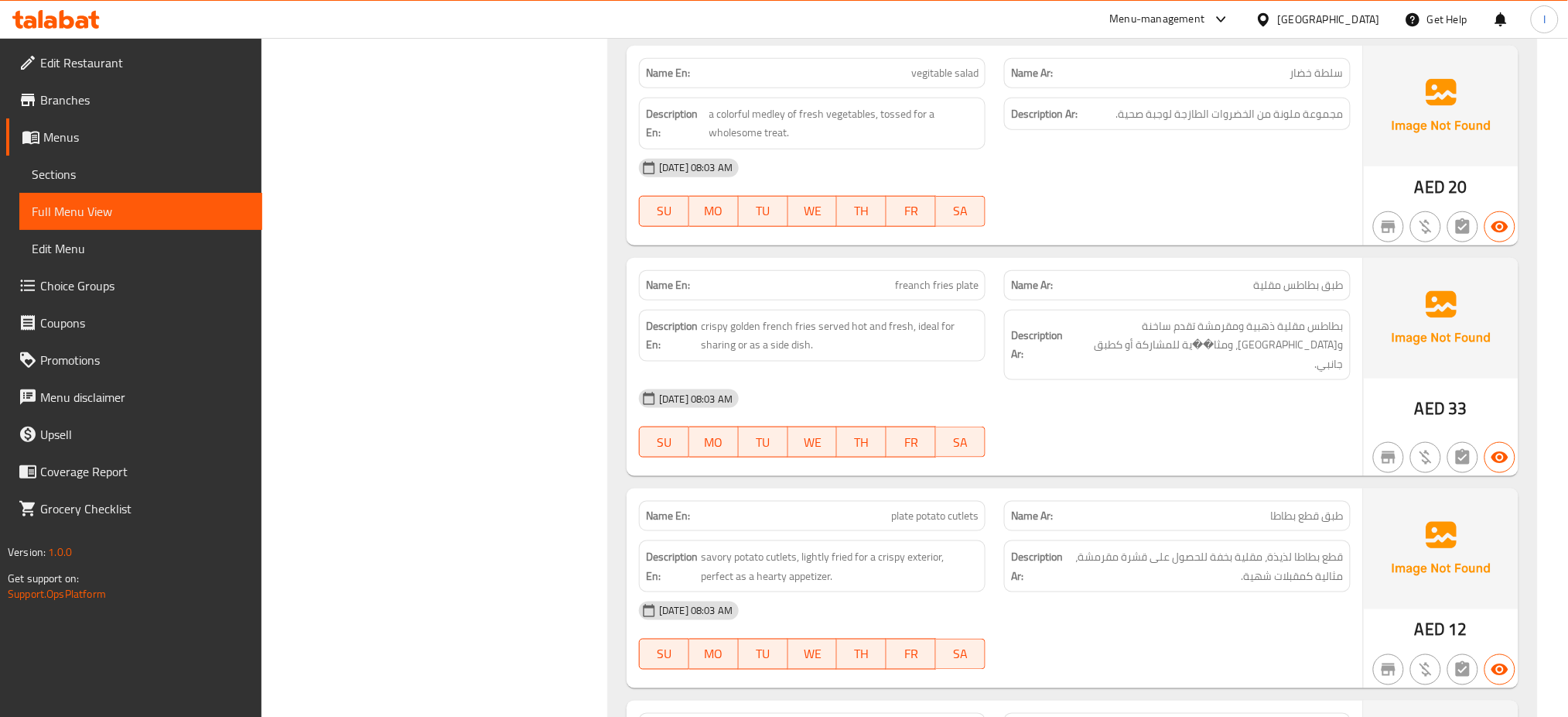
click at [752, 464] on div "Name En: tabouleh Name Ar: تبولة Description En: fresh parsley, tomatoes, and b…" at bounding box center [1072, 379] width 929 height 1953
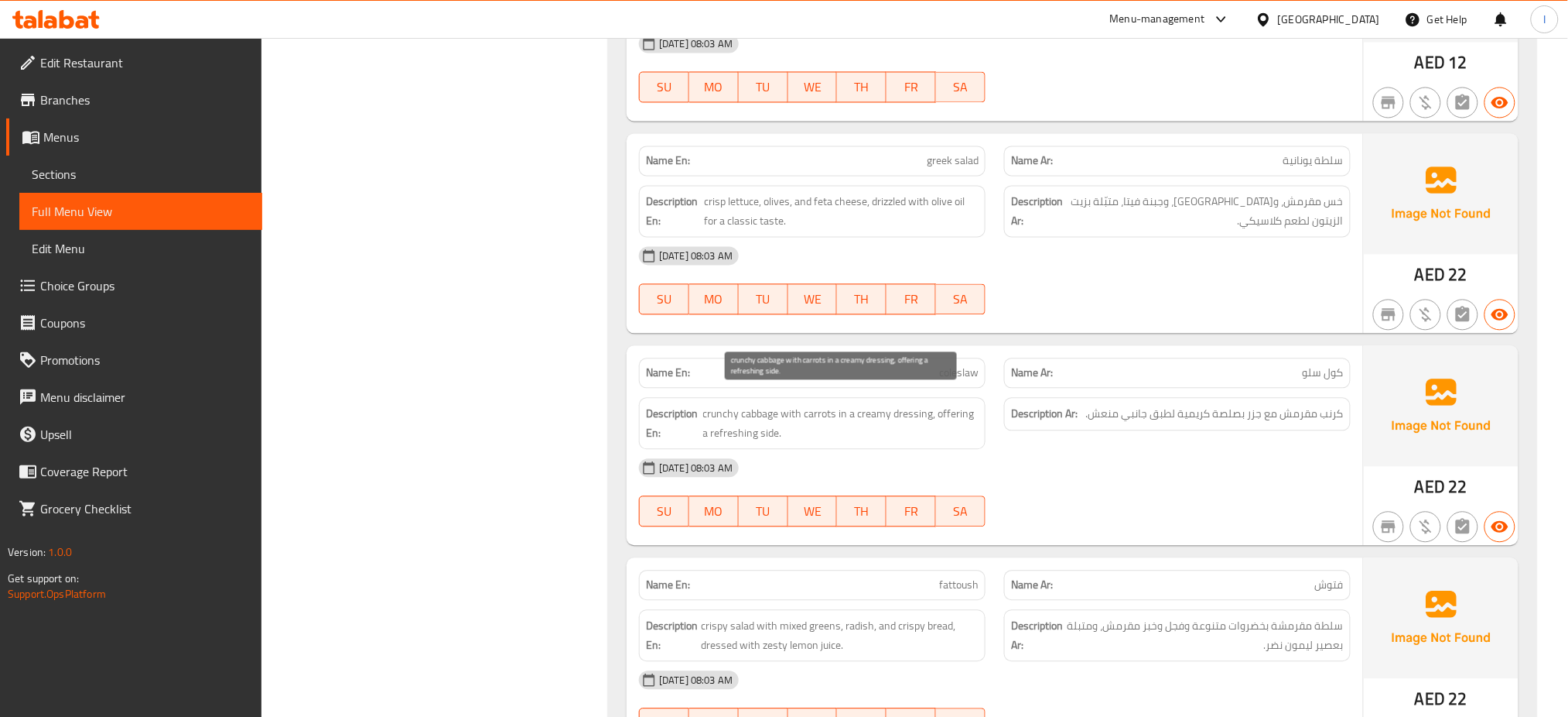
scroll to position [7589, 0]
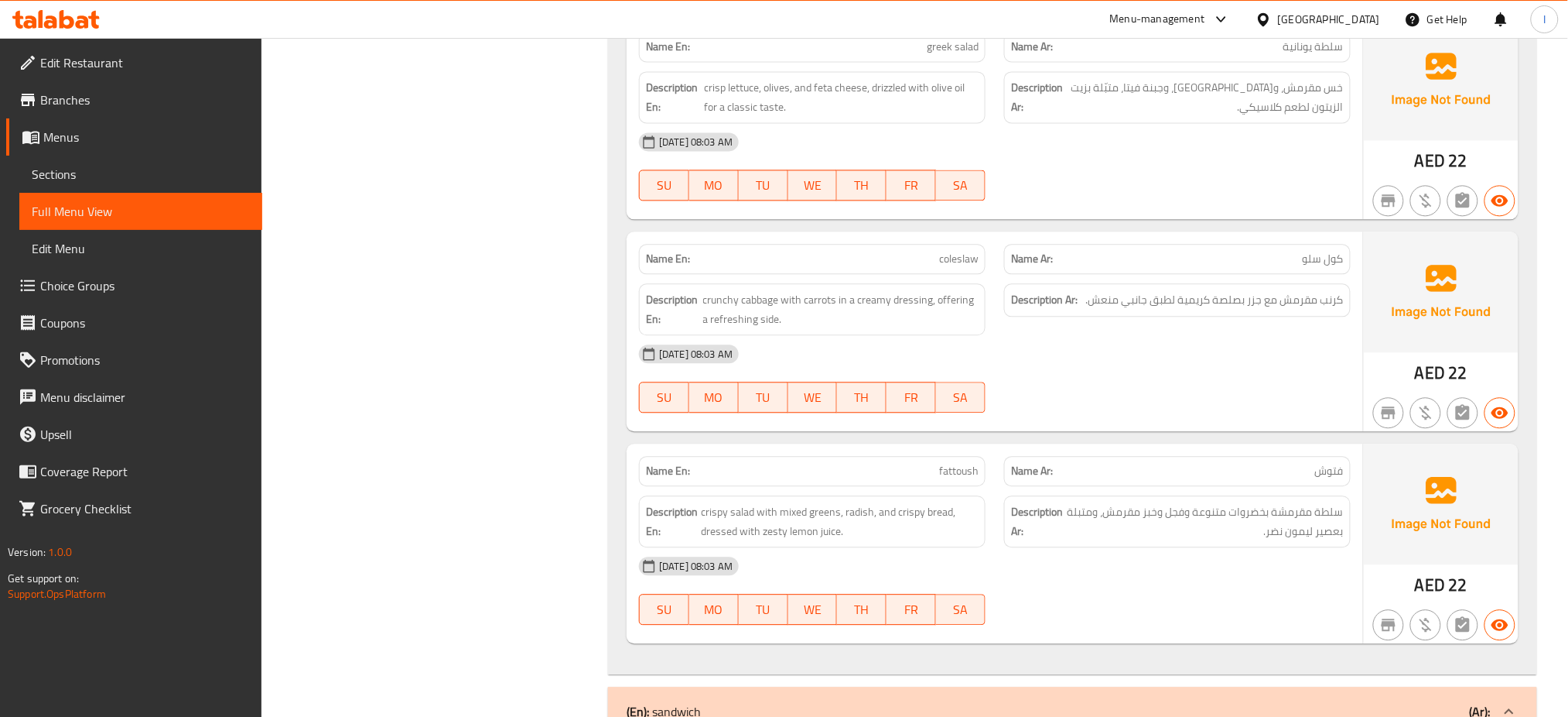
click at [919, 284] on div "Description En: crunchy cabbage with carrots in a creamy dressing, offering a r…" at bounding box center [812, 309] width 347 height 51
type button "6"
click at [954, 387] on span "SA" at bounding box center [961, 398] width 37 height 22
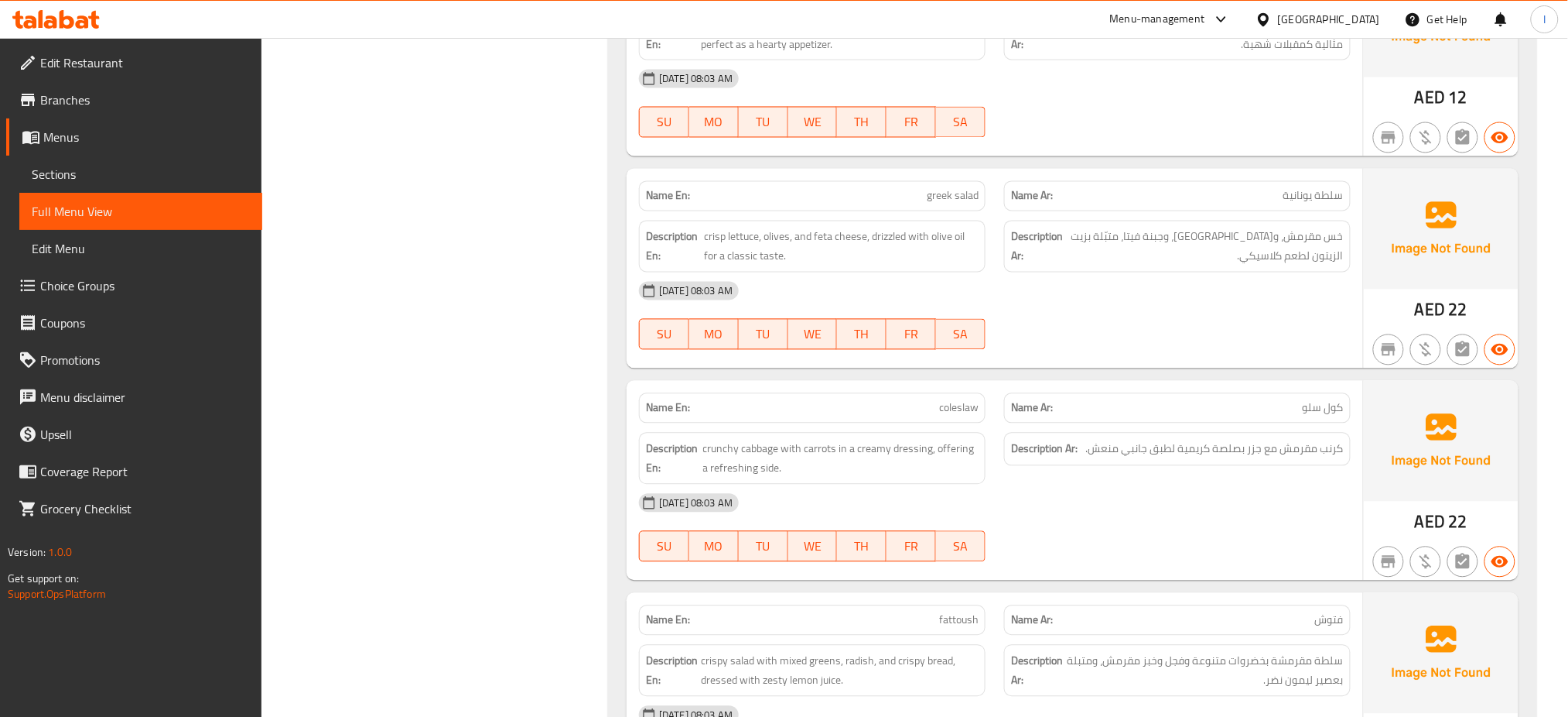
scroll to position [7441, 0]
click at [951, 383] on div "Name En: [PERSON_NAME]" at bounding box center [812, 407] width 365 height 49
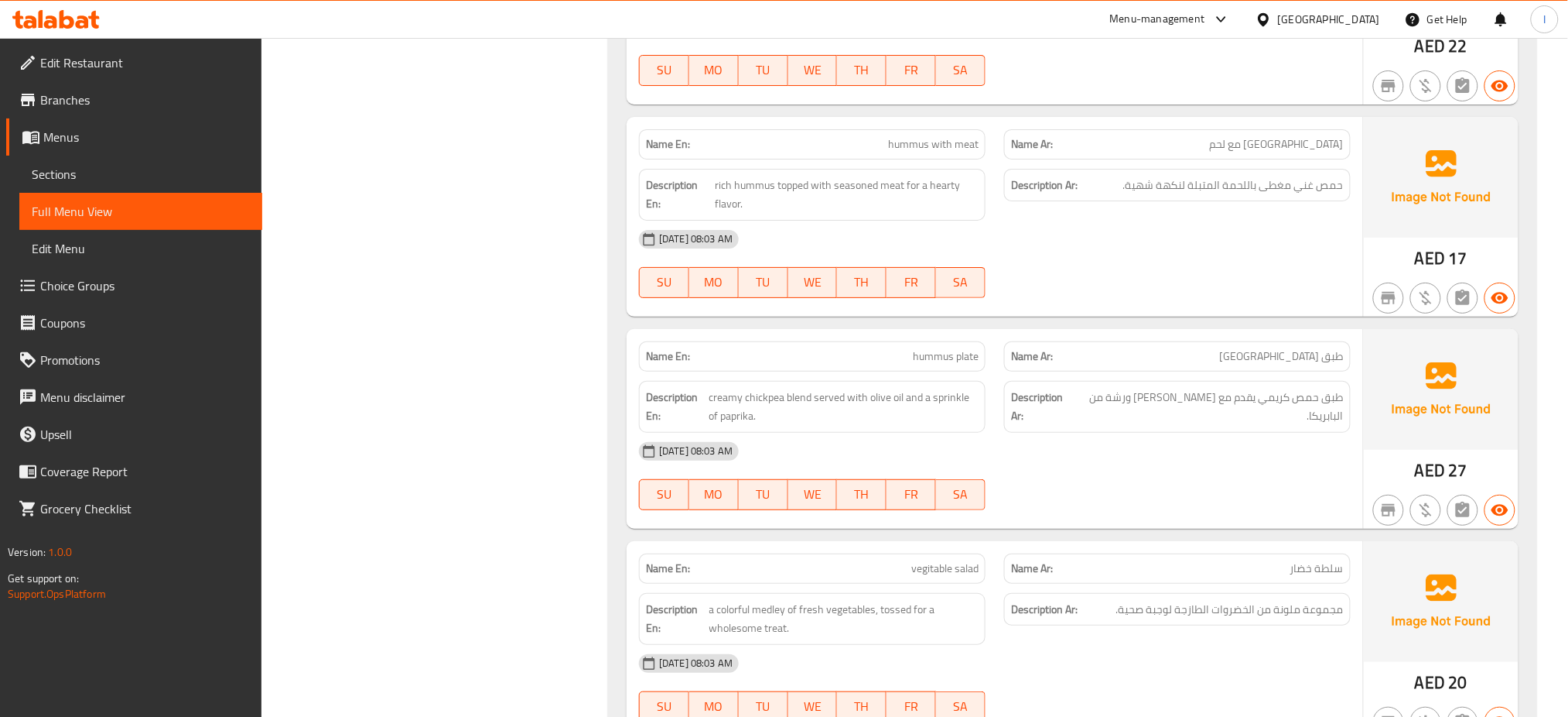
click at [1058, 524] on div "Name En: hummus plate Name Ar: طبق حمص Description En: creamy chickpea blend se…" at bounding box center [995, 428] width 736 height 199
click at [1028, 417] on div "Description Ar: طبق حمص كريمي يقدم مع [PERSON_NAME] ورشة من البابريكا." at bounding box center [1178, 406] width 347 height 51
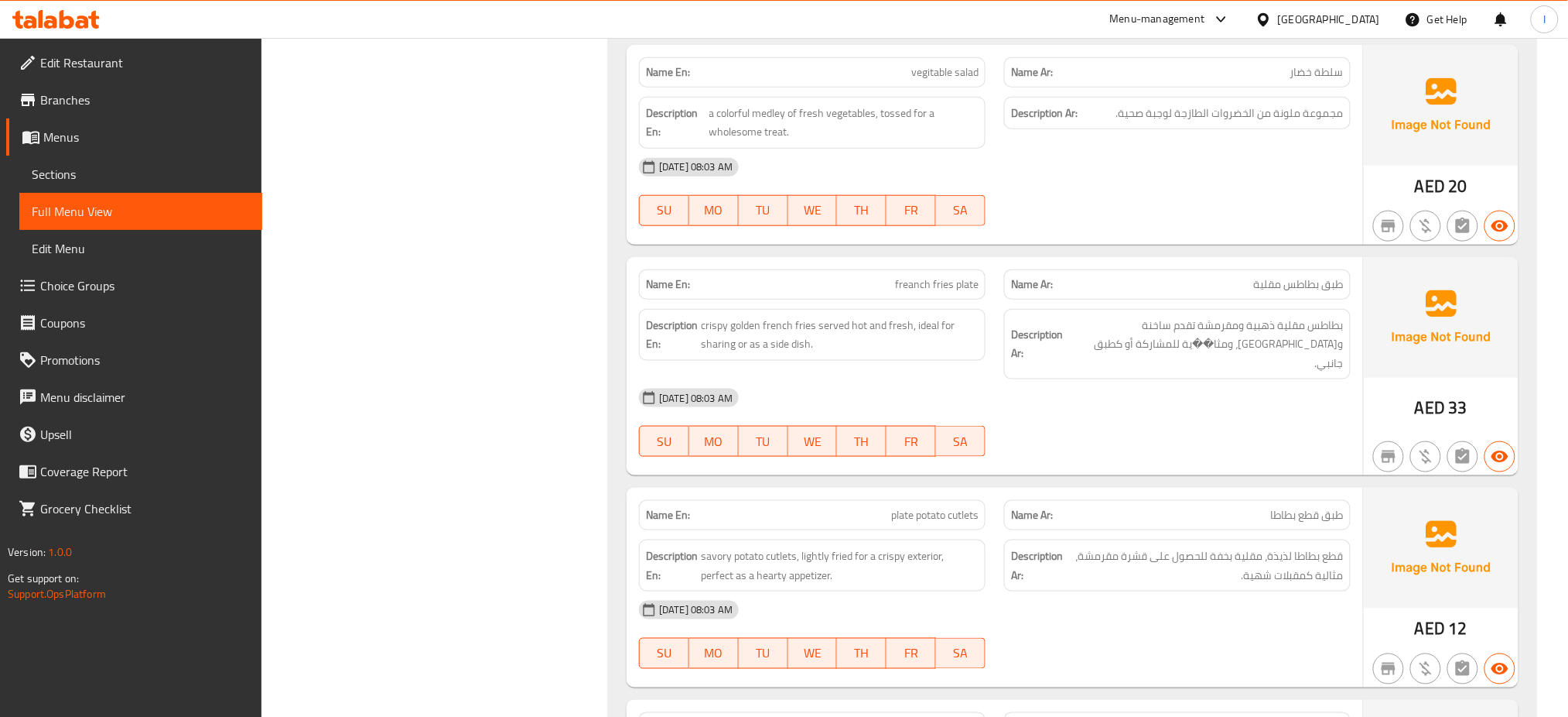
scroll to position [6909, 0]
click at [930, 285] on span "freanch fries plate" at bounding box center [936, 285] width 83 height 16
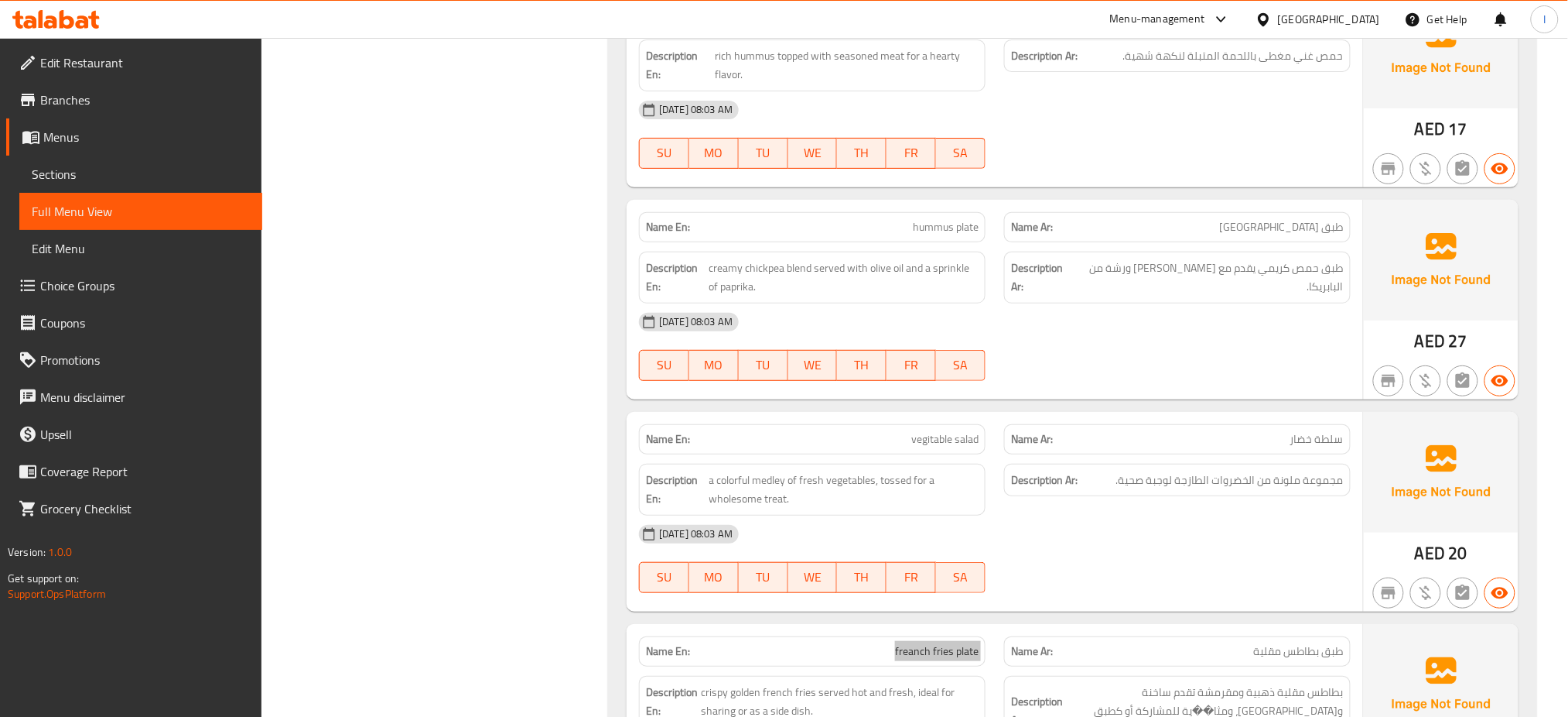
scroll to position [6542, 0]
click at [980, 593] on button "SA" at bounding box center [961, 578] width 50 height 31
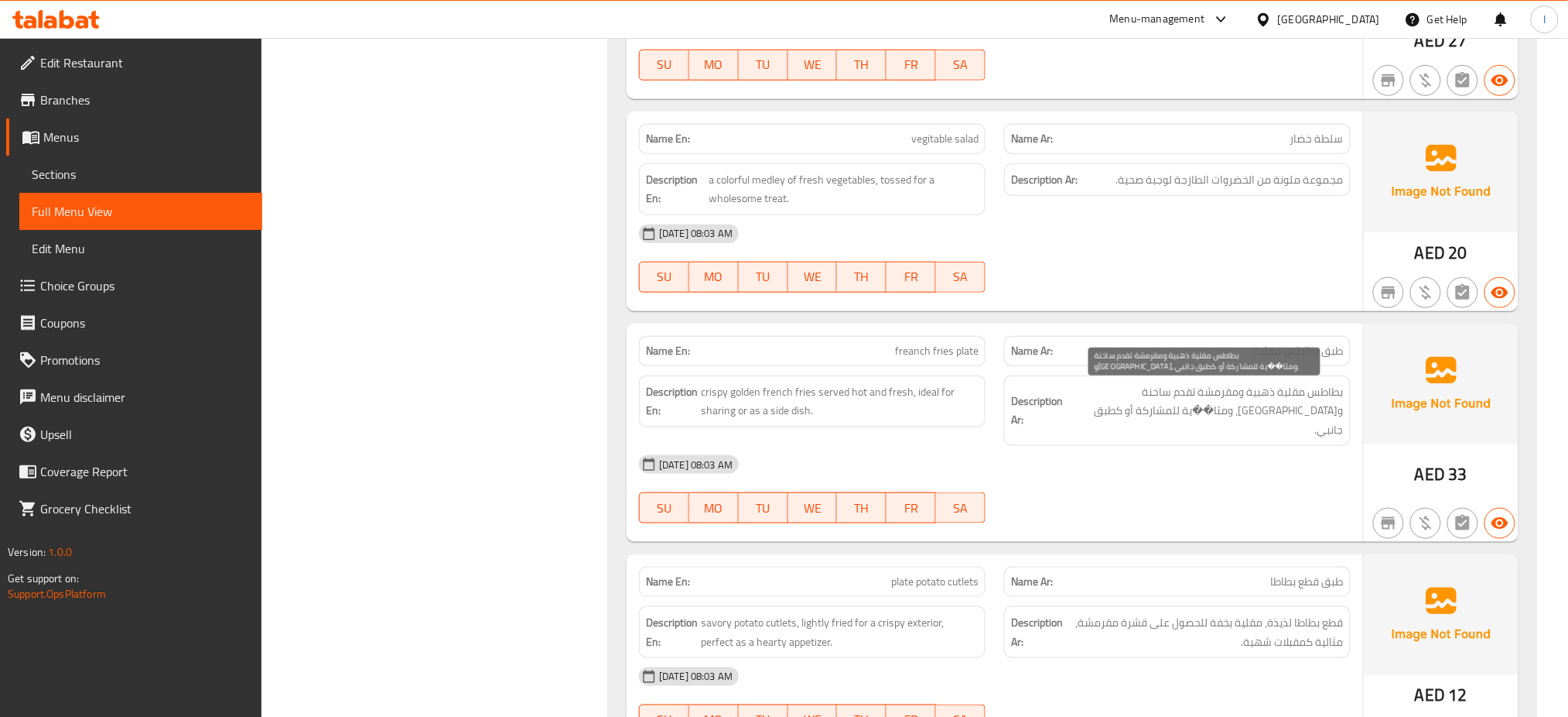
click at [1320, 419] on span "بطاطس مقلية ذهبية ومقرمشة تقدم ساخنة و[GEOGRAPHIC_DATA]، ومثا��ية للمشاركة أو ك…" at bounding box center [1205, 411] width 278 height 57
click at [1264, 452] on div "[DATE] 08:03 AM" at bounding box center [995, 464] width 731 height 37
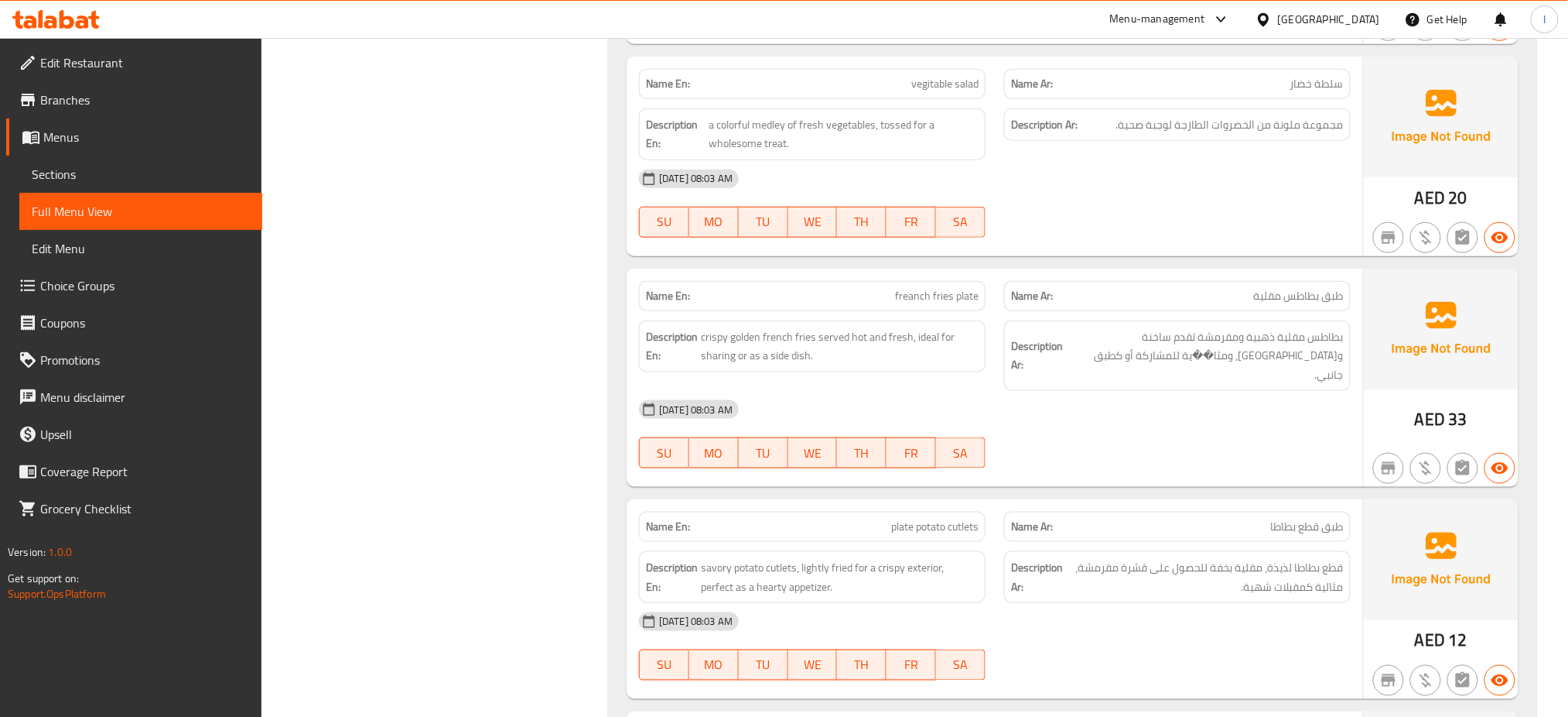
scroll to position [3789, 0]
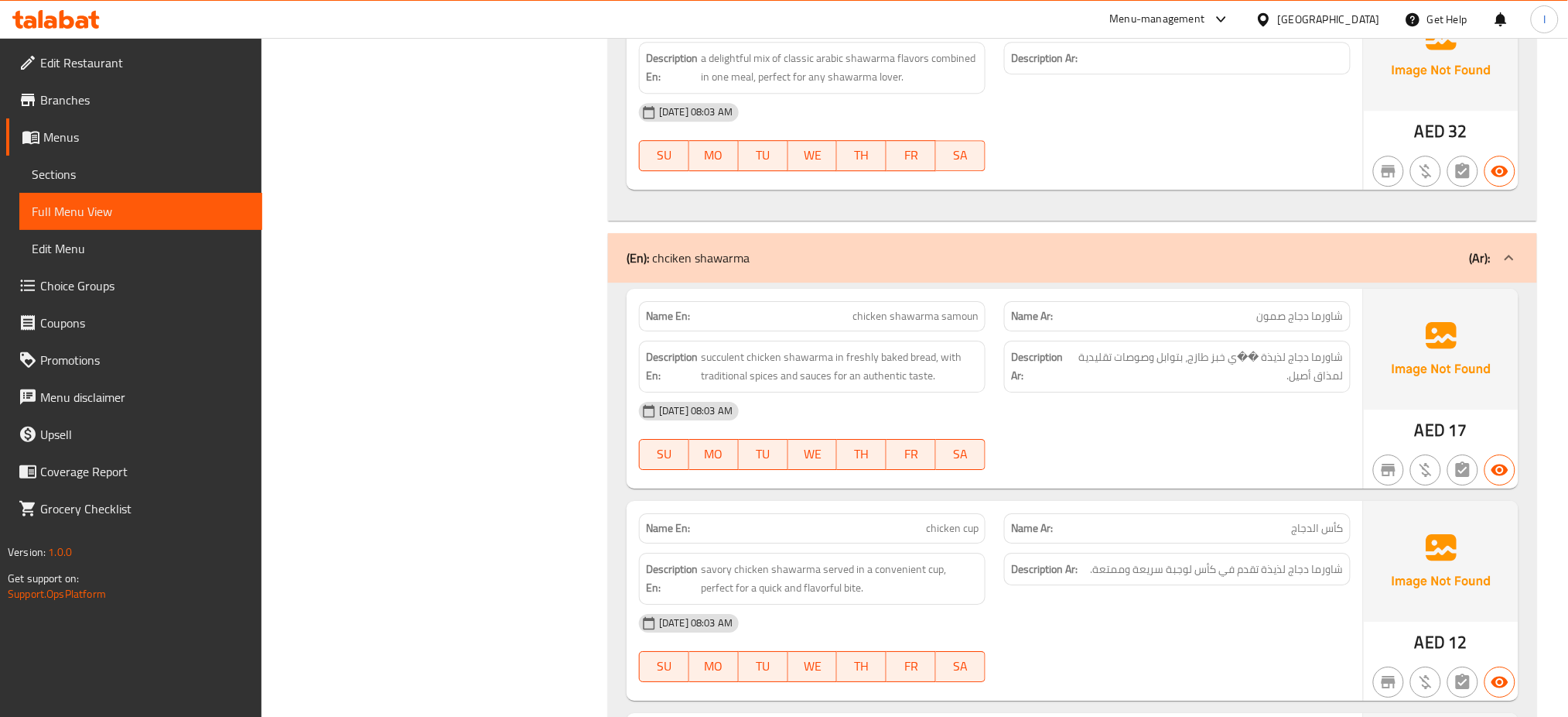
click at [946, 325] on span "chicken shawarma samoun" at bounding box center [915, 315] width 126 height 16
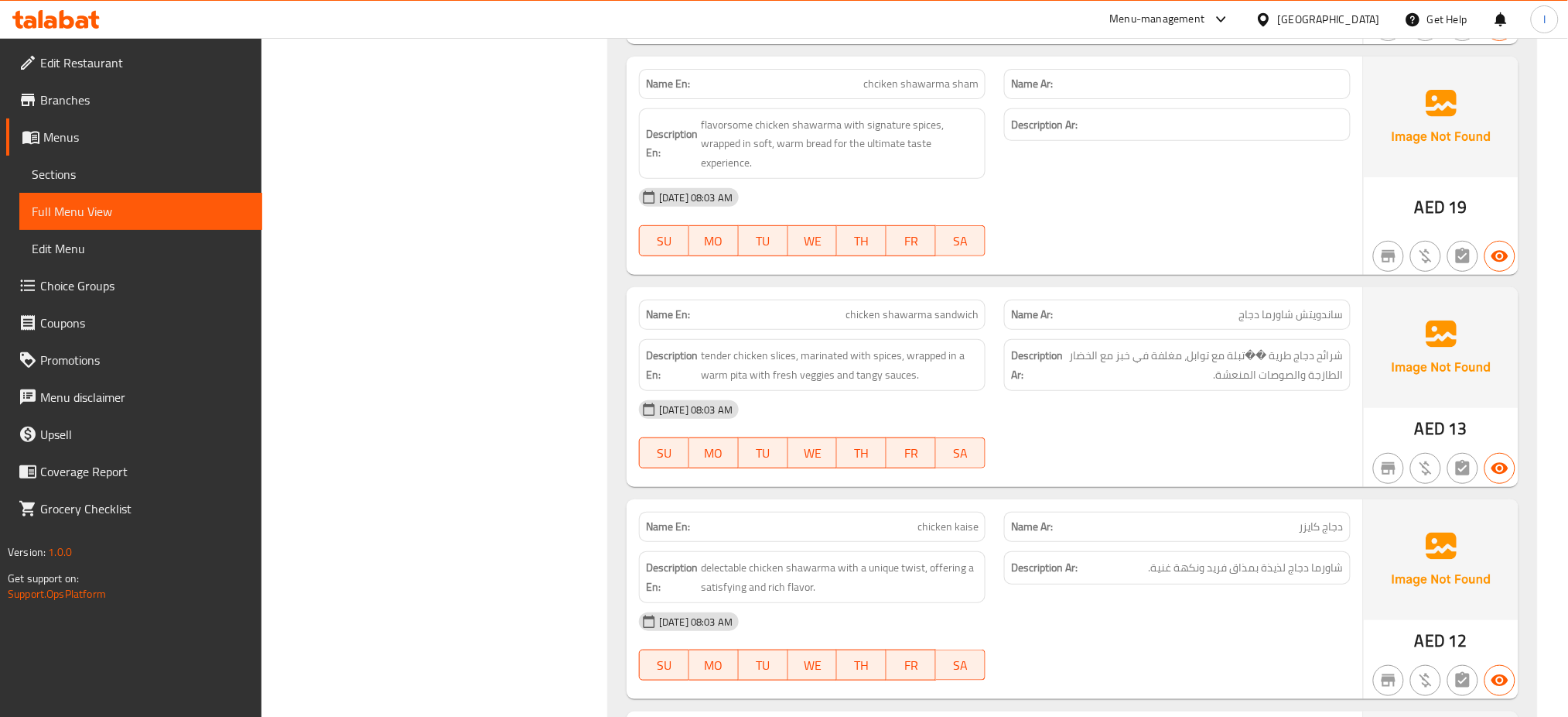
click at [906, 318] on span "chicken shawarma sandwich" at bounding box center [912, 315] width 133 height 16
